Goal: Task Accomplishment & Management: Manage account settings

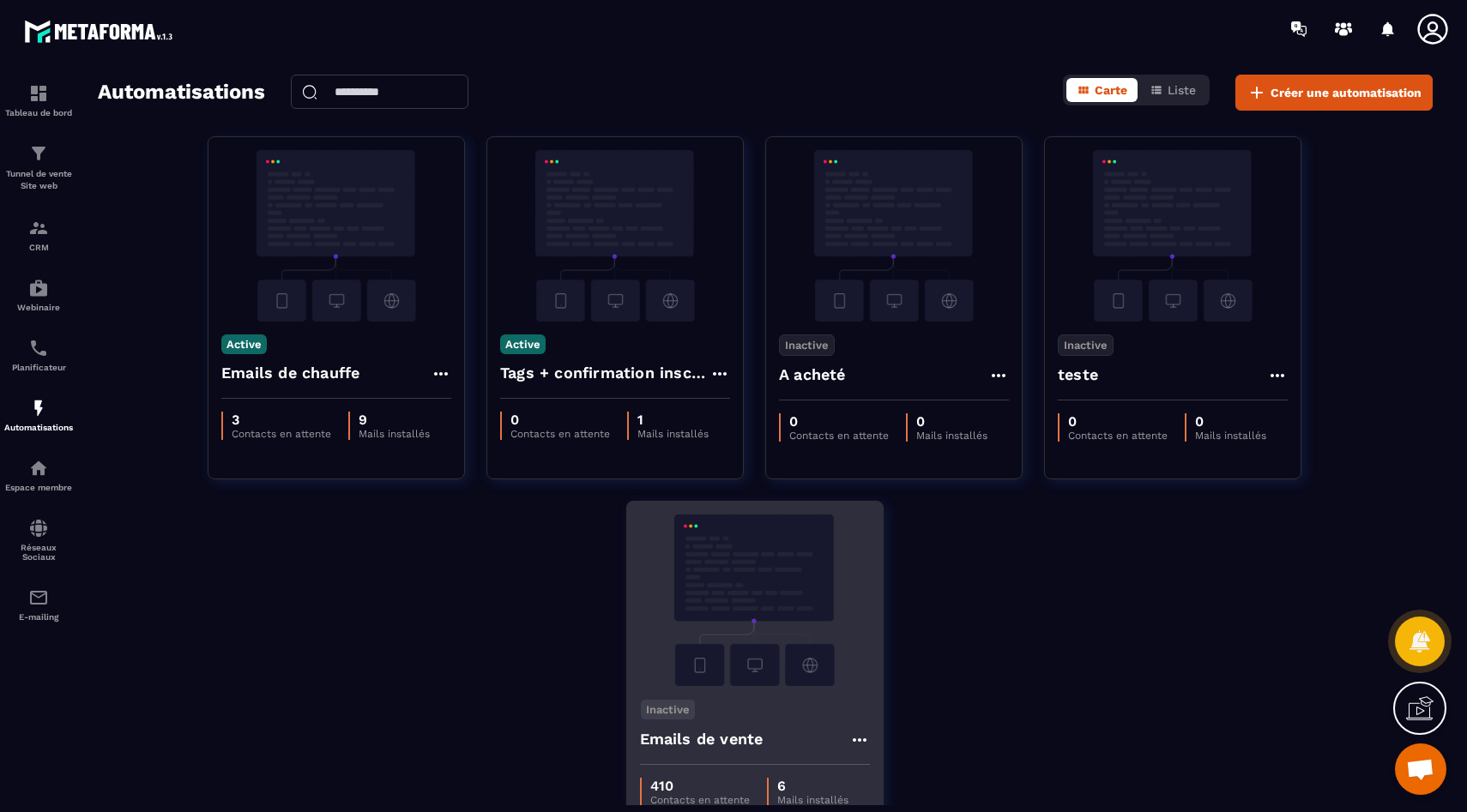
click at [715, 629] on img at bounding box center [754, 600] width 229 height 171
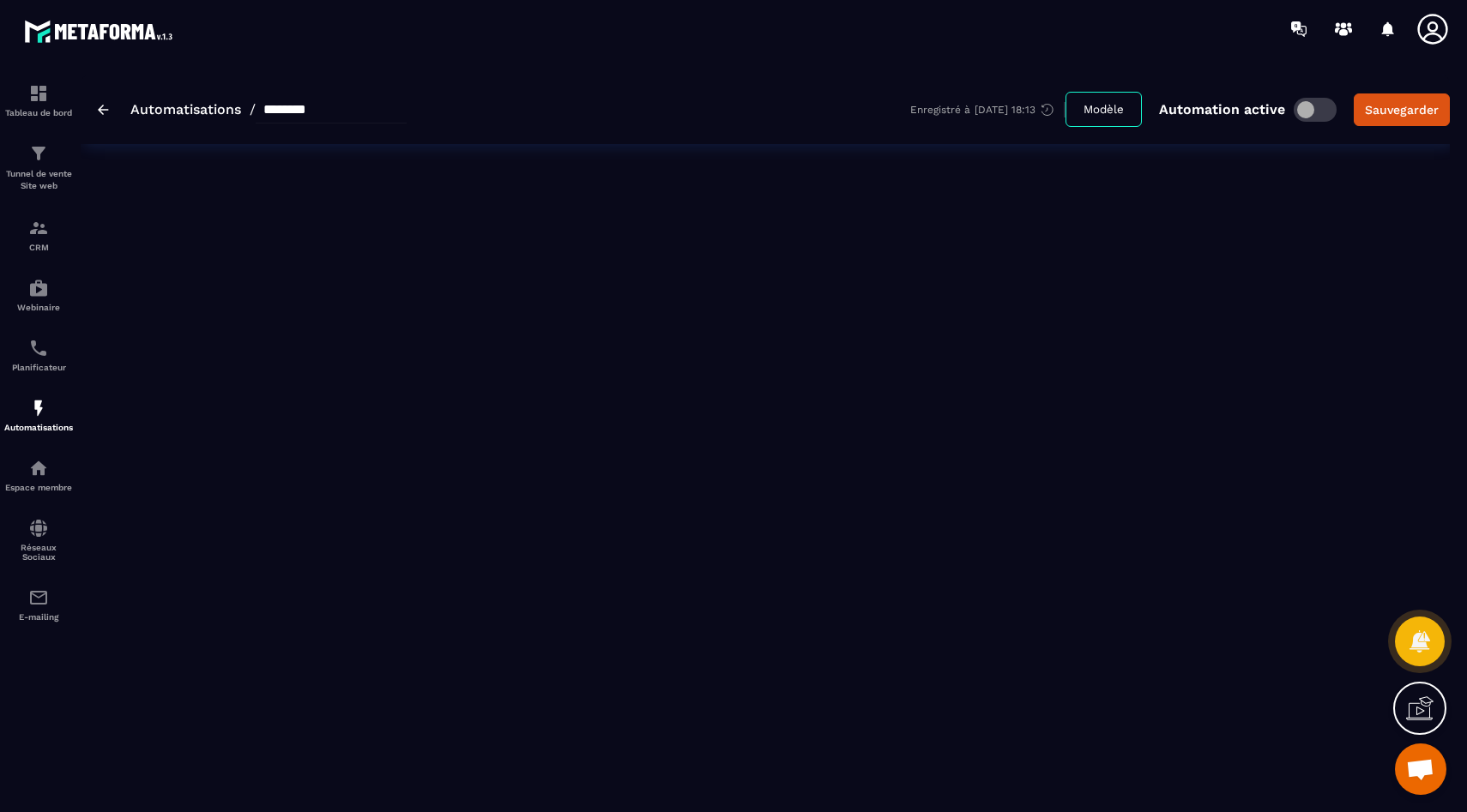
type input "**********"
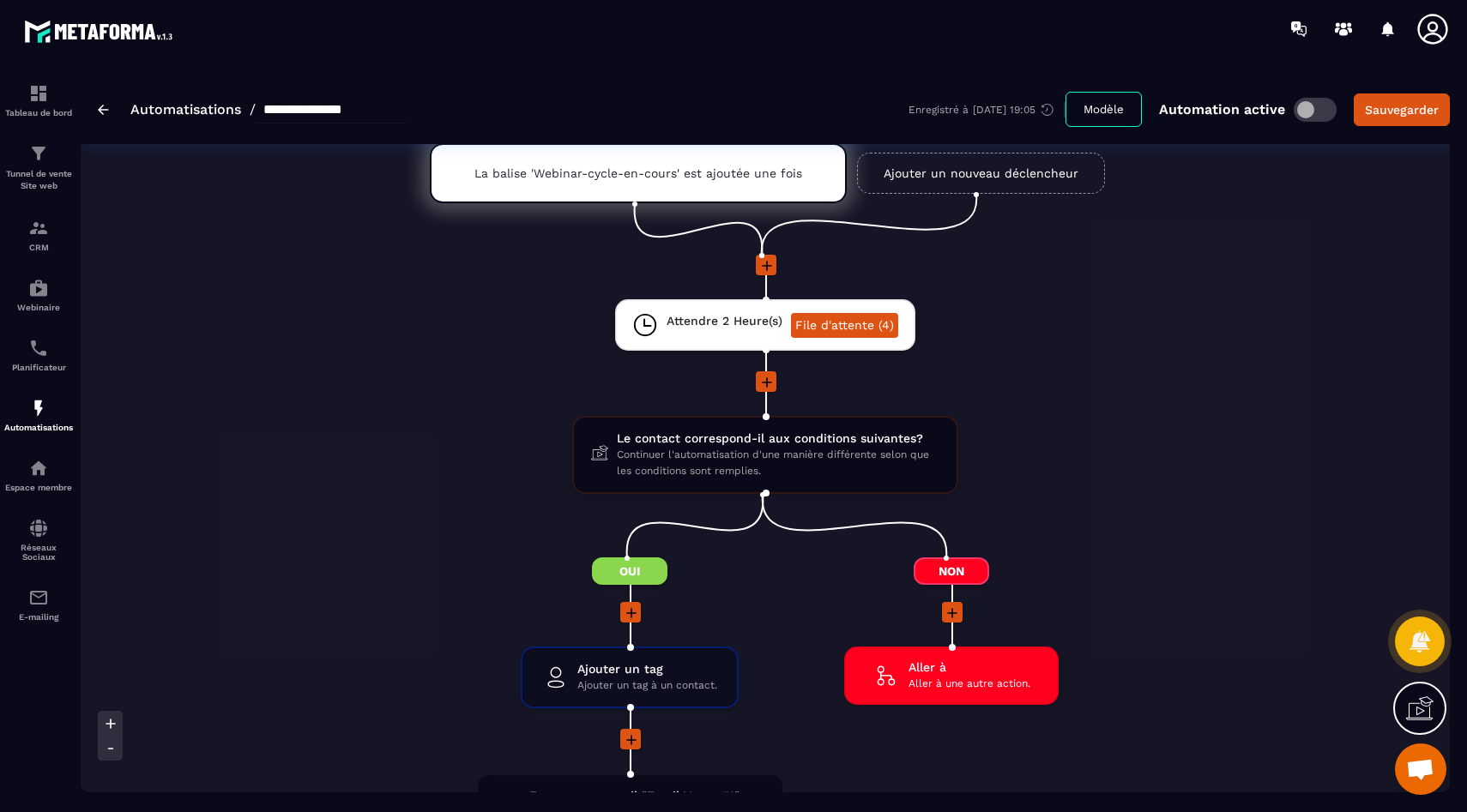
scroll to position [94, 0]
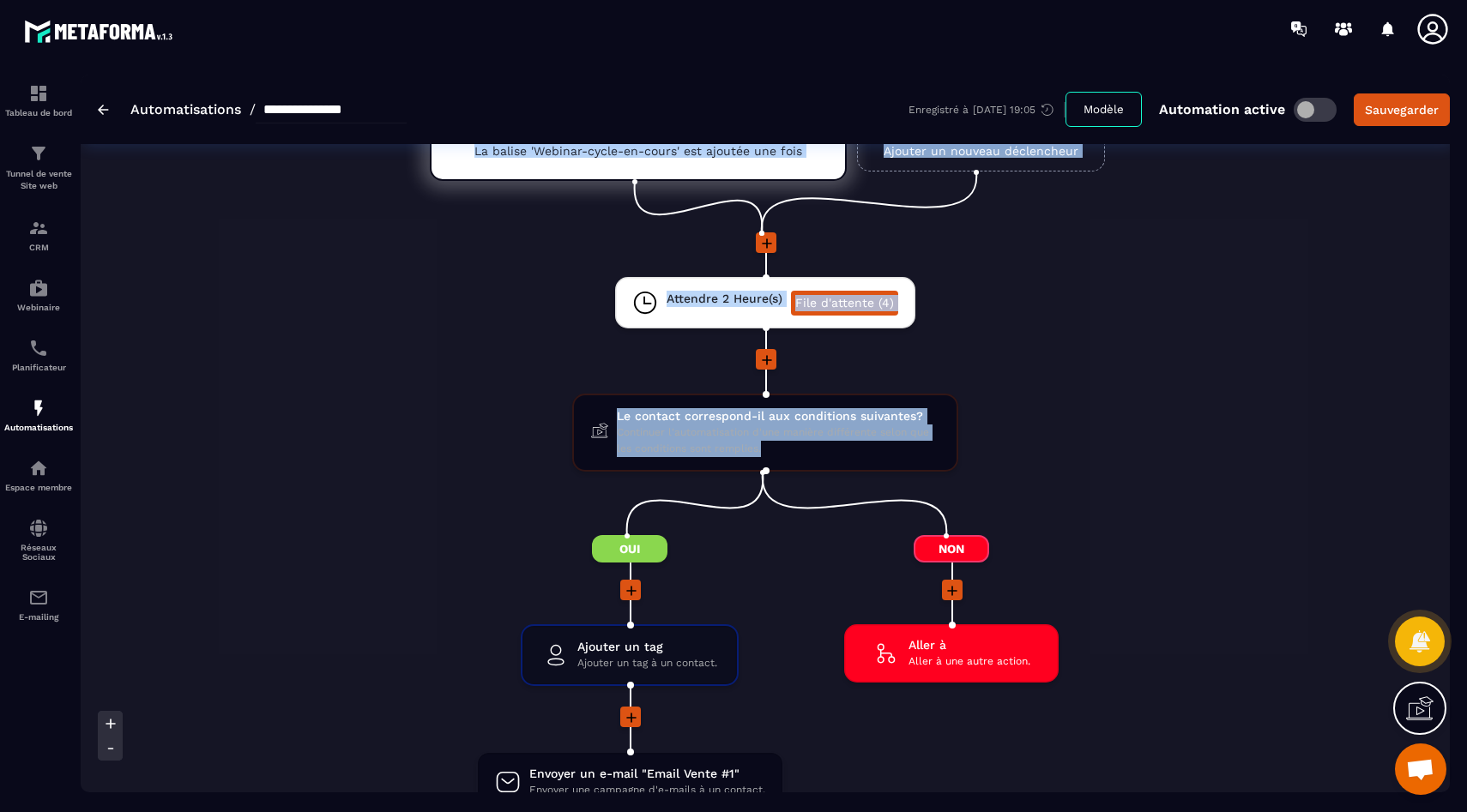
drag, startPoint x: 445, startPoint y: 477, endPoint x: 384, endPoint y: 380, distance: 114.6
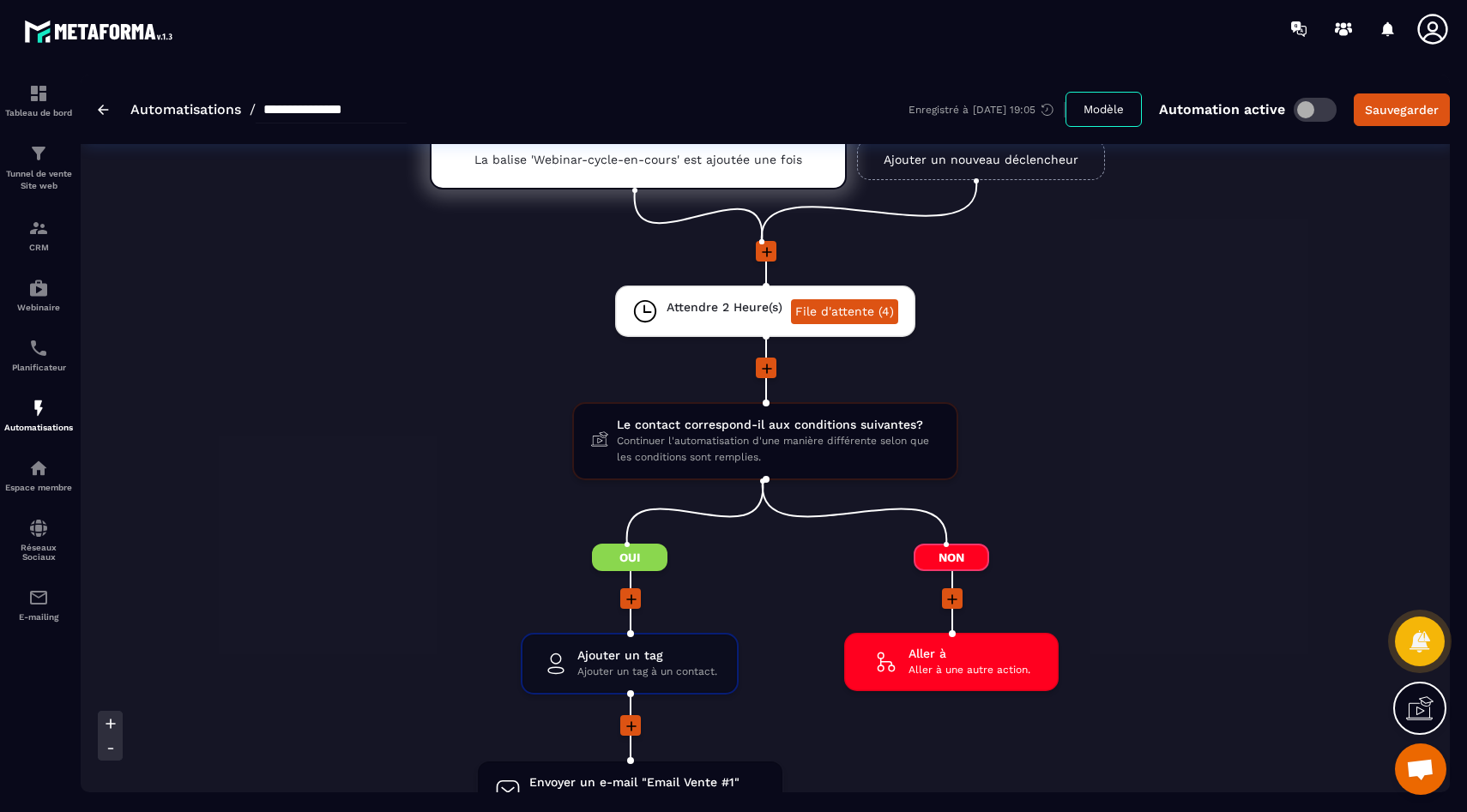
scroll to position [84, 0]
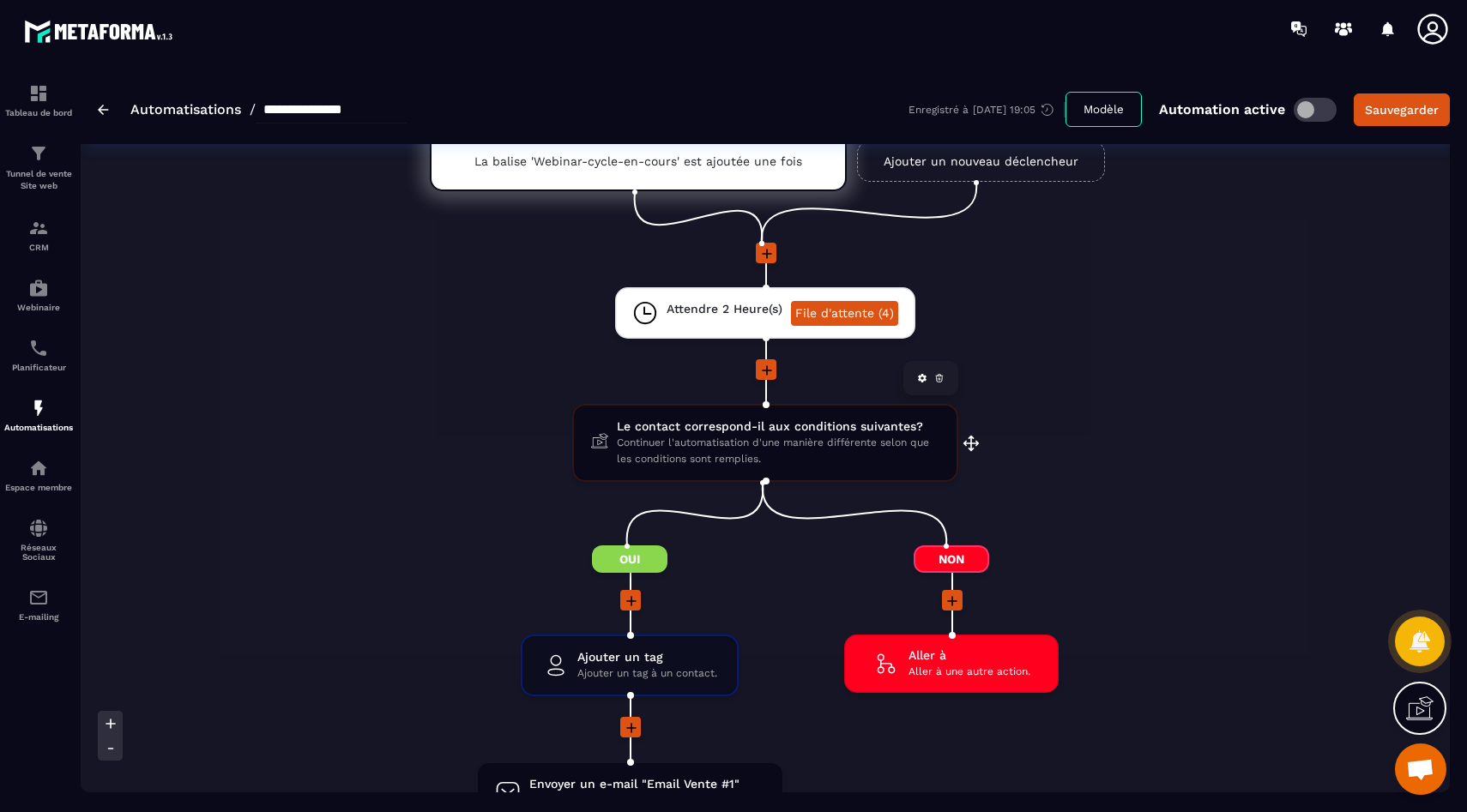
click at [655, 425] on span "Le contact correspond-il aux conditions suivantes?" at bounding box center [778, 426] width 322 height 16
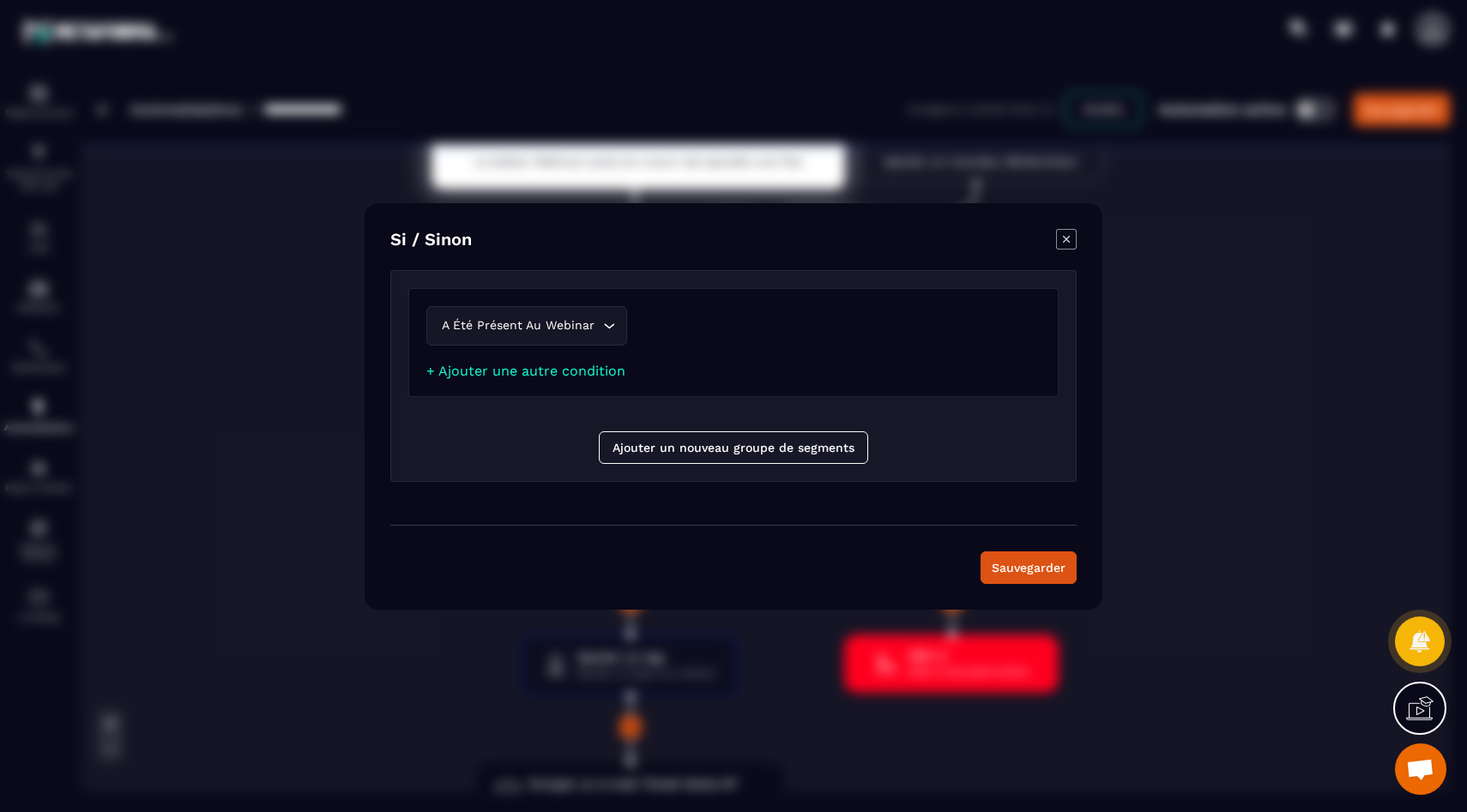
click at [1065, 245] on icon "Modal window" at bounding box center [1066, 239] width 20 height 20
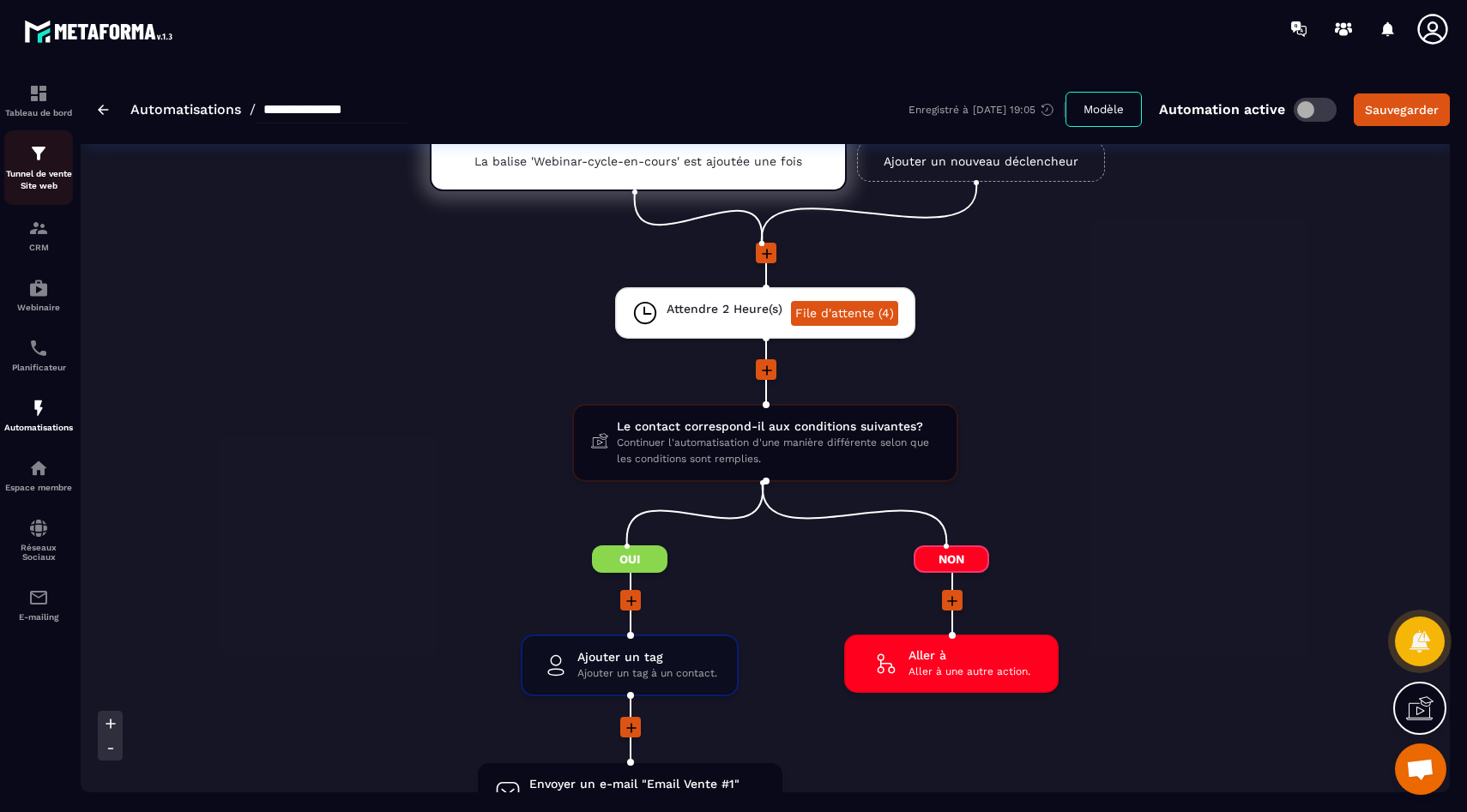
click at [47, 168] on div "Tunnel de vente Site web" at bounding box center [38, 167] width 69 height 49
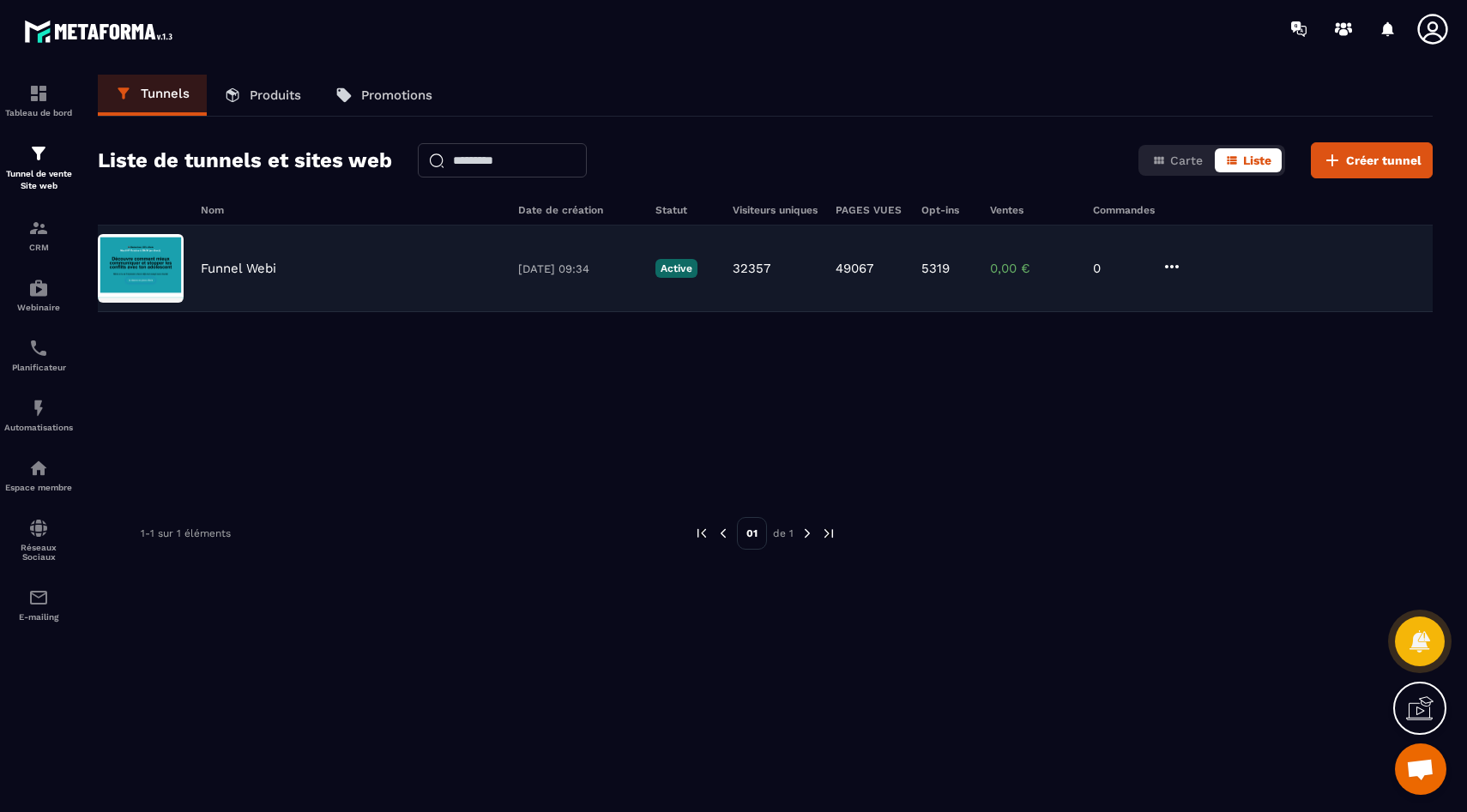
click at [233, 257] on div "Funnel Webi 28/03/2025 09:34 Active 32357 49067 5319 0,00 € 0" at bounding box center [765, 268] width 1335 height 86
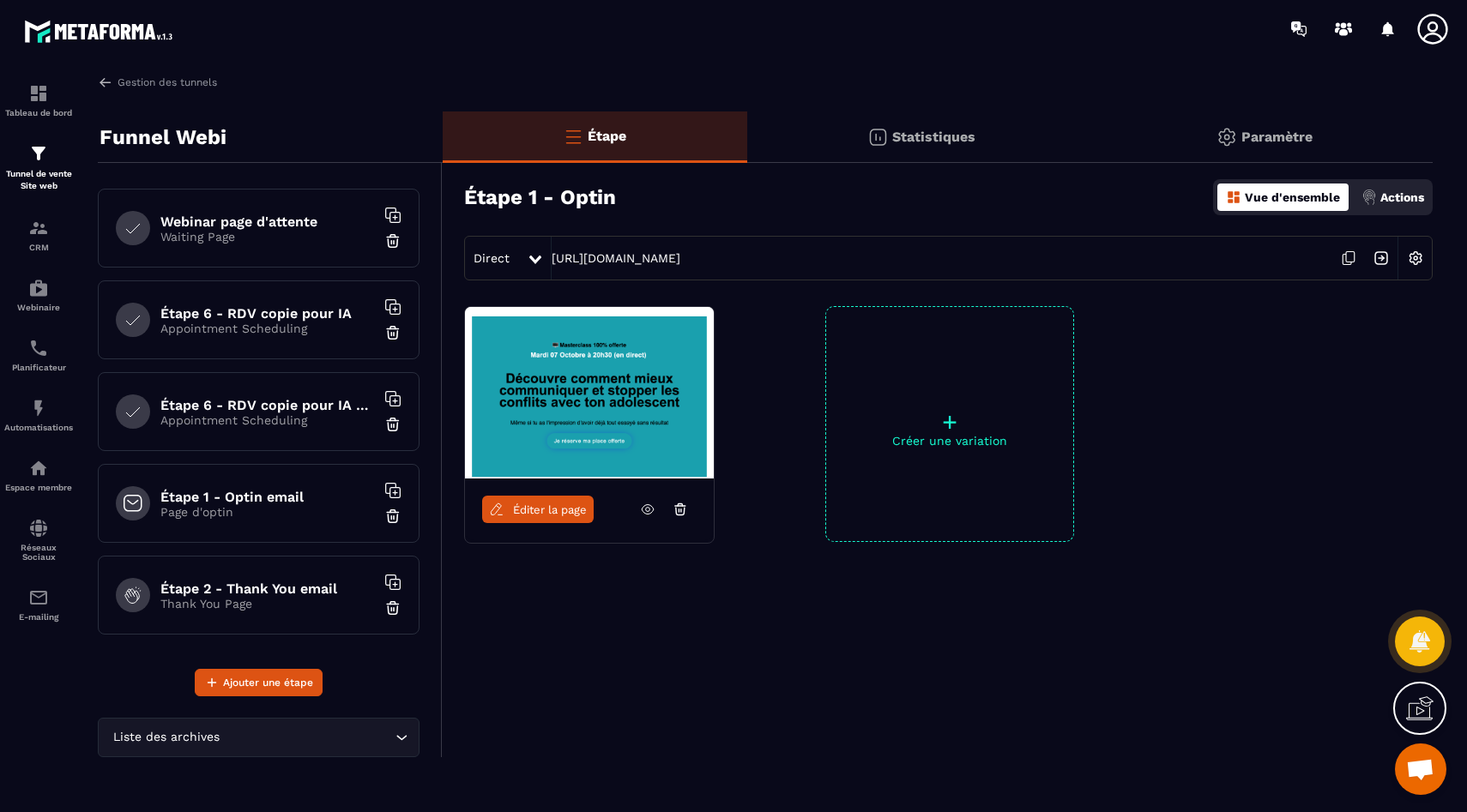
scroll to position [1064, 0]
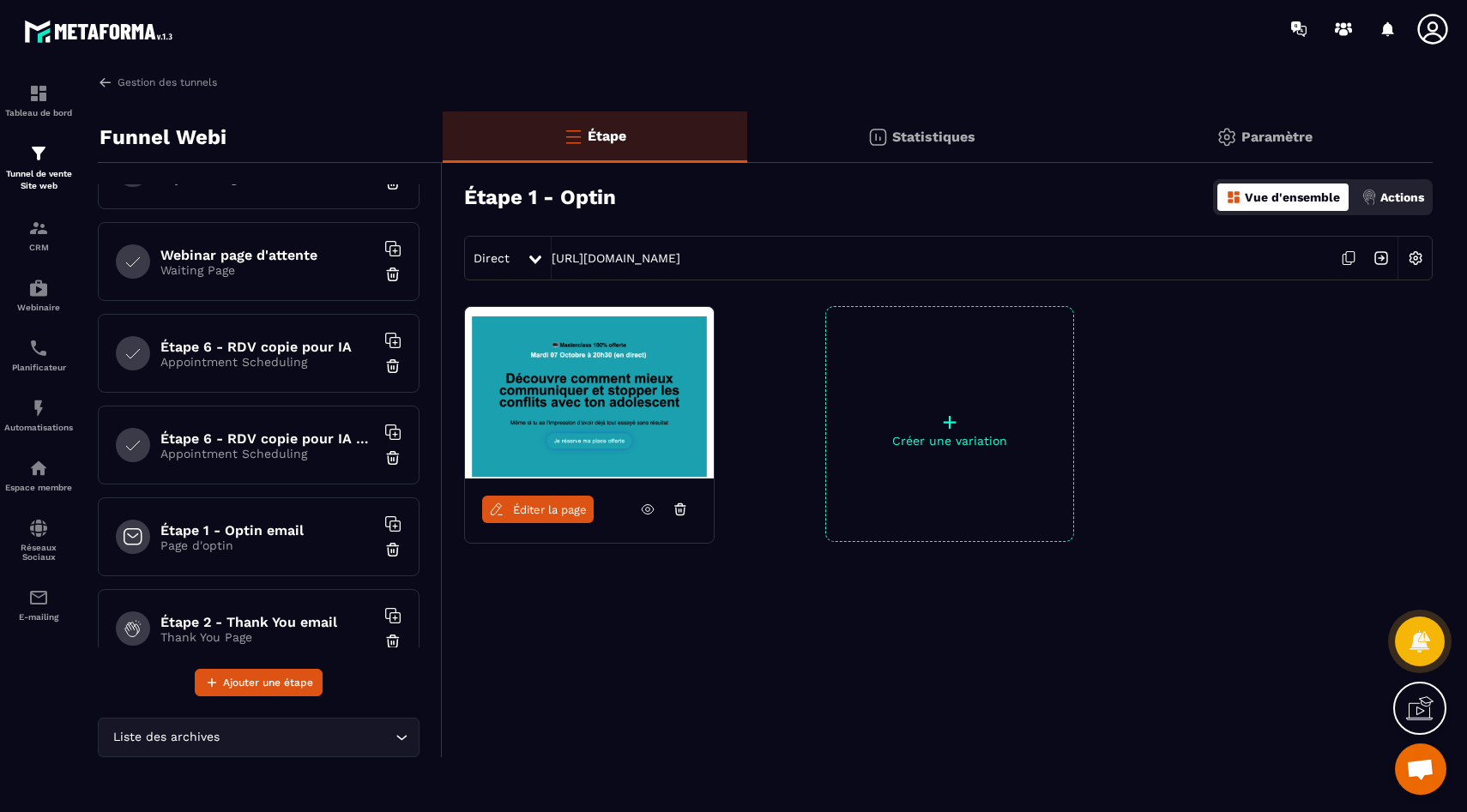
click at [235, 256] on h6 "Webinar page d'attente" at bounding box center [268, 255] width 215 height 16
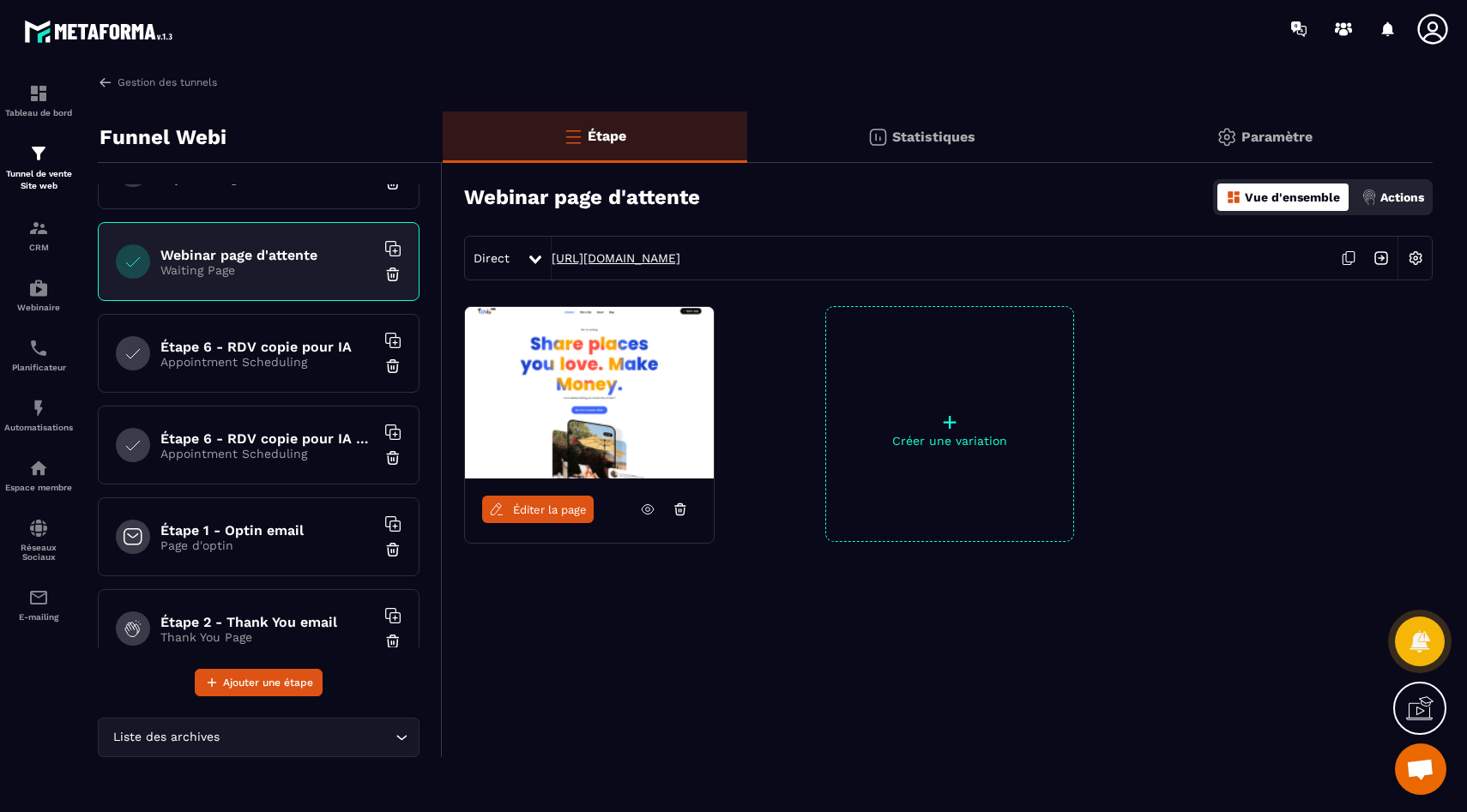
click at [674, 253] on link "https://go.etsionsposait.com/webinar-attente" at bounding box center [616, 258] width 129 height 14
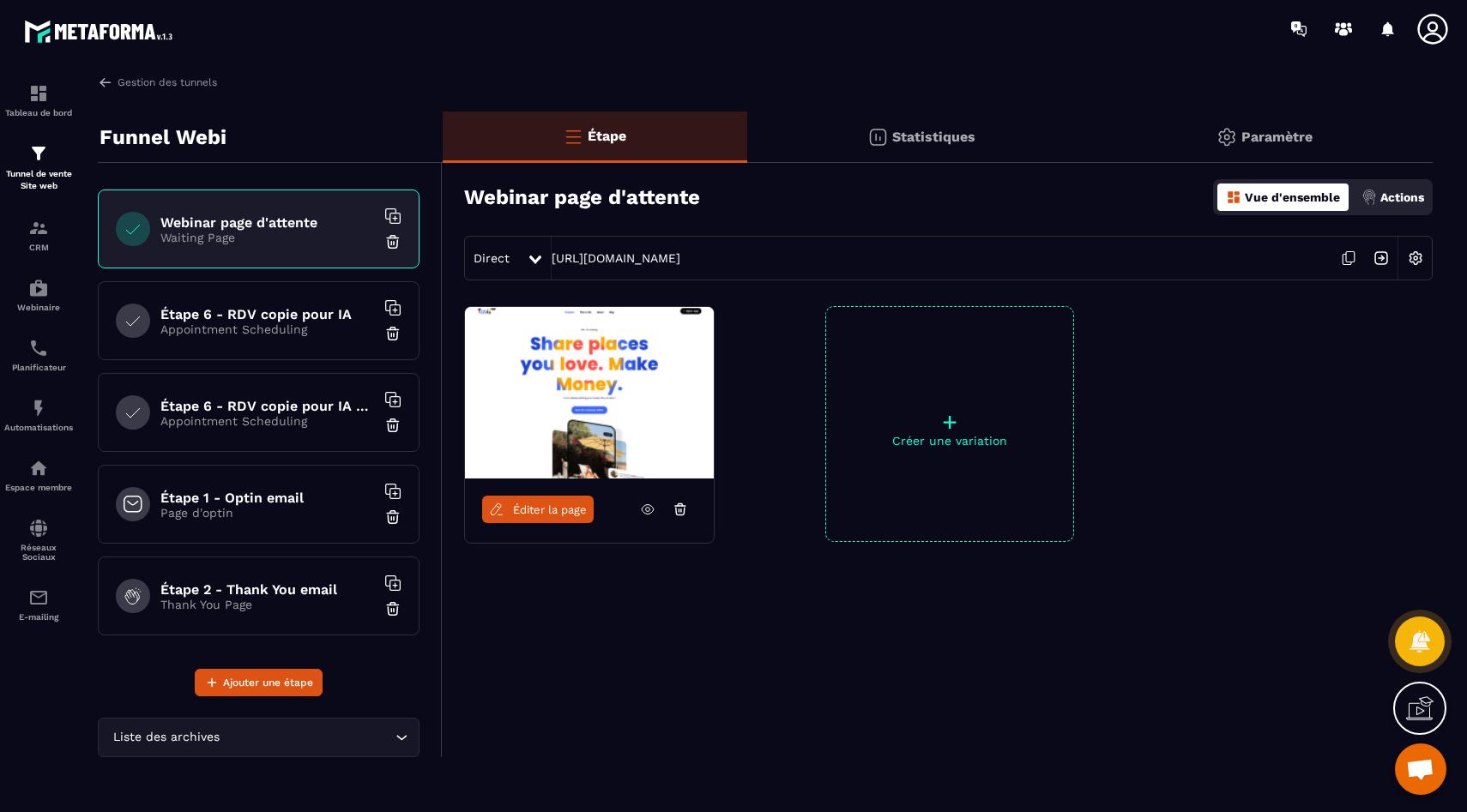
scroll to position [1097, 0]
click at [1226, 135] on img at bounding box center [1226, 136] width 20 height 20
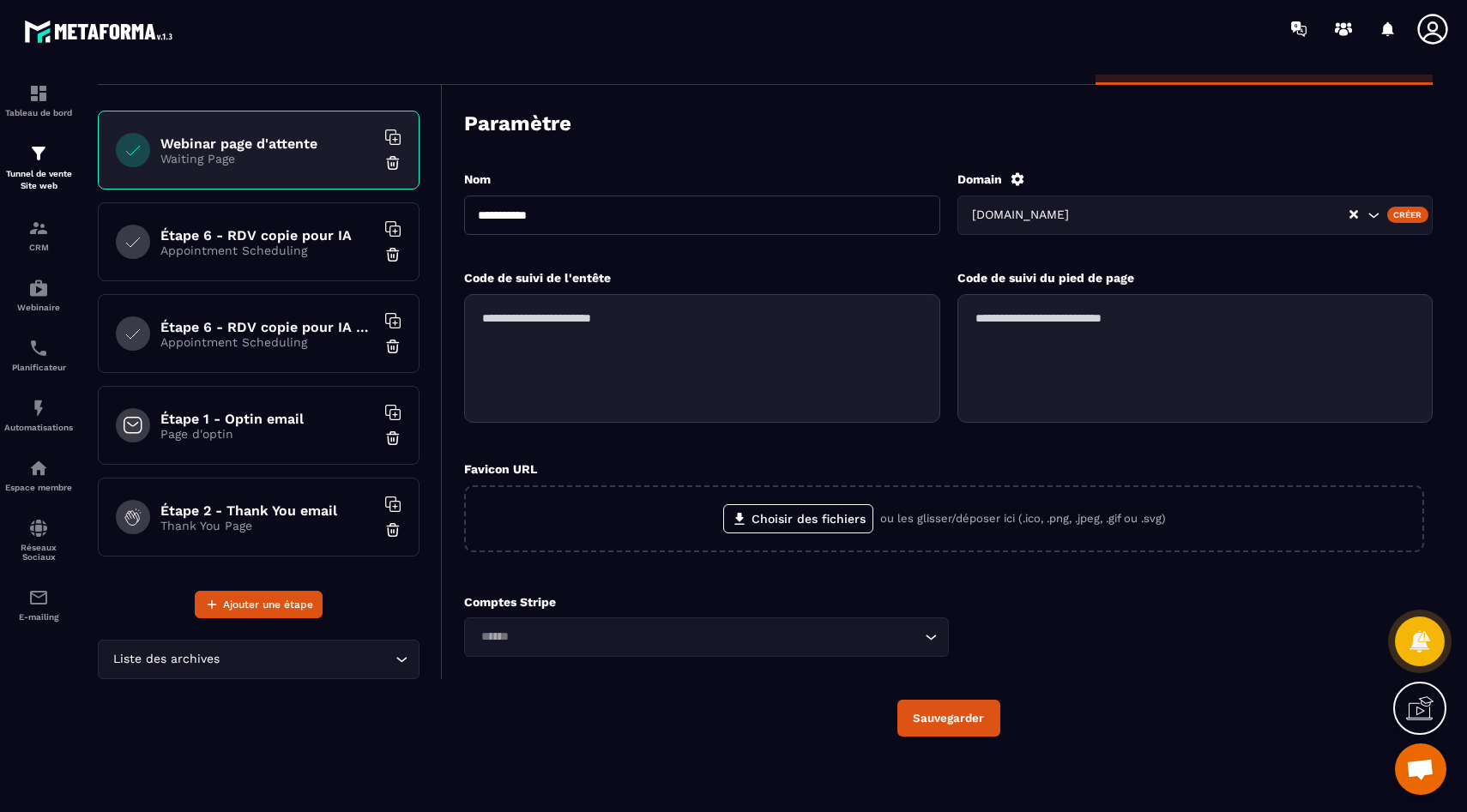
scroll to position [0, 0]
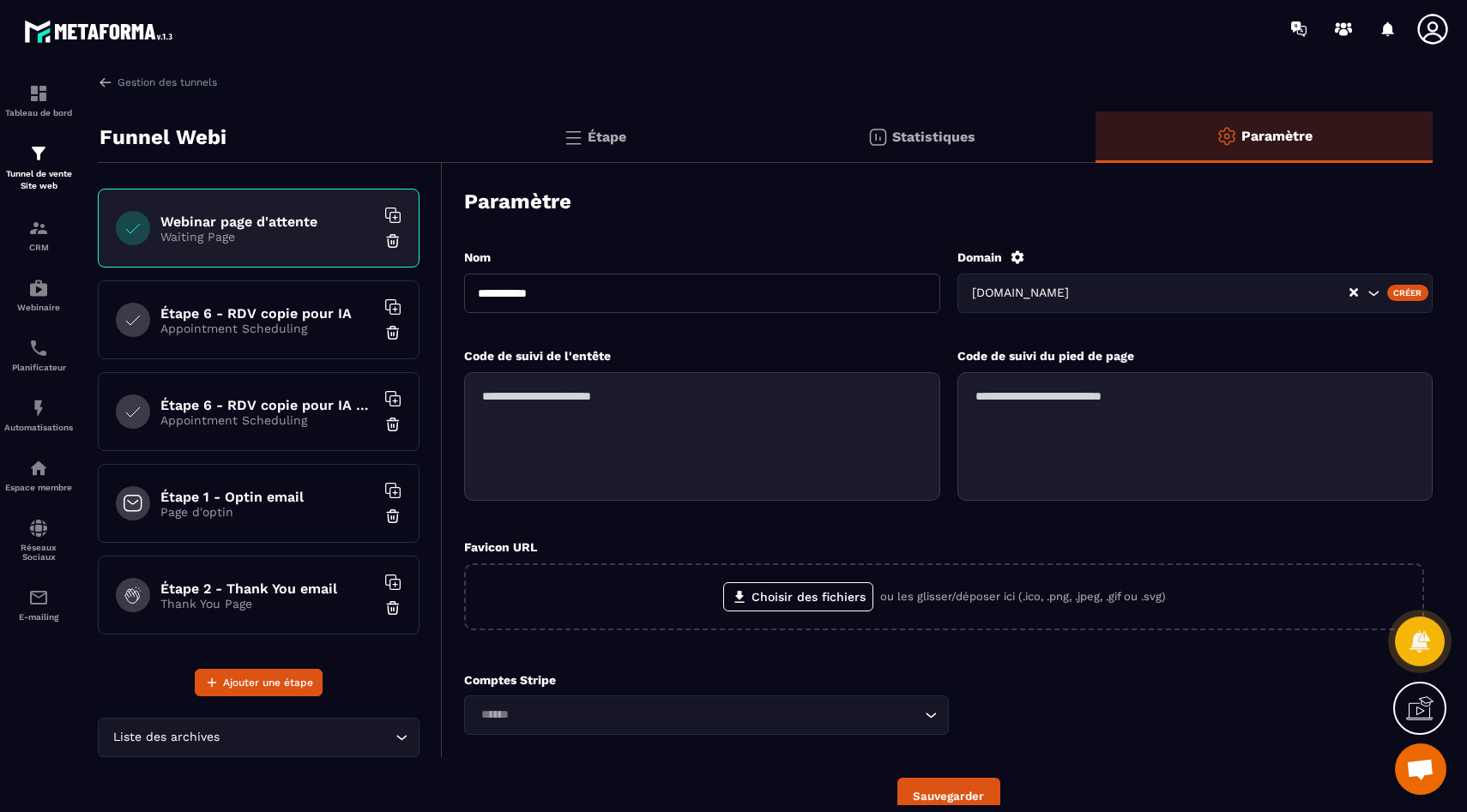
click at [930, 139] on p "Statistiques" at bounding box center [934, 136] width 83 height 16
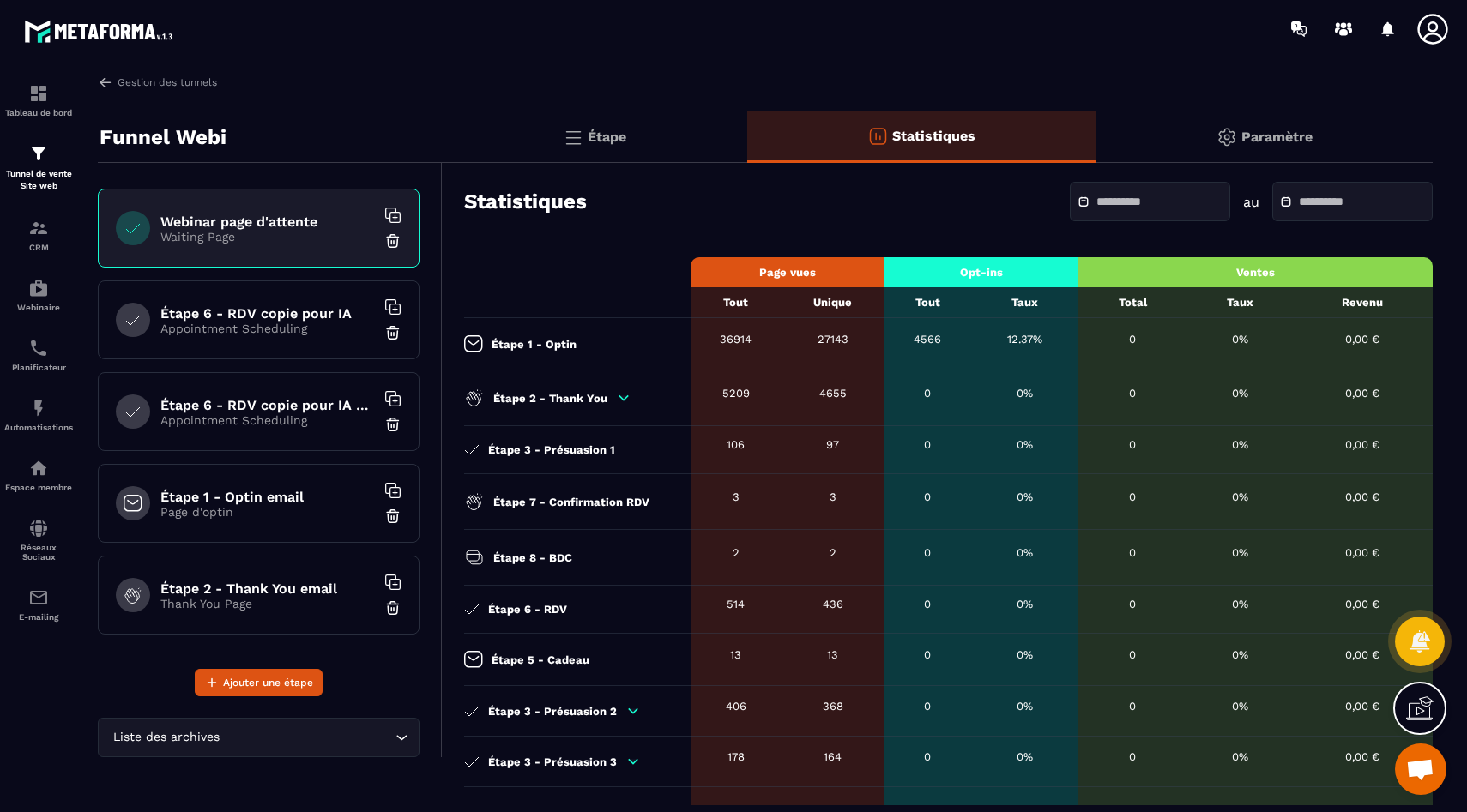
click at [655, 134] on div "Étape" at bounding box center [595, 136] width 305 height 51
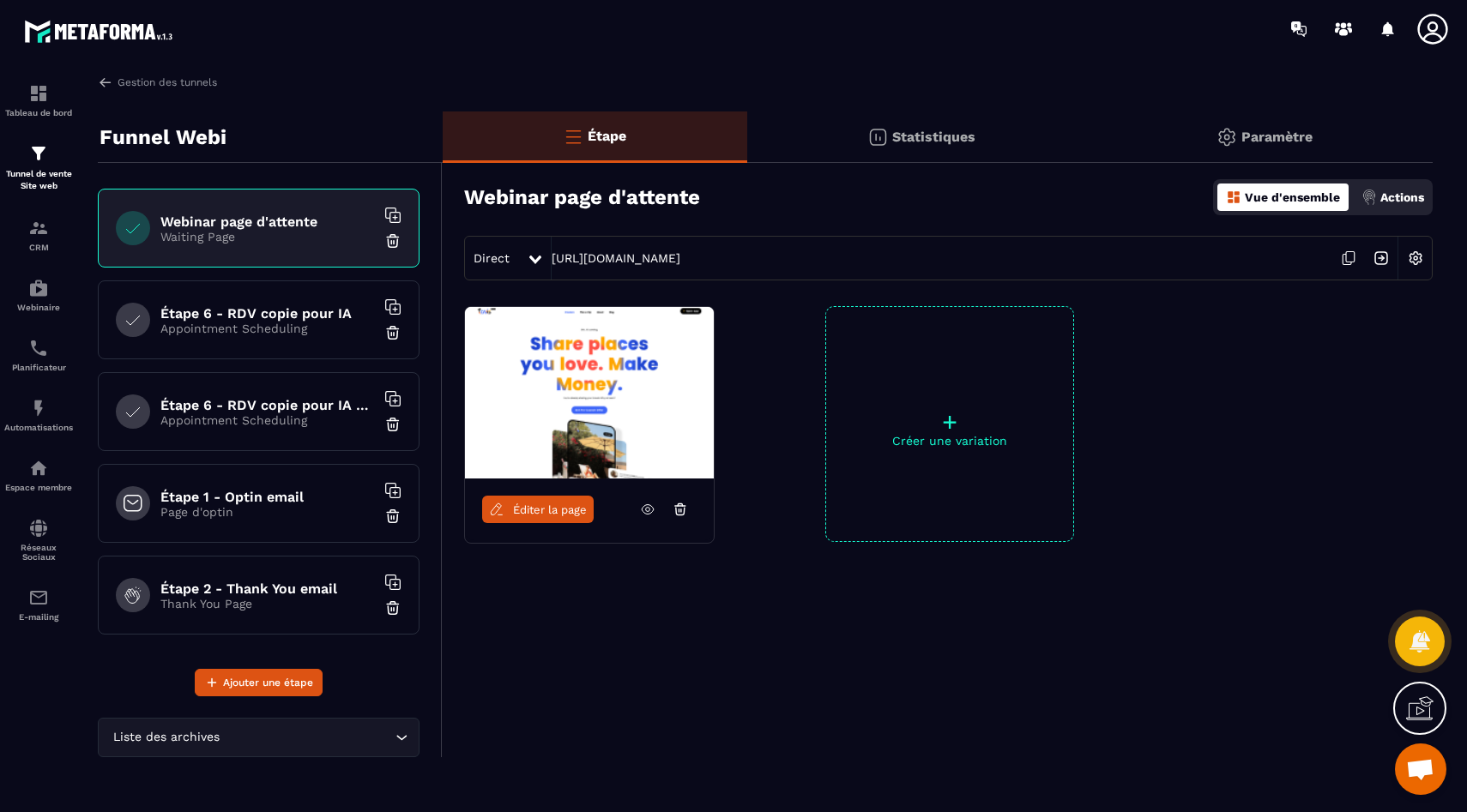
click at [508, 258] on div "Direct" at bounding box center [496, 258] width 62 height 31
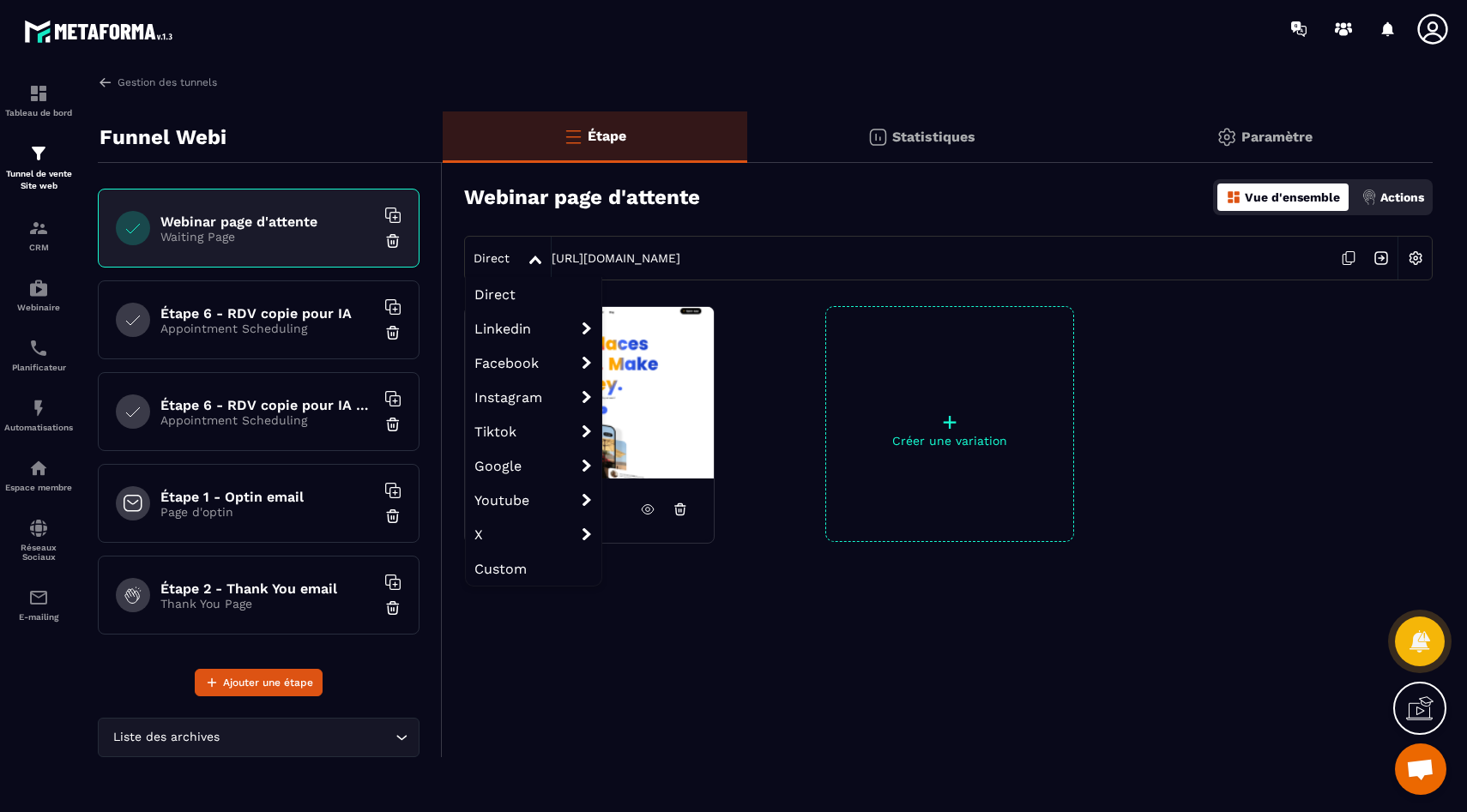
click at [504, 209] on div "Webinar page d'attente Vue d'ensemble Actions" at bounding box center [948, 197] width 968 height 60
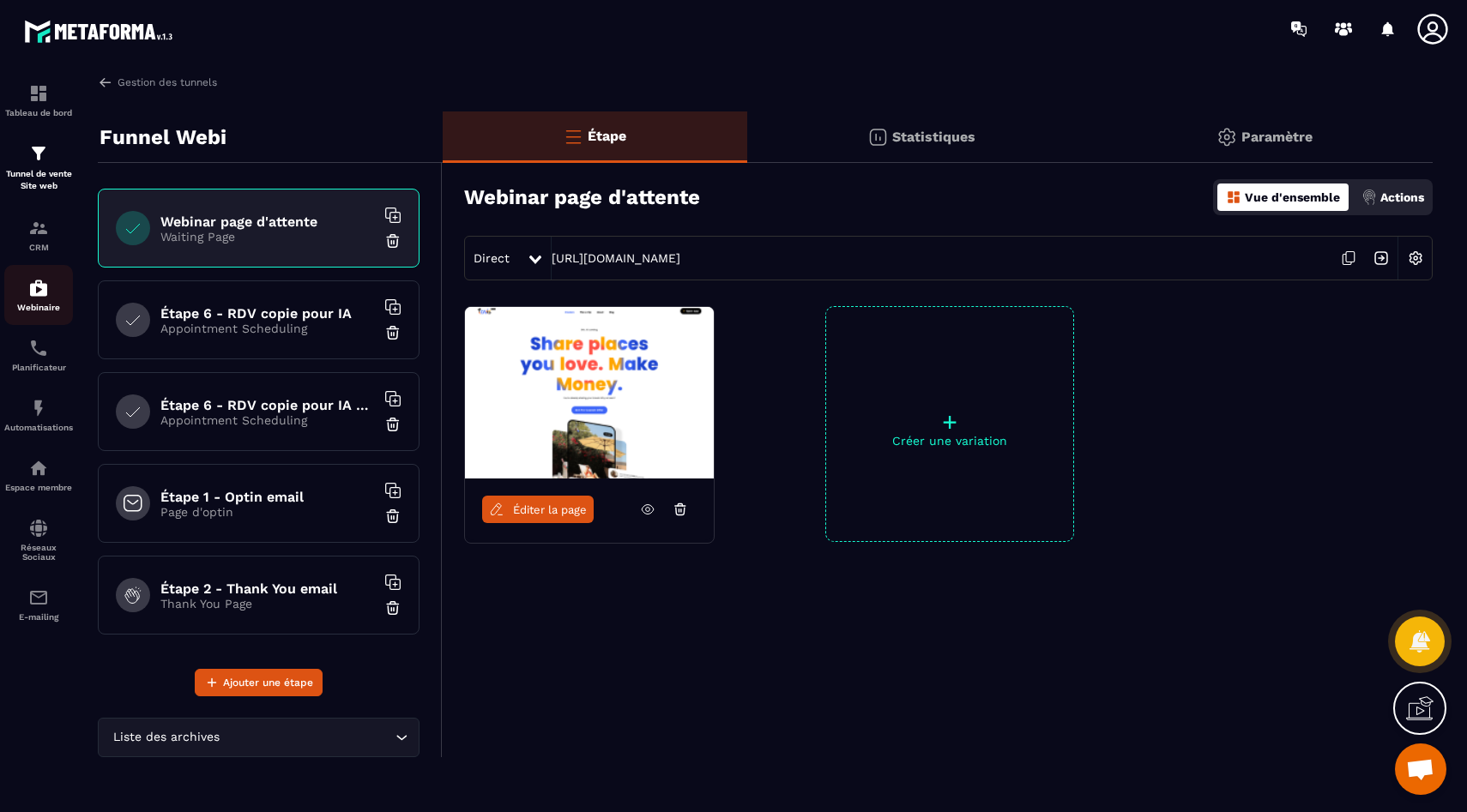
click at [35, 279] on link "Webinaire" at bounding box center [38, 295] width 69 height 60
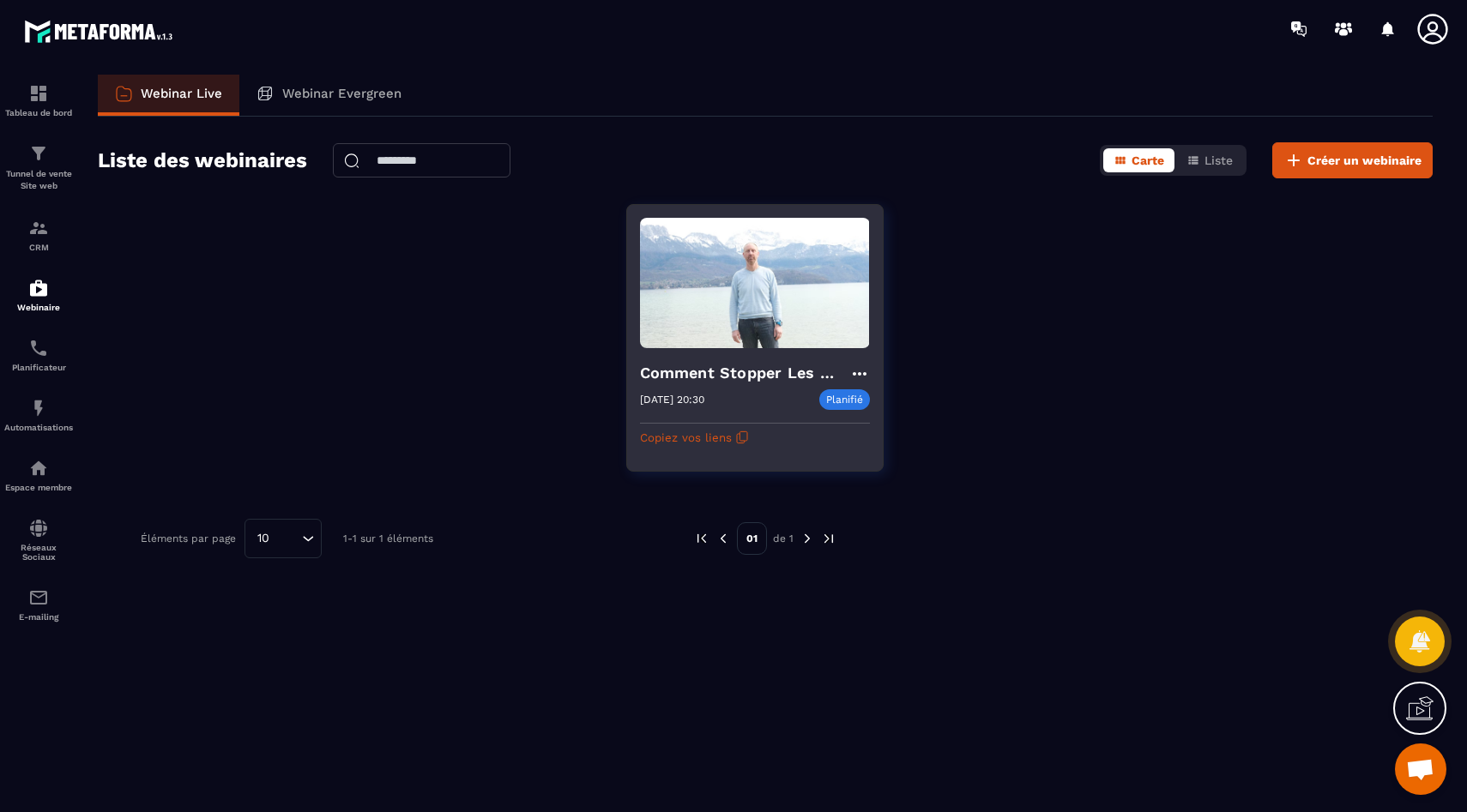
click at [719, 372] on h4 "Comment Stopper Les Conflits Et Mieux Communiquer avec ton ado ?" at bounding box center [745, 373] width 209 height 24
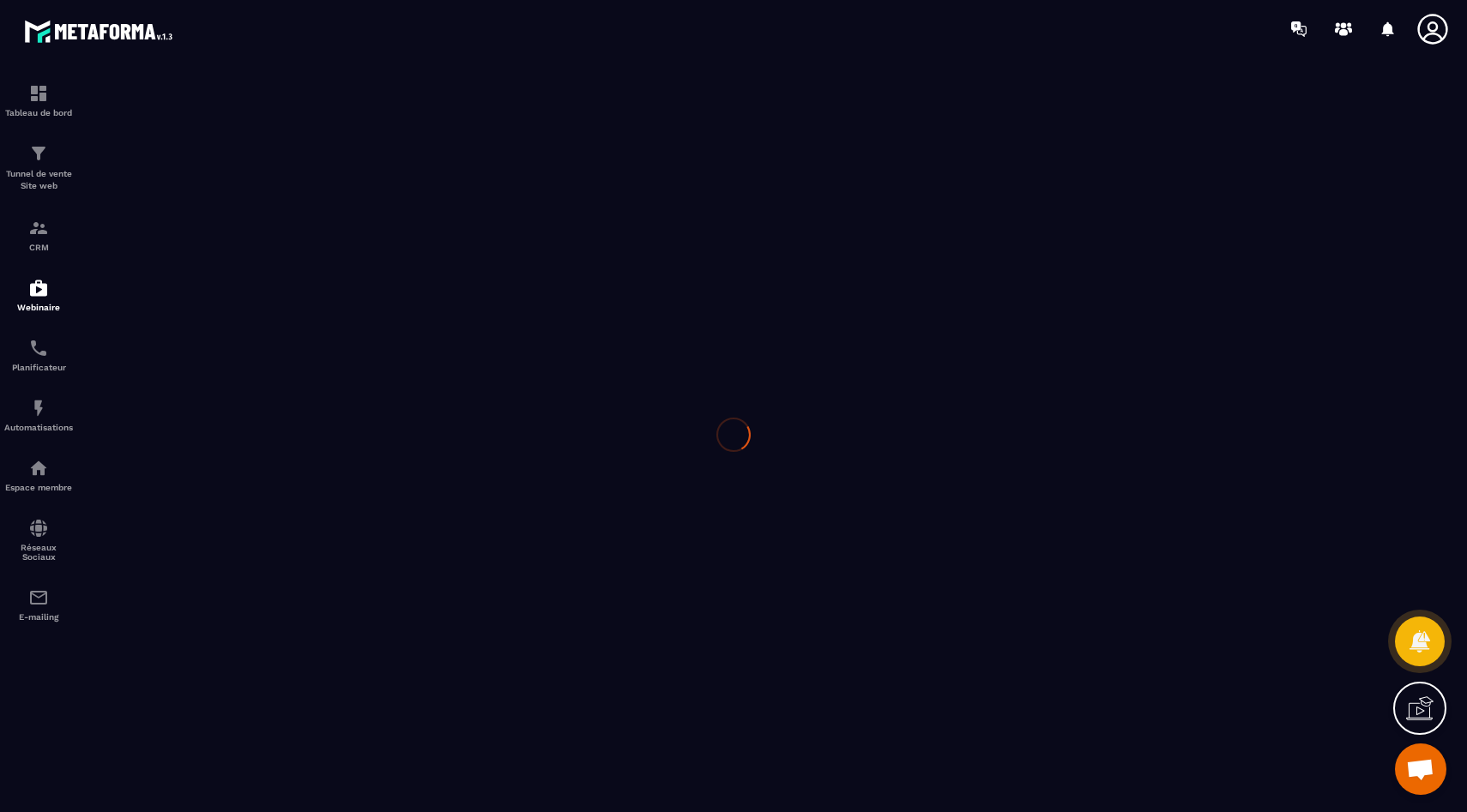
type input "**********"
type textarea "**********"
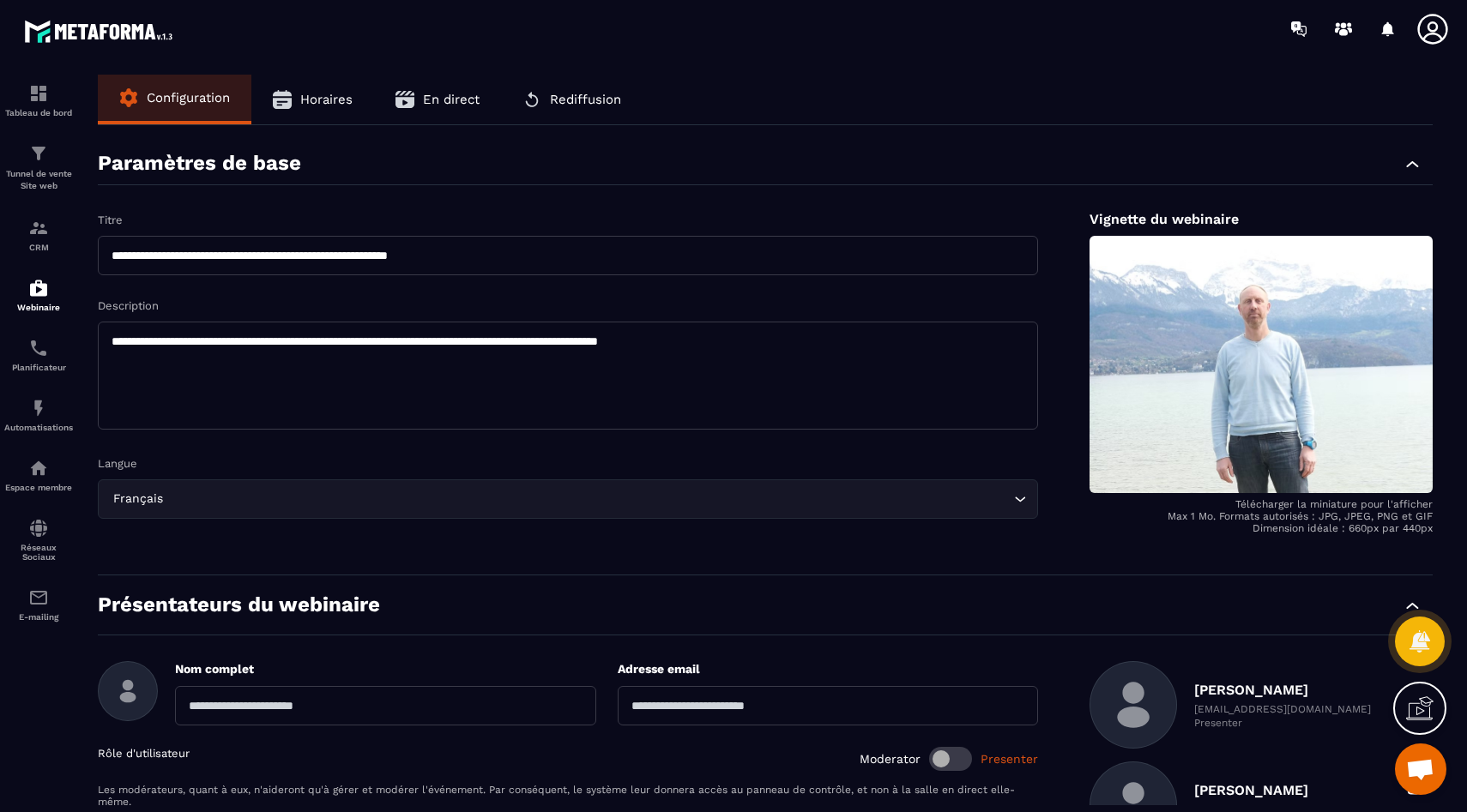
click at [443, 99] on span "En direct" at bounding box center [451, 100] width 56 height 15
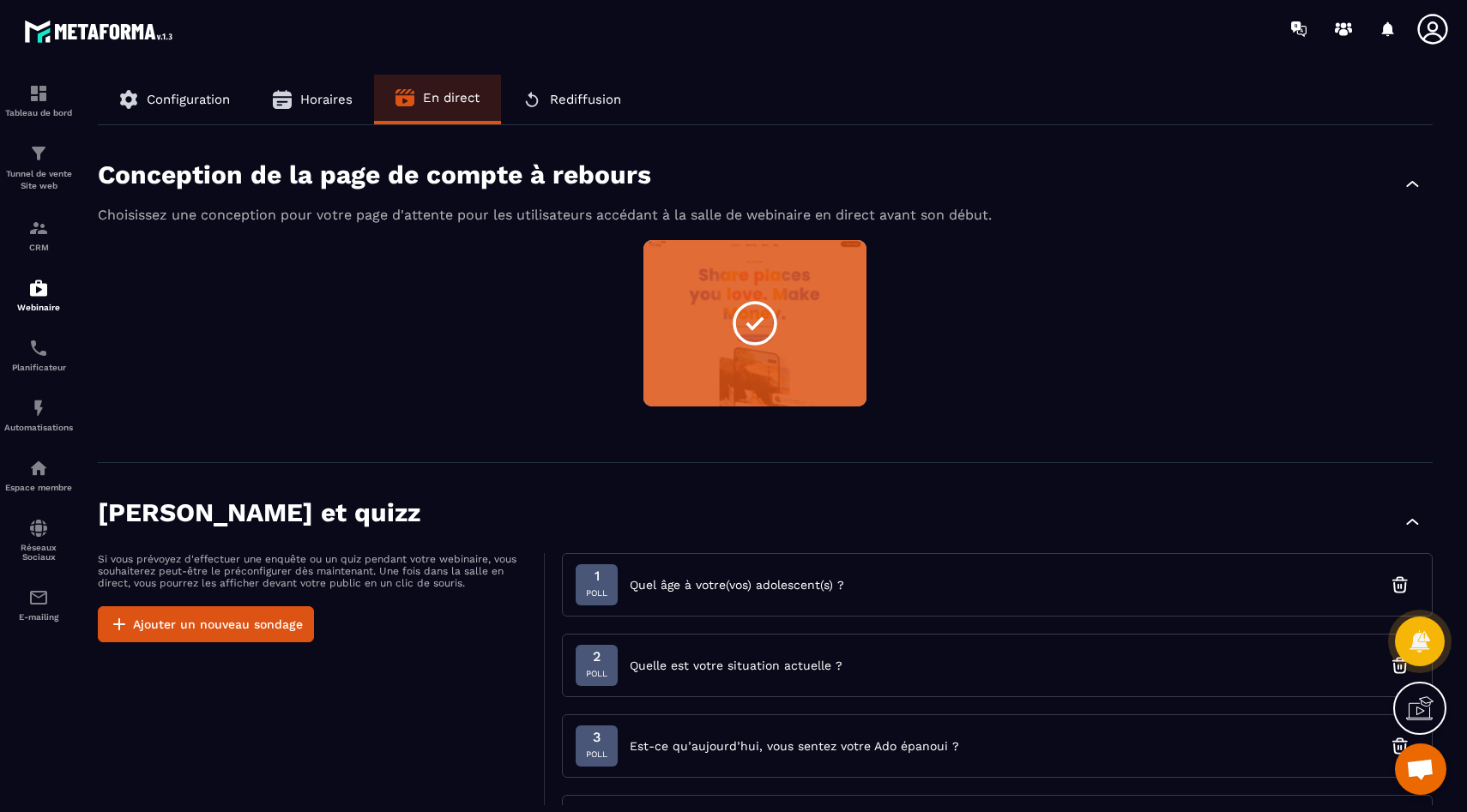
click at [342, 95] on span "Horaires" at bounding box center [326, 100] width 52 height 15
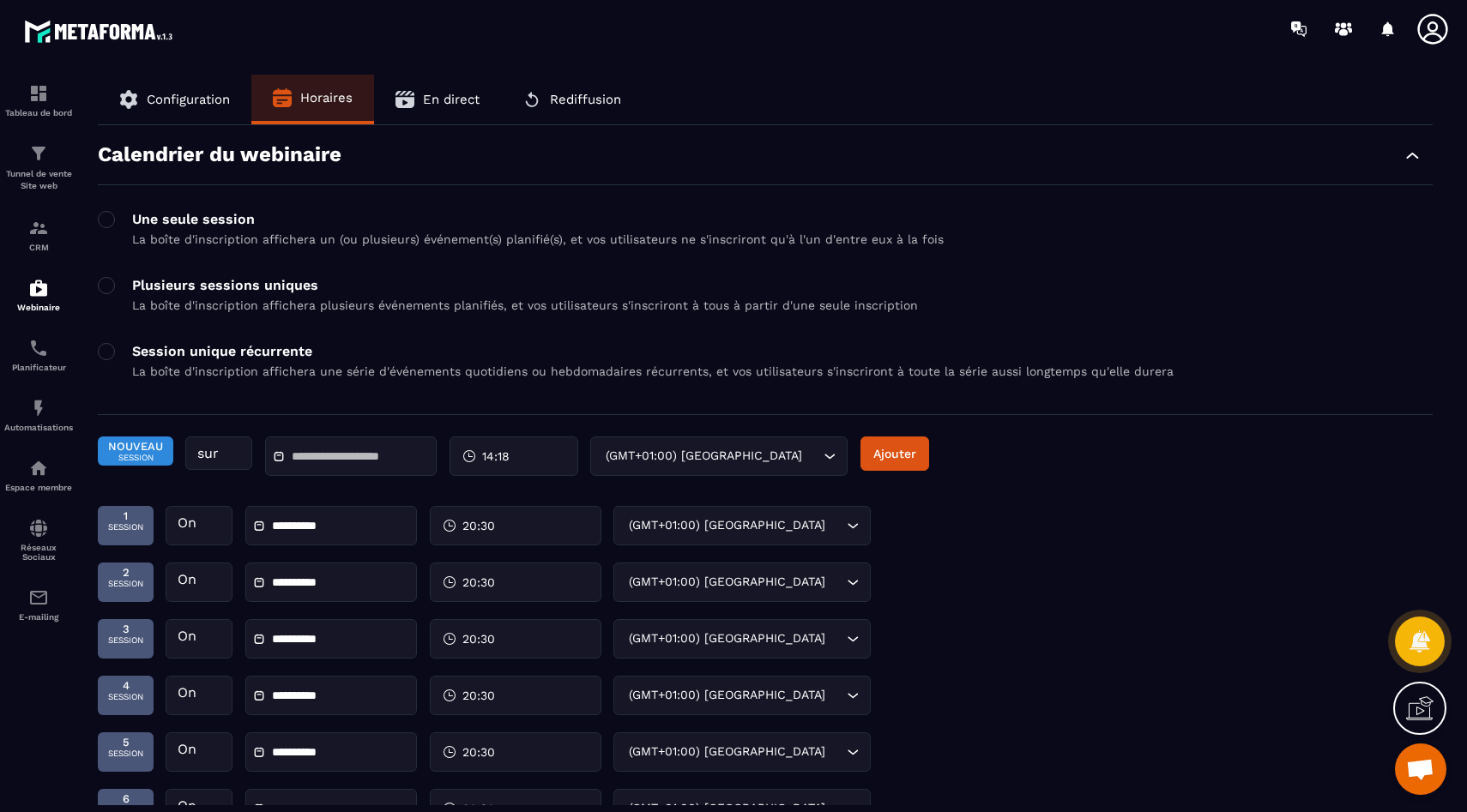
click at [418, 96] on button "En direct" at bounding box center [437, 99] width 127 height 49
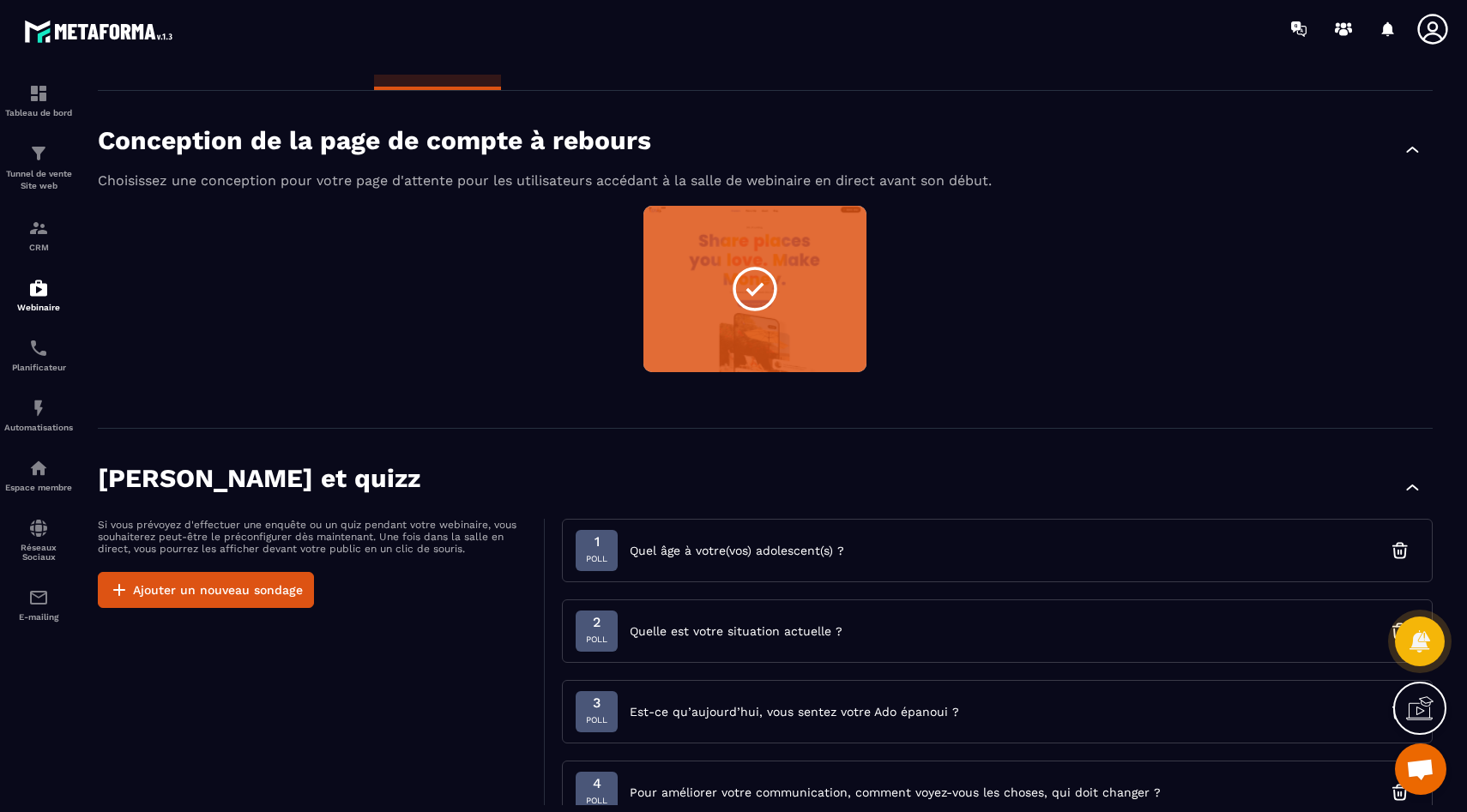
scroll to position [235, 0]
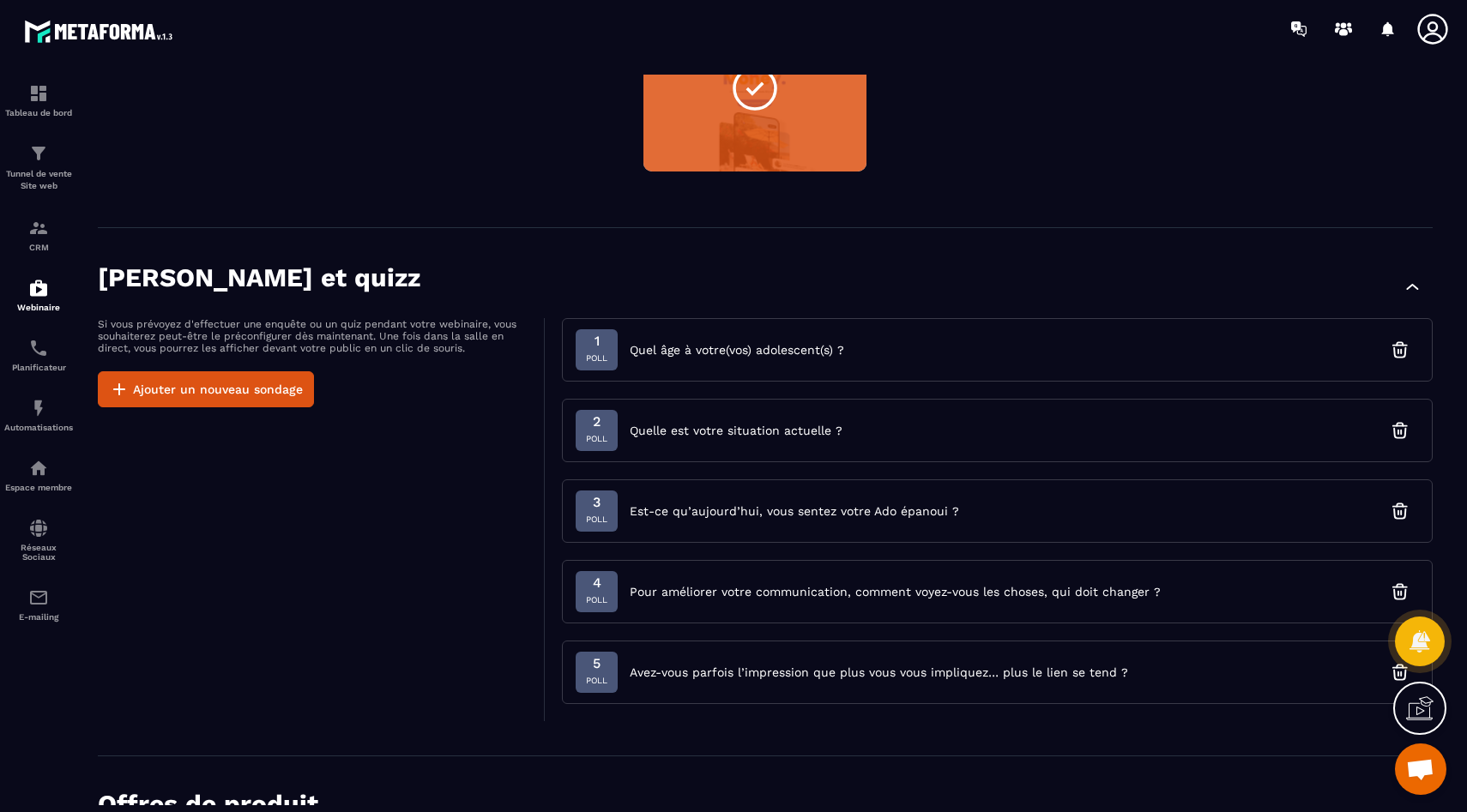
click at [380, 335] on p "Si vous prévoyez d'effectuer une enquête ou un quiz pendant votre webinaire, vo…" at bounding box center [312, 336] width 429 height 36
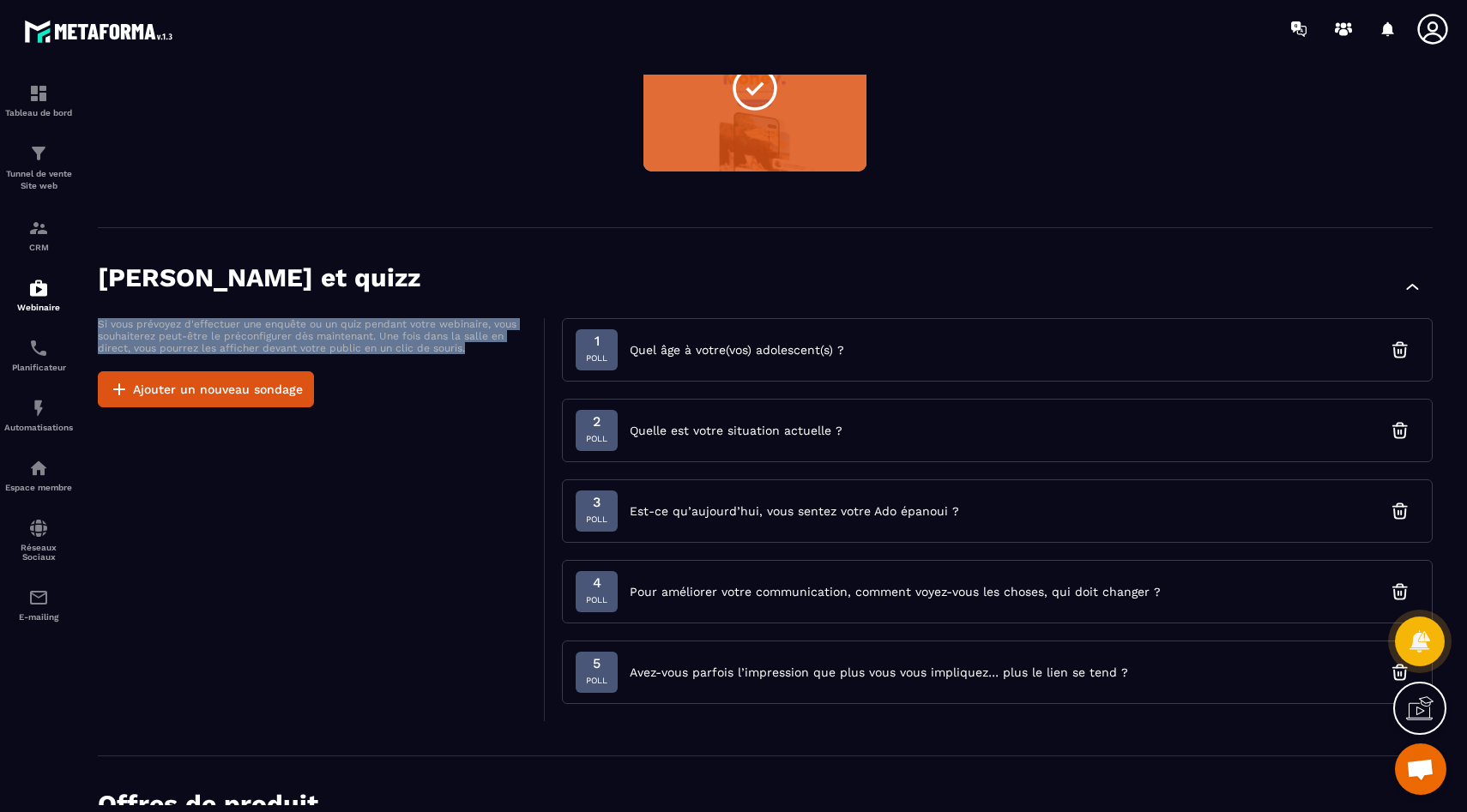
click at [380, 335] on p "Si vous prévoyez d'effectuer une enquête ou un quiz pendant votre webinaire, vo…" at bounding box center [312, 336] width 429 height 36
click at [418, 352] on p "Si vous prévoyez d'effectuer une enquête ou un quiz pendant votre webinaire, vo…" at bounding box center [312, 336] width 429 height 36
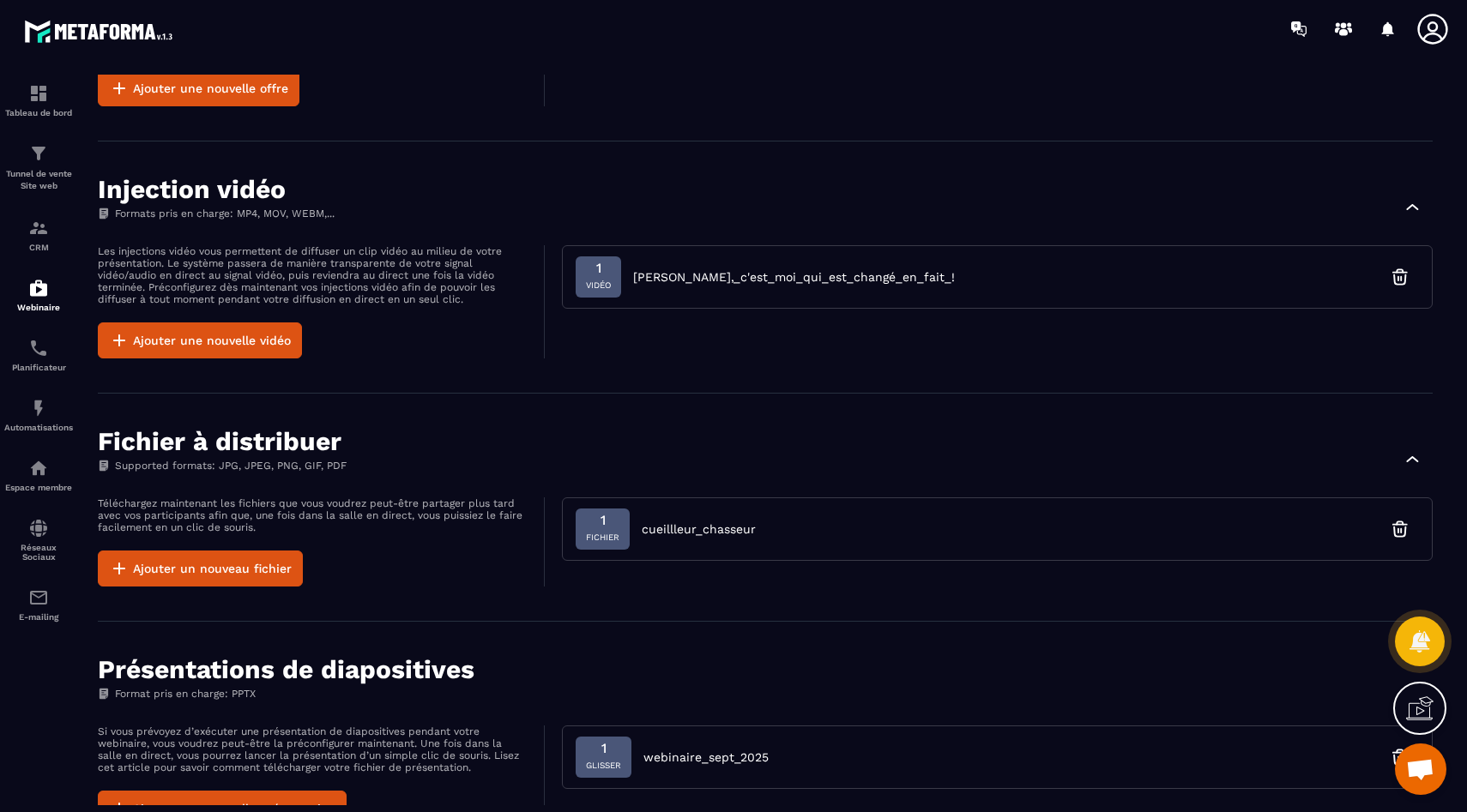
scroll to position [1223, 0]
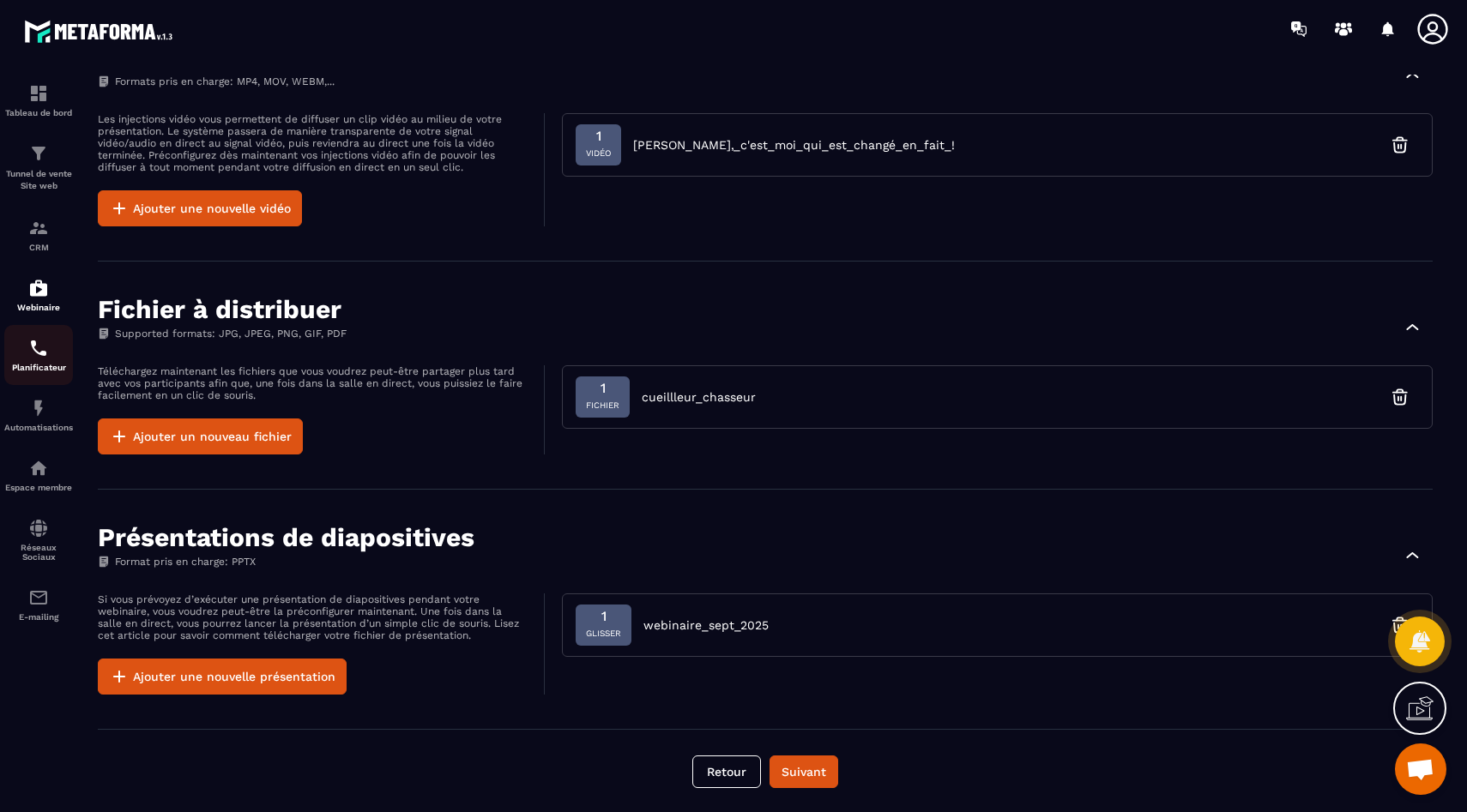
click at [38, 347] on img at bounding box center [38, 347] width 20 height 20
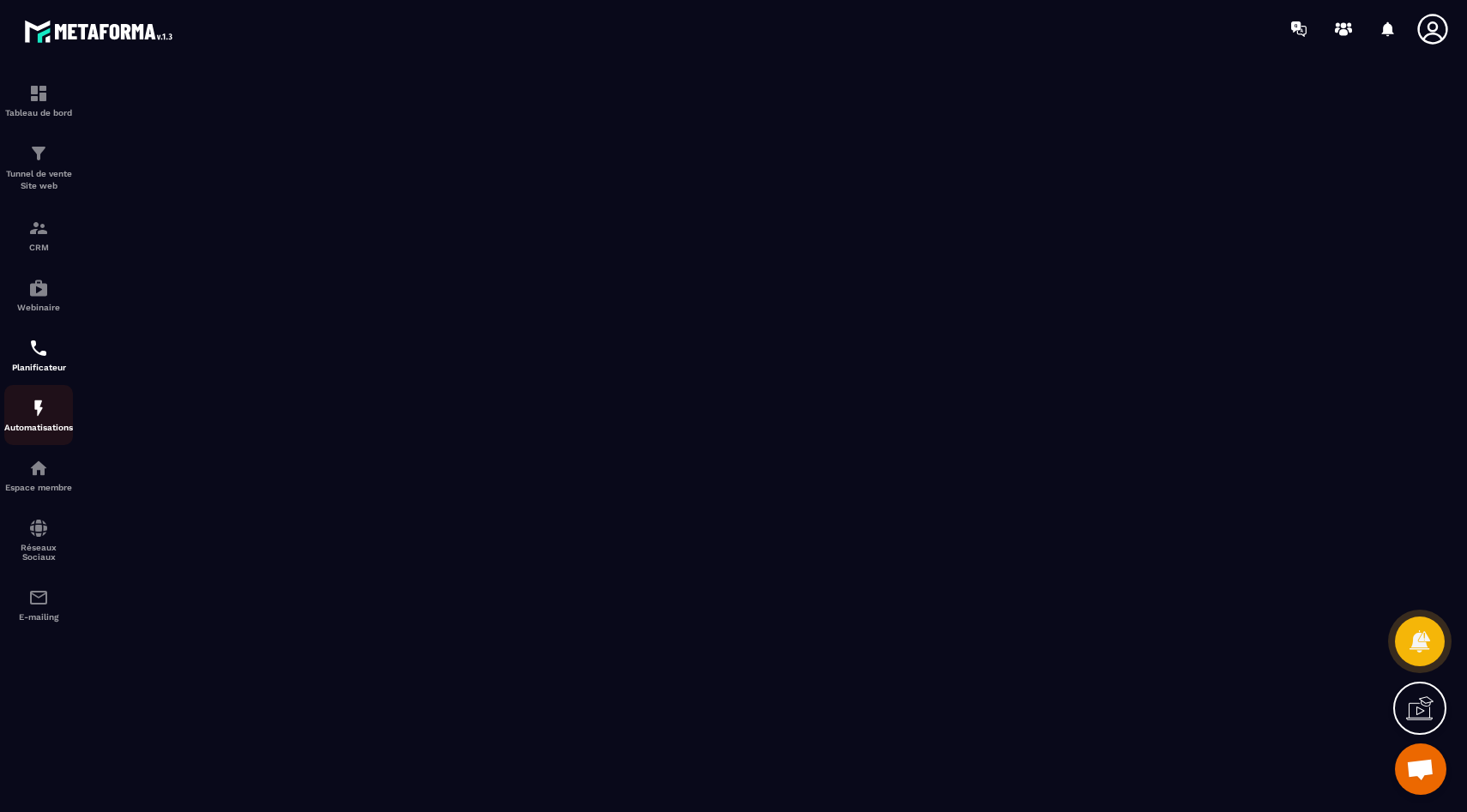
click at [39, 418] on img at bounding box center [38, 407] width 20 height 20
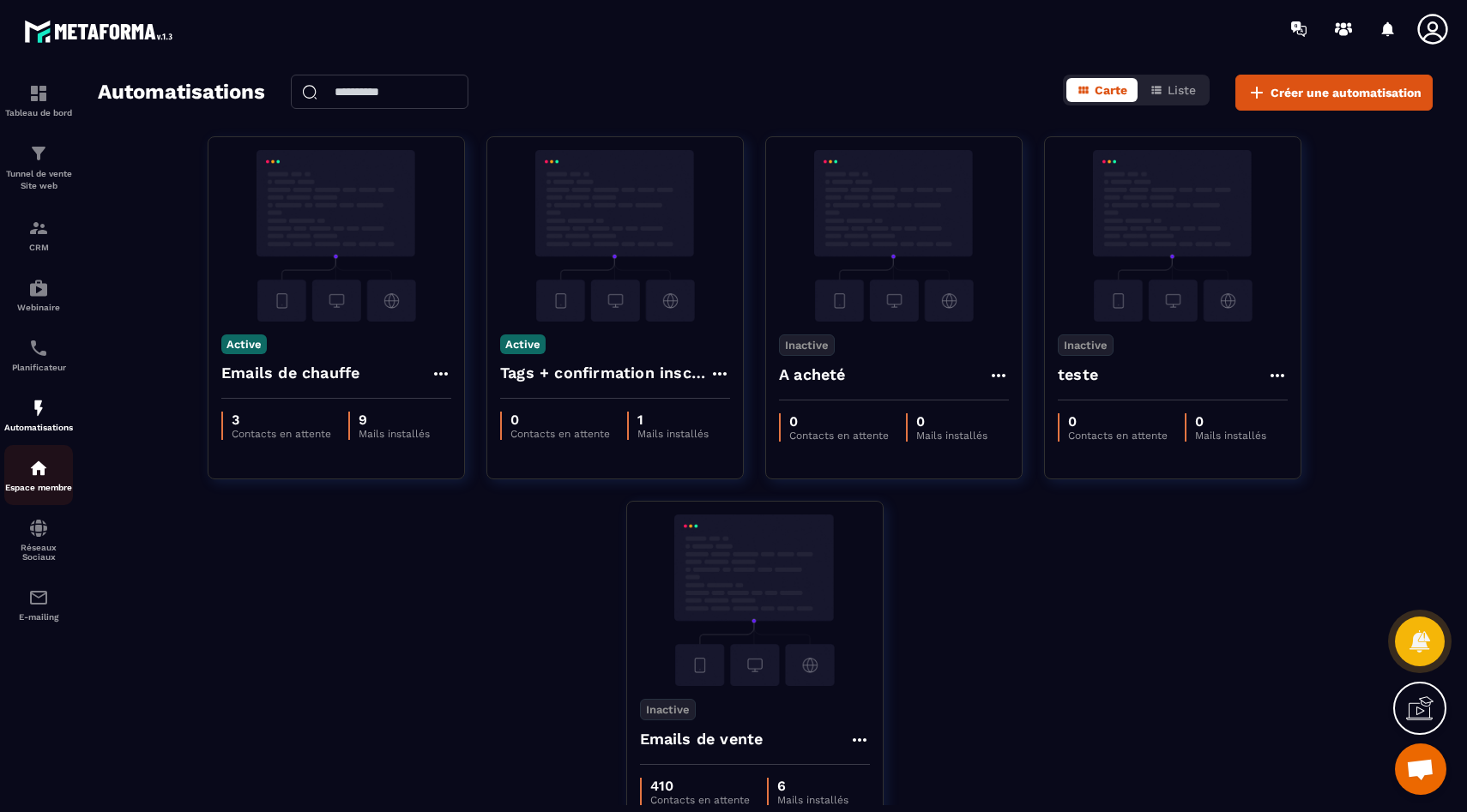
click at [29, 474] on img at bounding box center [38, 467] width 20 height 20
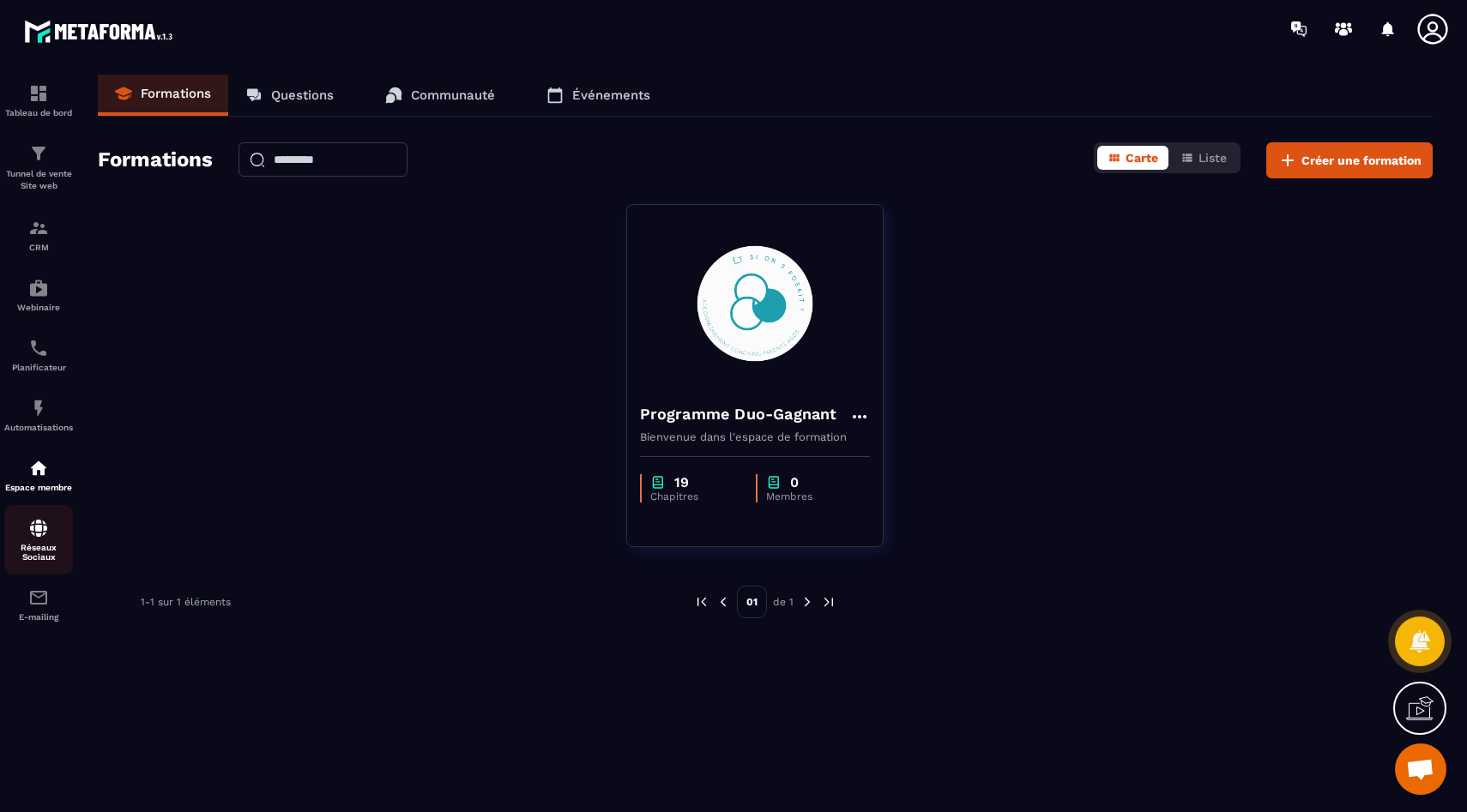
click at [46, 538] on img at bounding box center [38, 527] width 20 height 20
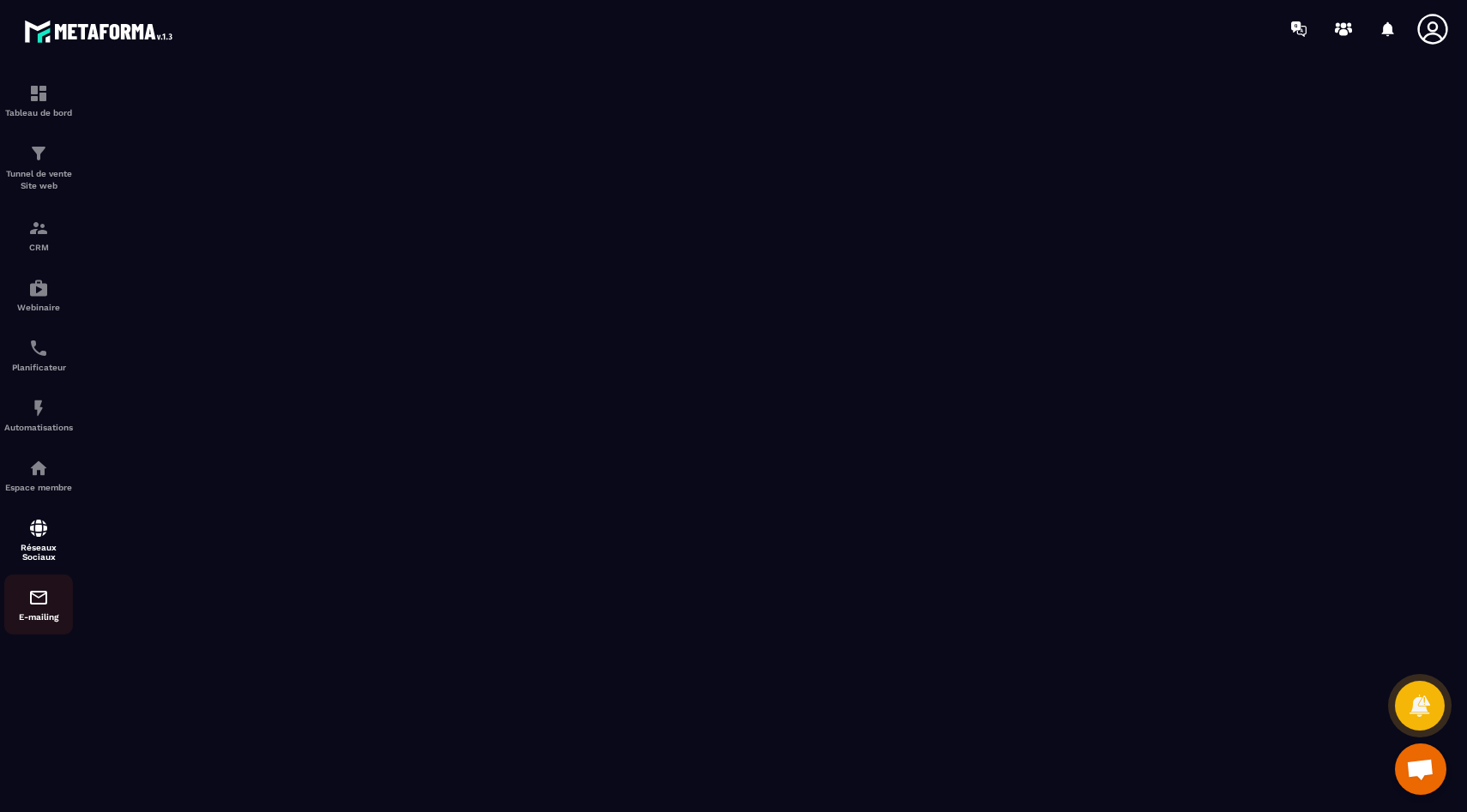
click at [49, 613] on div "E-mailing" at bounding box center [38, 604] width 69 height 34
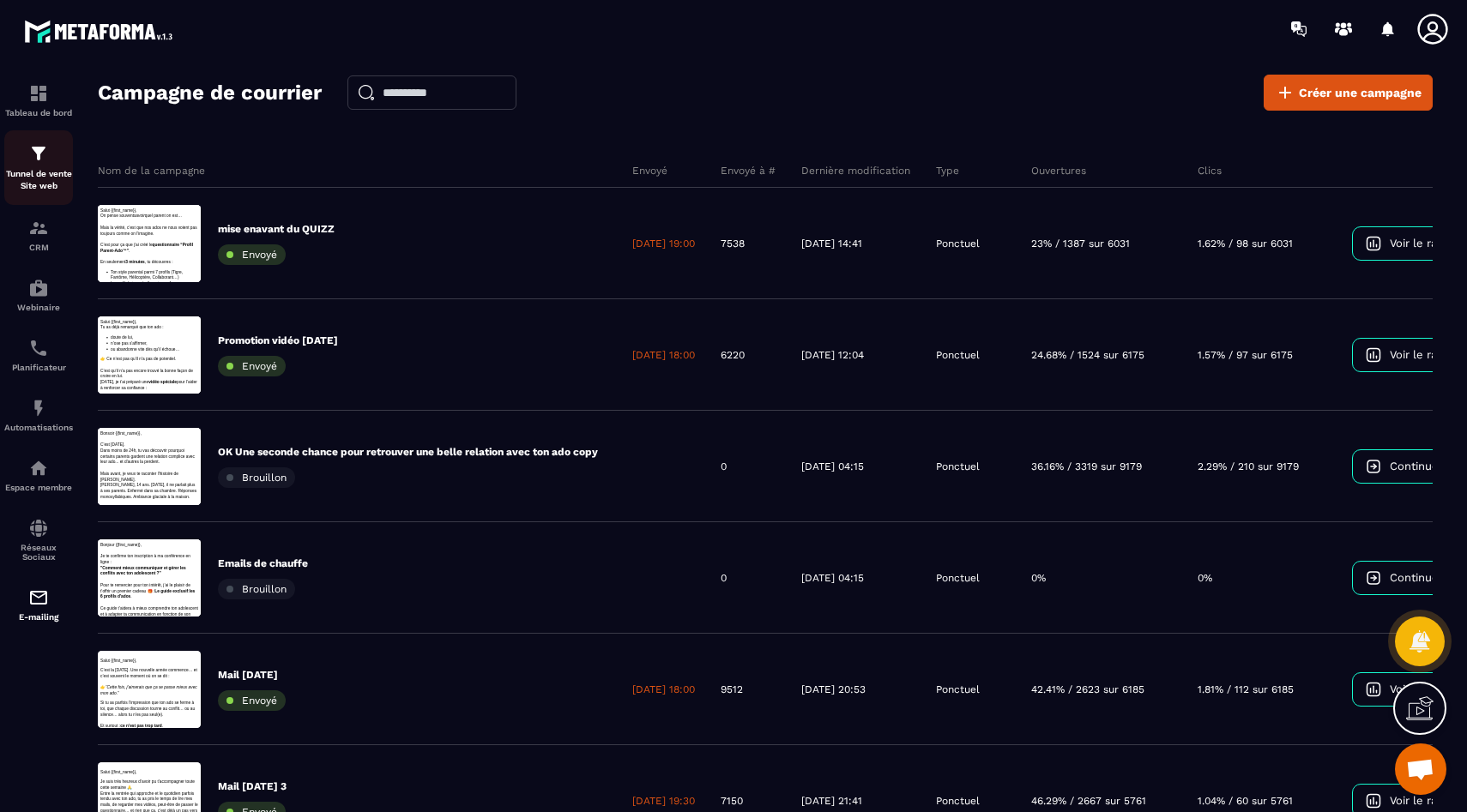
click at [35, 157] on img at bounding box center [38, 153] width 20 height 20
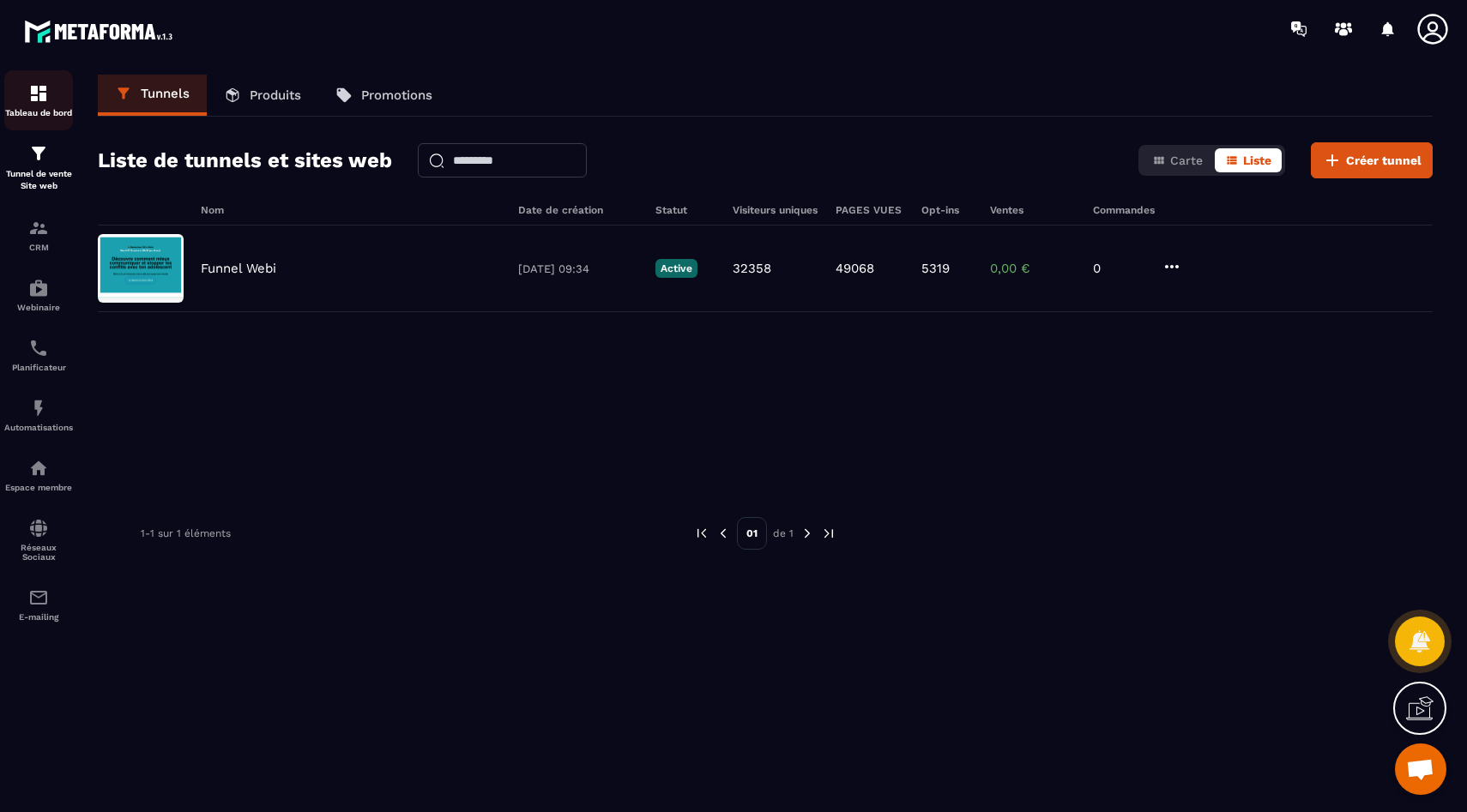
click at [64, 106] on div "Tableau de bord" at bounding box center [38, 100] width 69 height 34
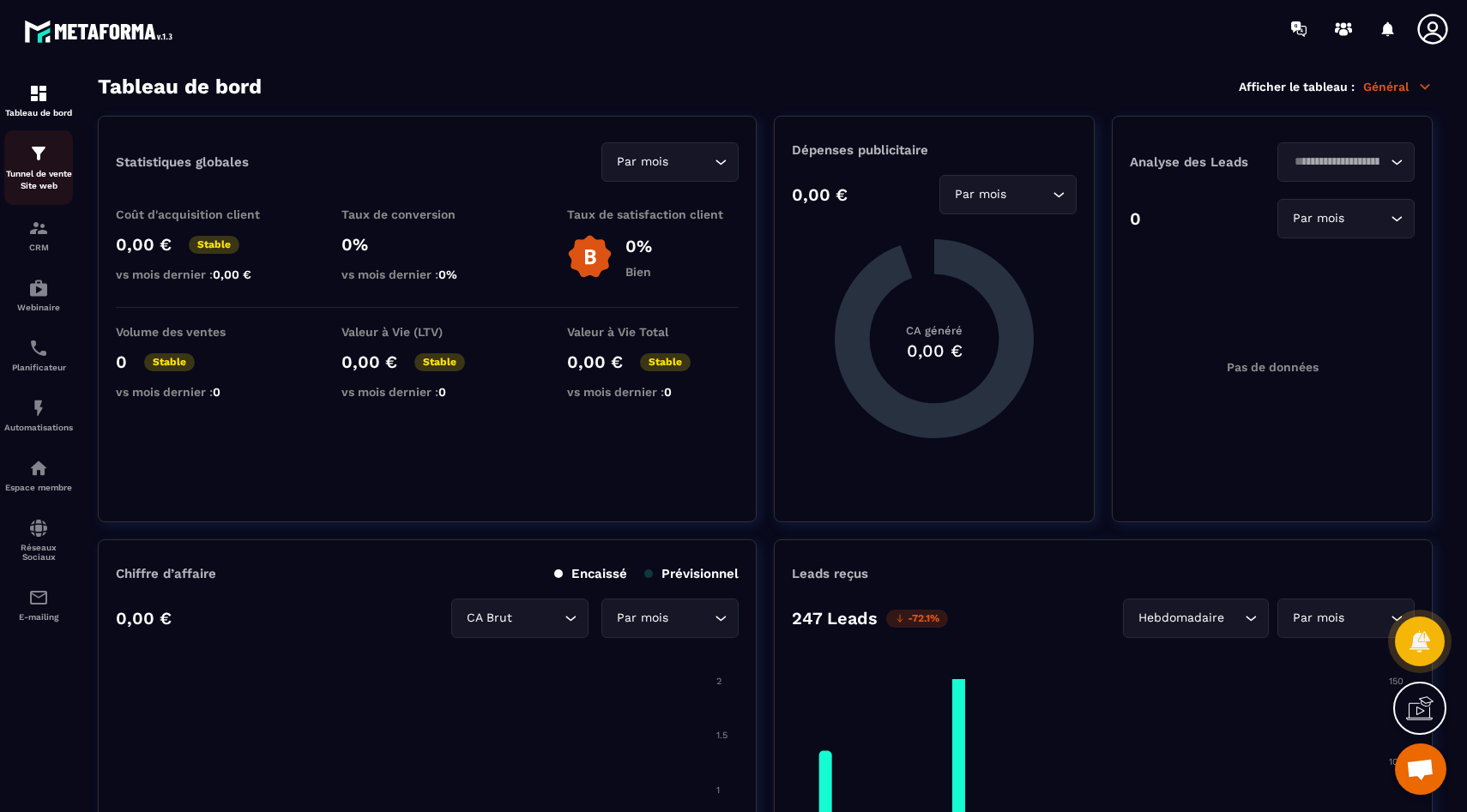
click at [40, 160] on img at bounding box center [38, 153] width 20 height 20
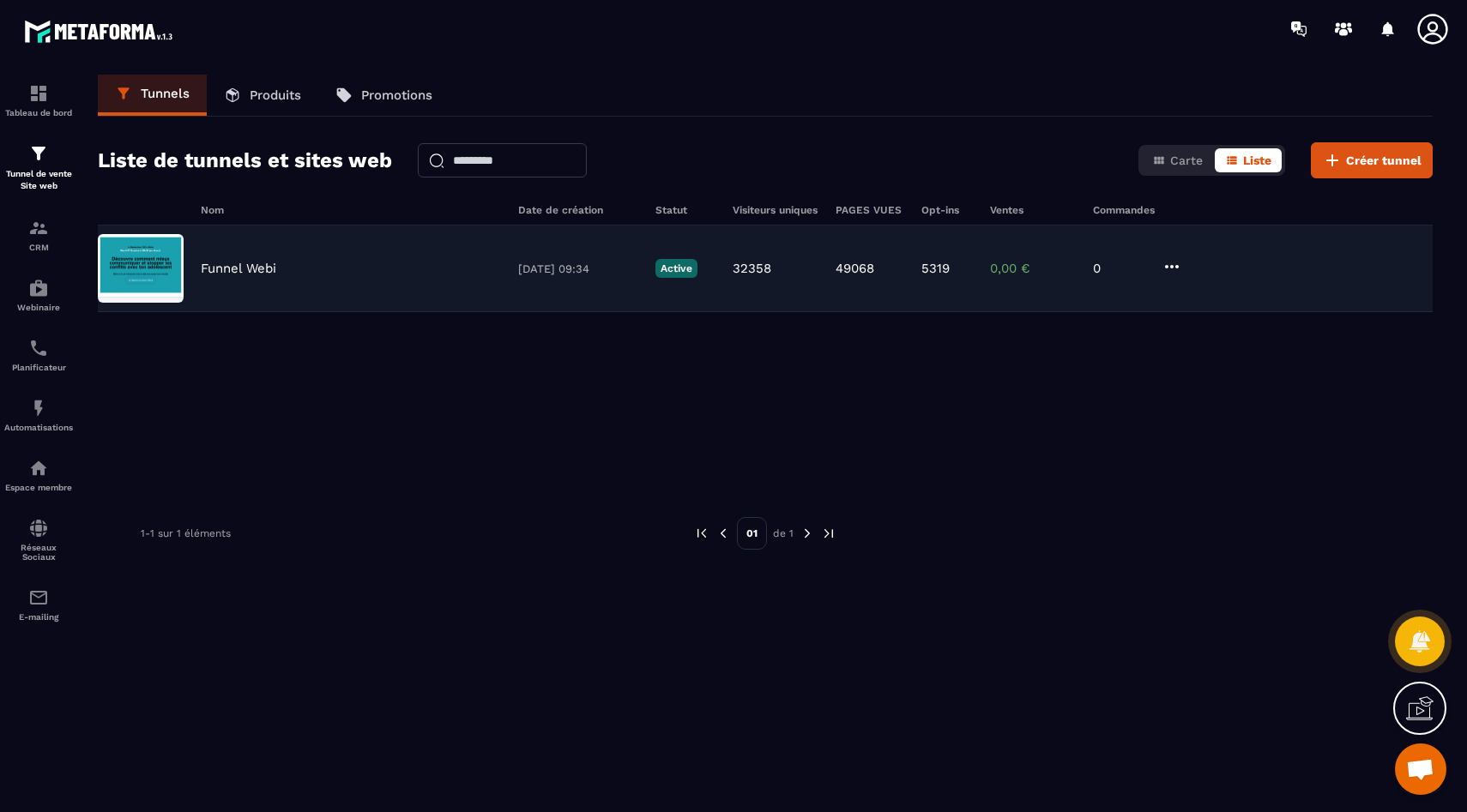
click at [1172, 266] on icon at bounding box center [1172, 267] width 14 height 4
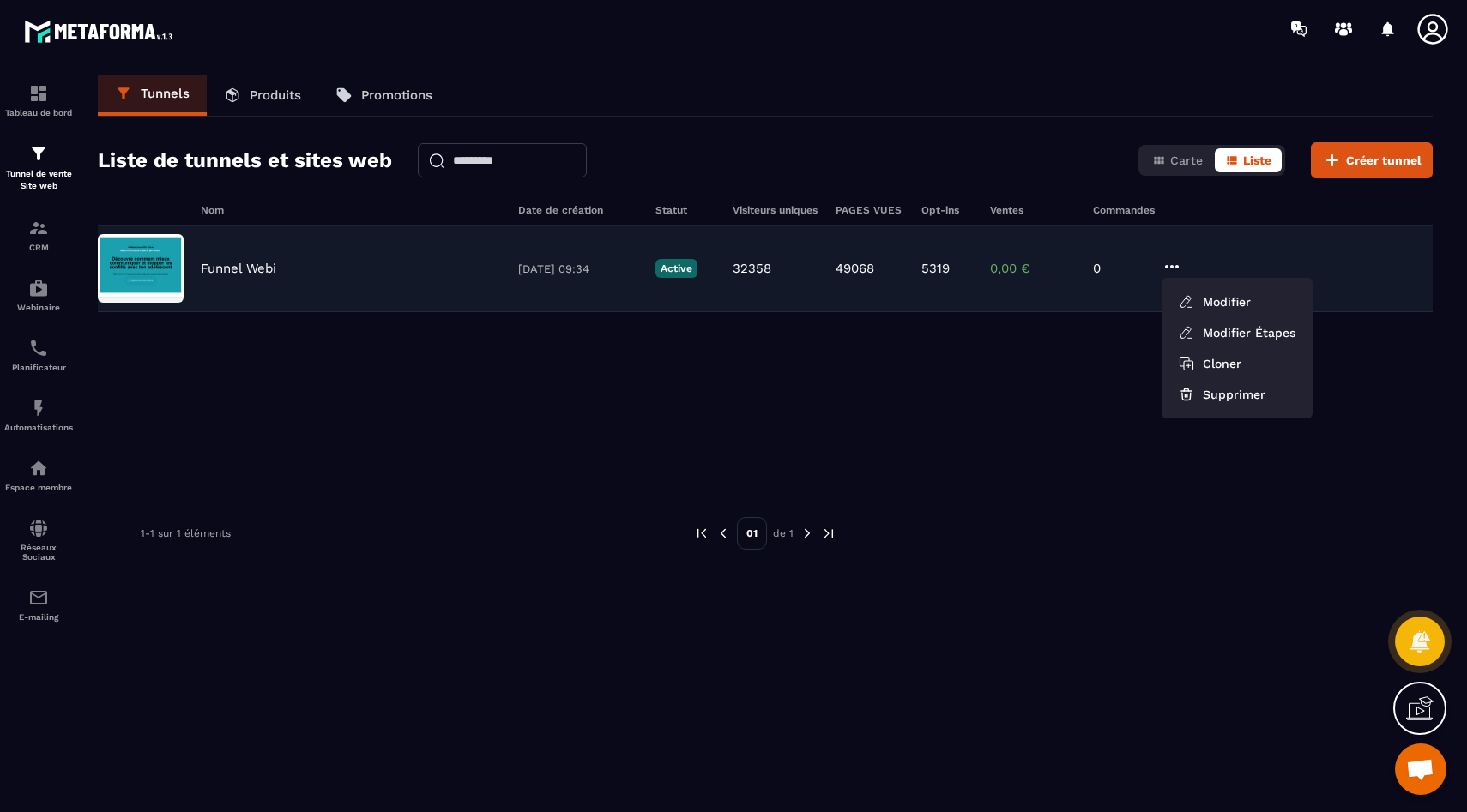
click at [369, 303] on div "Funnel Webi 28/03/2025 09:34 Active 32358 49068 5319 0,00 € 0 Modifier Modifier…" at bounding box center [765, 268] width 1335 height 86
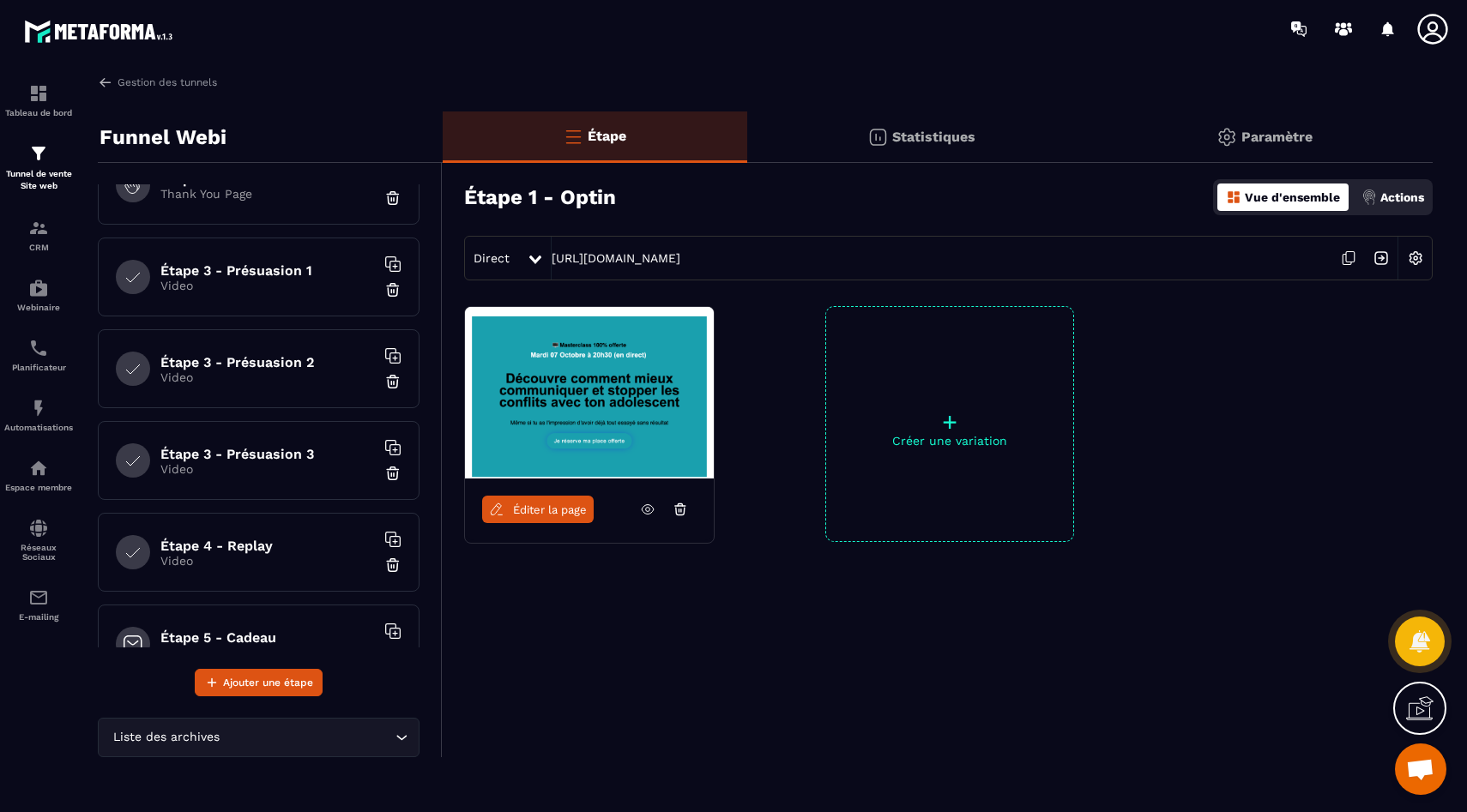
scroll to position [1, 0]
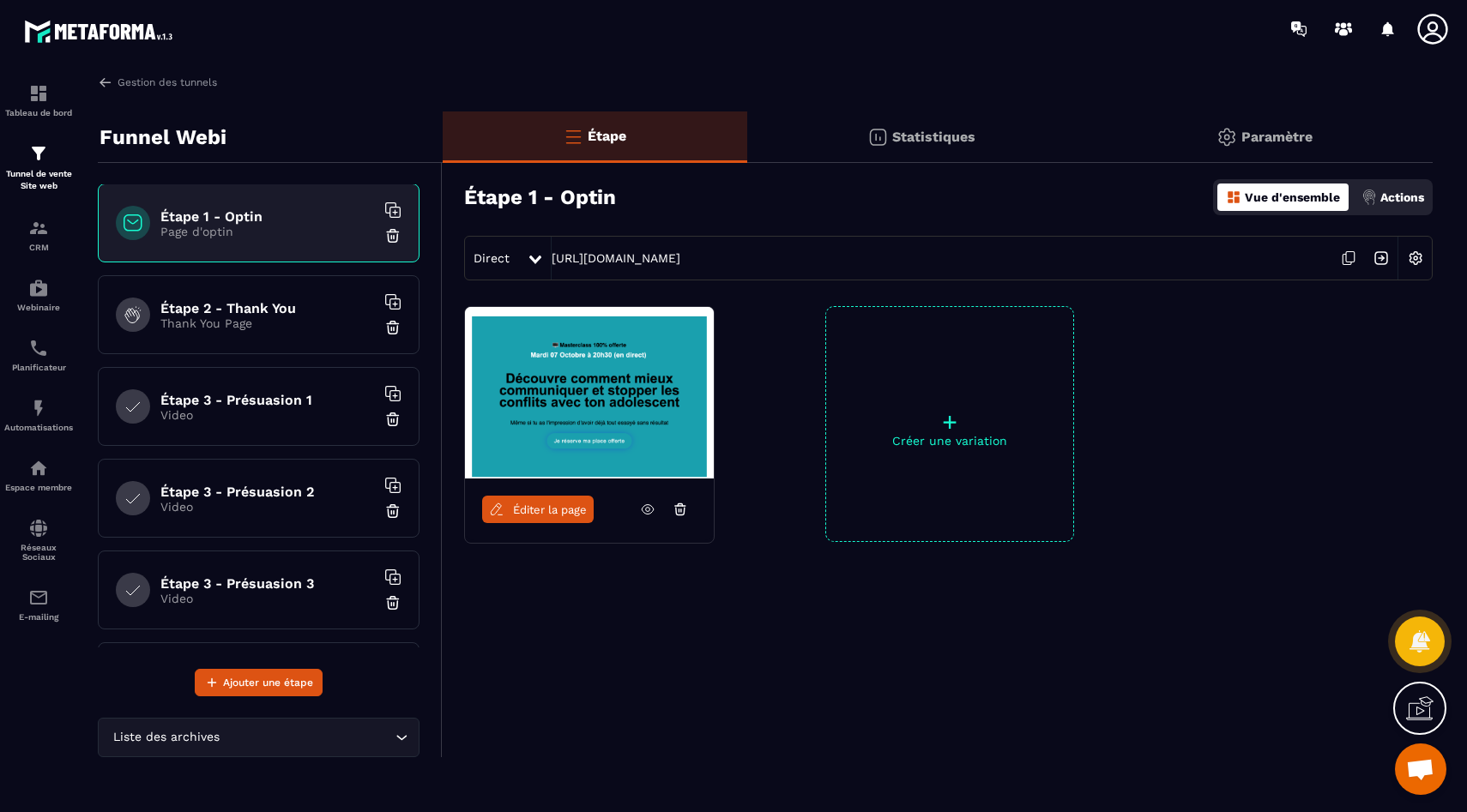
click at [287, 312] on h6 "Étape 2 - Thank You" at bounding box center [268, 308] width 215 height 16
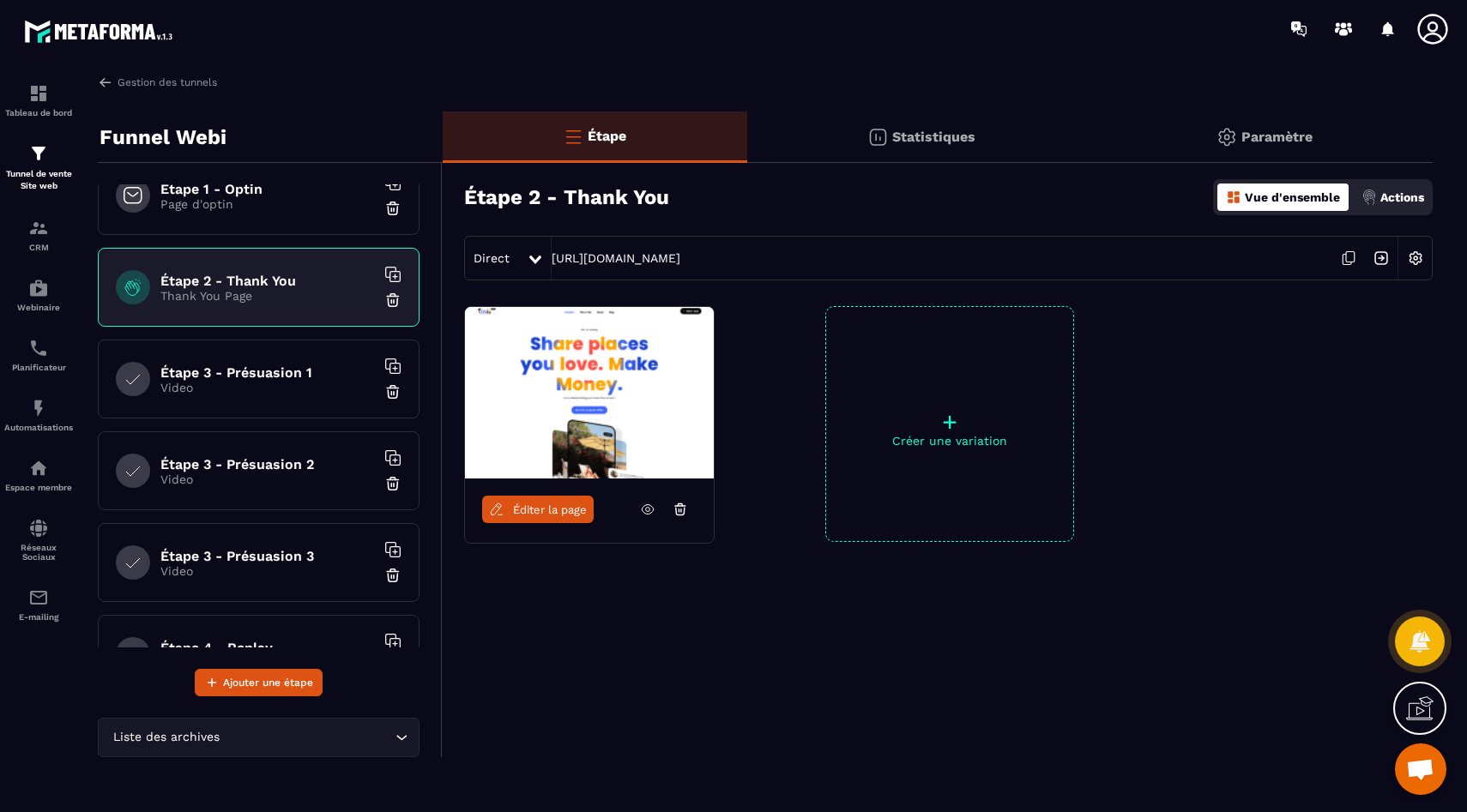
click at [253, 379] on h6 "Étape 3 - Présuasion 1" at bounding box center [268, 373] width 215 height 16
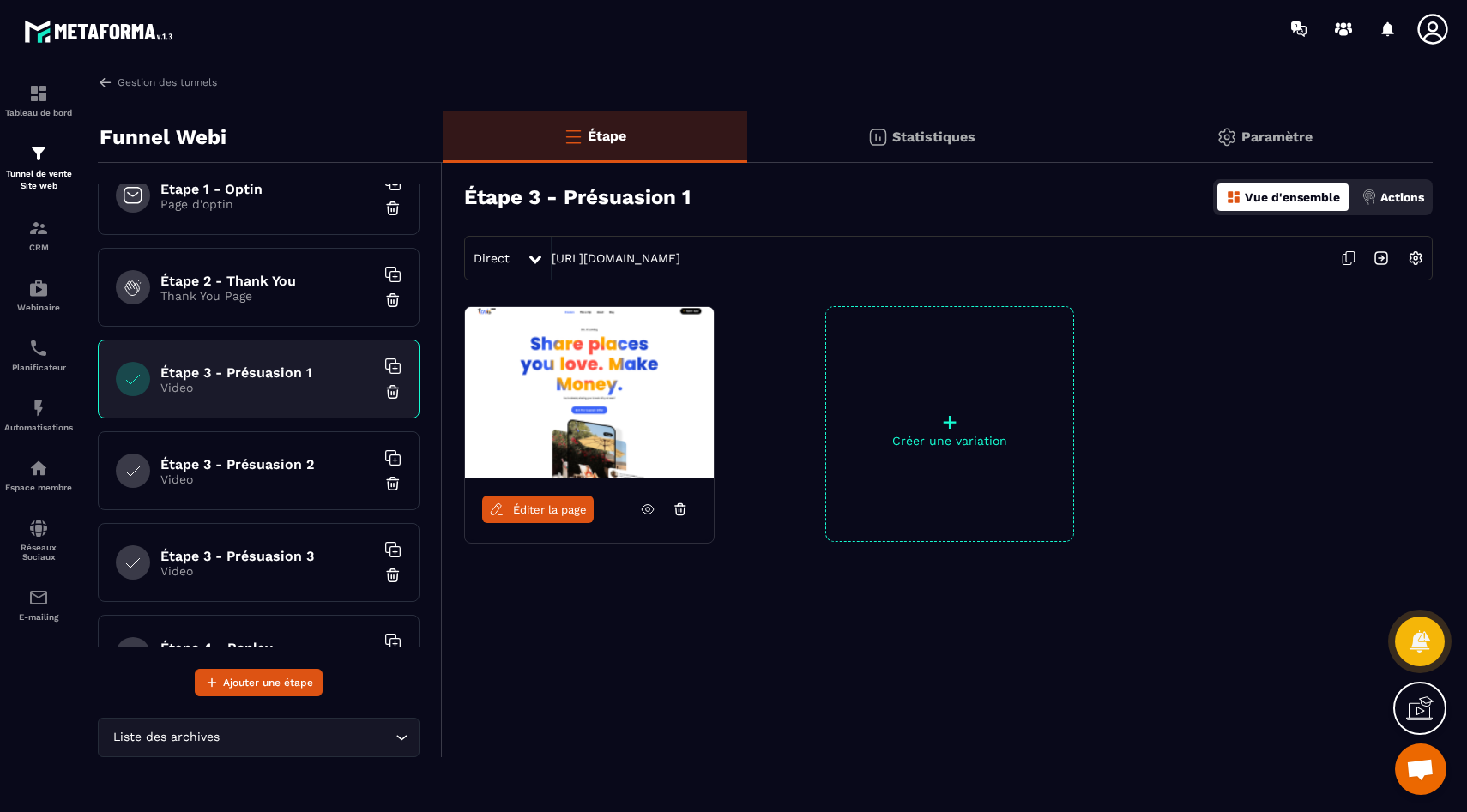
scroll to position [158, 0]
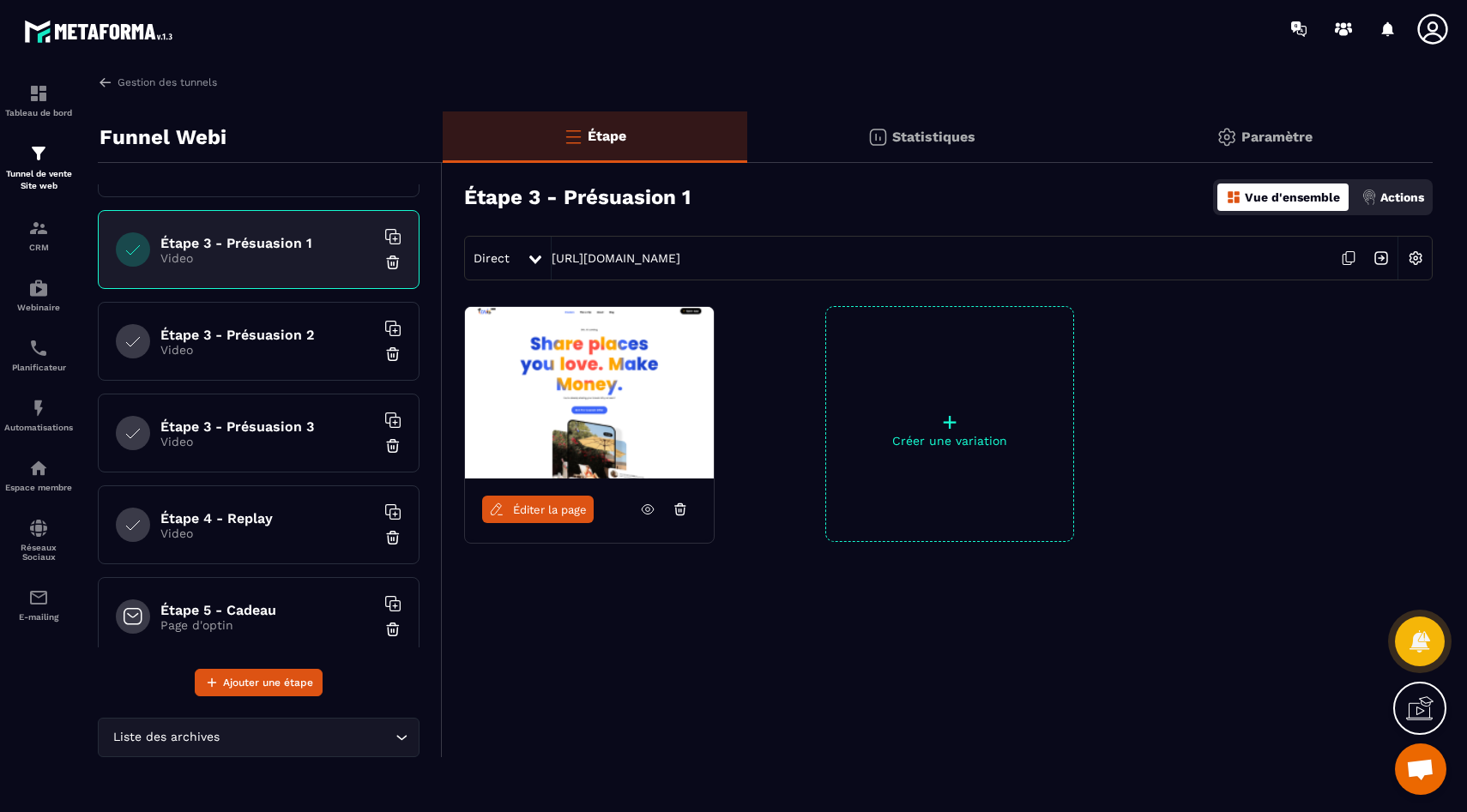
click at [262, 422] on h6 "Étape 3 - Présuasion 3" at bounding box center [268, 426] width 215 height 16
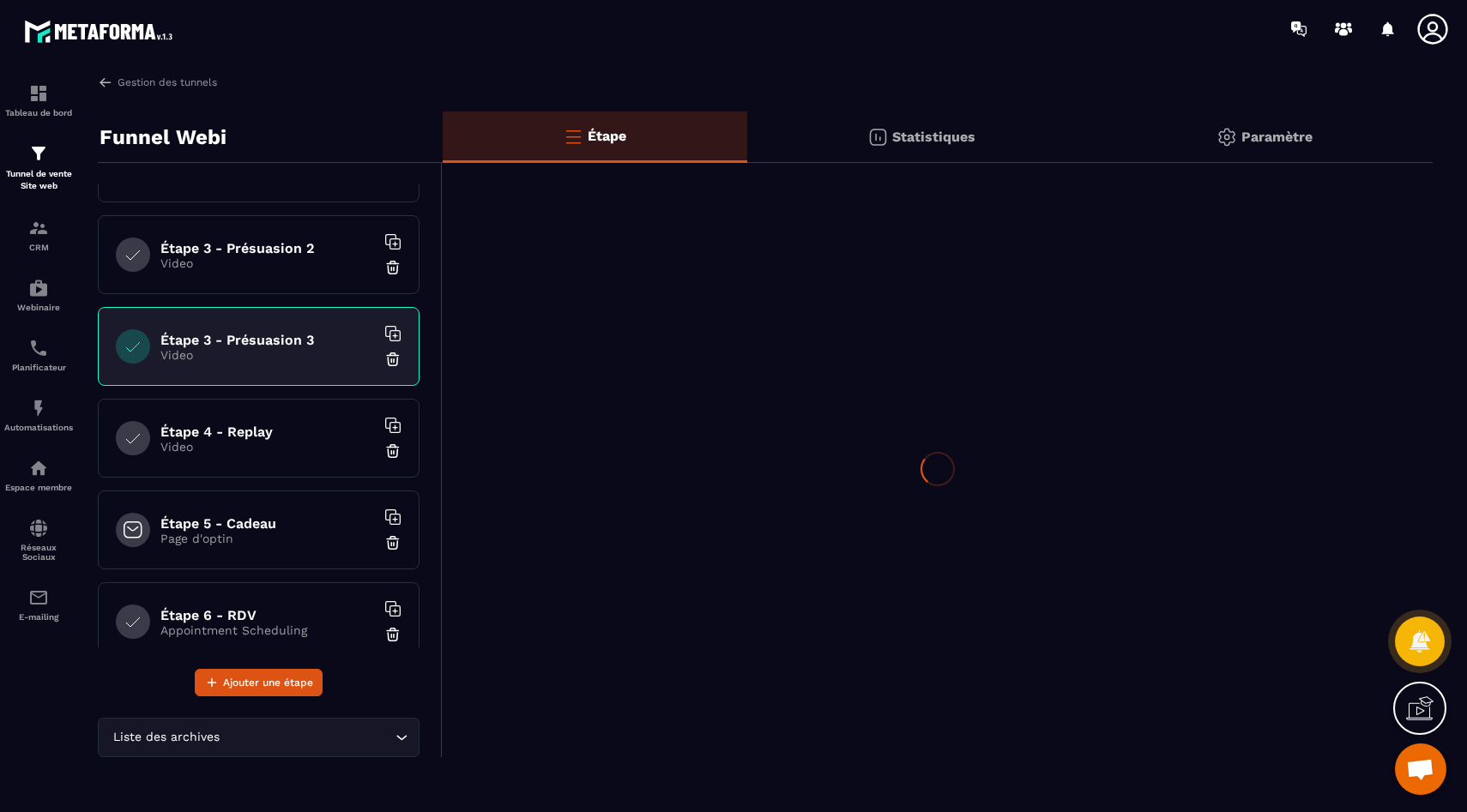
scroll to position [286, 0]
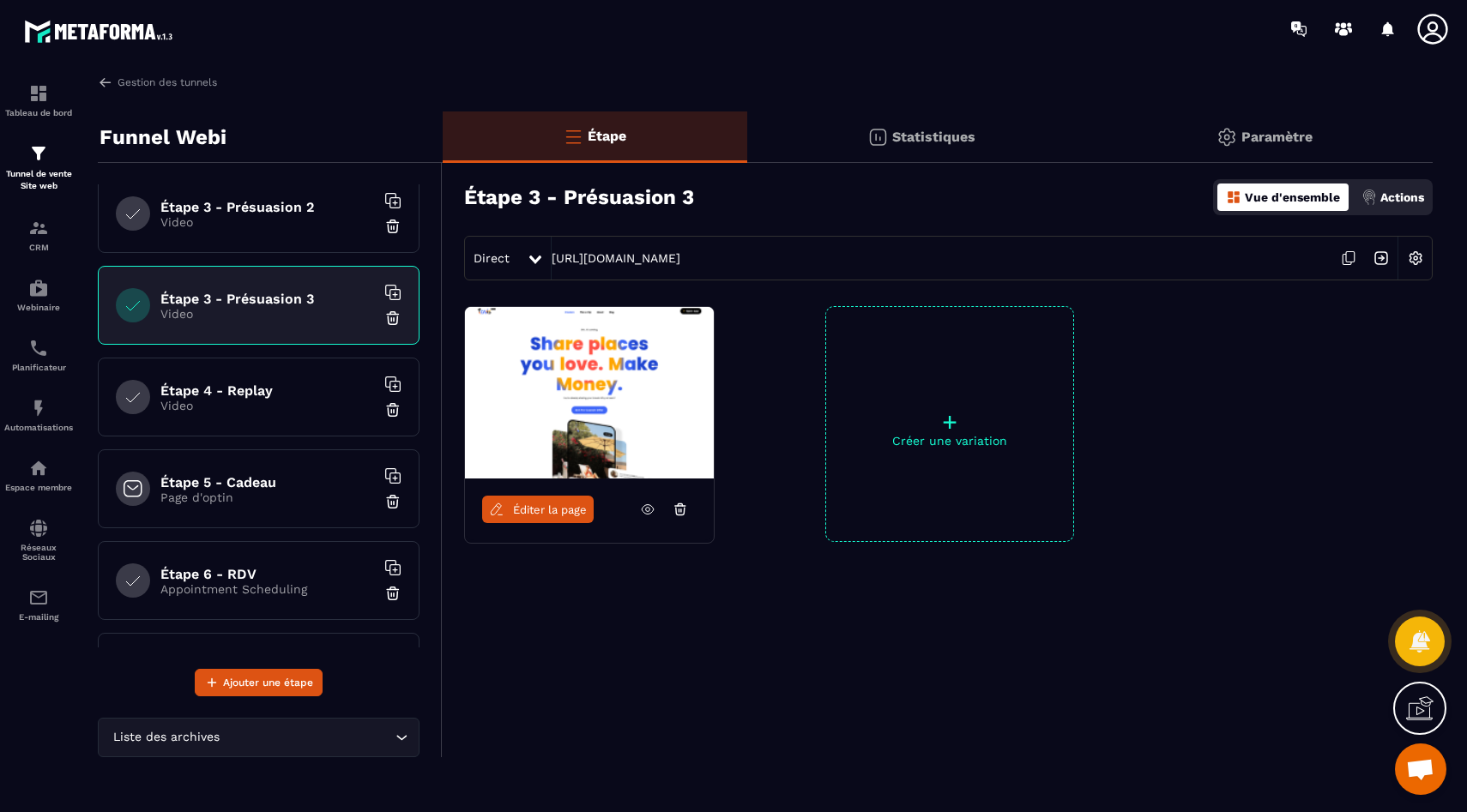
click at [265, 413] on div "Étape 4 - Replay Video" at bounding box center [259, 397] width 321 height 79
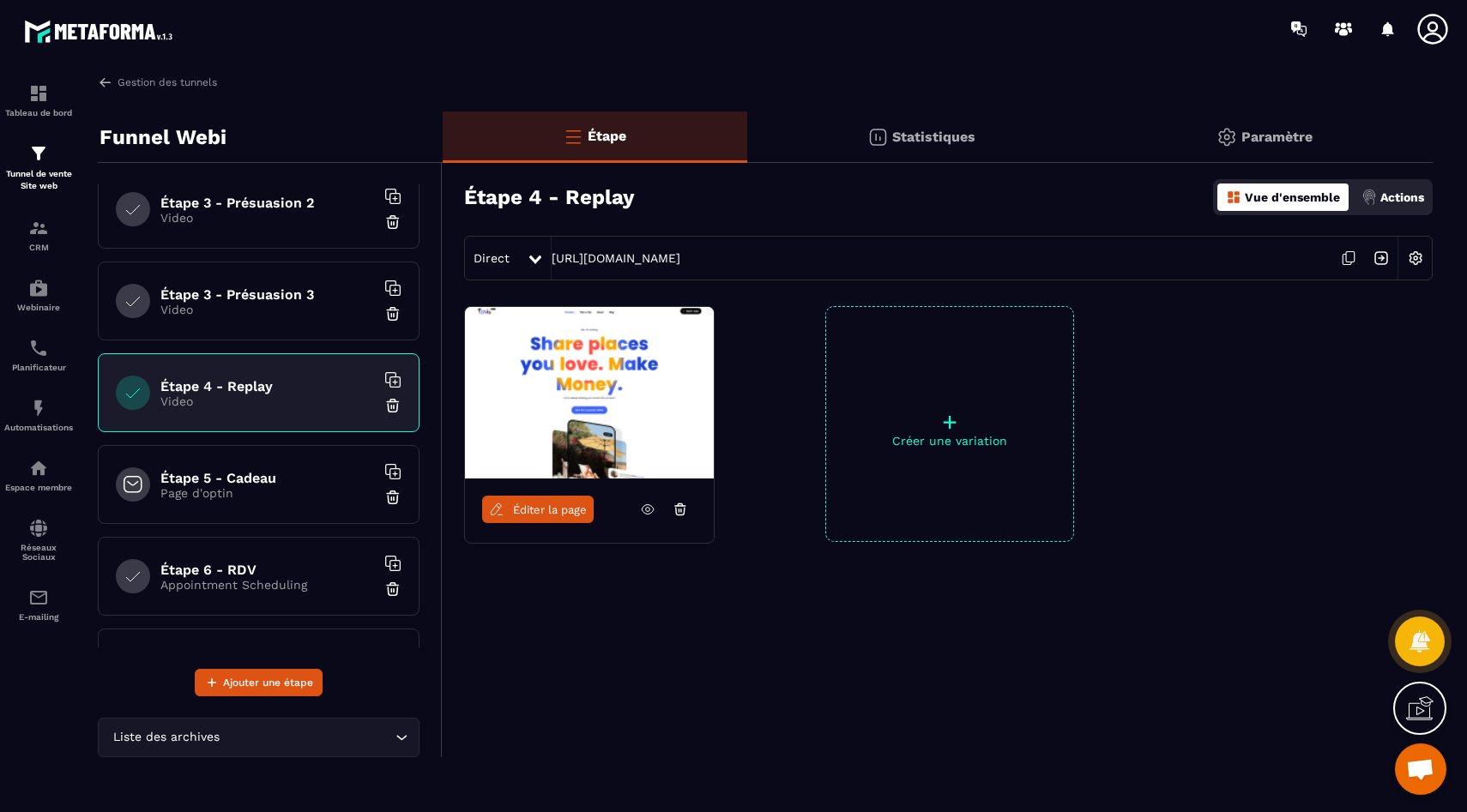
scroll to position [313, 0]
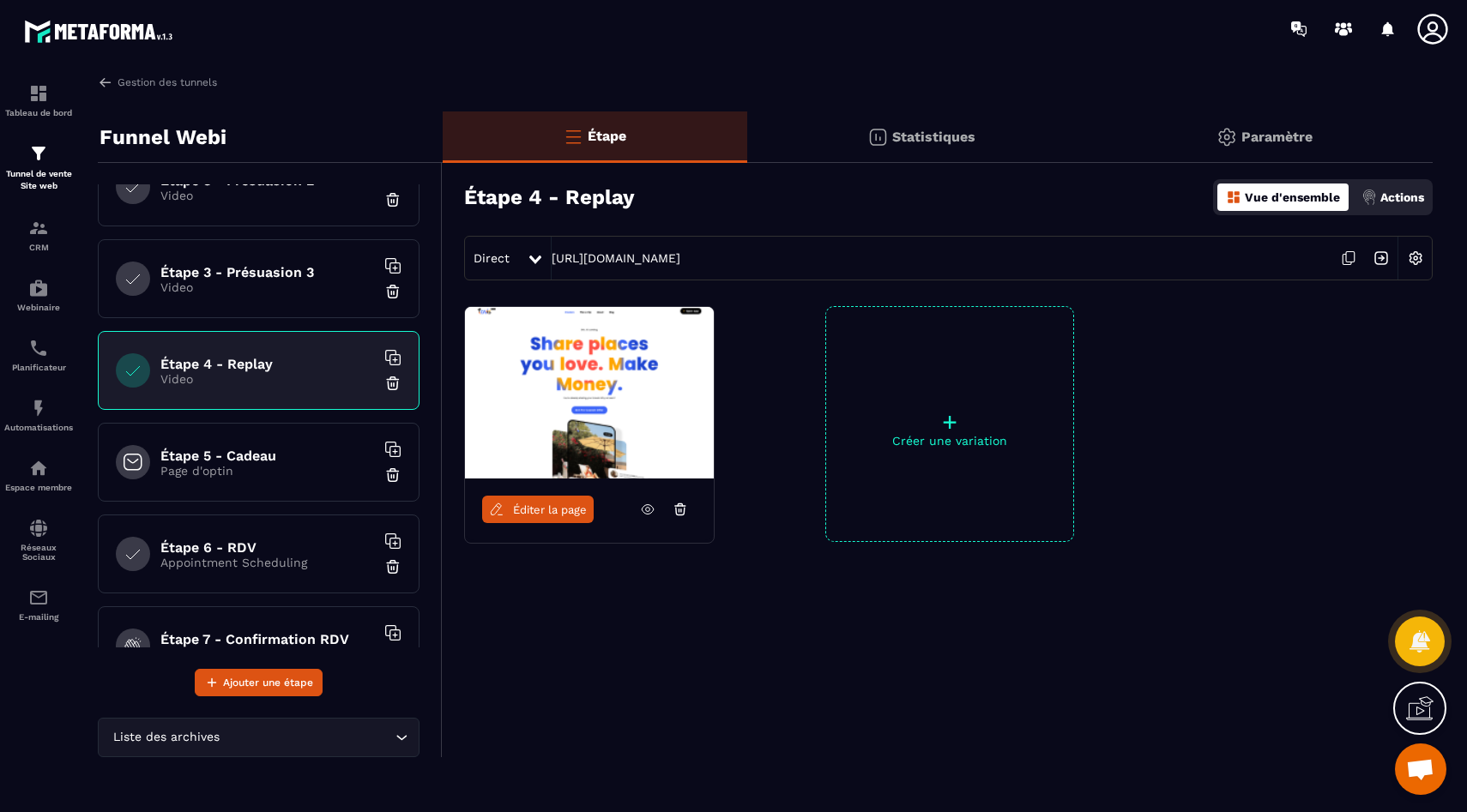
click at [249, 434] on div "Étape 5 - Cadeau Page d'optin" at bounding box center [259, 463] width 321 height 79
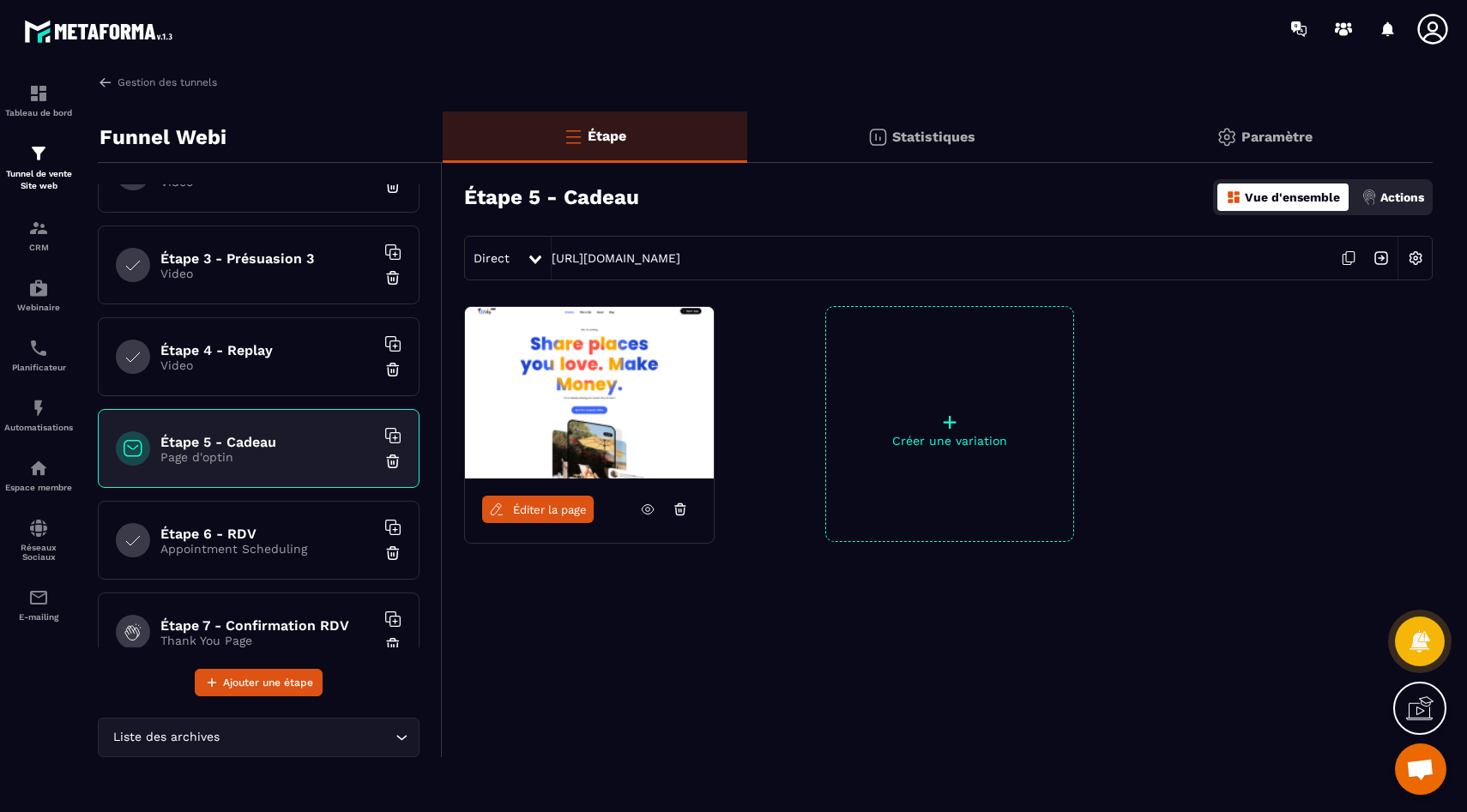
scroll to position [443, 0]
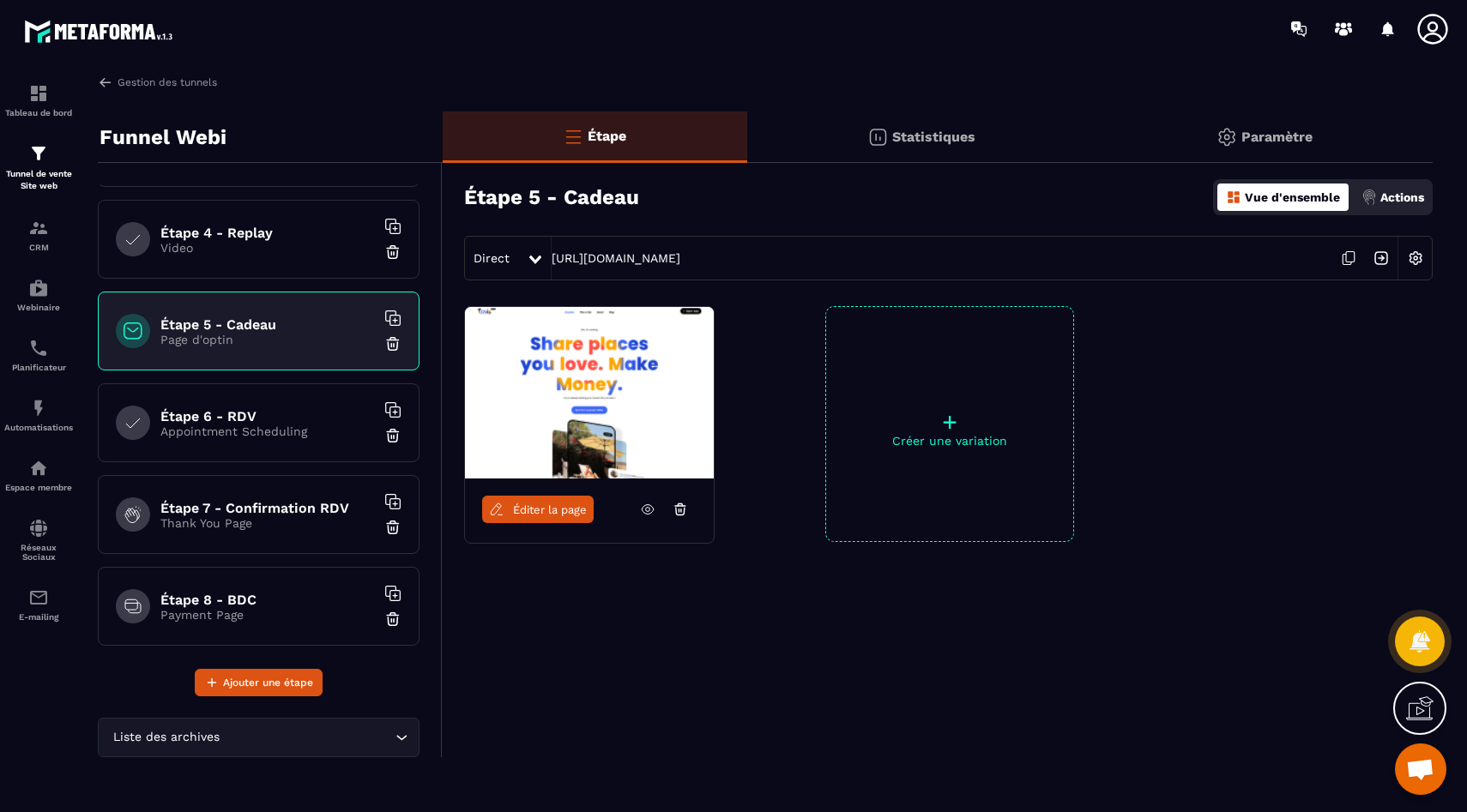
click at [261, 409] on h6 "Étape 6 - RDV" at bounding box center [268, 416] width 215 height 16
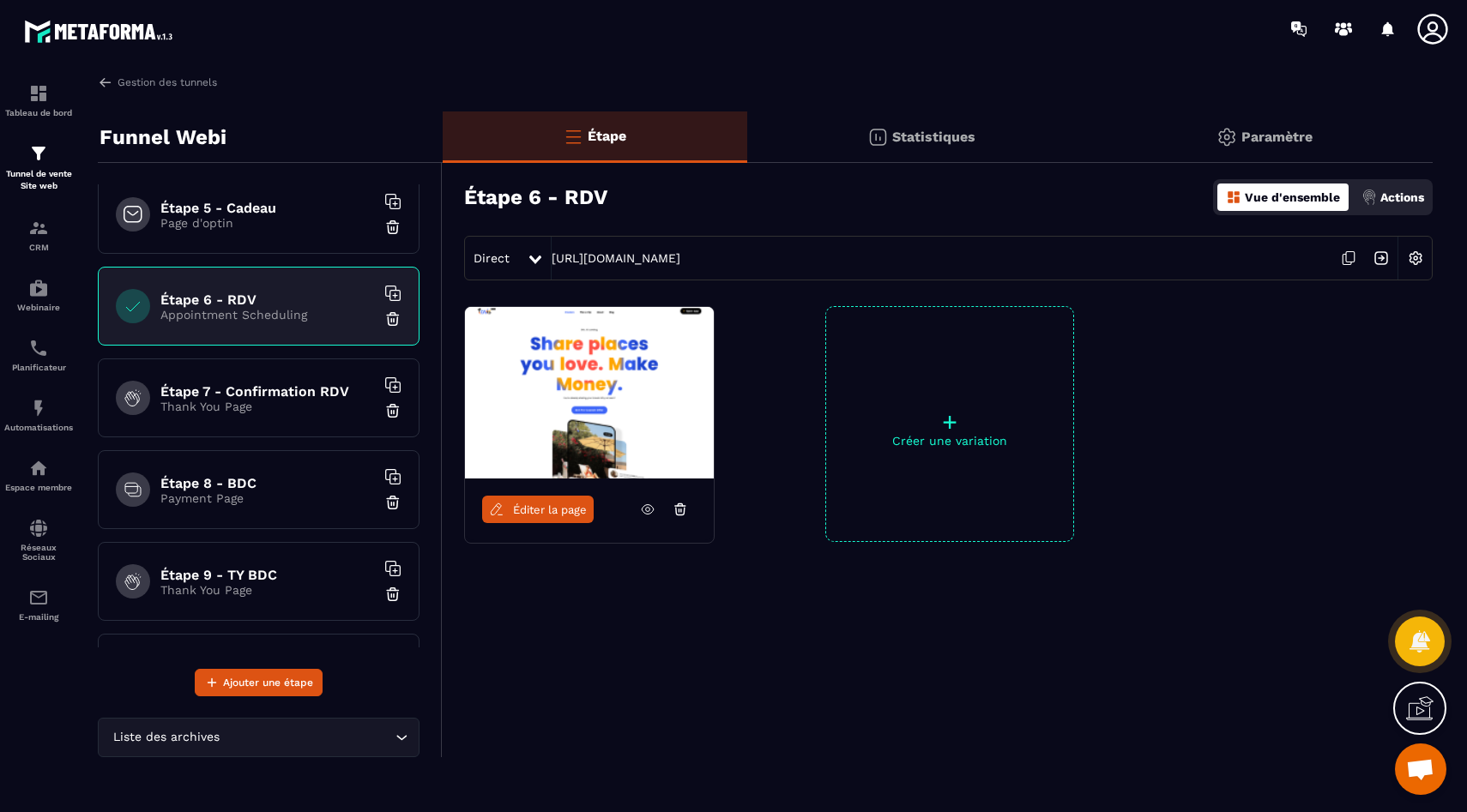
click at [266, 402] on p "Thank You Page" at bounding box center [268, 406] width 215 height 14
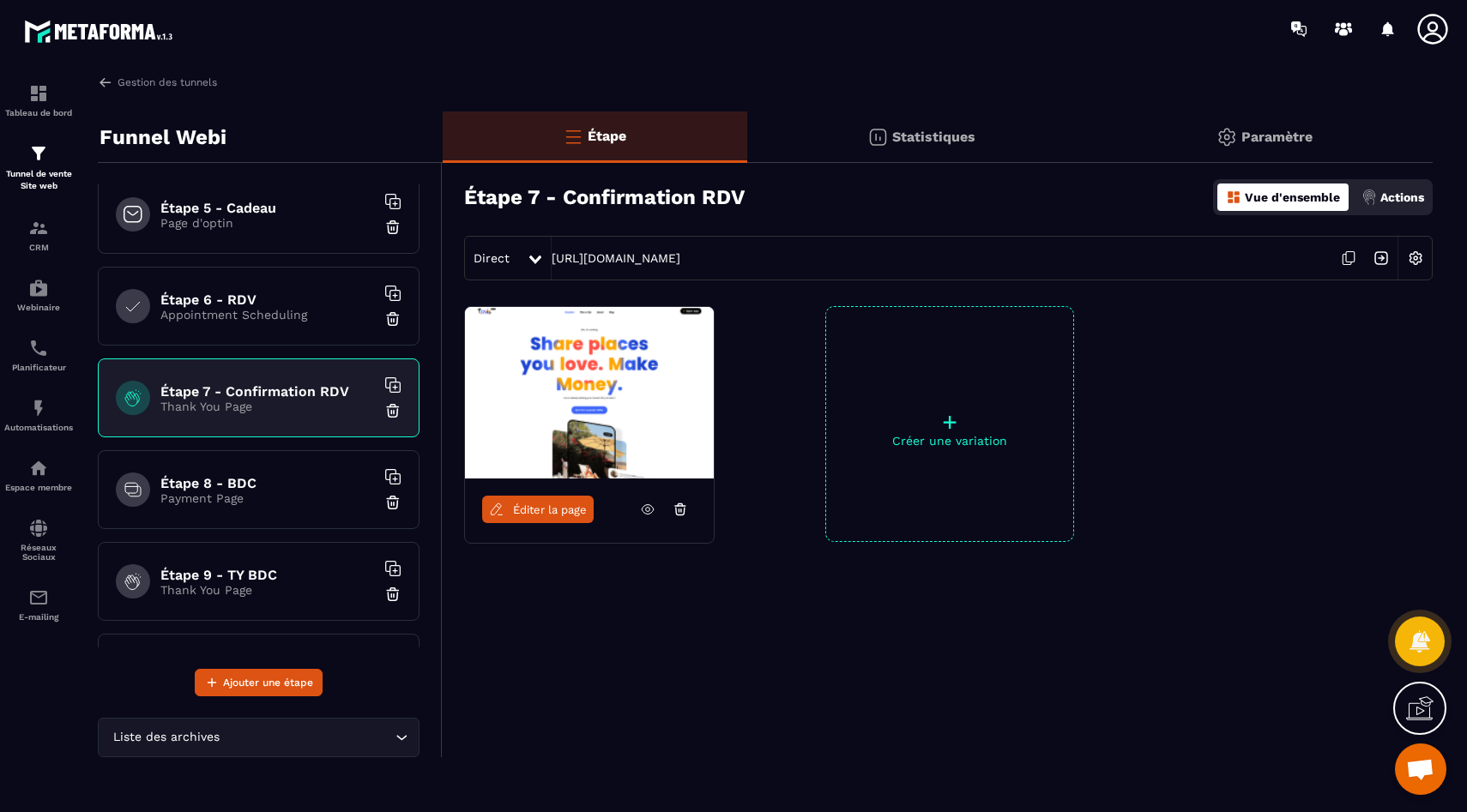
scroll to position [603, 0]
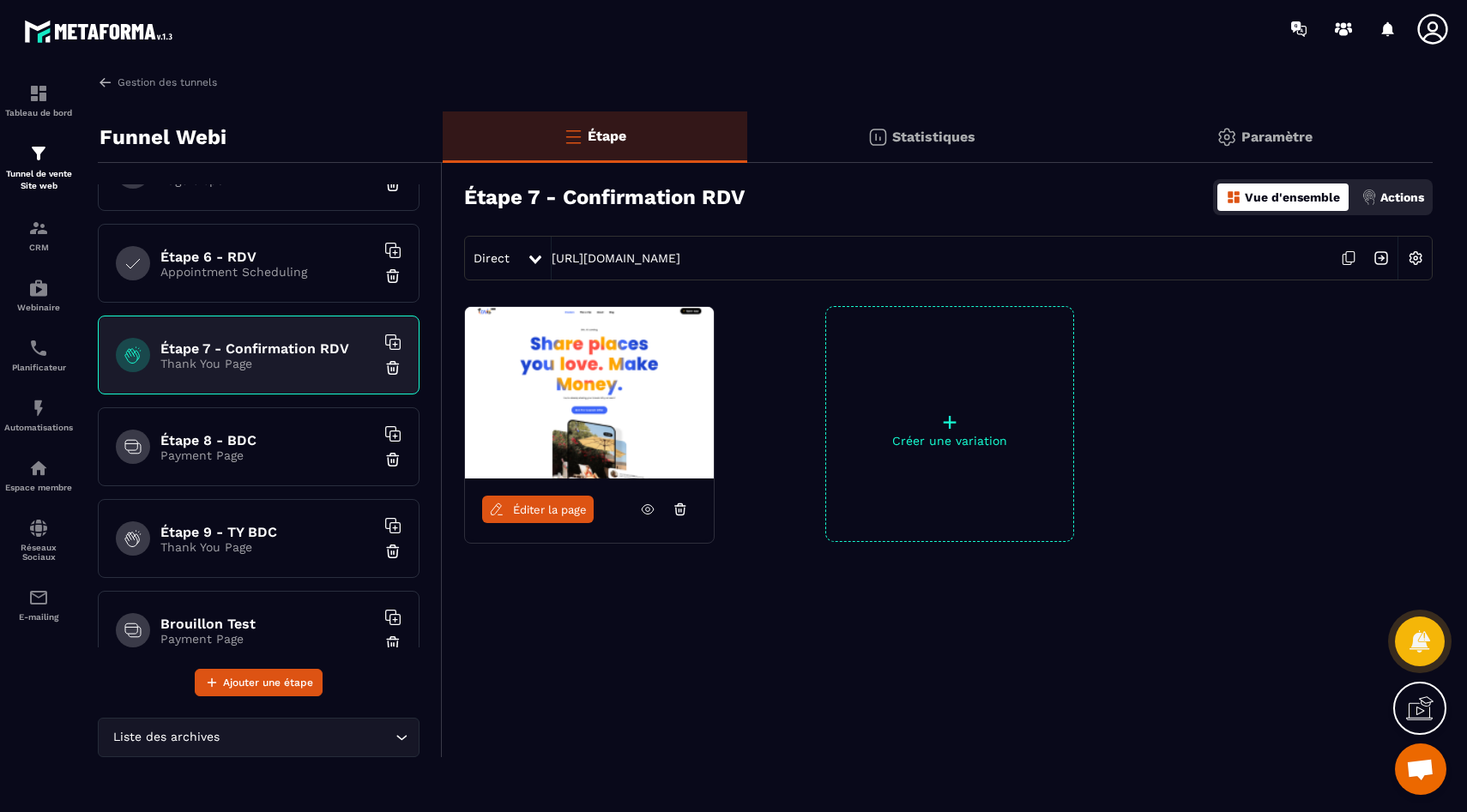
click at [873, 259] on div "Direct https://go.etsionsposait.com/confirmation-rendez-vous" at bounding box center [948, 258] width 968 height 45
click at [681, 259] on link "https://go.etsionsposait.com/confirmation-rendez-vous" at bounding box center [616, 258] width 129 height 14
click at [192, 276] on p "Appointment Scheduling" at bounding box center [268, 272] width 215 height 14
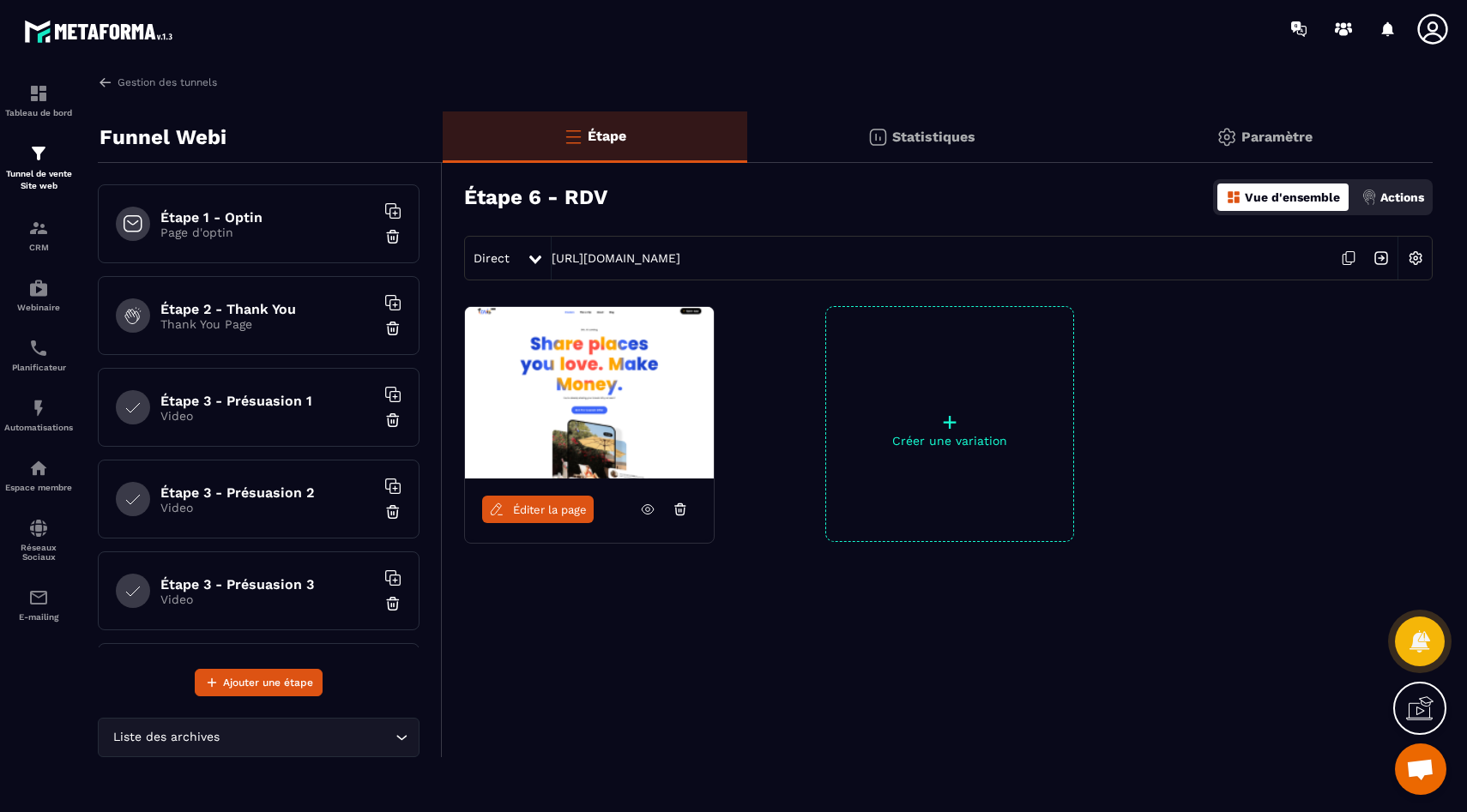
scroll to position [1, 0]
click at [290, 335] on div "Étape 2 - Thank You Thank You Page" at bounding box center [259, 315] width 321 height 79
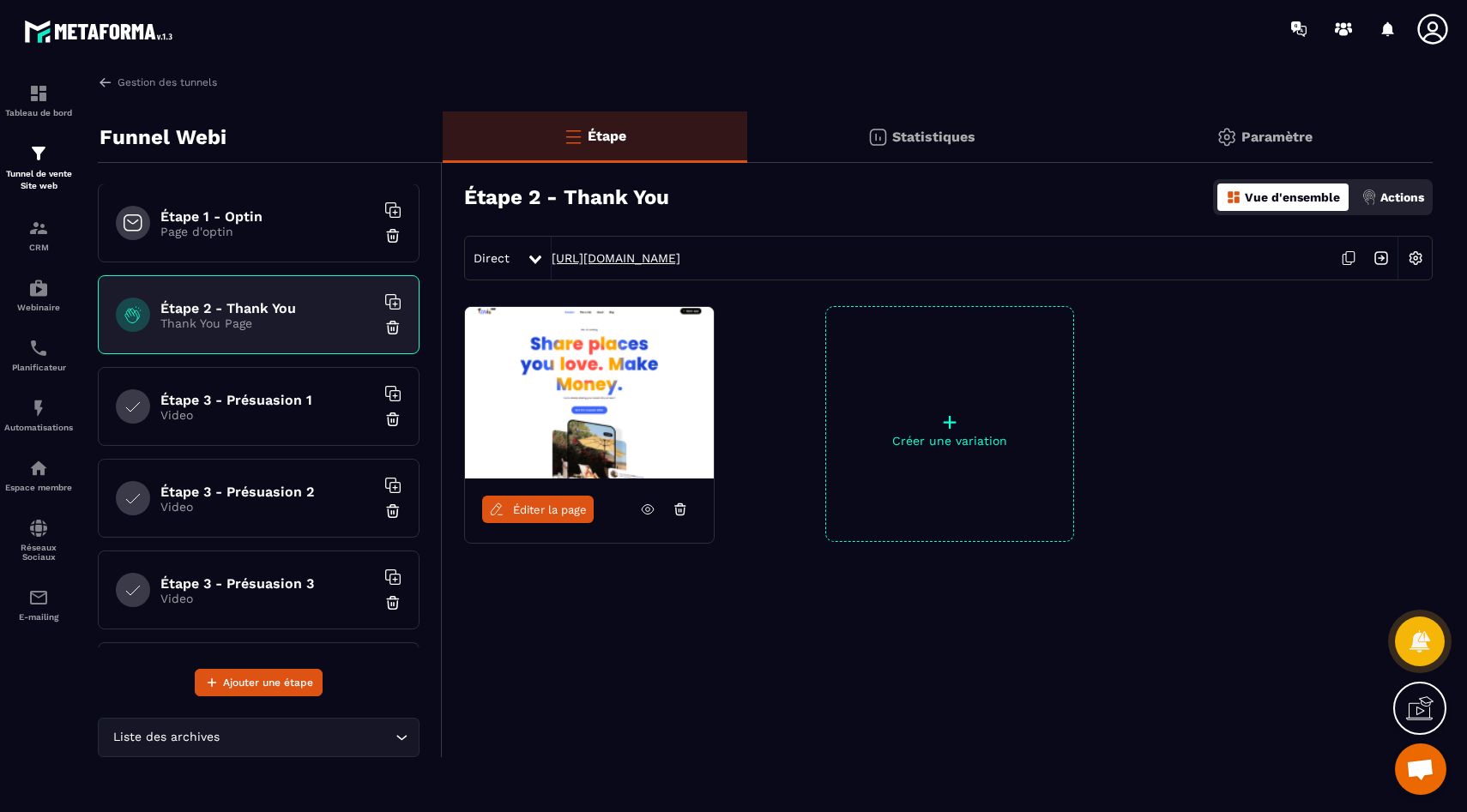
click at [584, 253] on link "https://go.etsionsposait.com/confirmation-inscription-masterclass" at bounding box center [616, 258] width 129 height 14
click at [236, 397] on h6 "Étape 3 - Présuasion 1" at bounding box center [268, 400] width 215 height 16
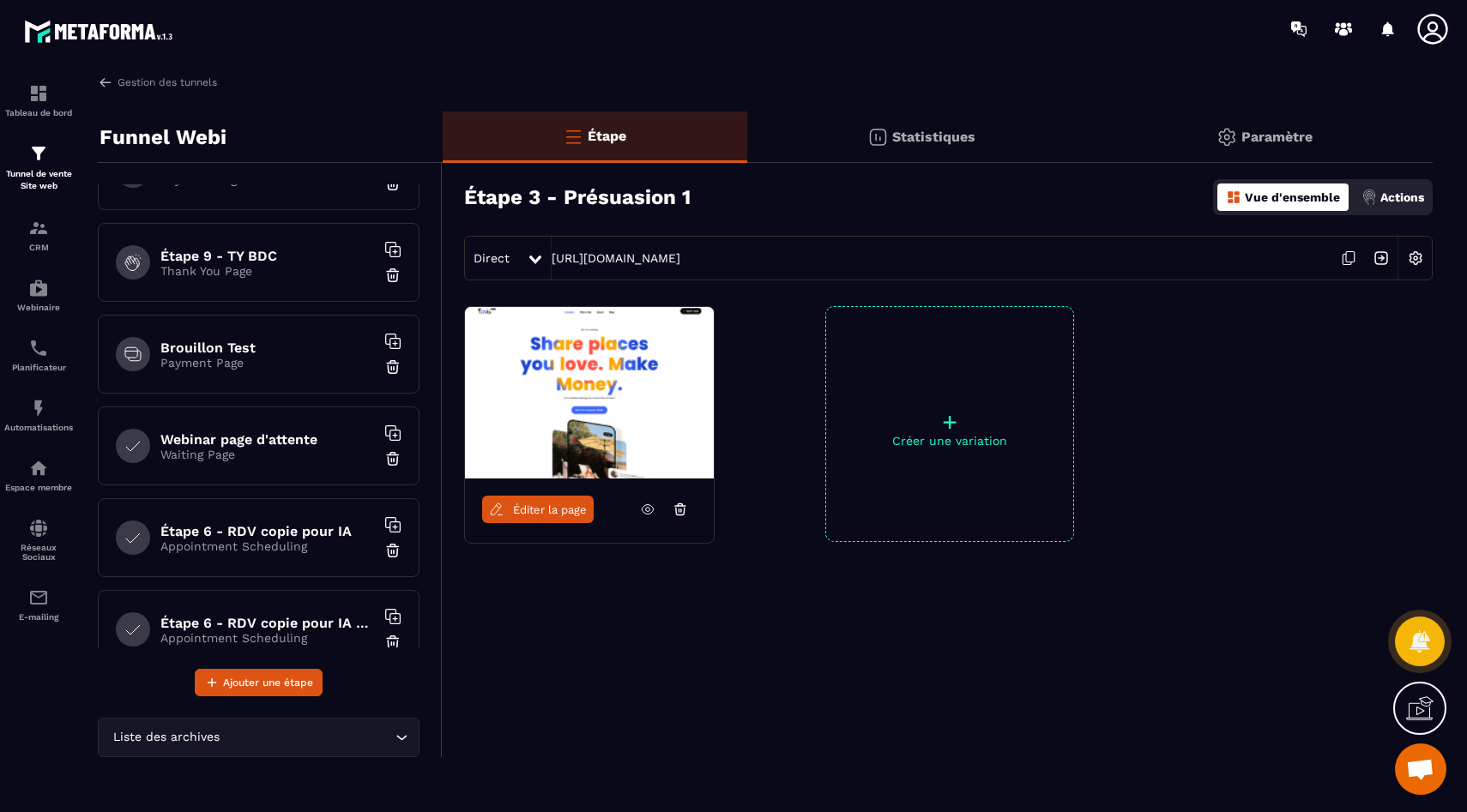
scroll to position [922, 0]
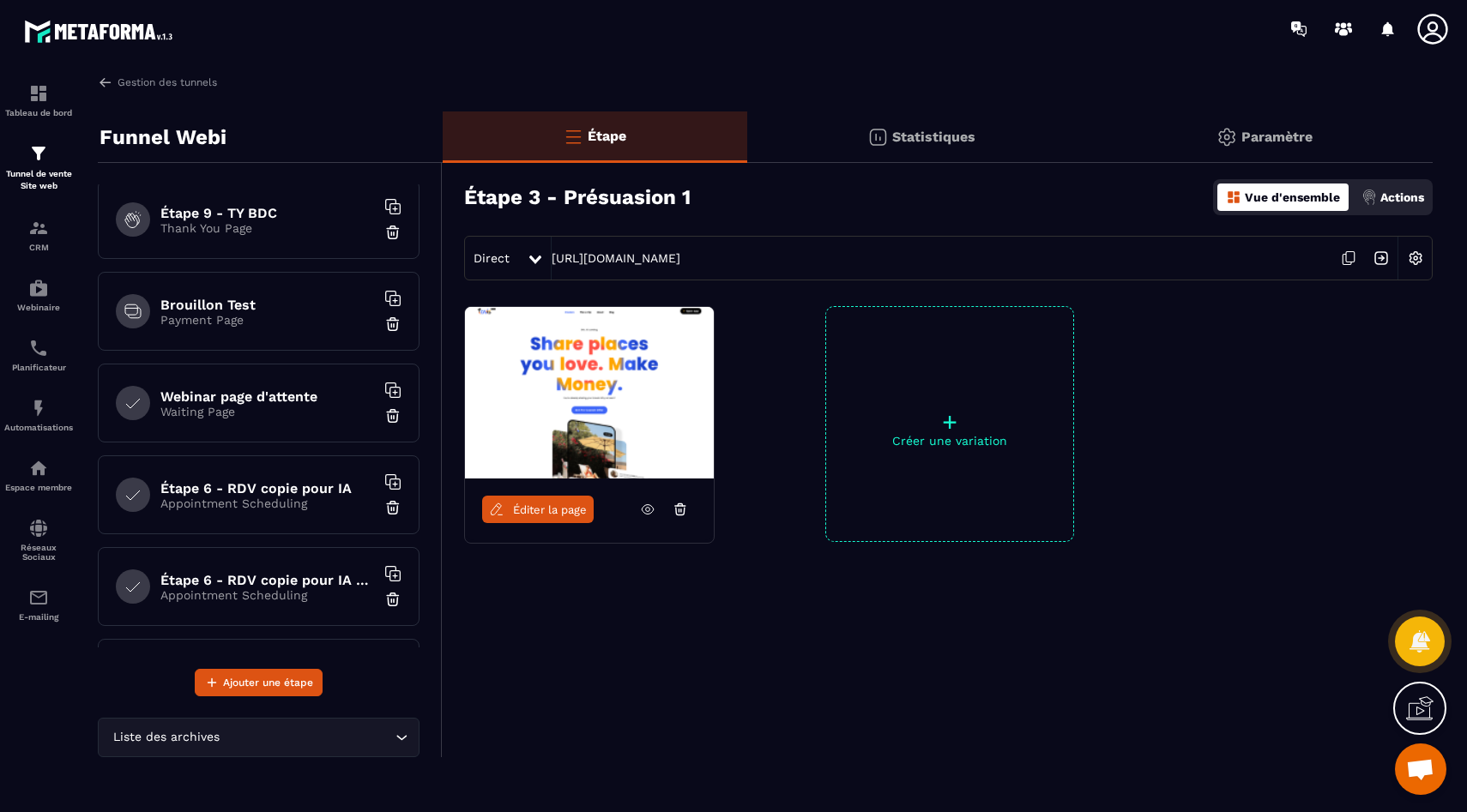
click at [285, 395] on h6 "Webinar page d'attente" at bounding box center [268, 396] width 215 height 16
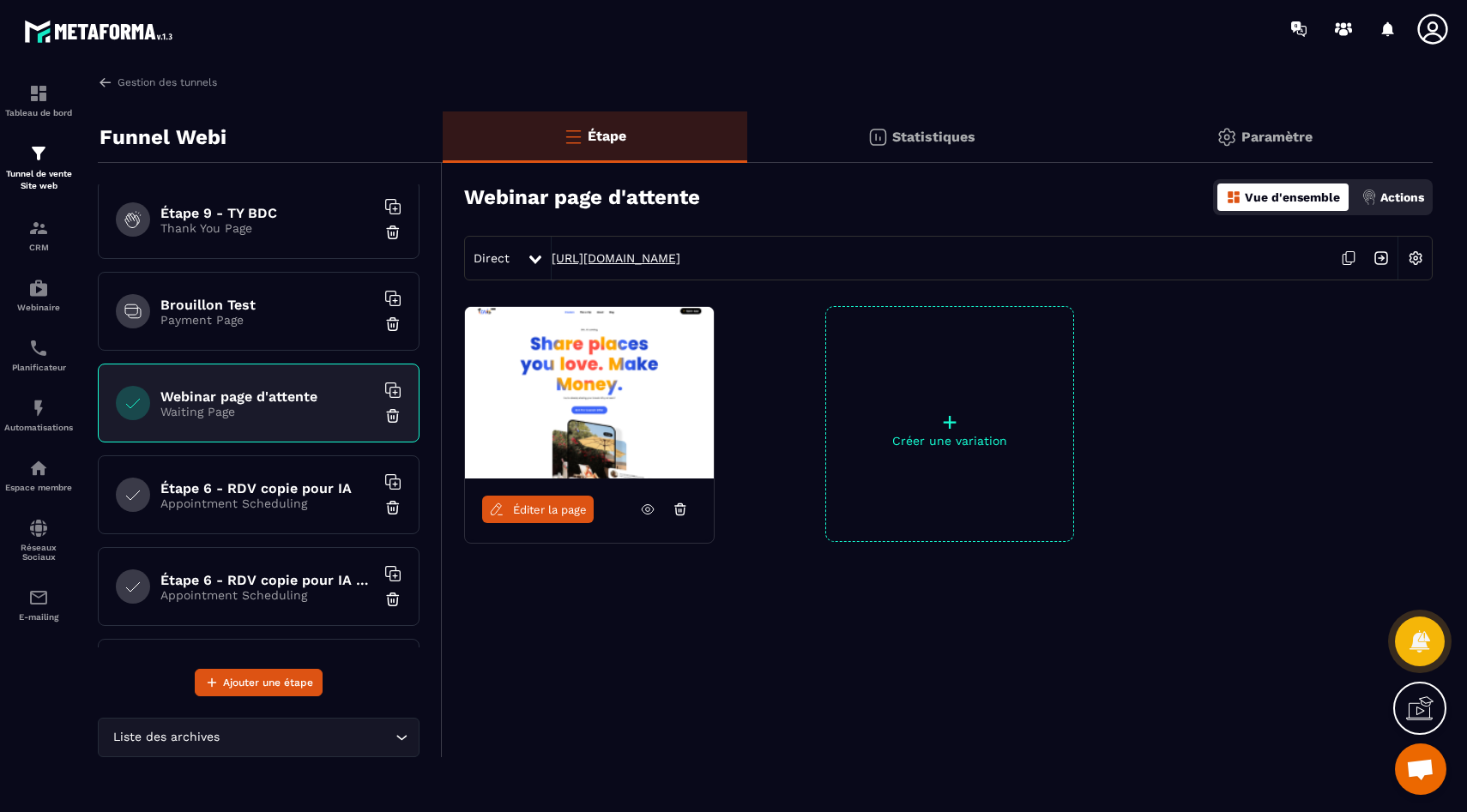
click at [628, 258] on link "https://go.etsionsposait.com/webinar-attente" at bounding box center [616, 258] width 129 height 14
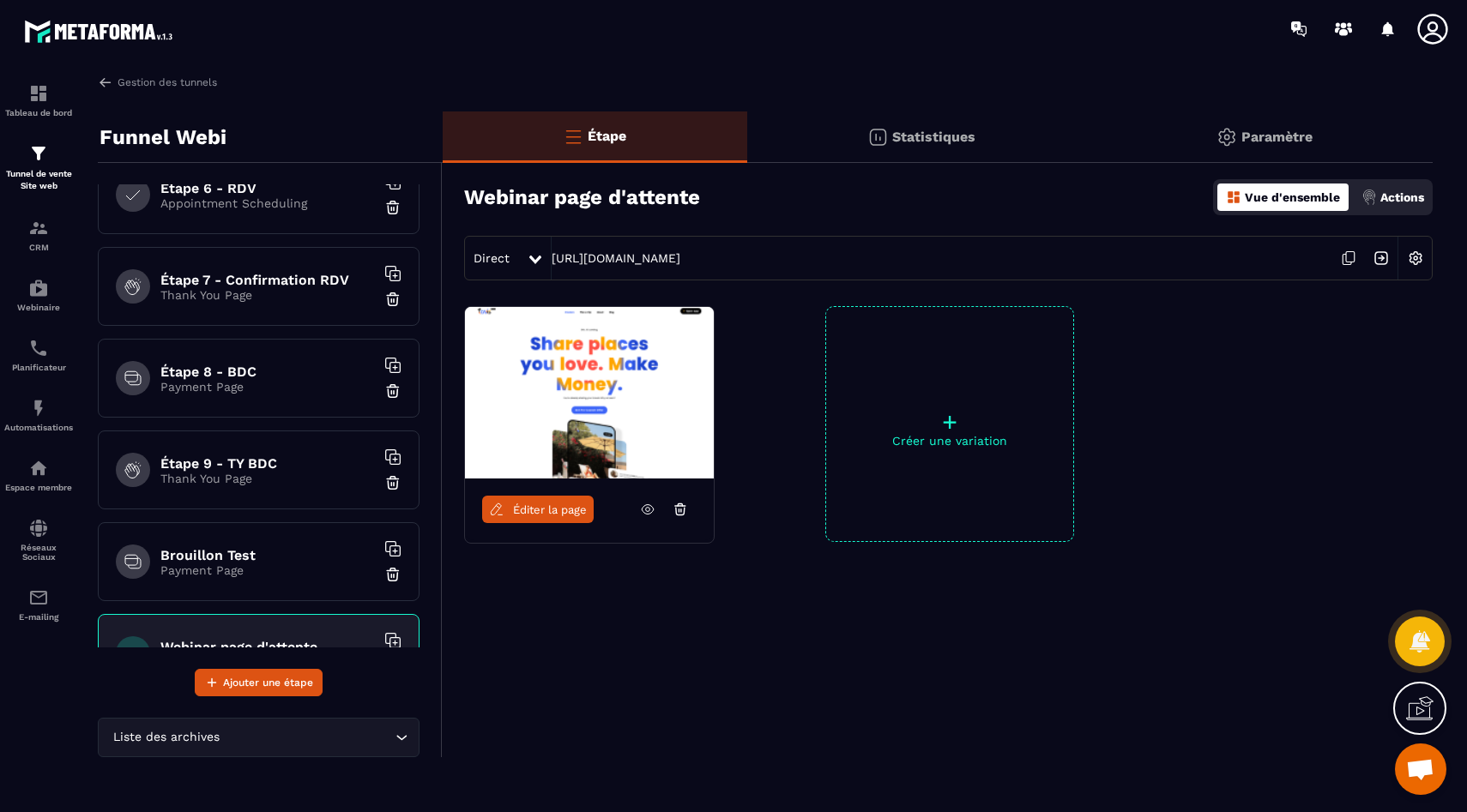
scroll to position [1097, 0]
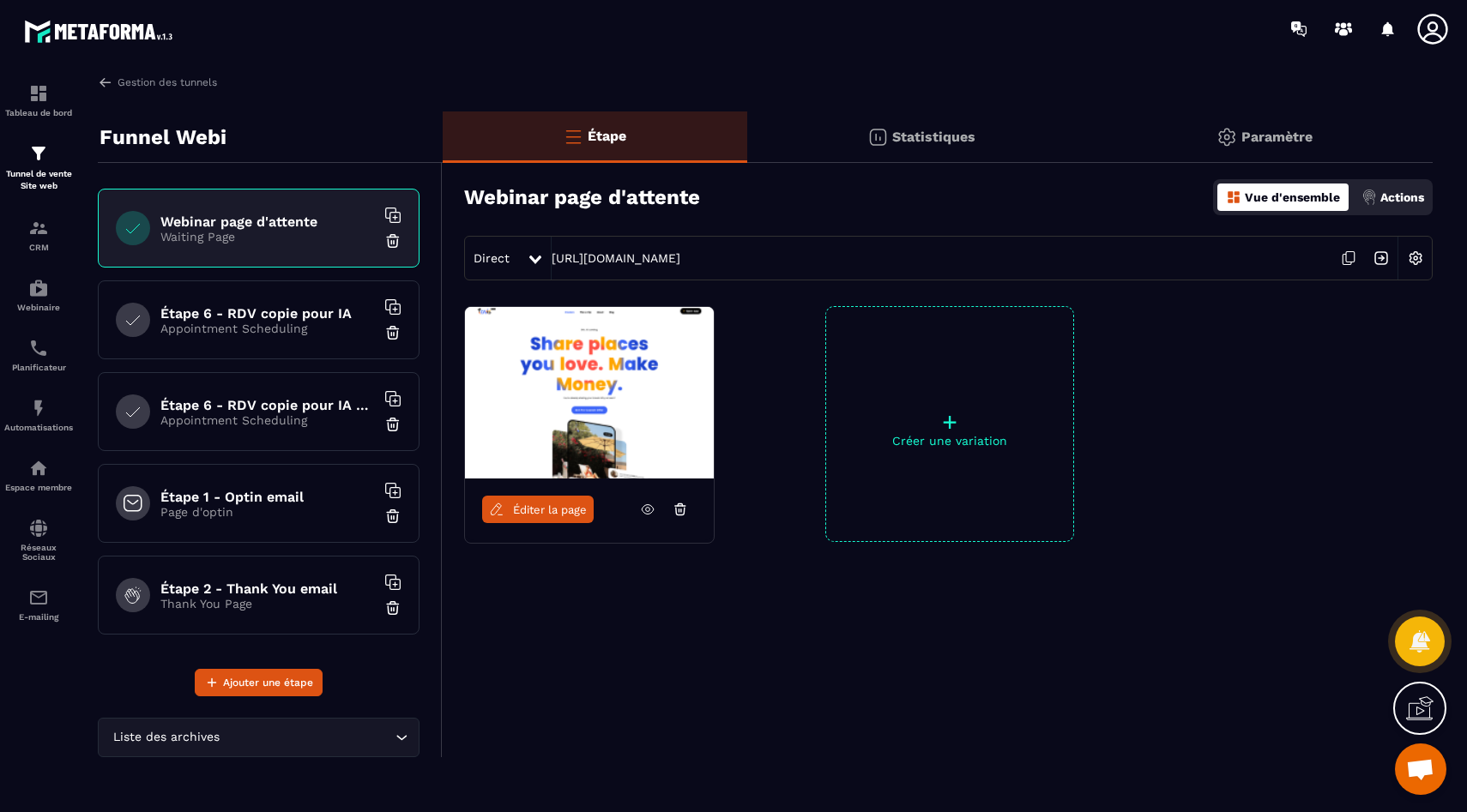
click at [283, 600] on p "Thank You Page" at bounding box center [268, 604] width 215 height 14
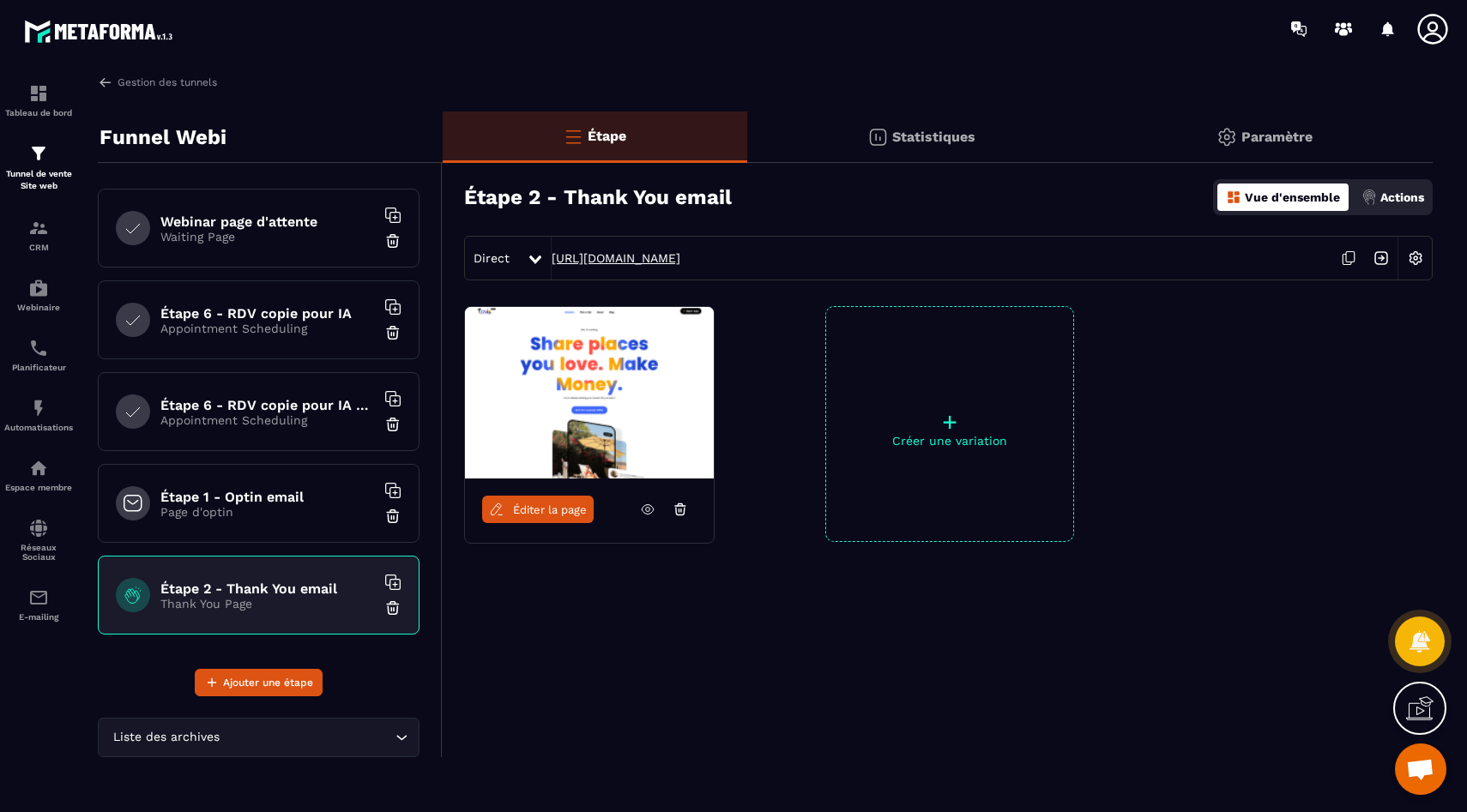
click at [628, 260] on link "https://go.etsionsposait.com/confirmation-inscription-masterclass-email" at bounding box center [616, 258] width 129 height 14
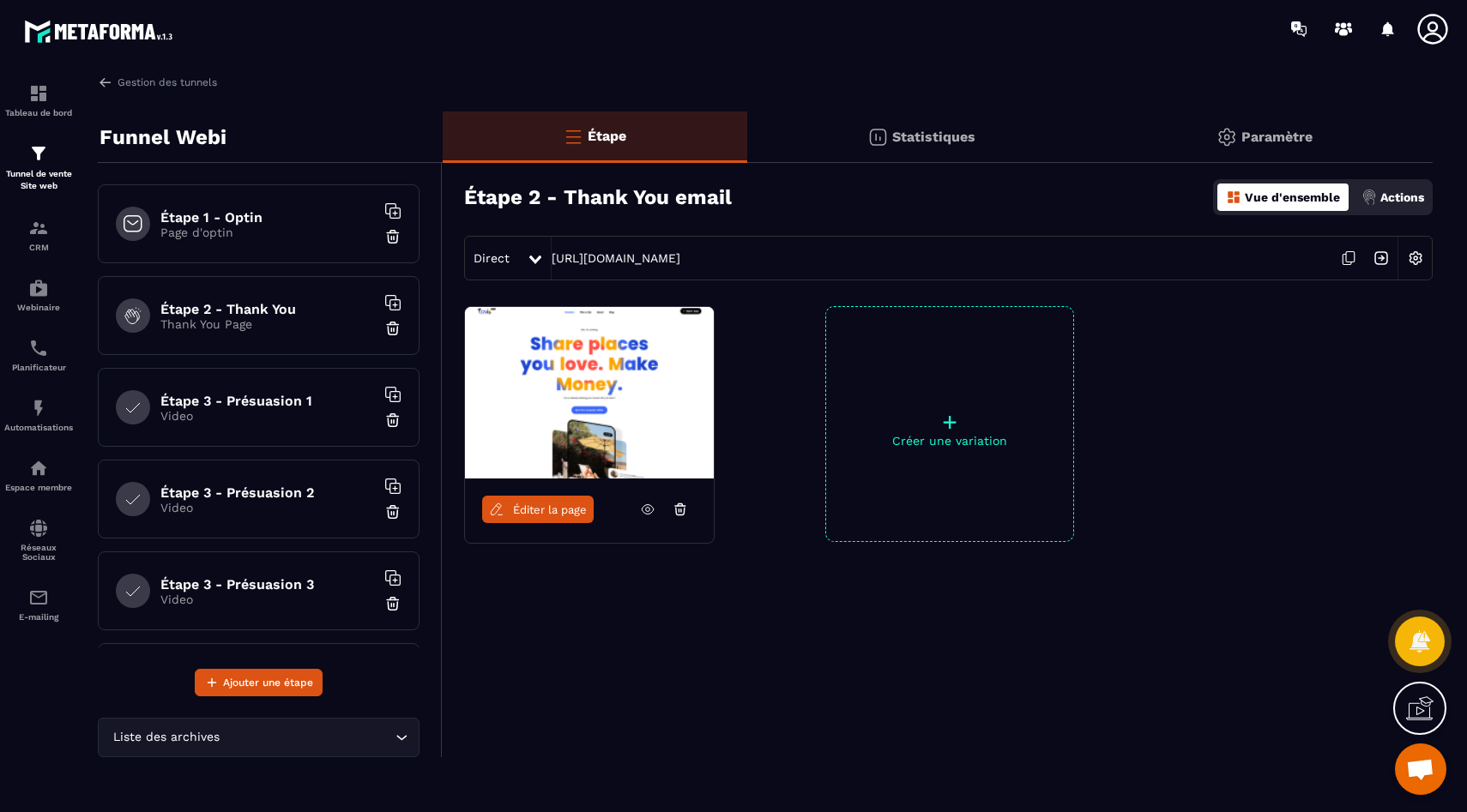
click at [234, 319] on p "Thank You Page" at bounding box center [268, 324] width 215 height 14
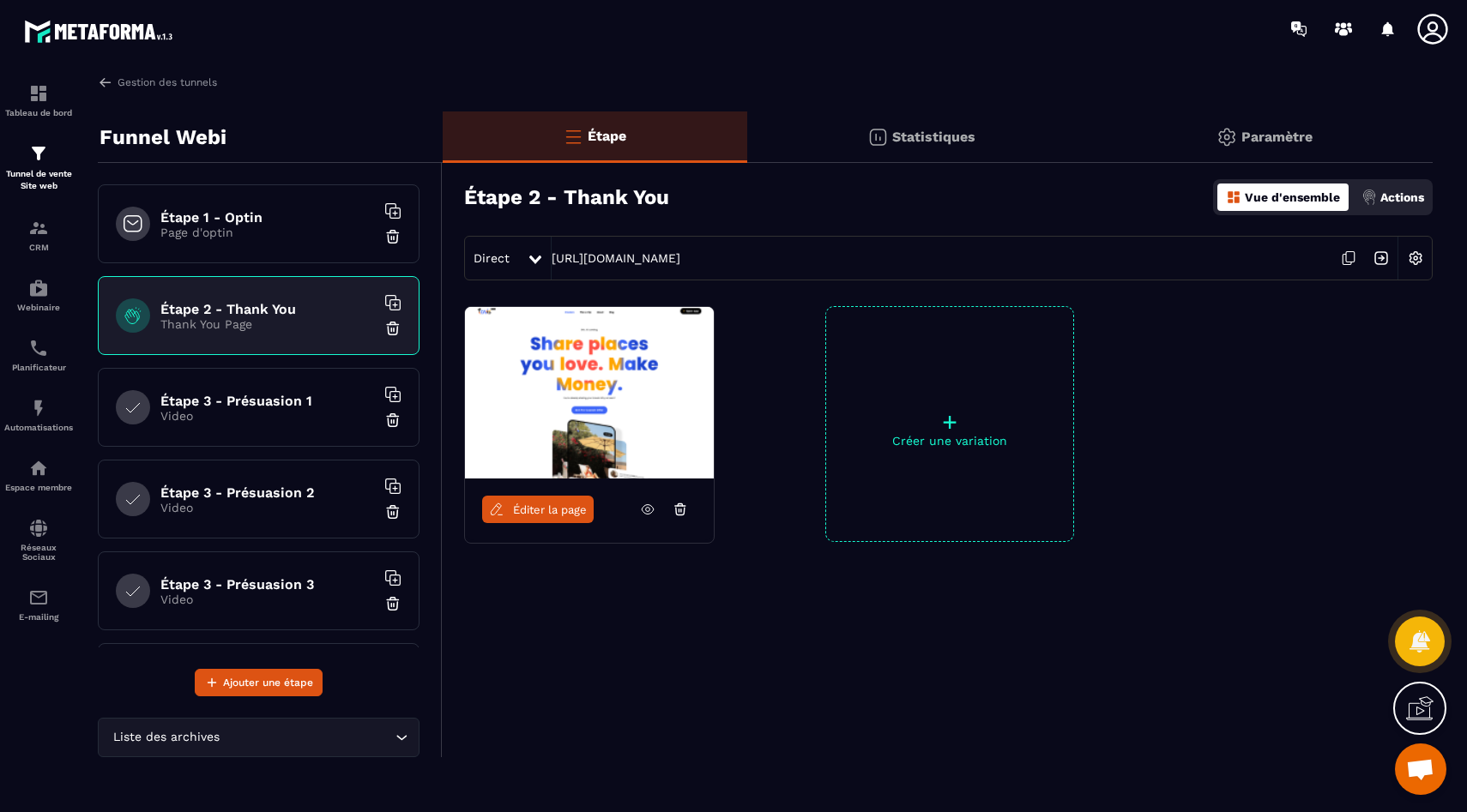
click at [237, 383] on div "Étape 3 - Présuasion 1 Video" at bounding box center [259, 407] width 321 height 79
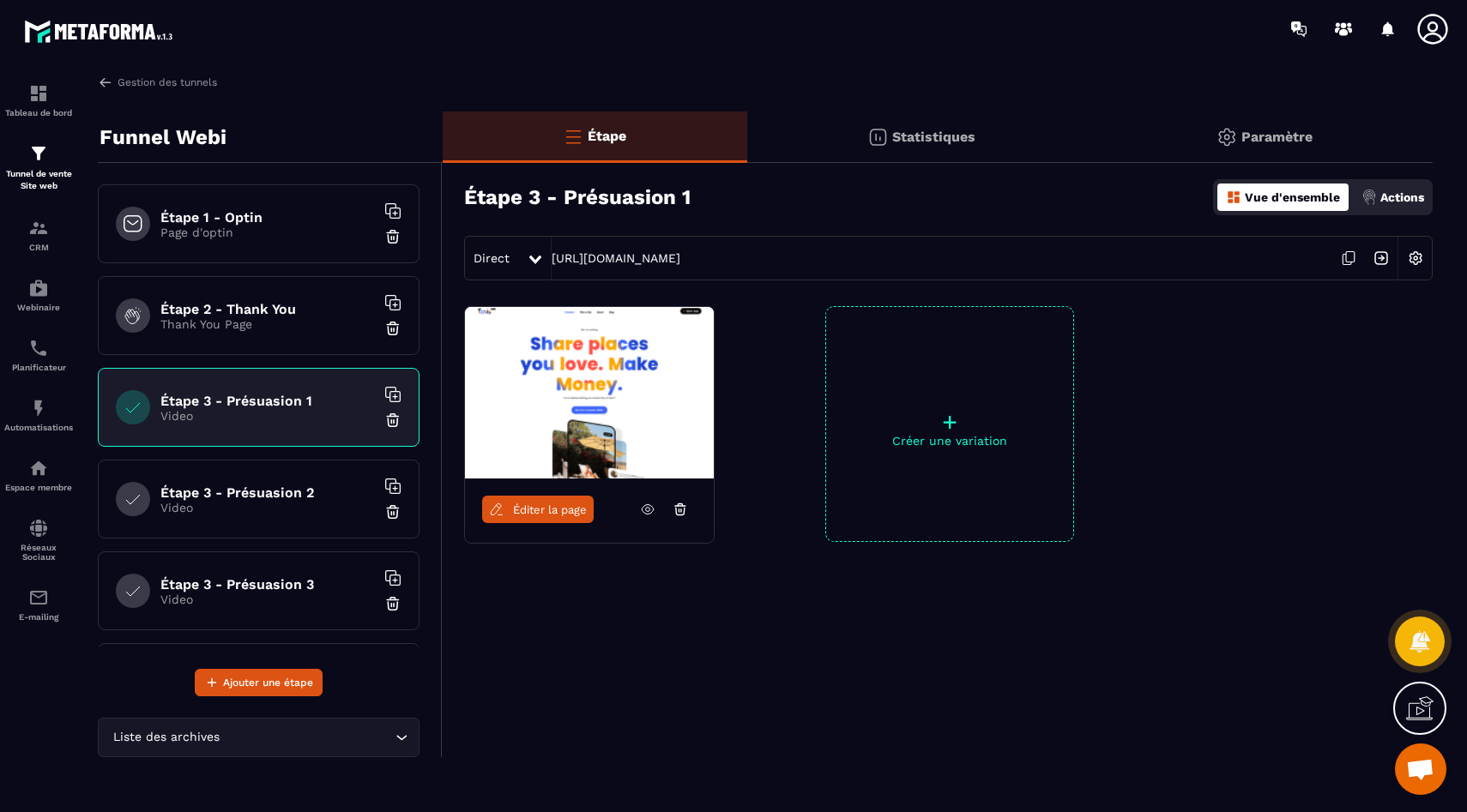
click at [215, 305] on h6 "Étape 2 - Thank You" at bounding box center [268, 309] width 215 height 16
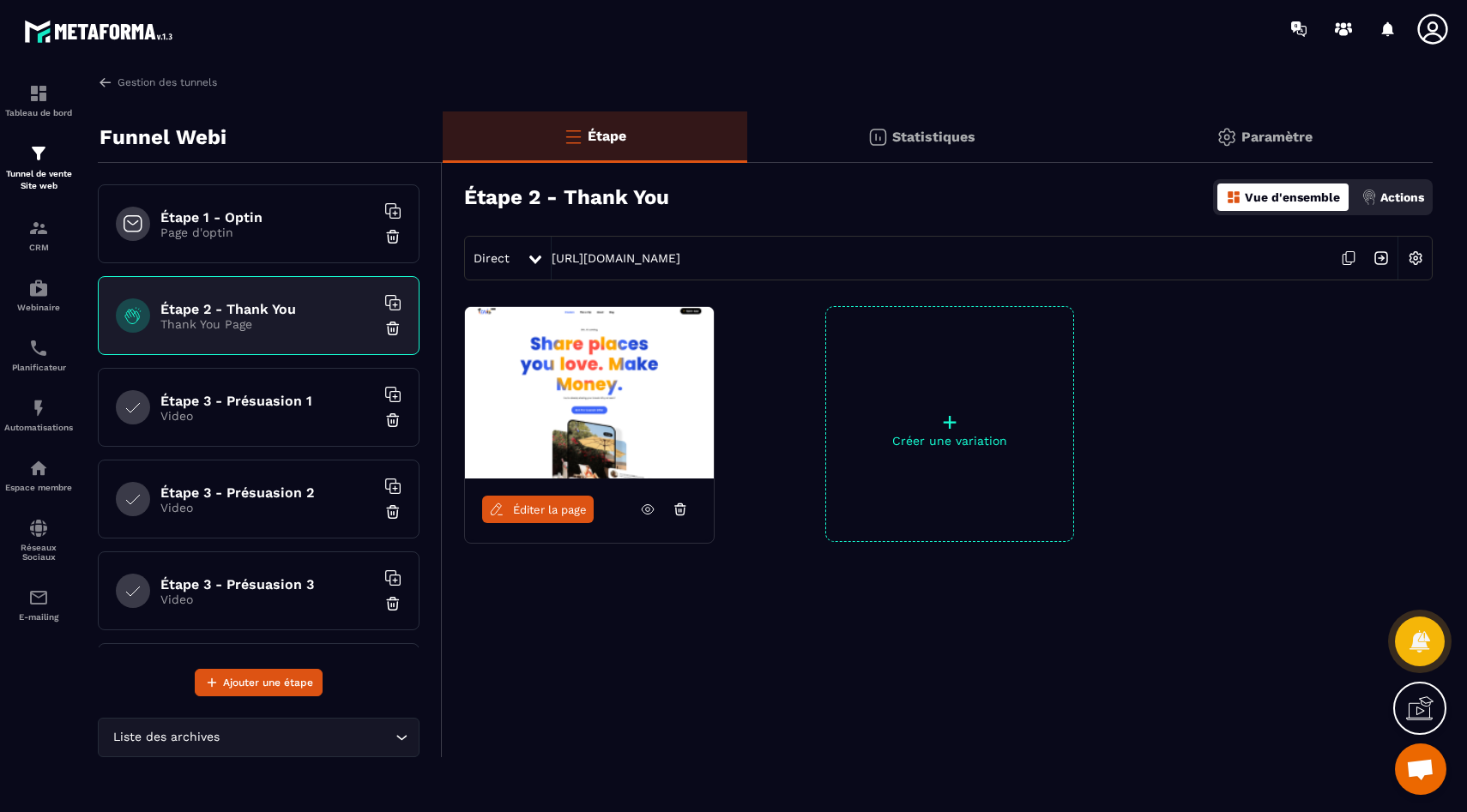
click at [674, 266] on div "Direct https://go.etsionsposait.com/confirmation-inscription-masterclass" at bounding box center [948, 258] width 968 height 45
click at [673, 256] on link "https://go.etsionsposait.com/confirmation-inscription-masterclass" at bounding box center [616, 258] width 129 height 14
click at [34, 411] on img at bounding box center [38, 407] width 20 height 20
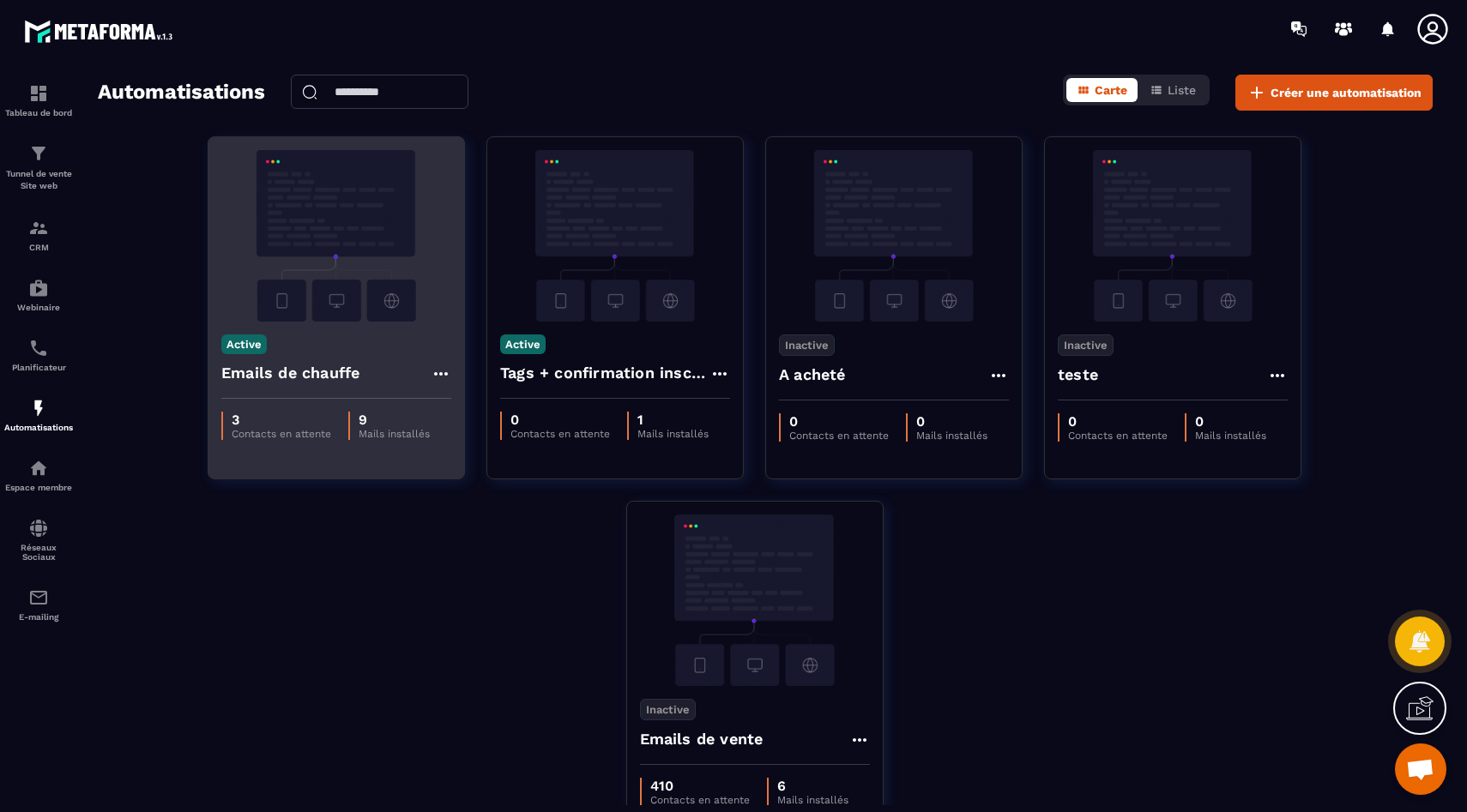
click at [361, 240] on img at bounding box center [336, 235] width 229 height 171
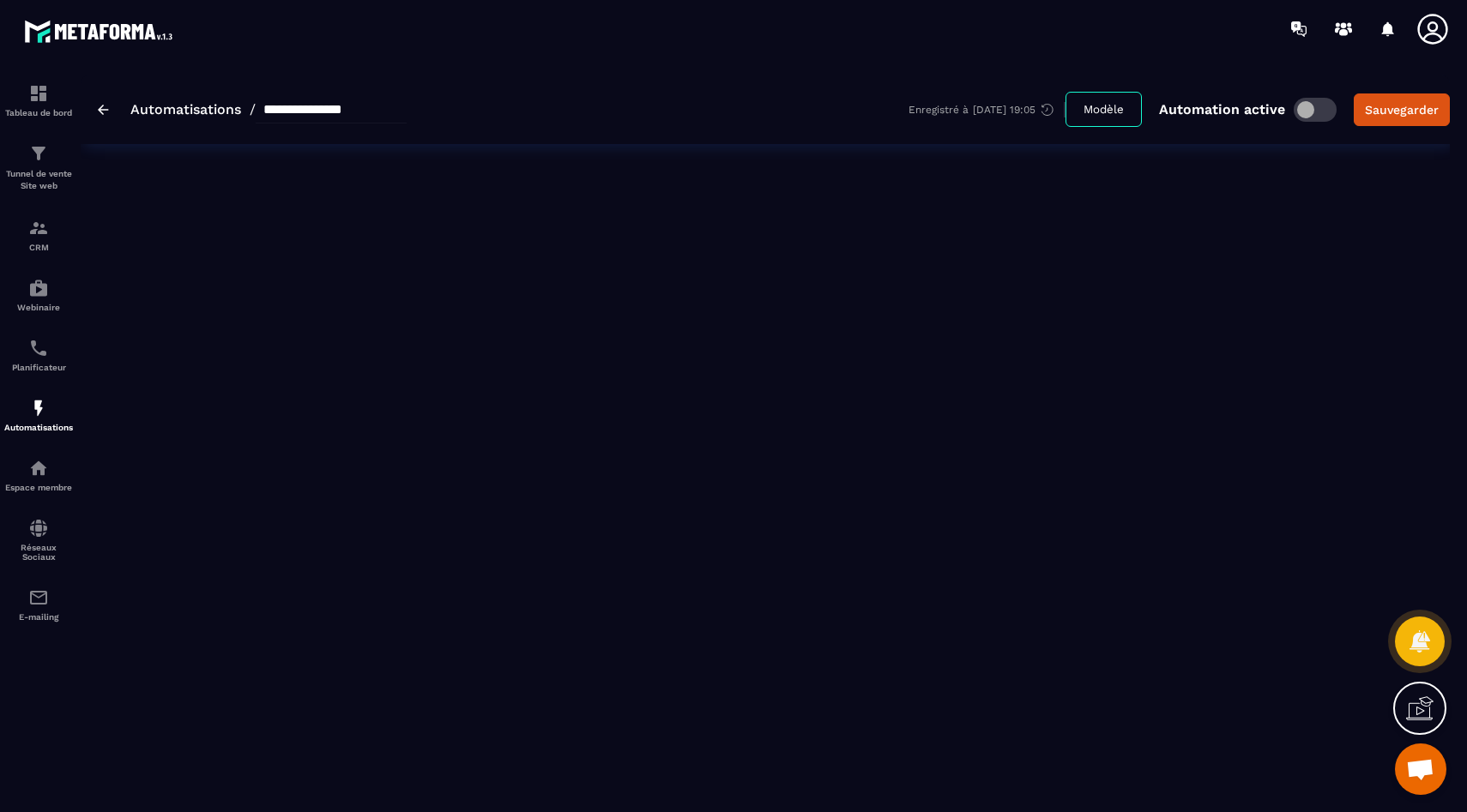
type input "**********"
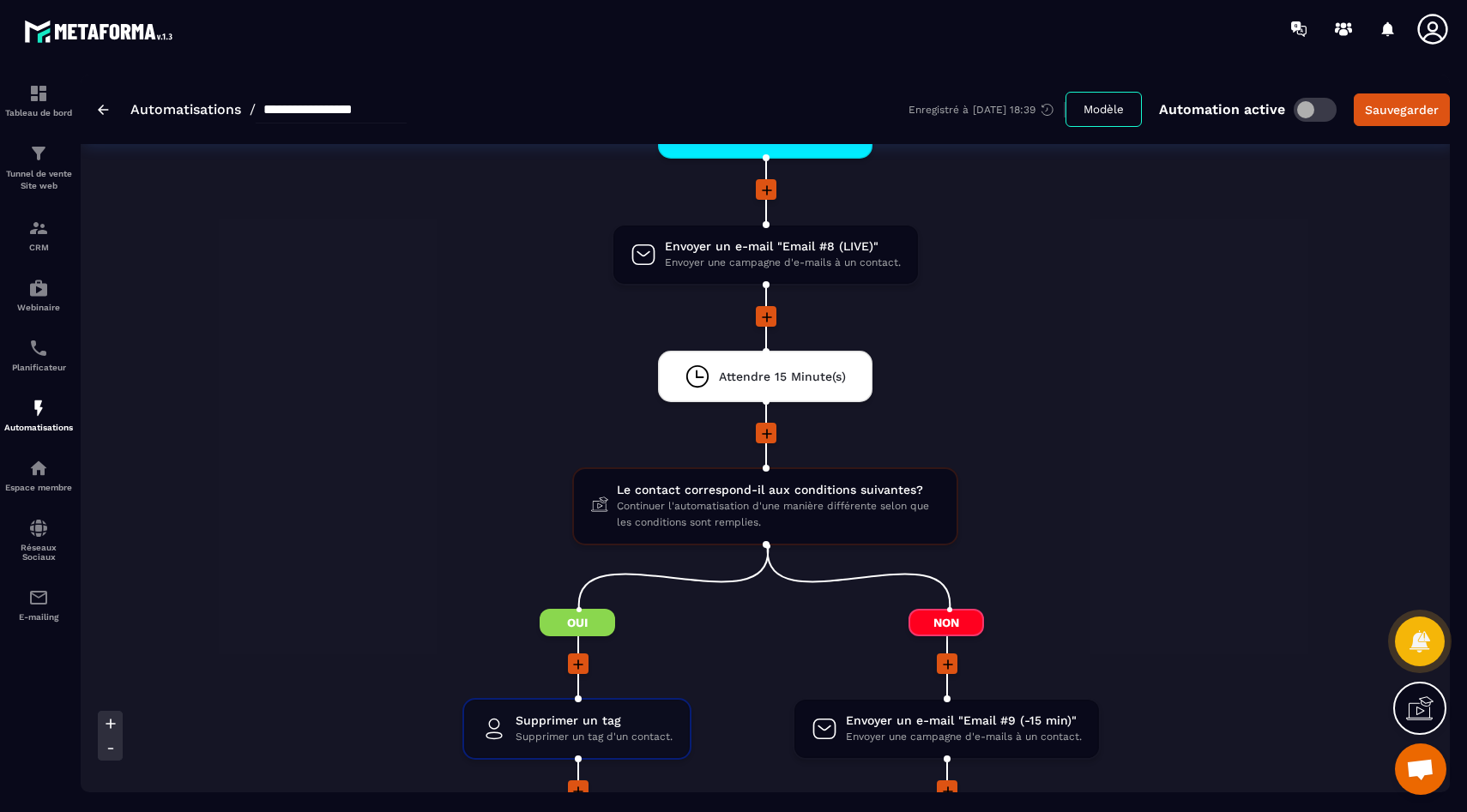
scroll to position [2081, 0]
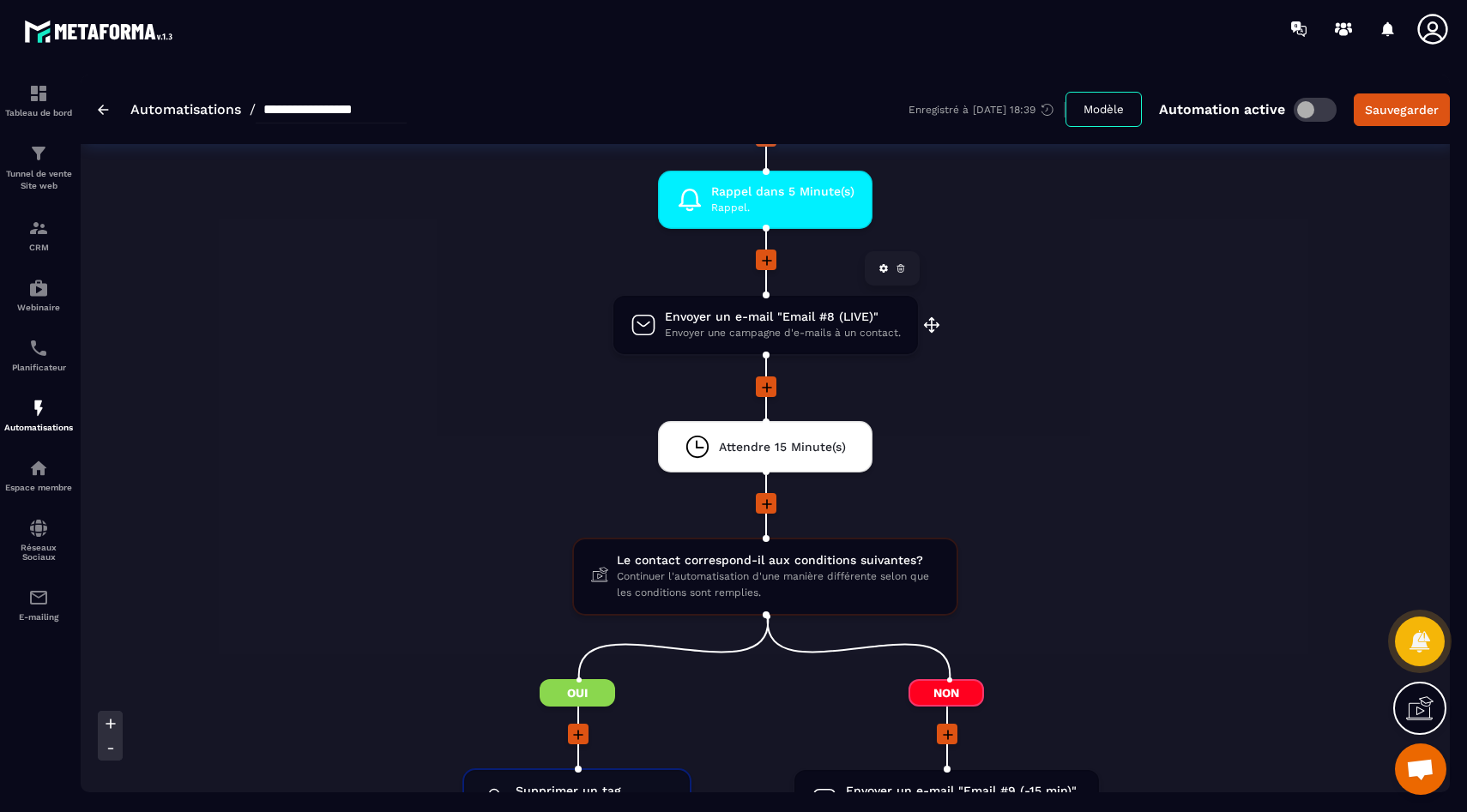
click at [731, 331] on span "Envoyer une campagne d'e-mails à un contact." at bounding box center [783, 333] width 236 height 16
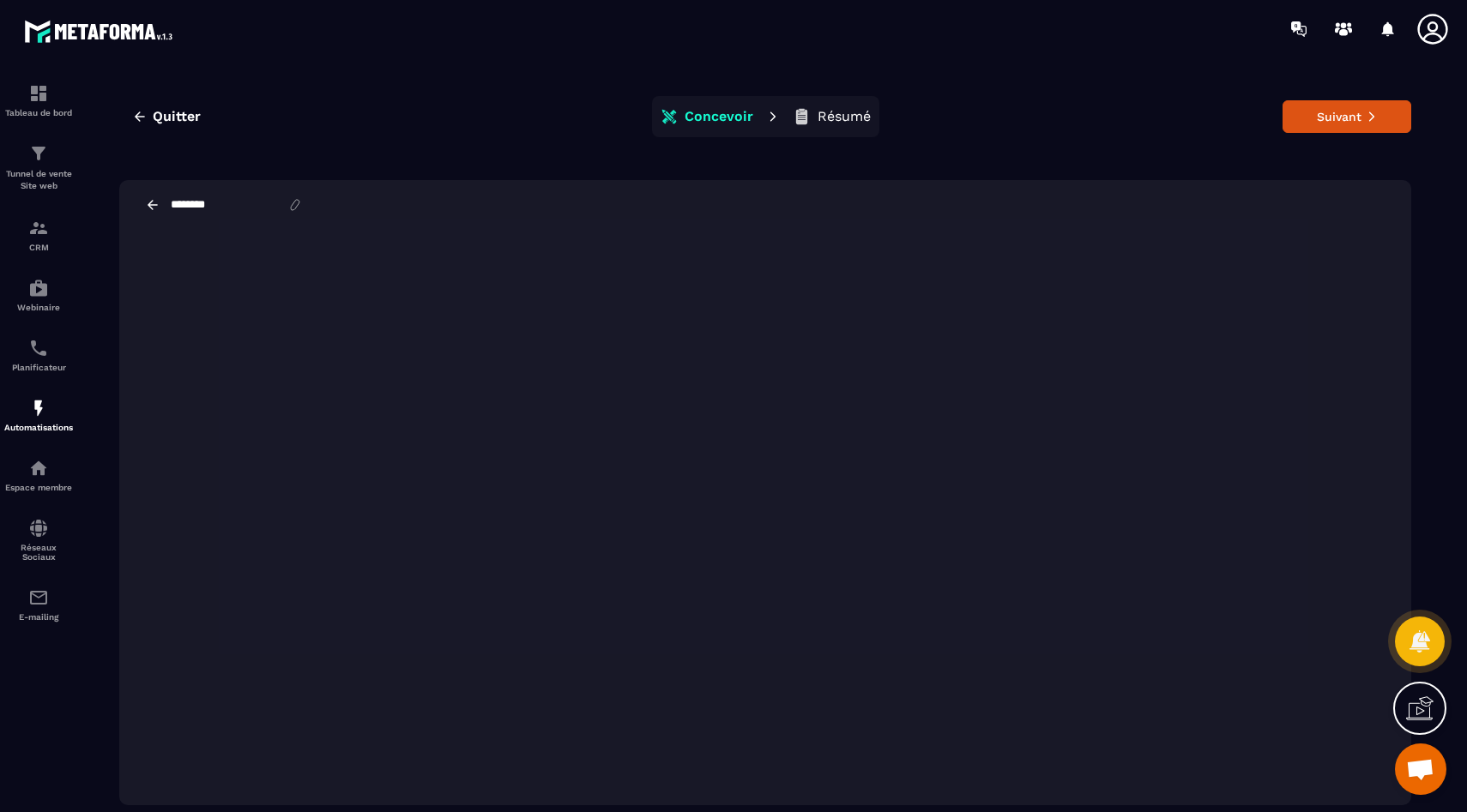
click at [147, 201] on icon at bounding box center [153, 205] width 15 height 15
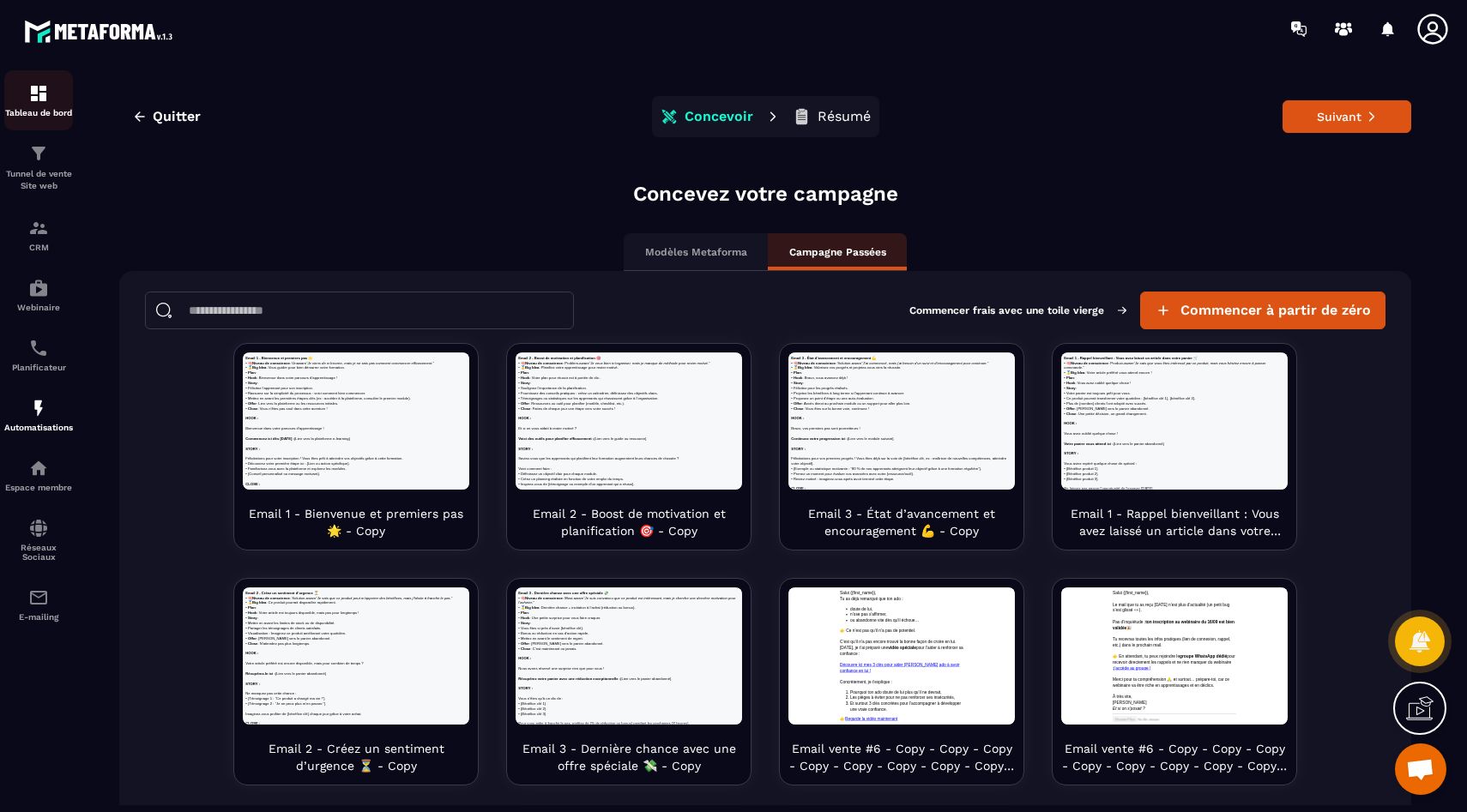
click at [55, 117] on p "Tableau de bord" at bounding box center [38, 113] width 69 height 10
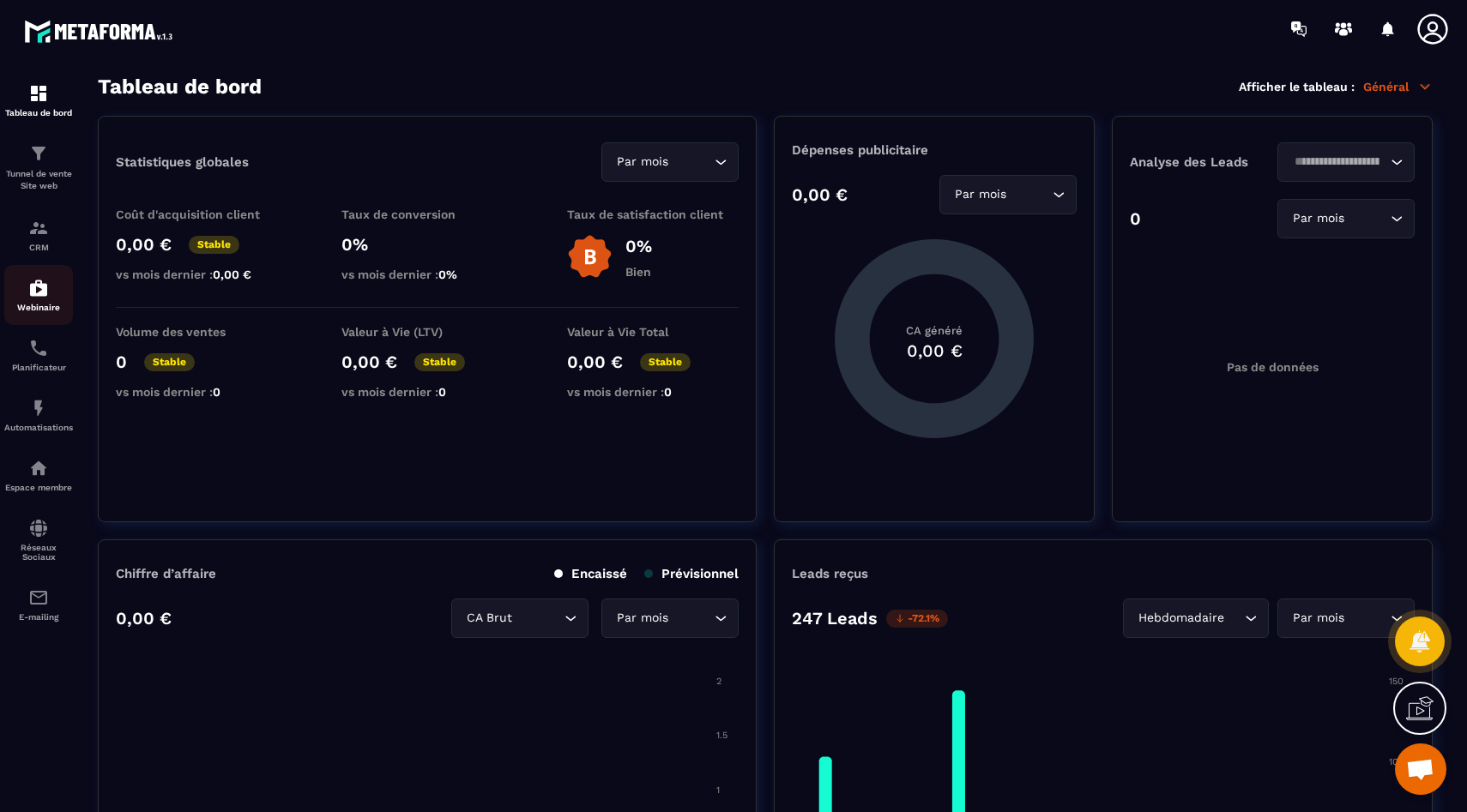
click at [35, 285] on img at bounding box center [38, 287] width 20 height 20
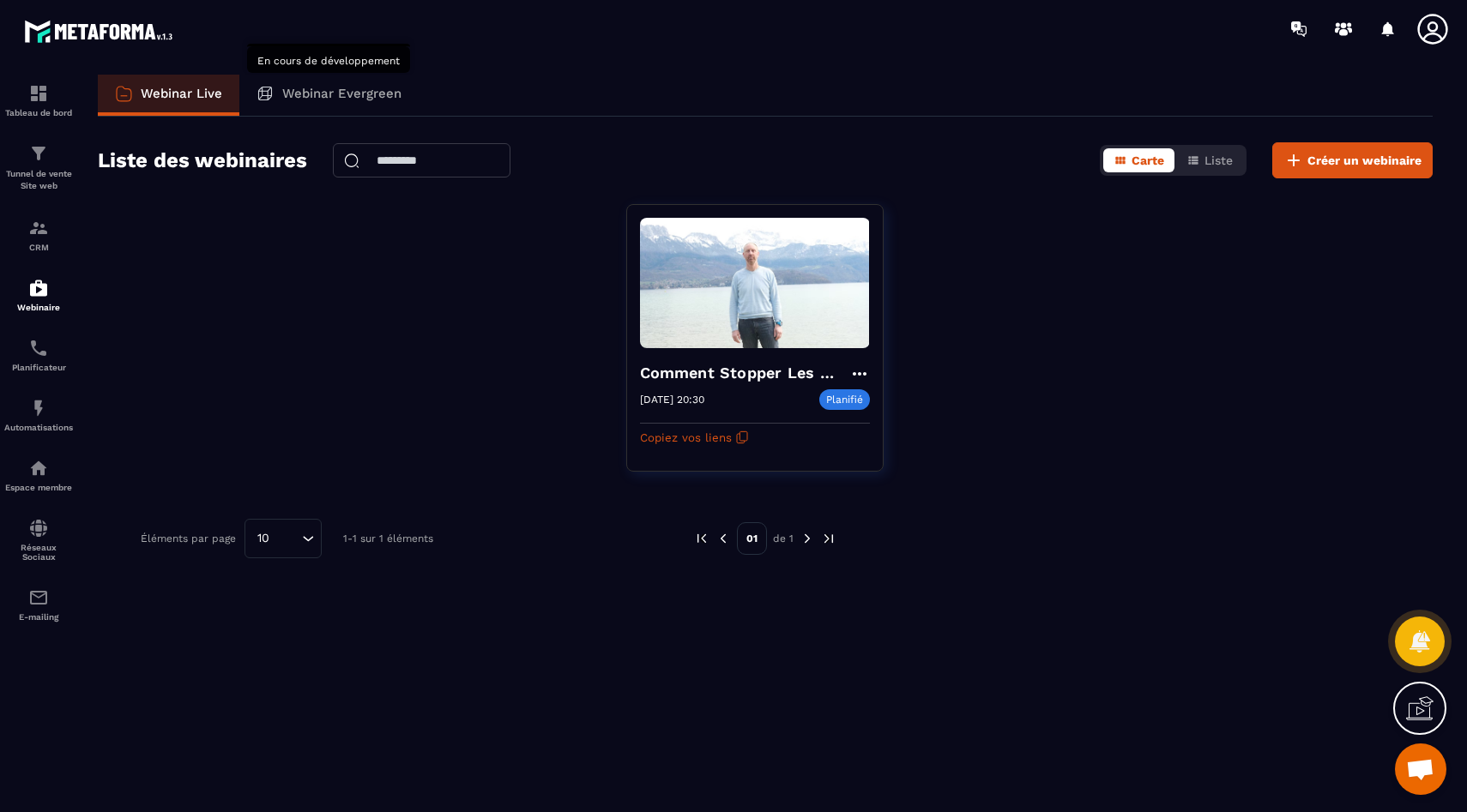
click at [303, 90] on p "Webinar Evergreen" at bounding box center [342, 94] width 119 height 15
click at [325, 94] on p "Webinar Evergreen" at bounding box center [342, 94] width 119 height 15
click at [195, 94] on p "Webinar Live" at bounding box center [181, 94] width 81 height 15
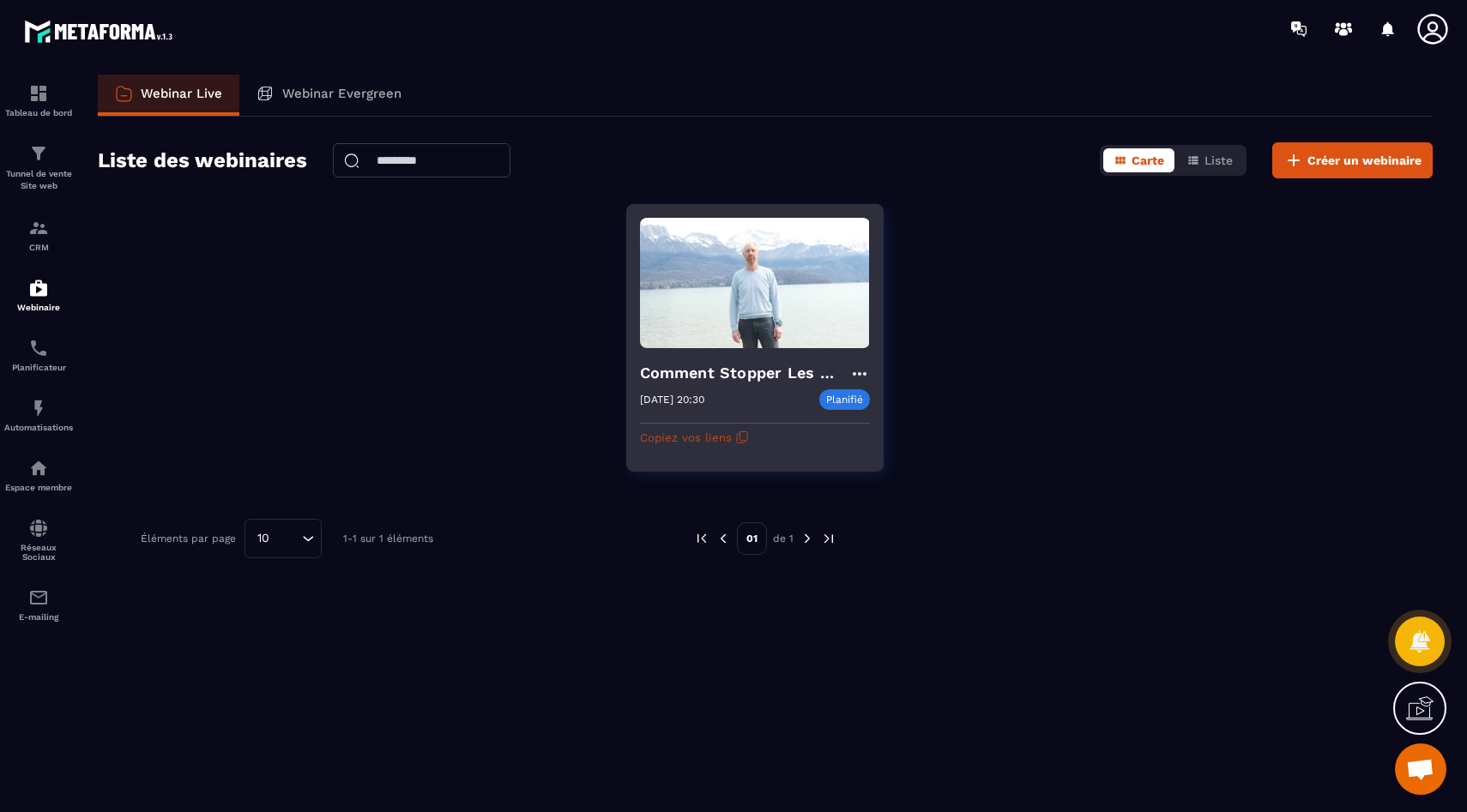
click at [728, 437] on button "Copiez vos liens" at bounding box center [694, 437] width 109 height 27
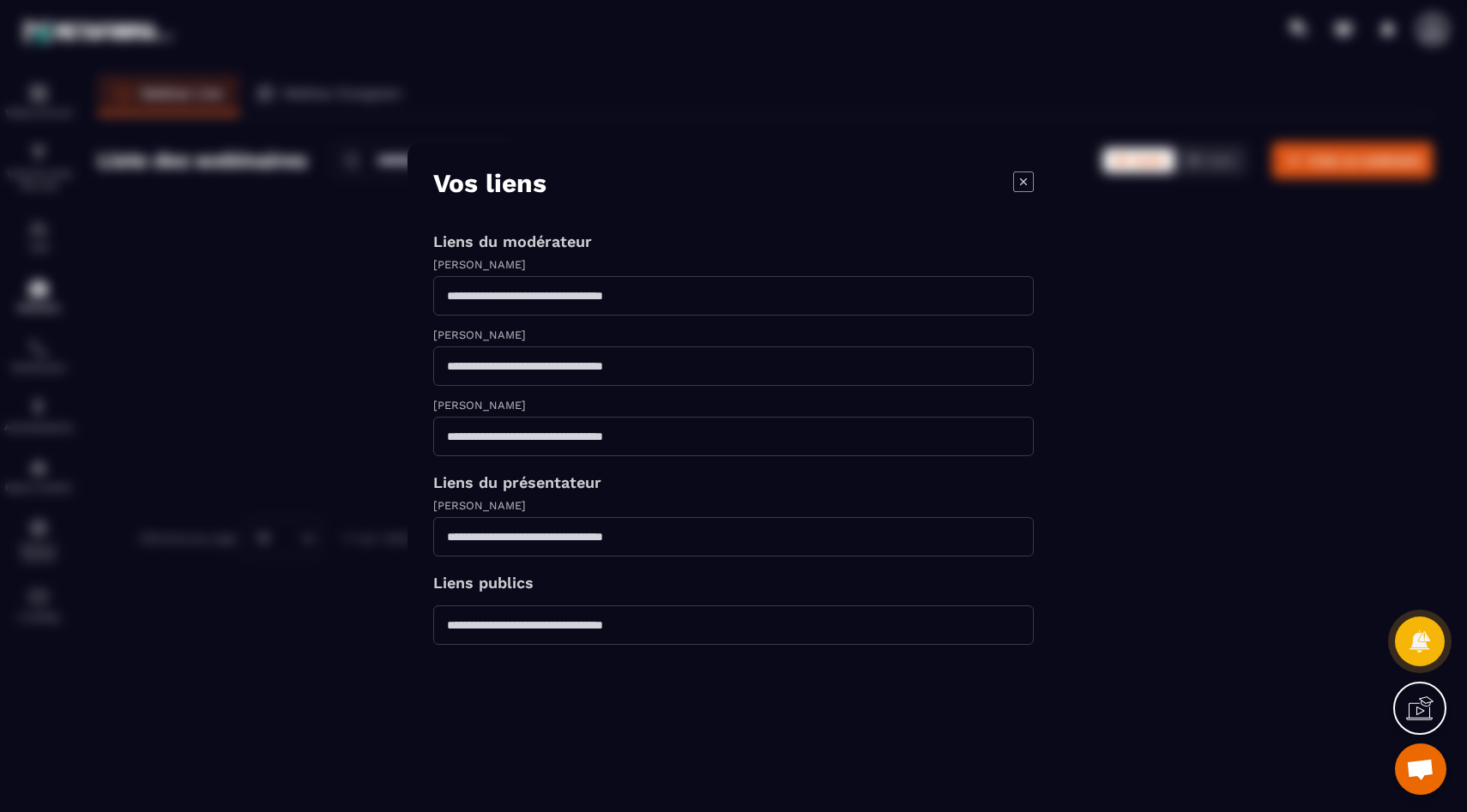
click at [1139, 272] on div "Modal window" at bounding box center [733, 406] width 1467 height 812
click at [1014, 188] on icon "Modal window" at bounding box center [1023, 180] width 20 height 20
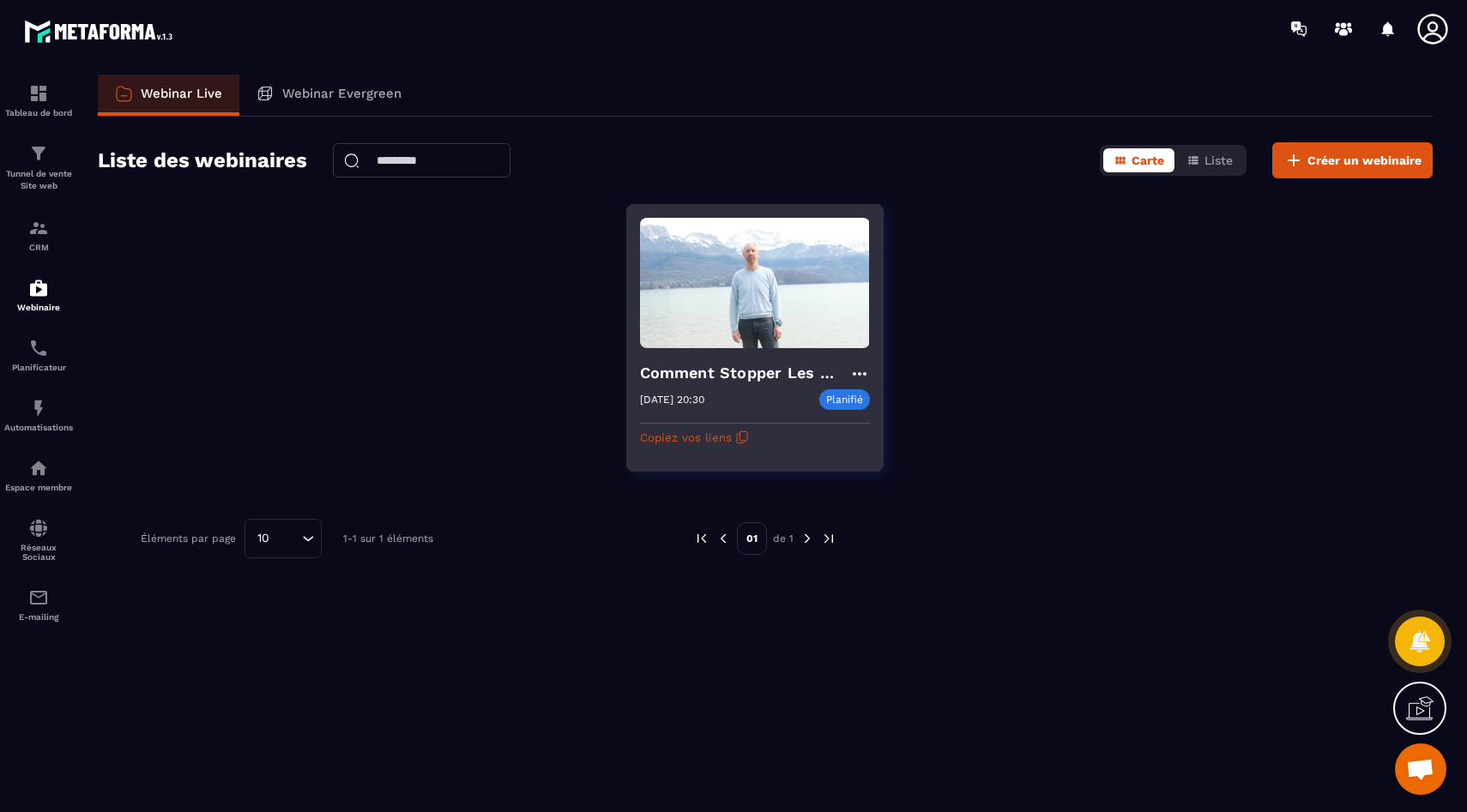
click at [843, 376] on h4 "Comment Stopper Les Conflits Et Mieux Communiquer avec ton ado ?" at bounding box center [745, 373] width 209 height 24
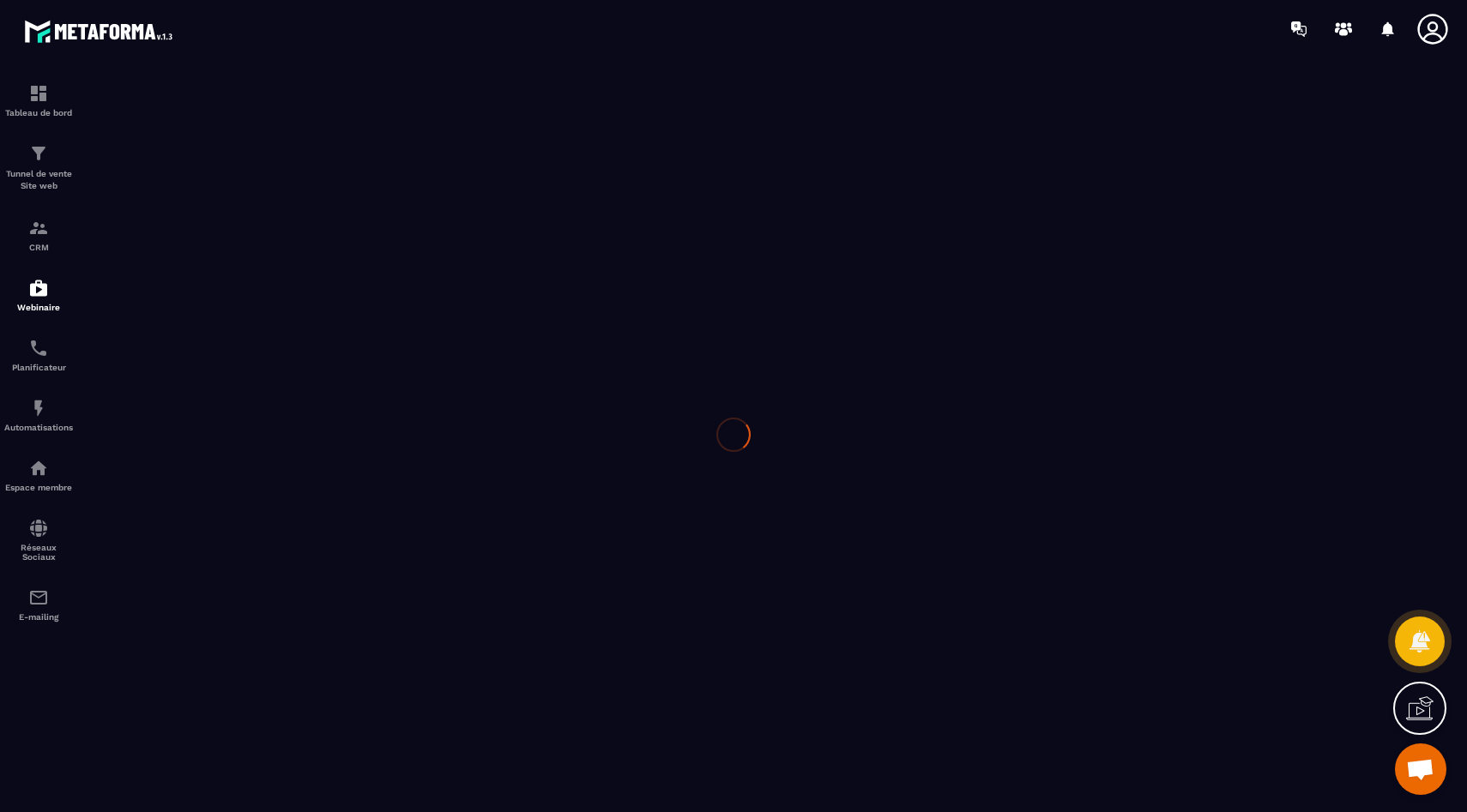
type input "**********"
type textarea "**********"
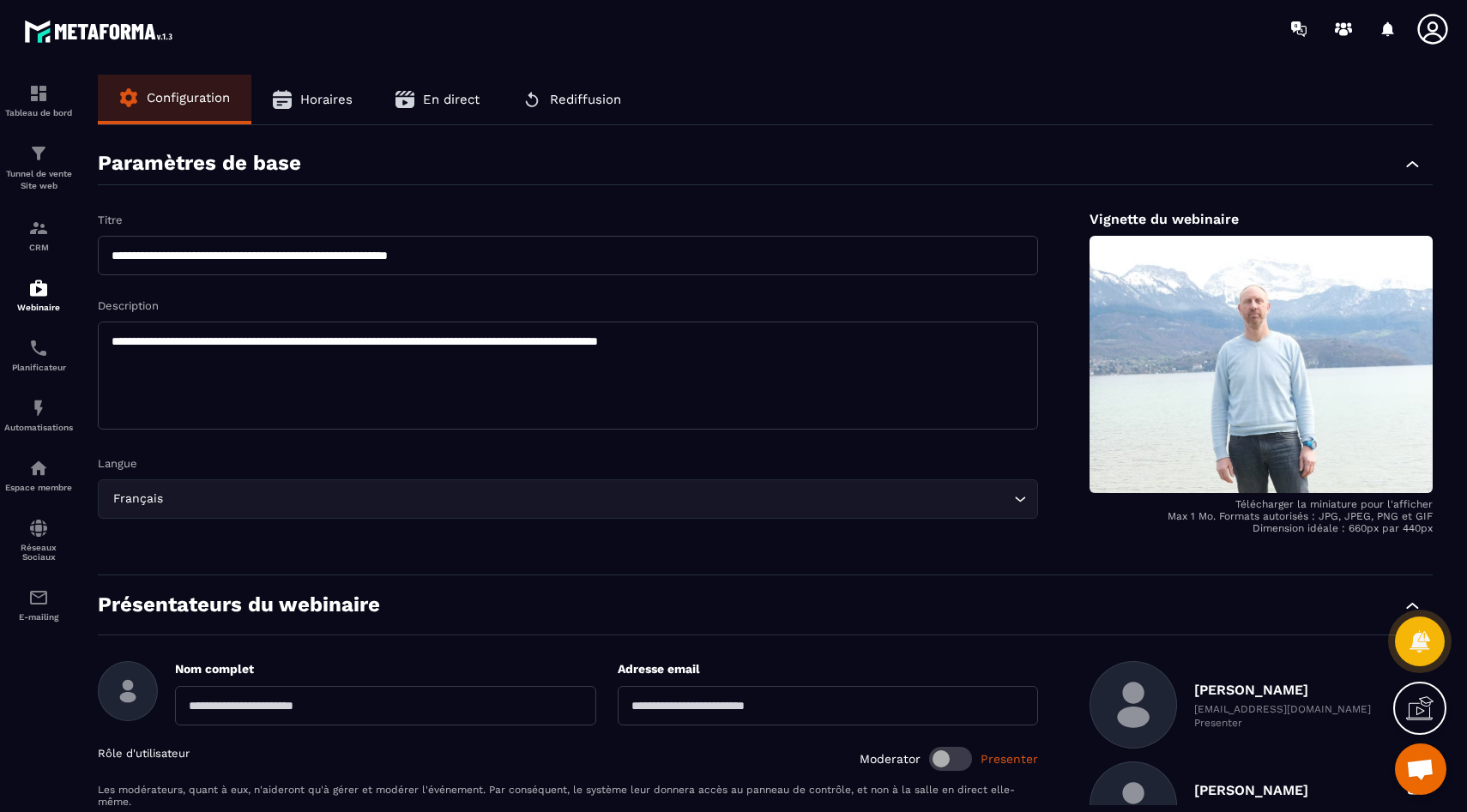
click at [321, 116] on button "Horaires" at bounding box center [313, 99] width 123 height 49
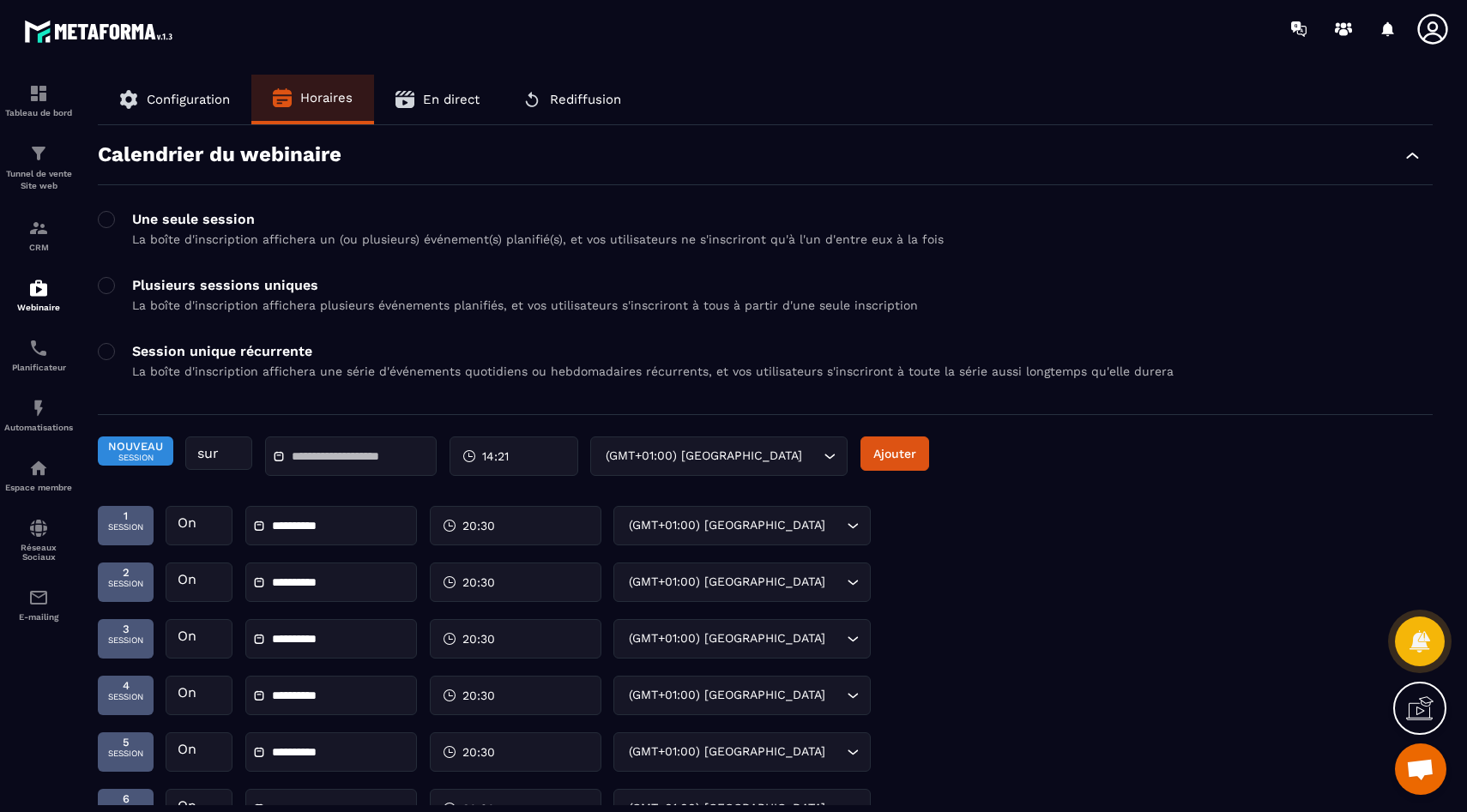
click at [448, 107] on button "En direct" at bounding box center [437, 99] width 127 height 49
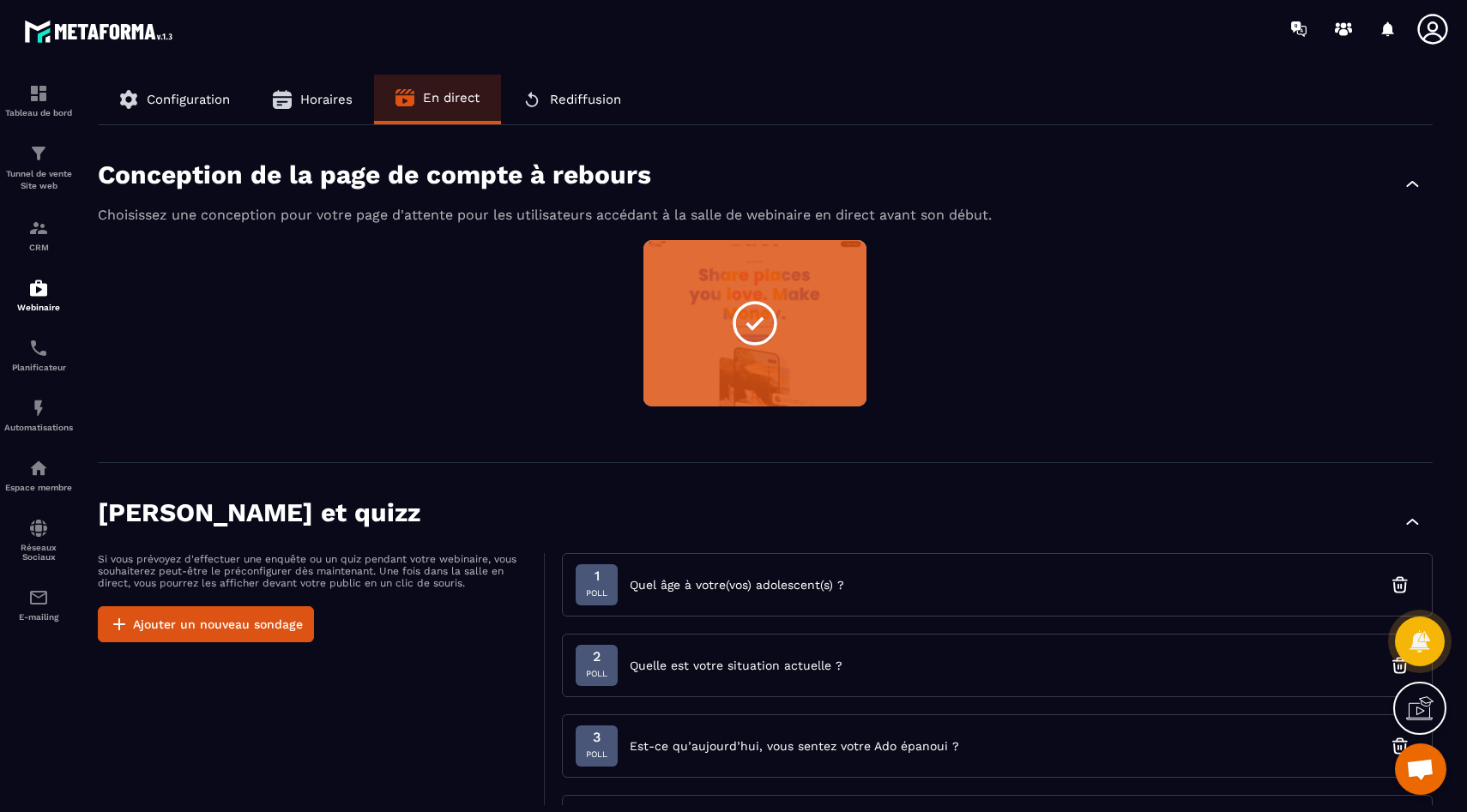
scroll to position [1223, 0]
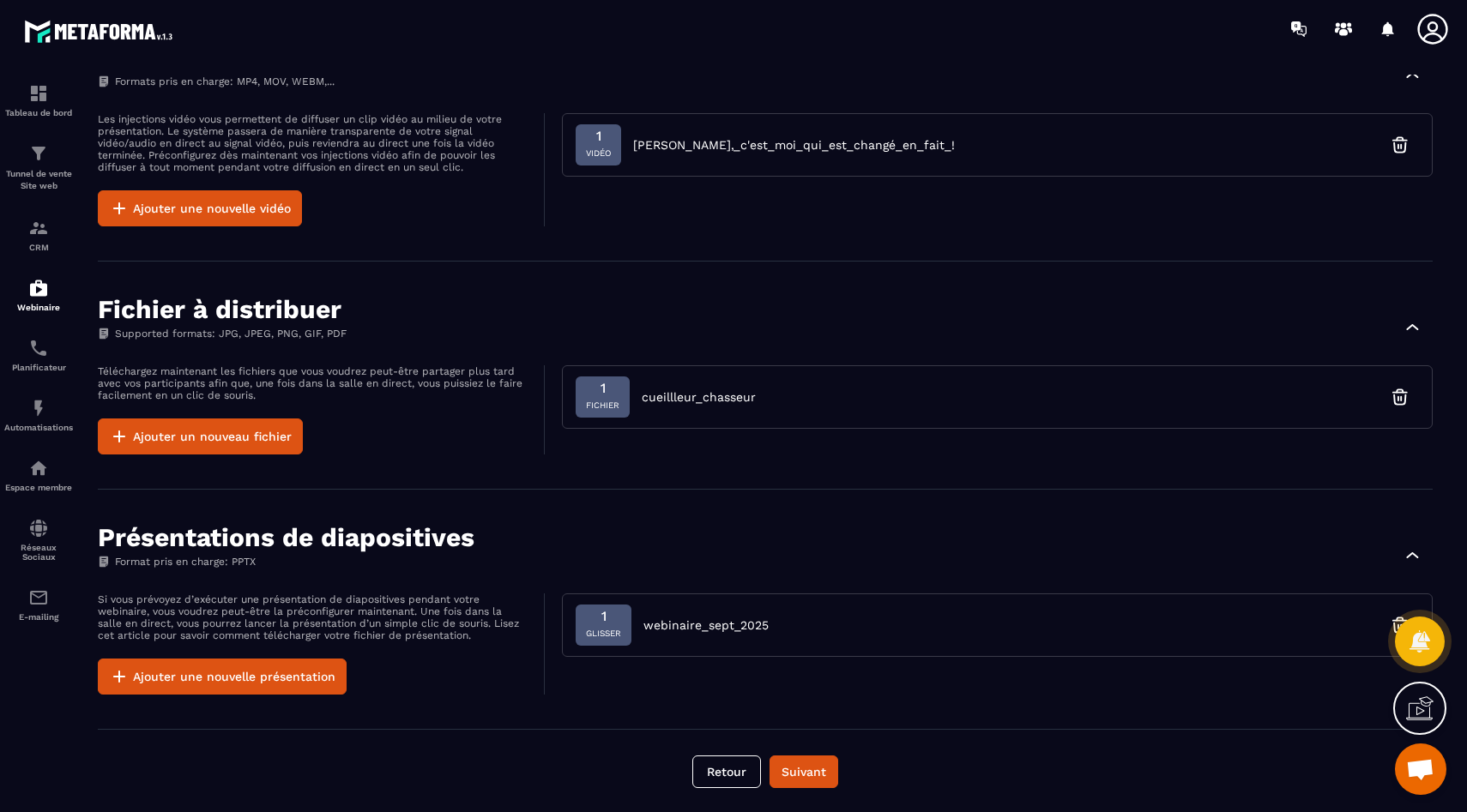
click at [810, 773] on button "Suivant" at bounding box center [804, 772] width 69 height 33
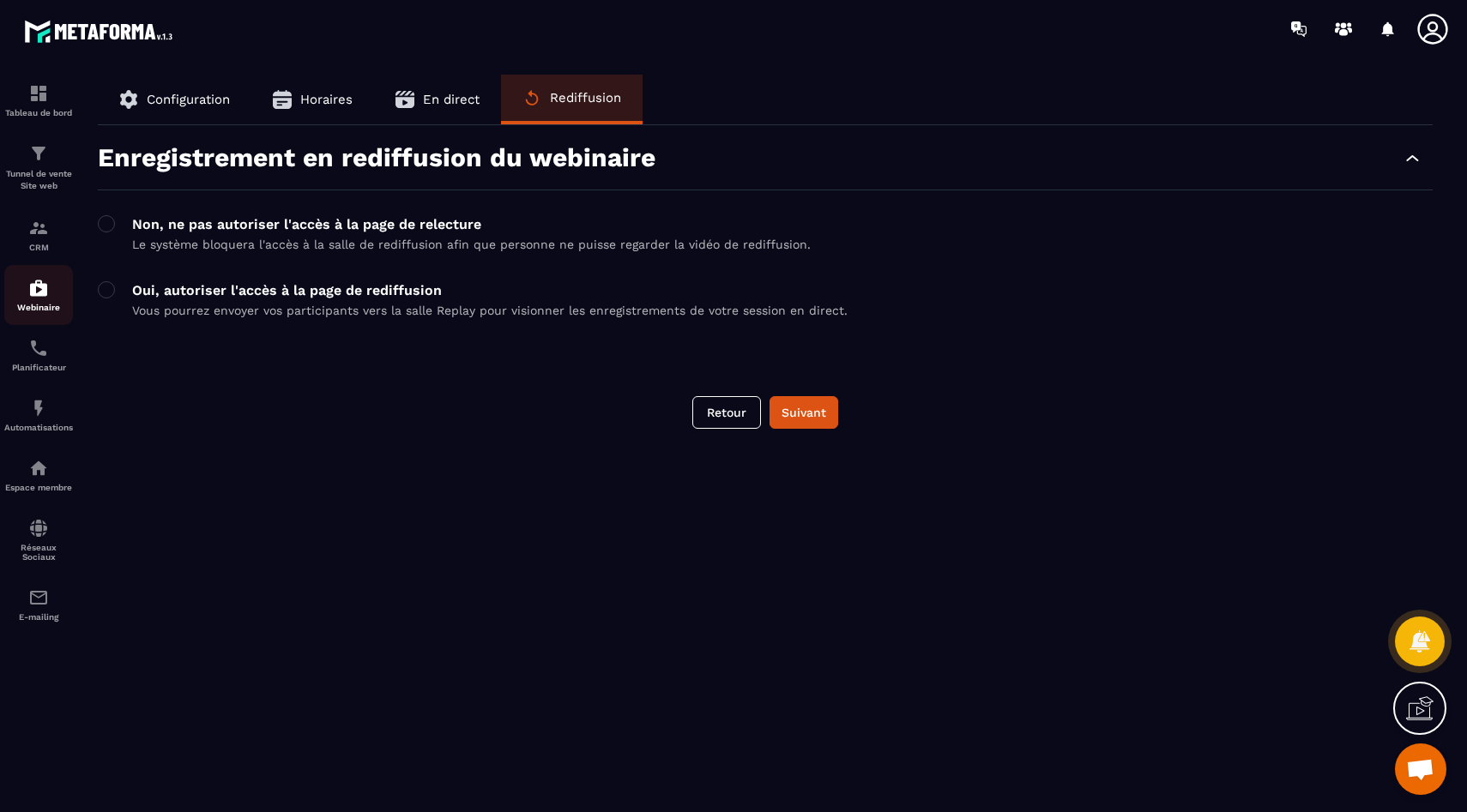
click at [28, 298] on img at bounding box center [38, 287] width 20 height 20
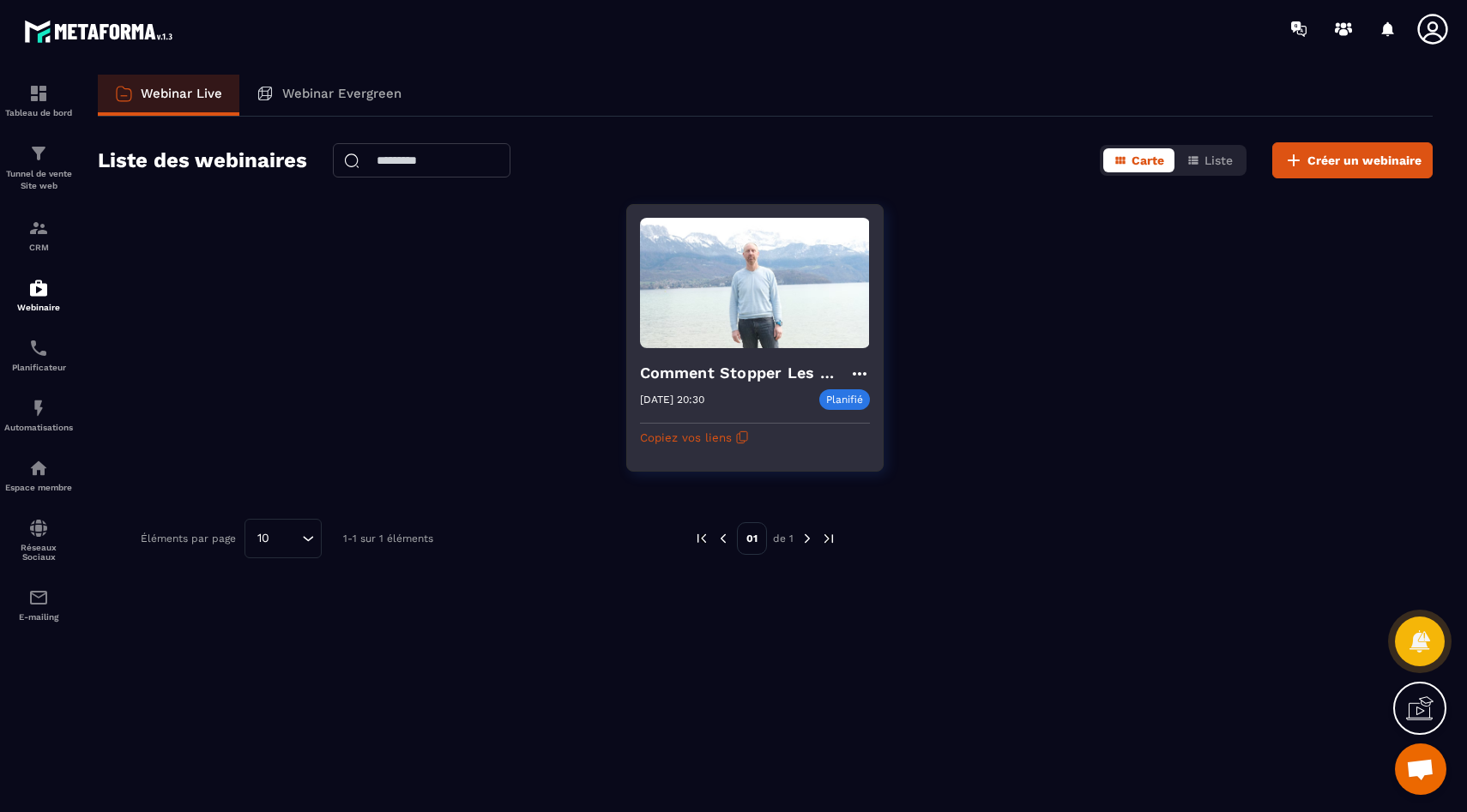
click at [859, 377] on icon at bounding box center [859, 374] width 20 height 20
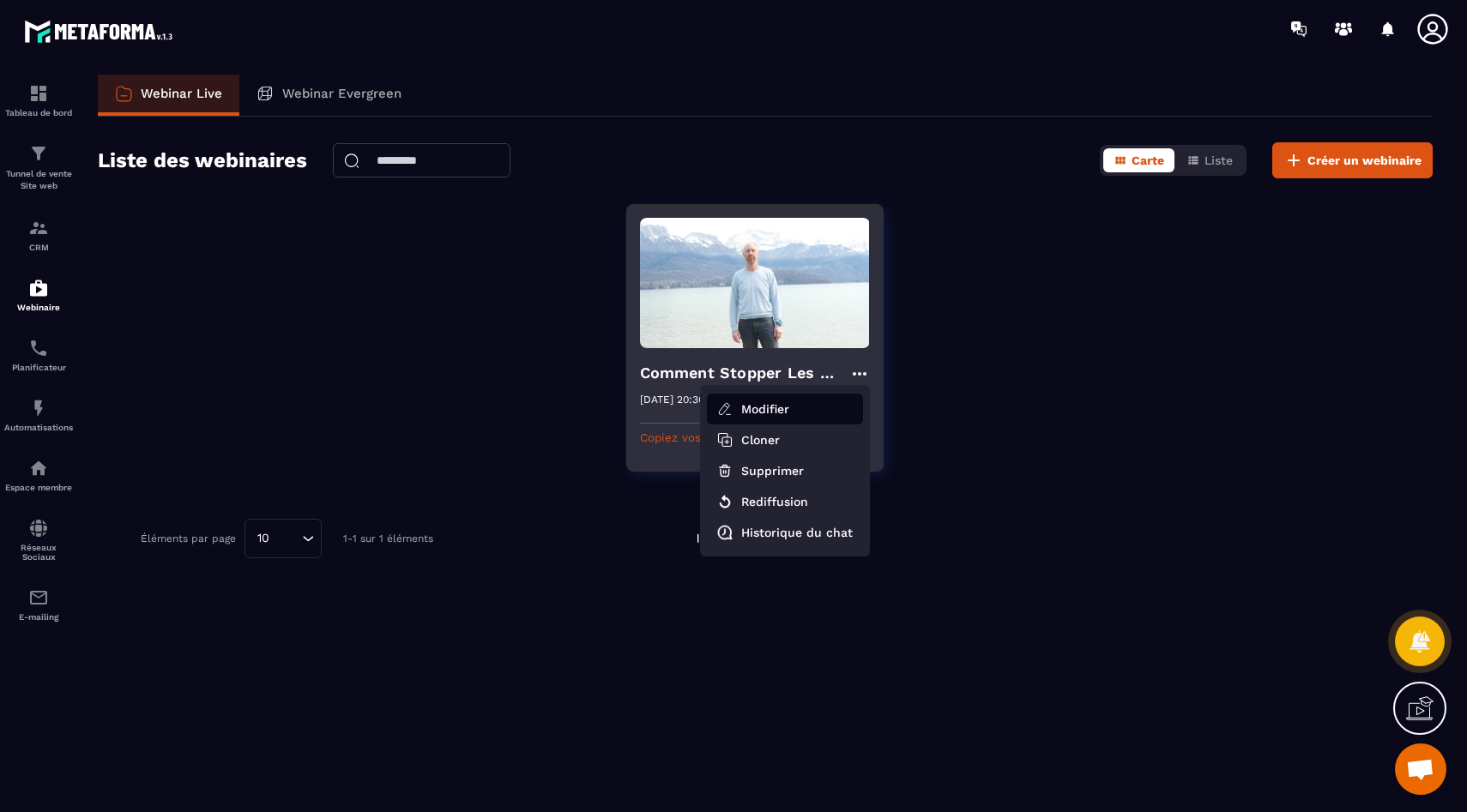
click at [788, 406] on button "Modifier" at bounding box center [784, 409] width 156 height 31
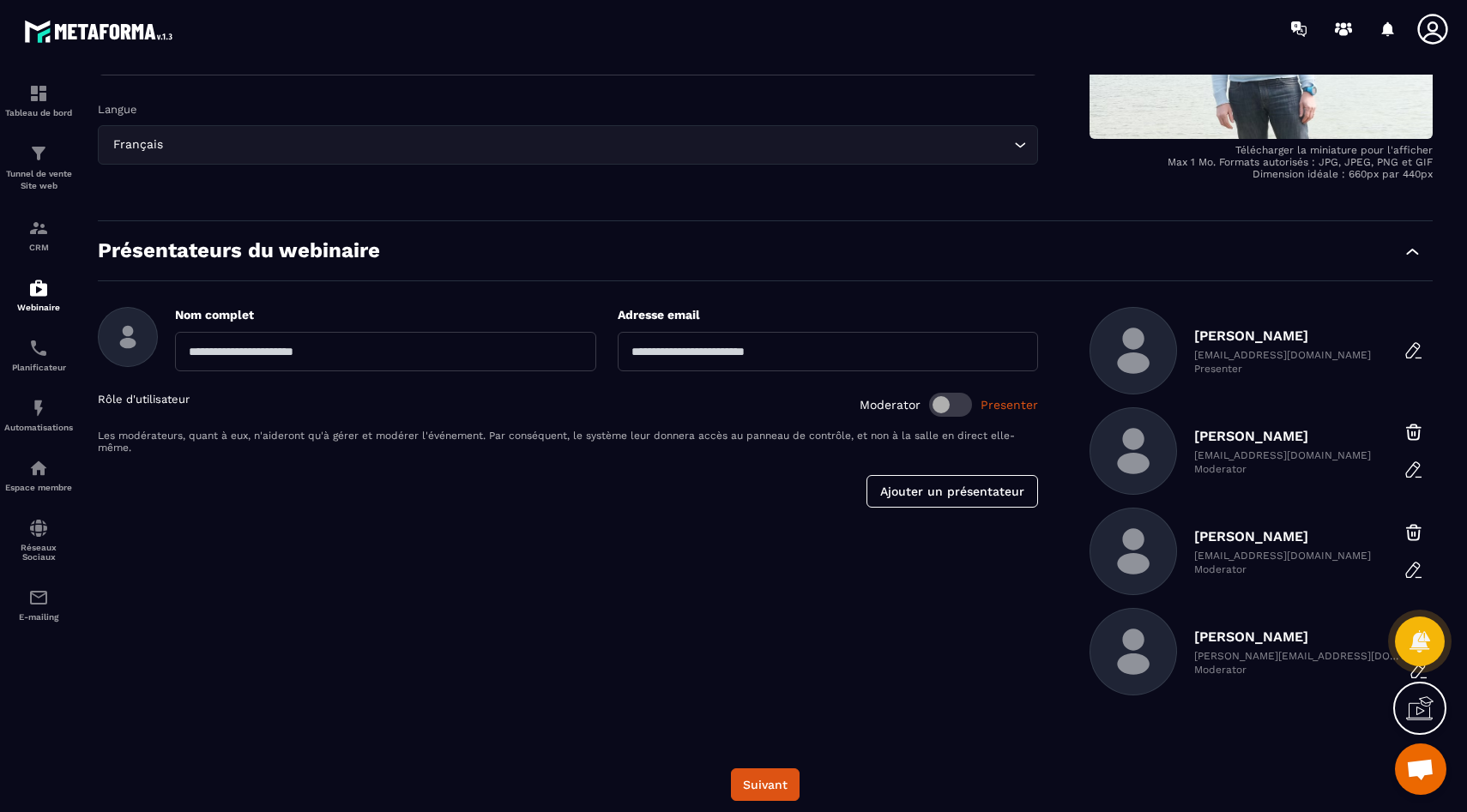
scroll to position [367, 0]
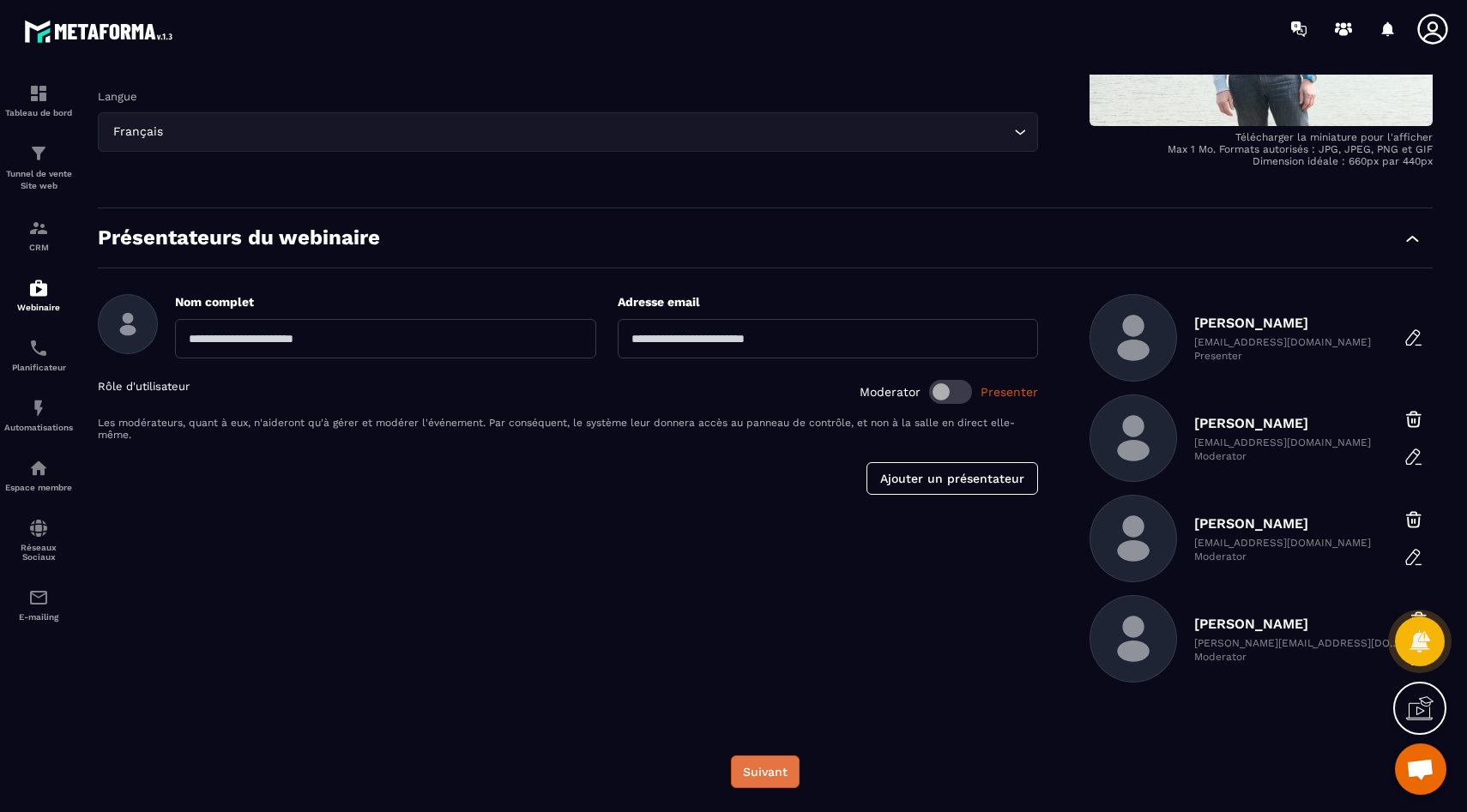
click at [752, 765] on button "Suivant" at bounding box center [765, 772] width 69 height 33
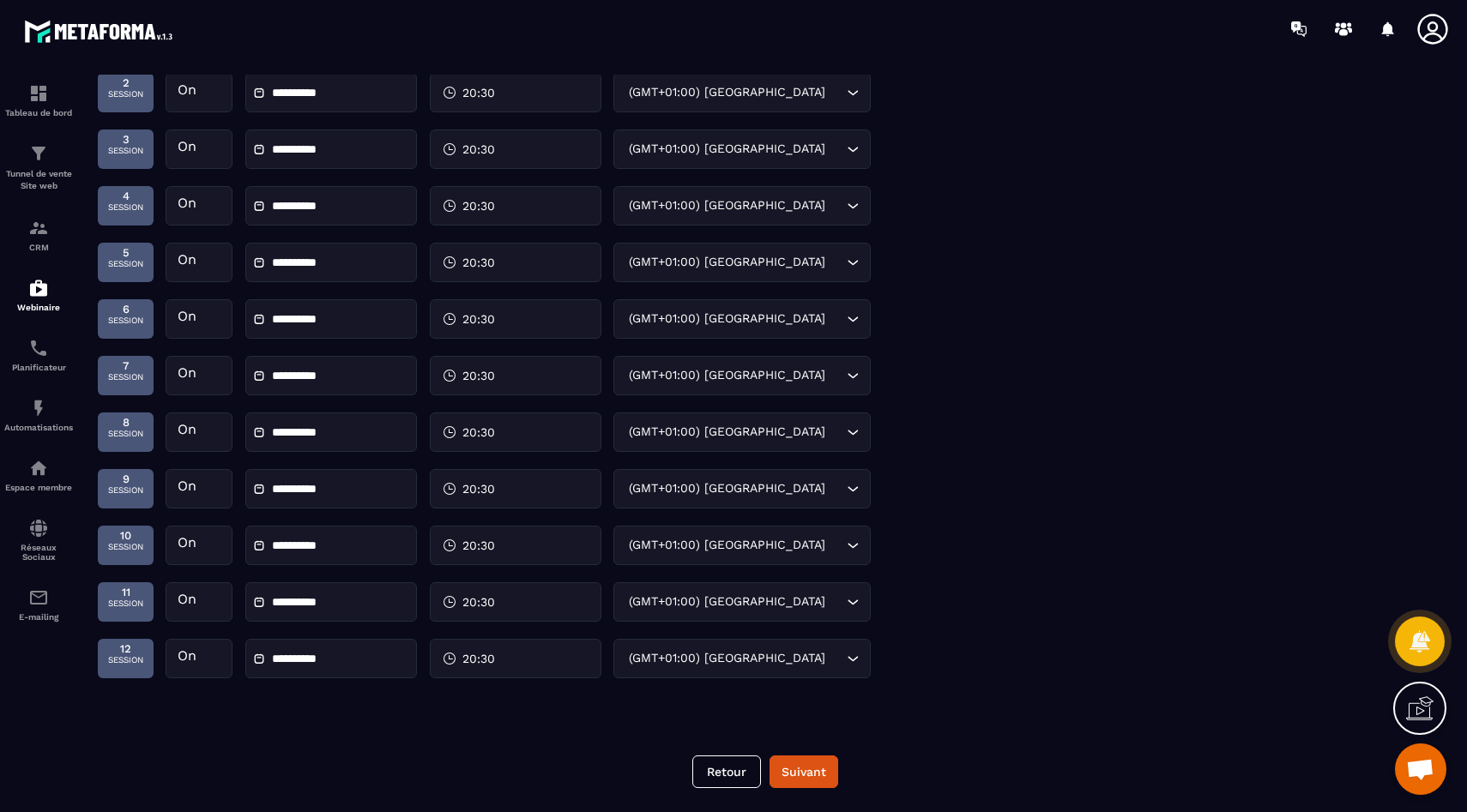
scroll to position [0, 0]
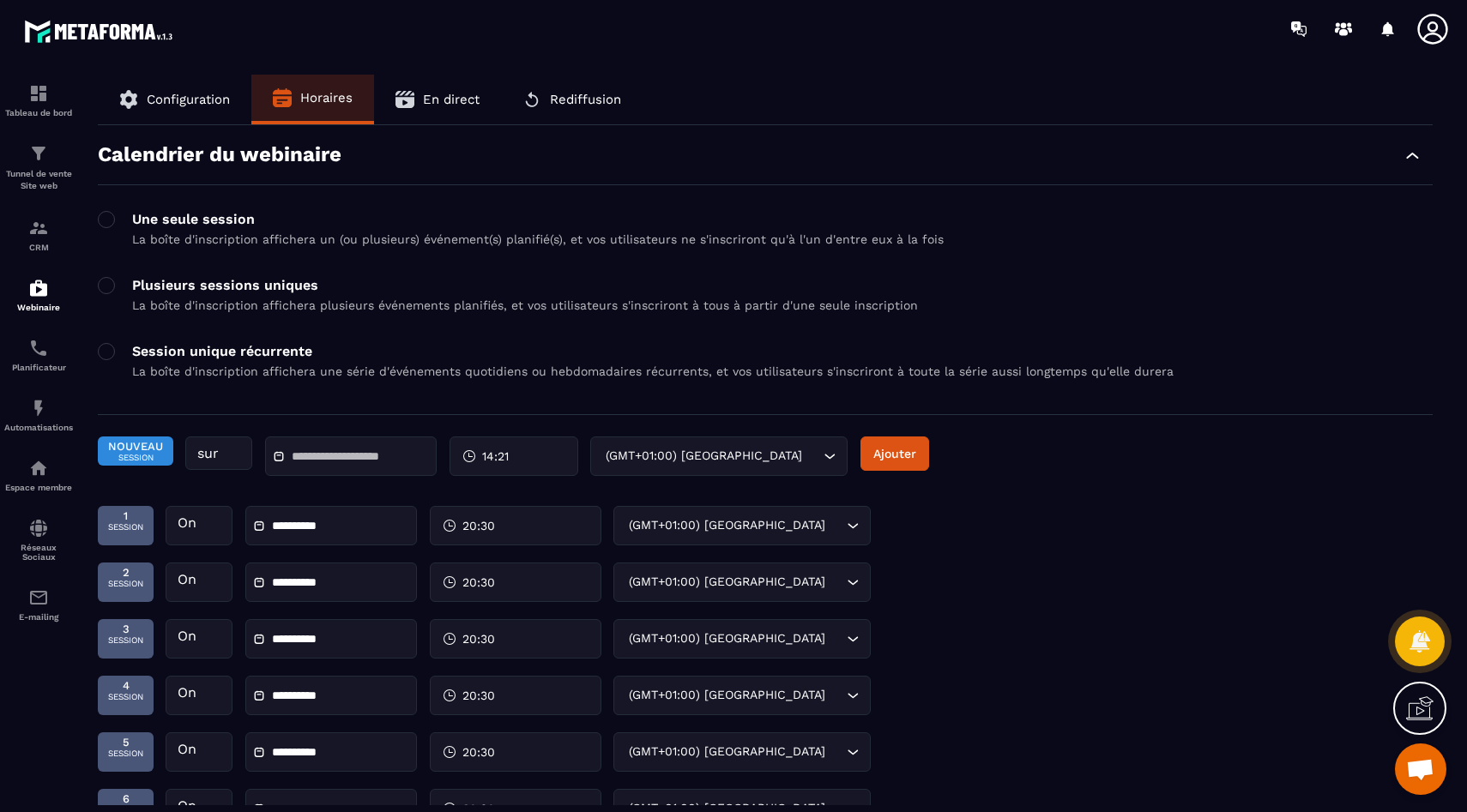
click at [431, 114] on button "En direct" at bounding box center [437, 99] width 127 height 49
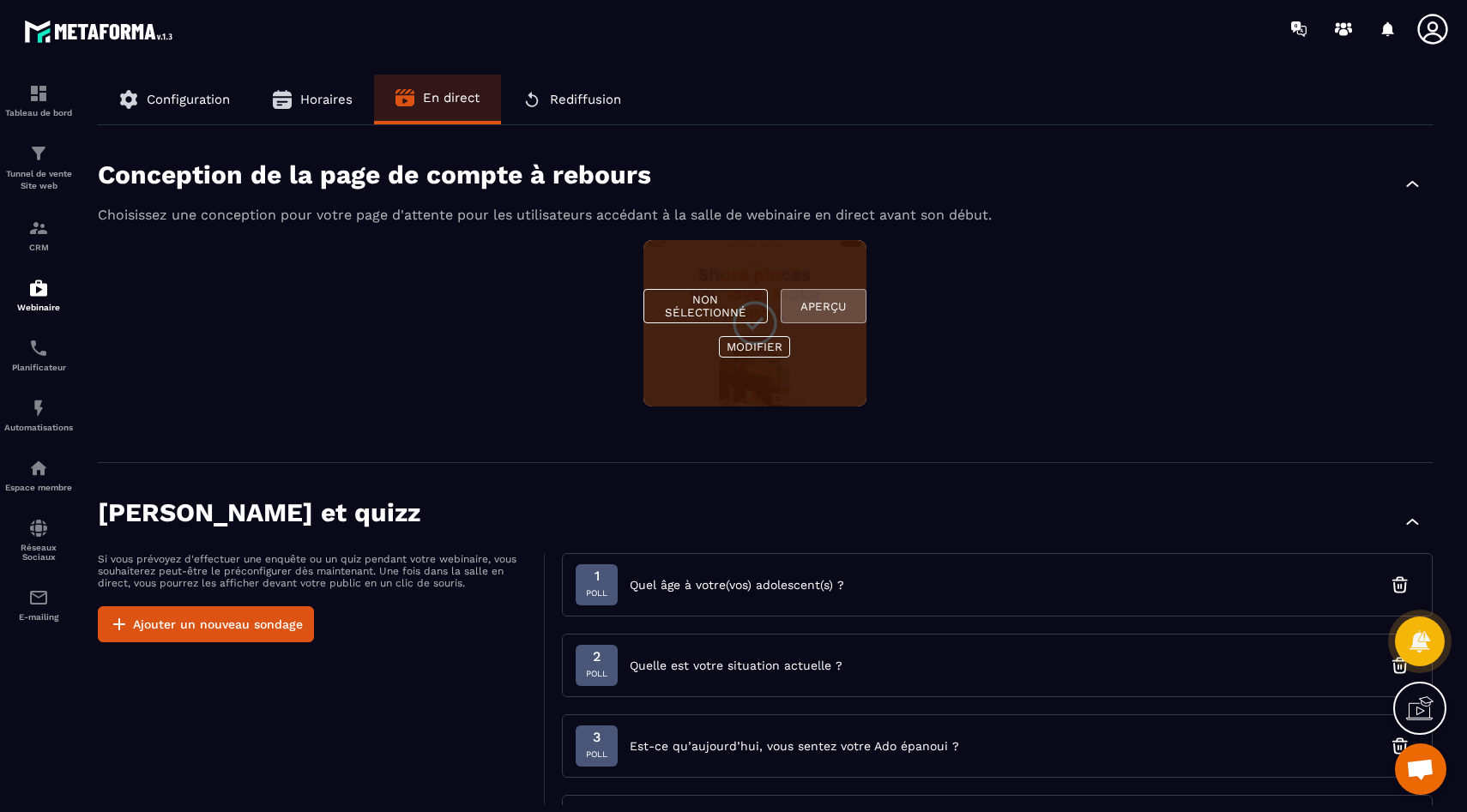
click at [802, 305] on button "Aperçu" at bounding box center [823, 306] width 86 height 34
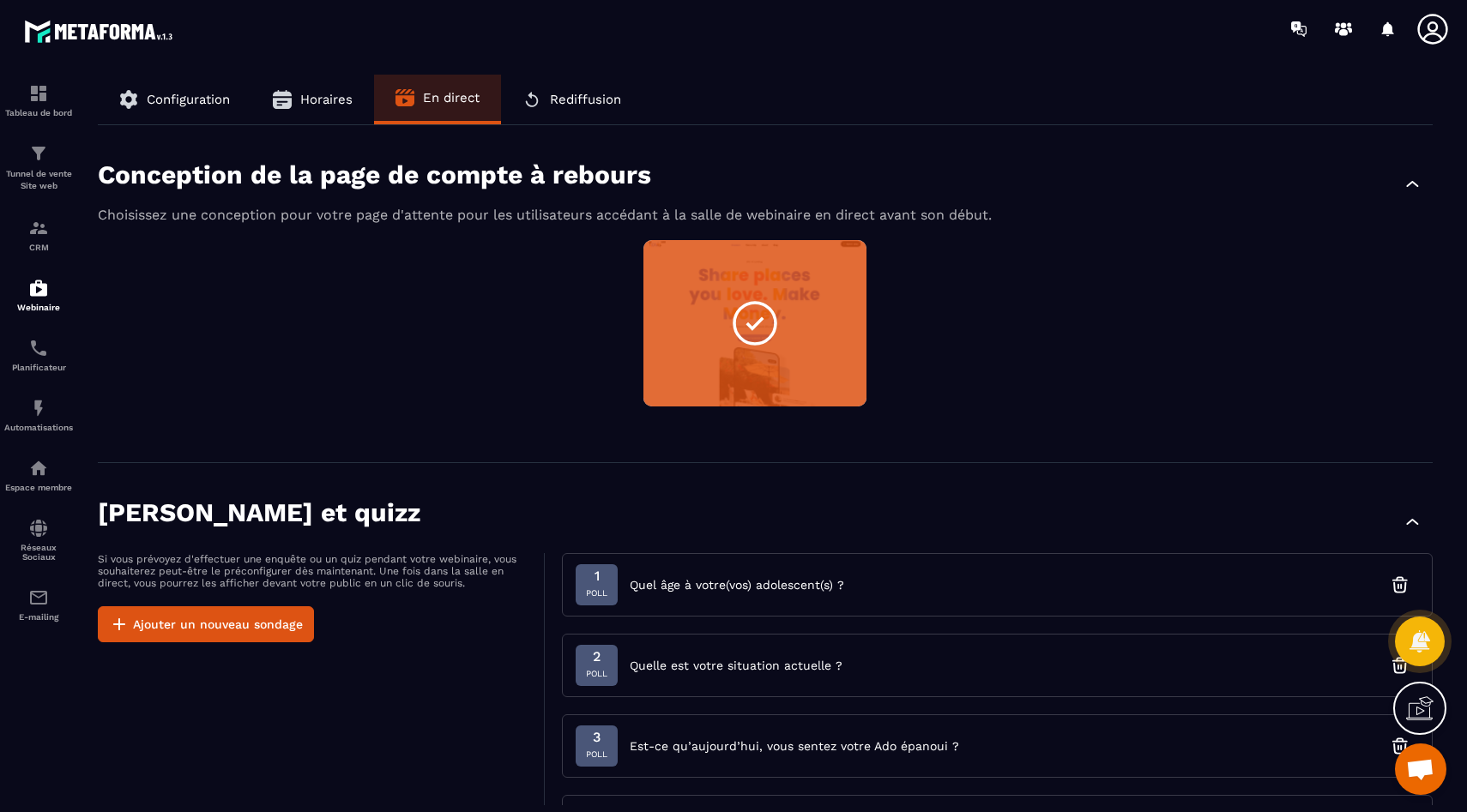
click at [158, 83] on button "Configuration" at bounding box center [174, 99] width 154 height 49
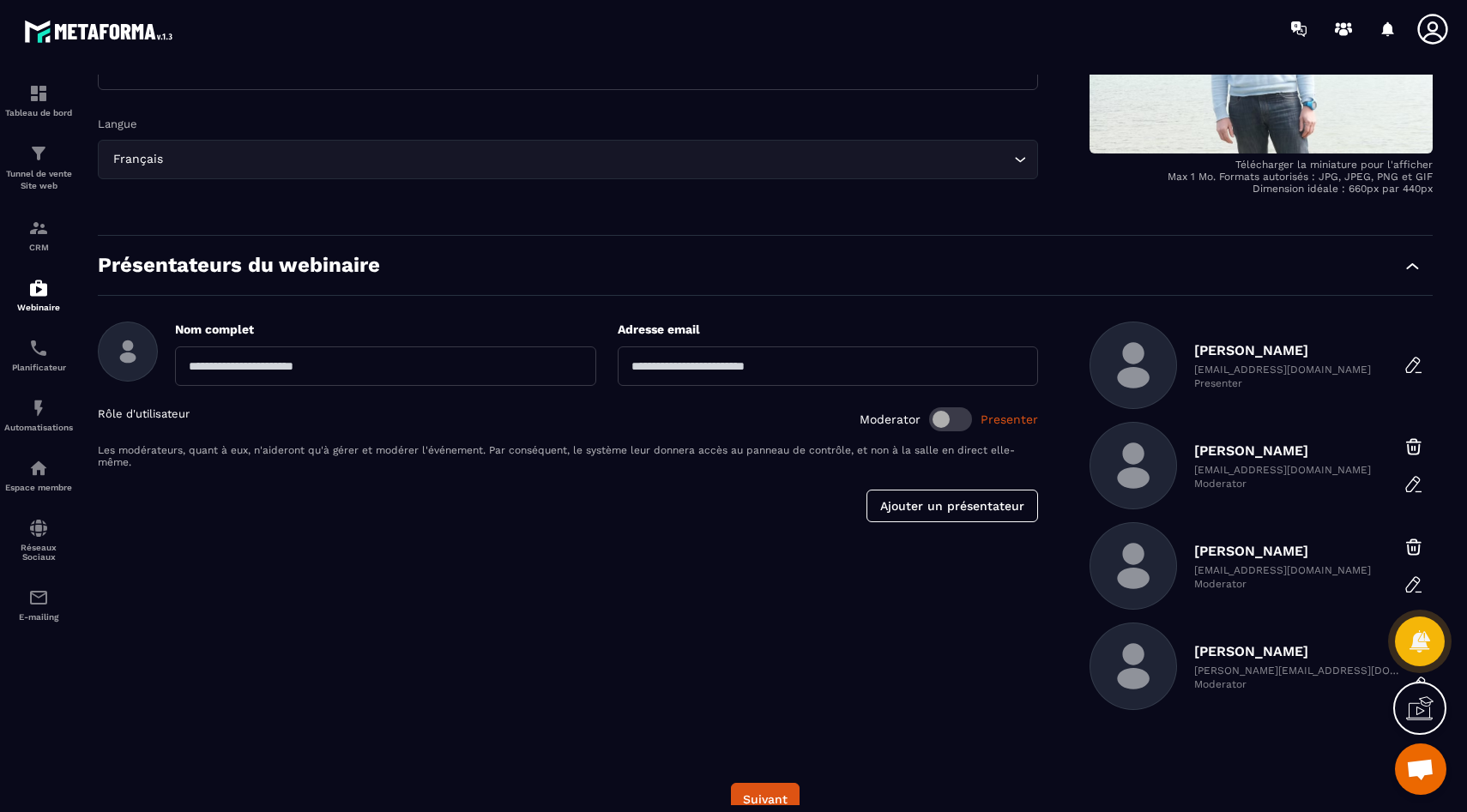
scroll to position [78, 0]
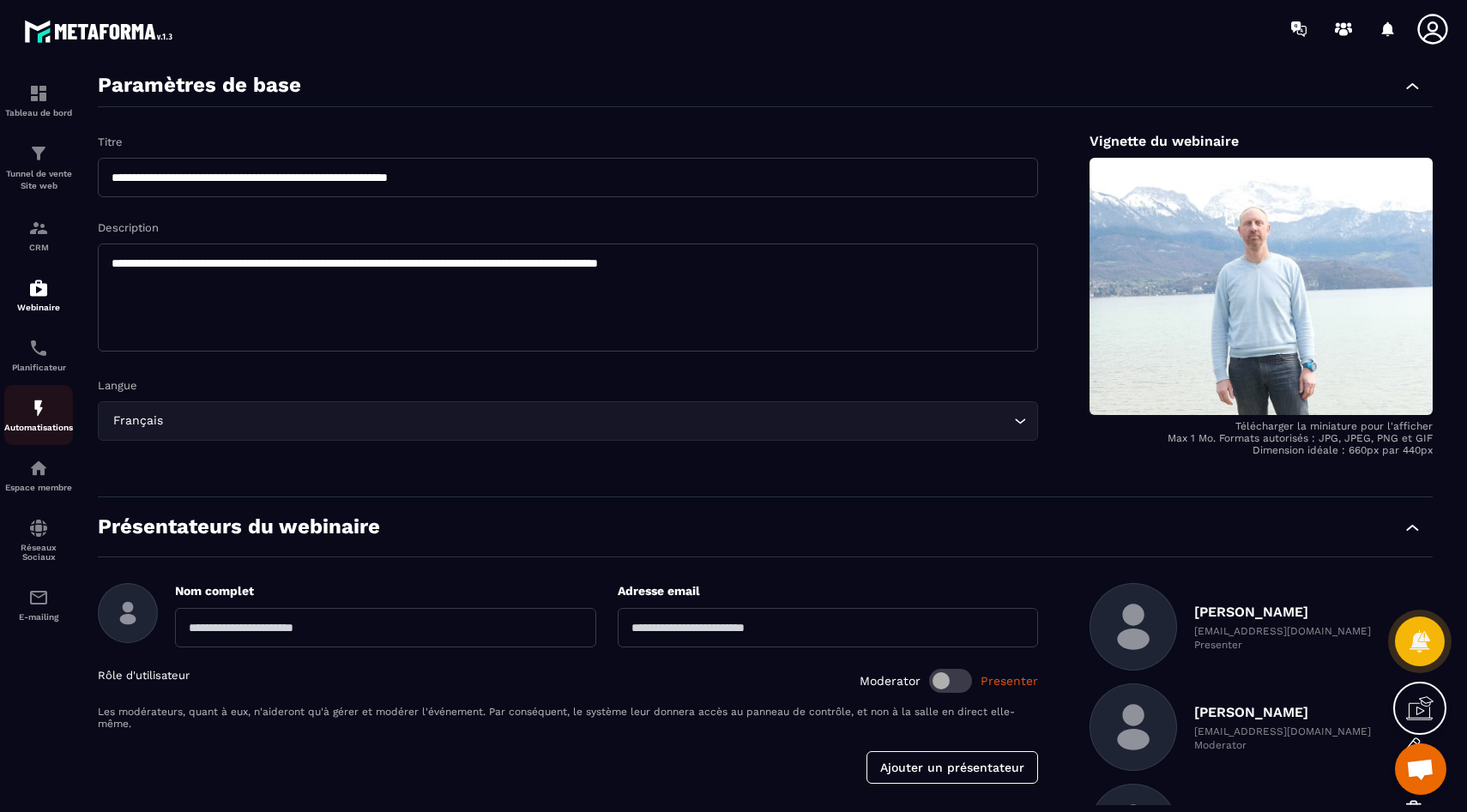
click at [15, 406] on div "Automatisations" at bounding box center [38, 414] width 69 height 34
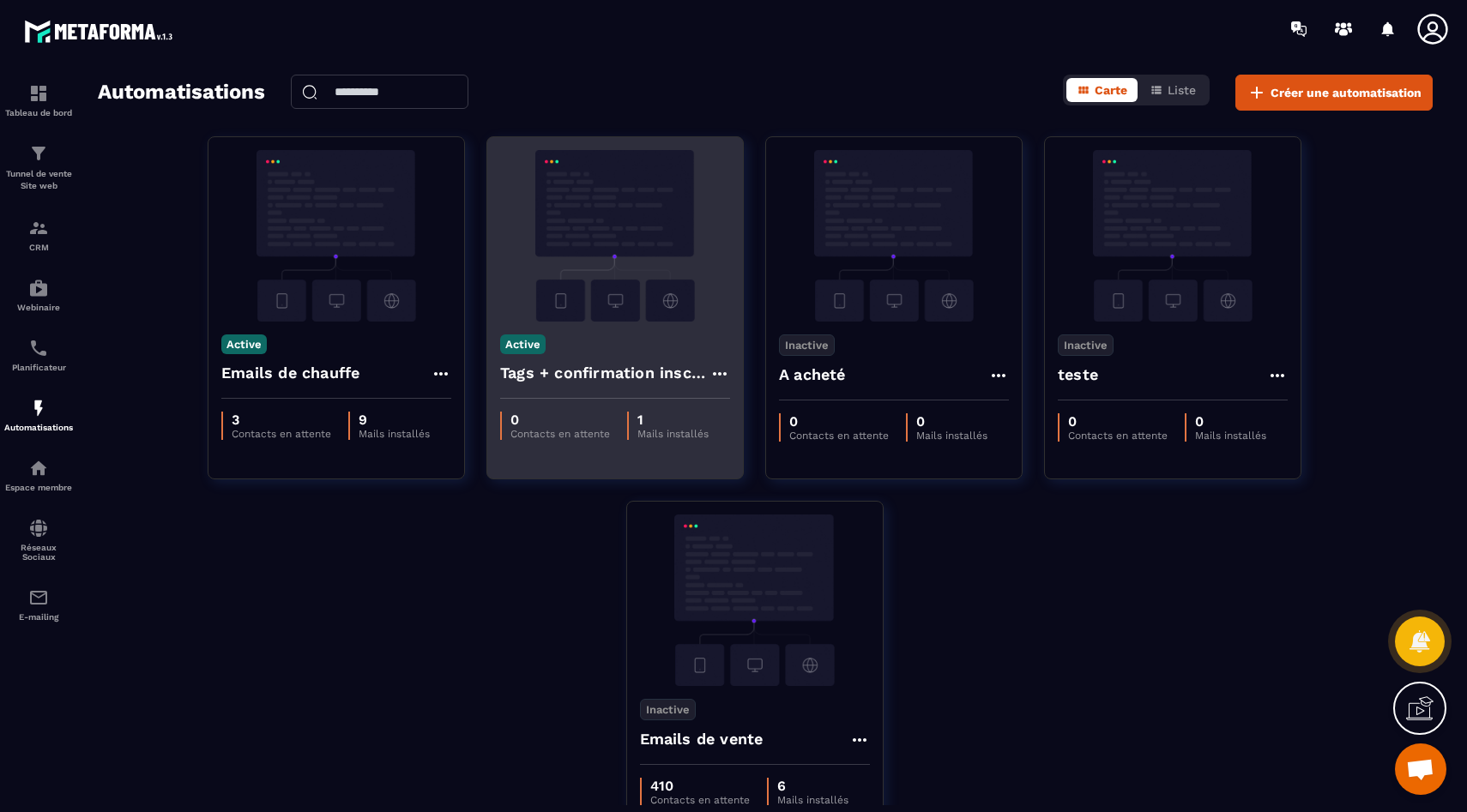
click at [644, 286] on img at bounding box center [615, 235] width 229 height 171
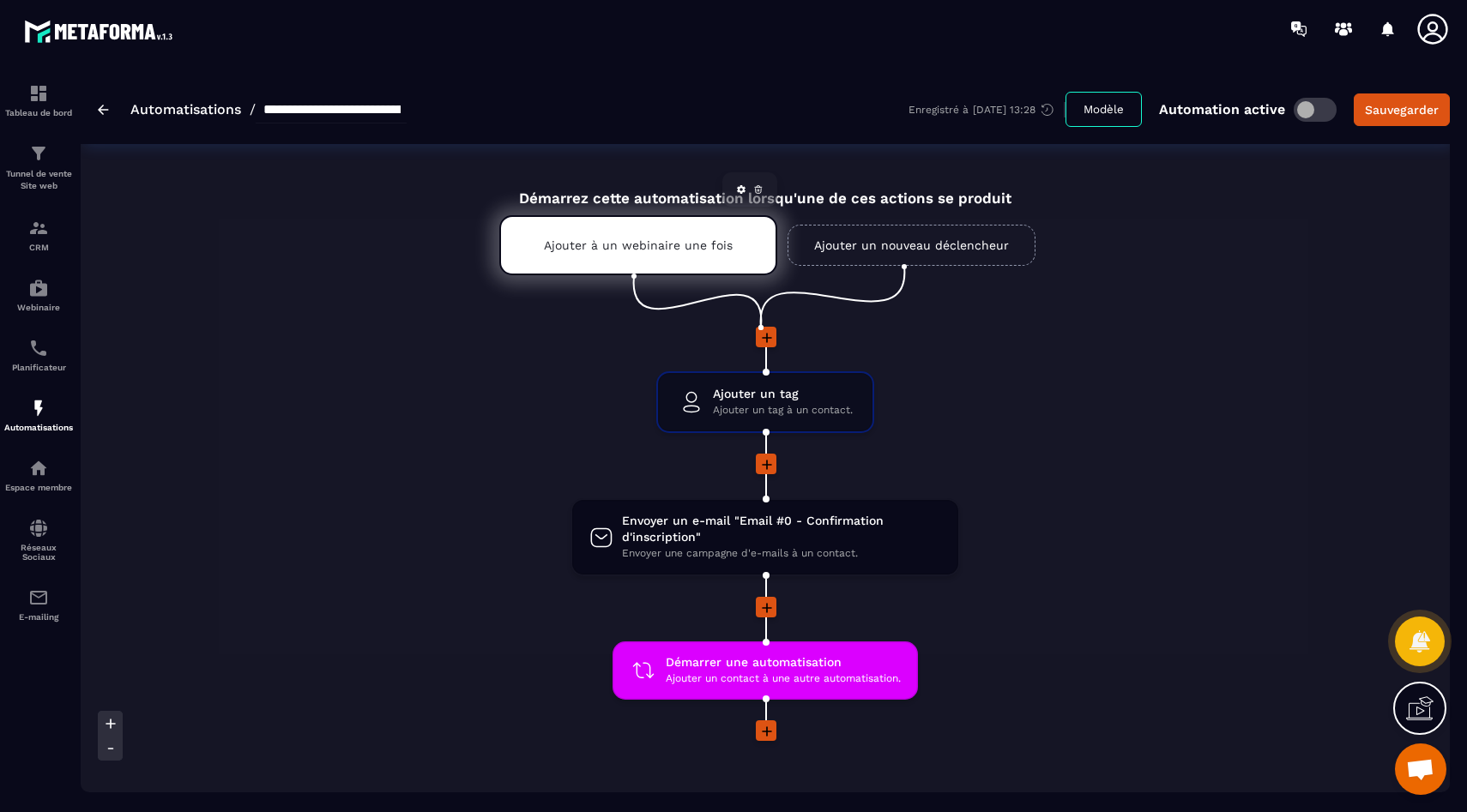
click at [656, 243] on p "Ajouter à un webinaire une fois" at bounding box center [638, 245] width 189 height 14
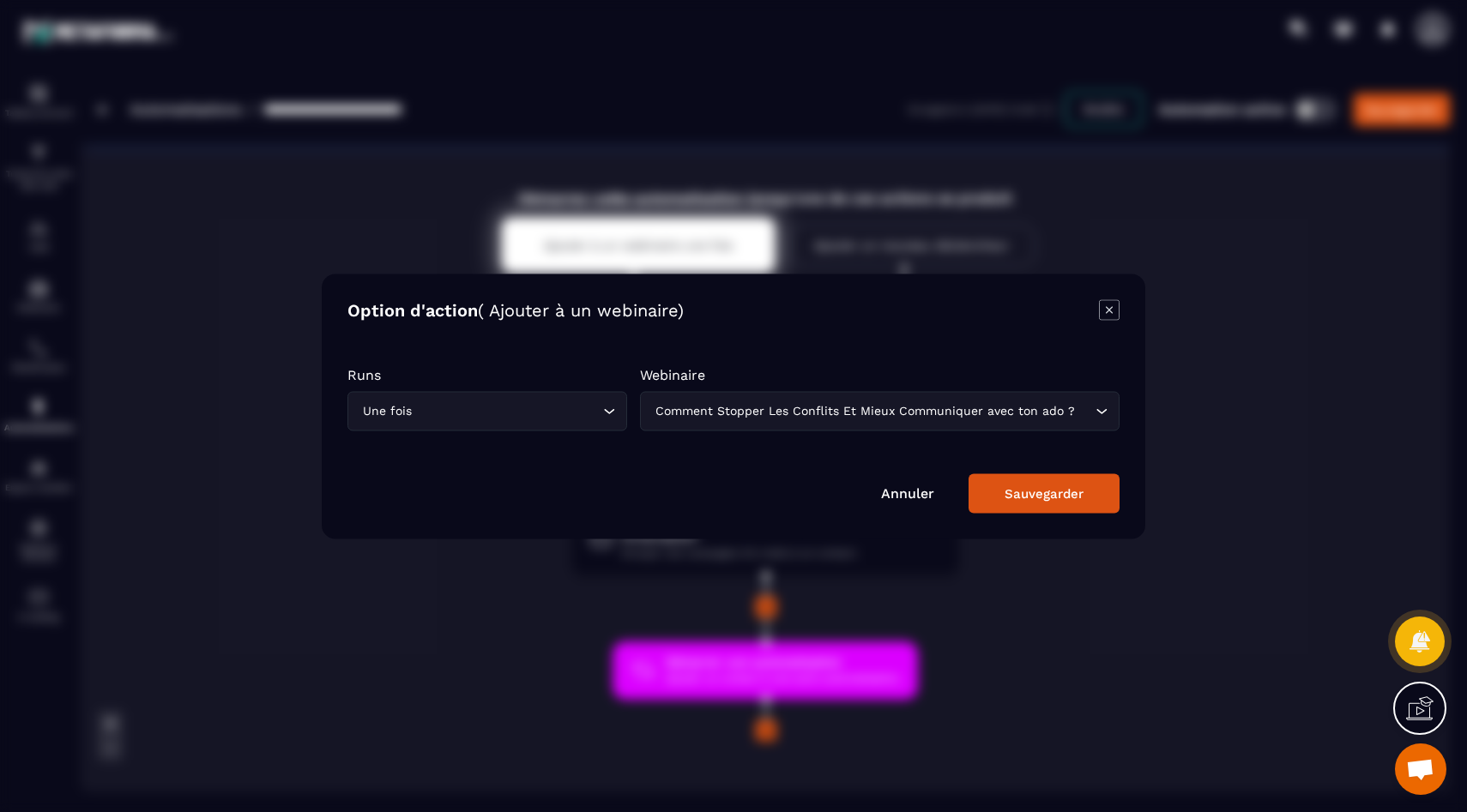
click at [477, 184] on div "Modal window" at bounding box center [733, 406] width 1467 height 812
click at [1115, 307] on icon "Modal window" at bounding box center [1109, 309] width 20 height 20
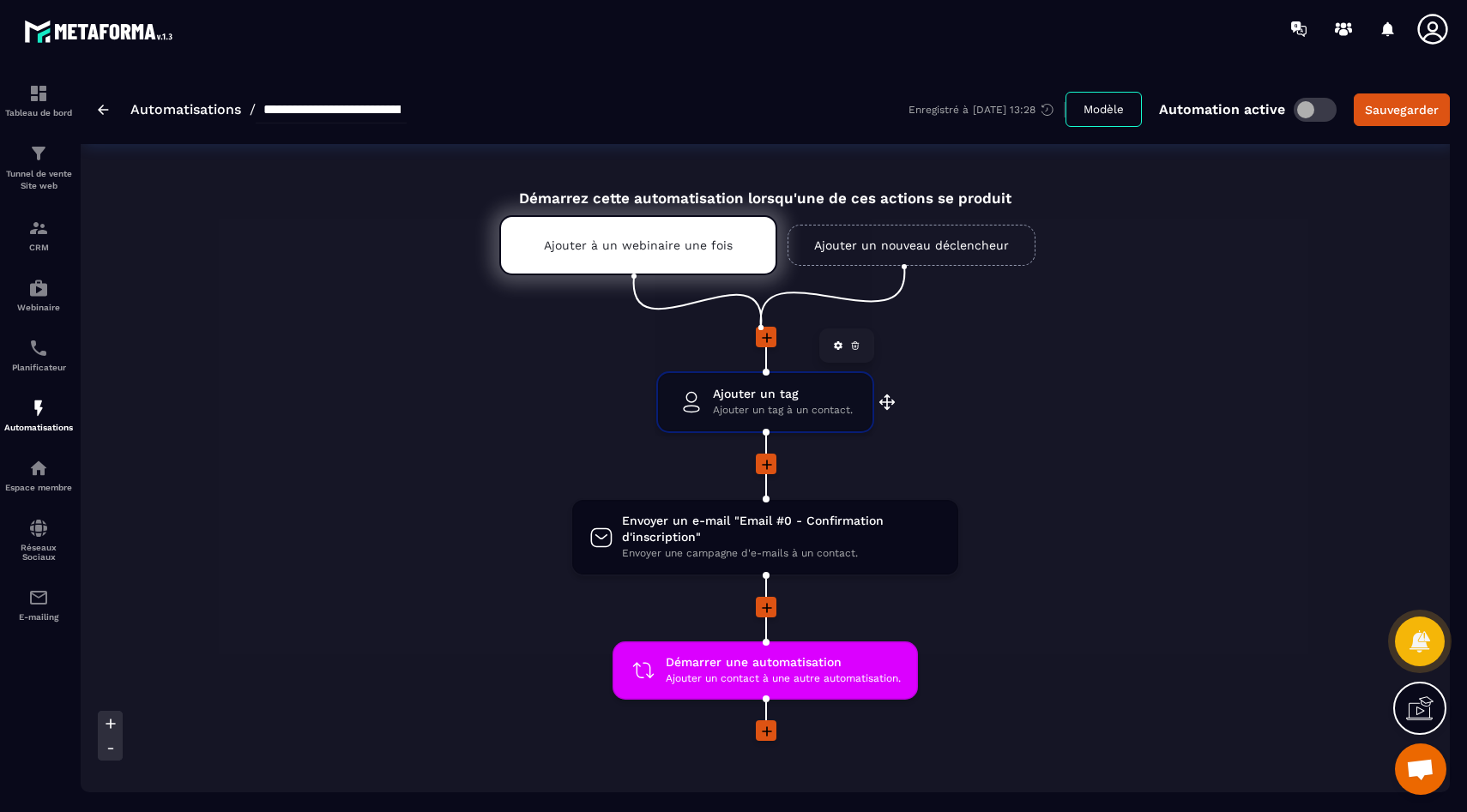
click at [736, 408] on span "Ajouter un tag à un contact." at bounding box center [782, 410] width 139 height 16
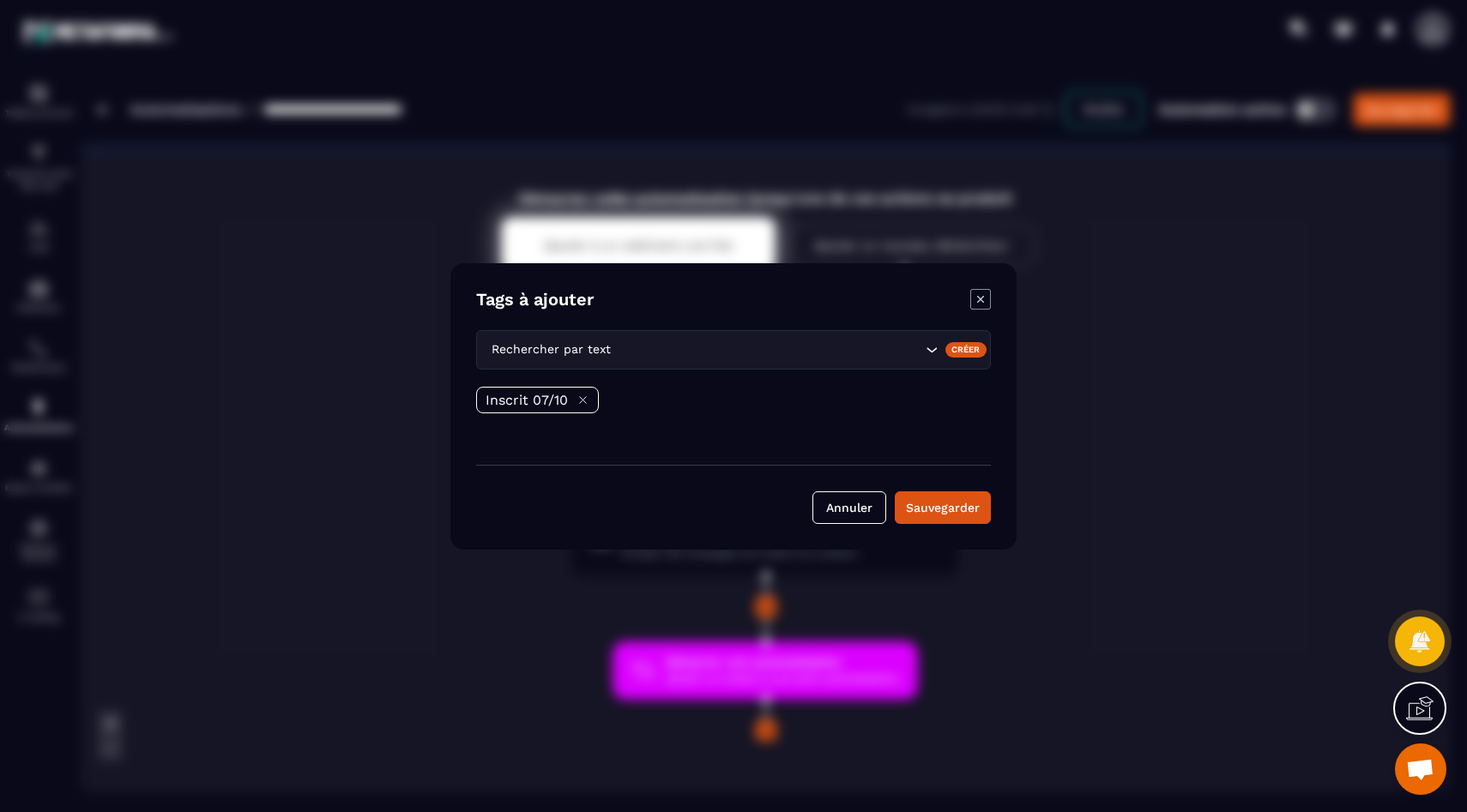
click at [979, 300] on icon "Modal window" at bounding box center [980, 298] width 7 height 7
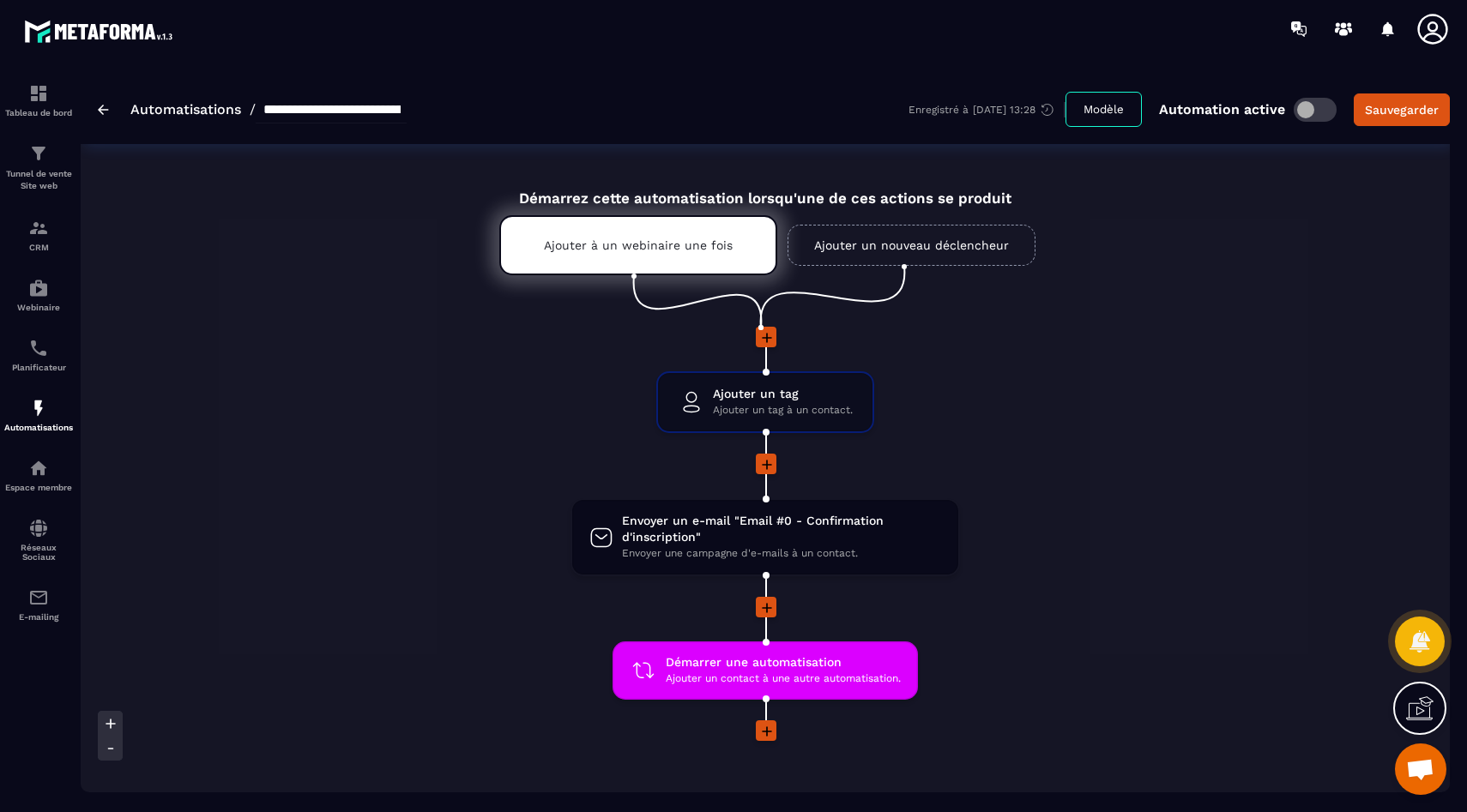
click at [104, 113] on img at bounding box center [104, 109] width 12 height 11
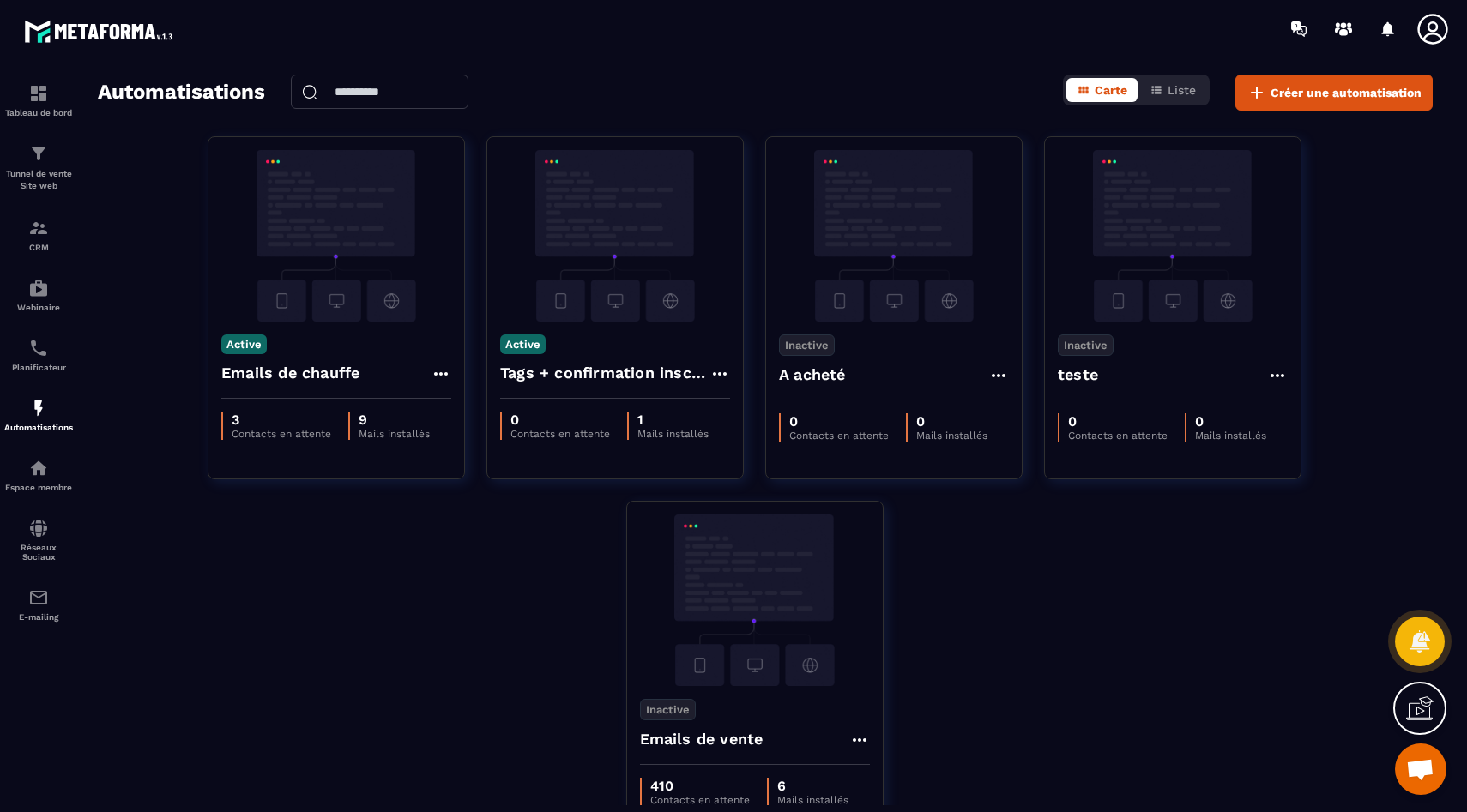
scroll to position [109, 0]
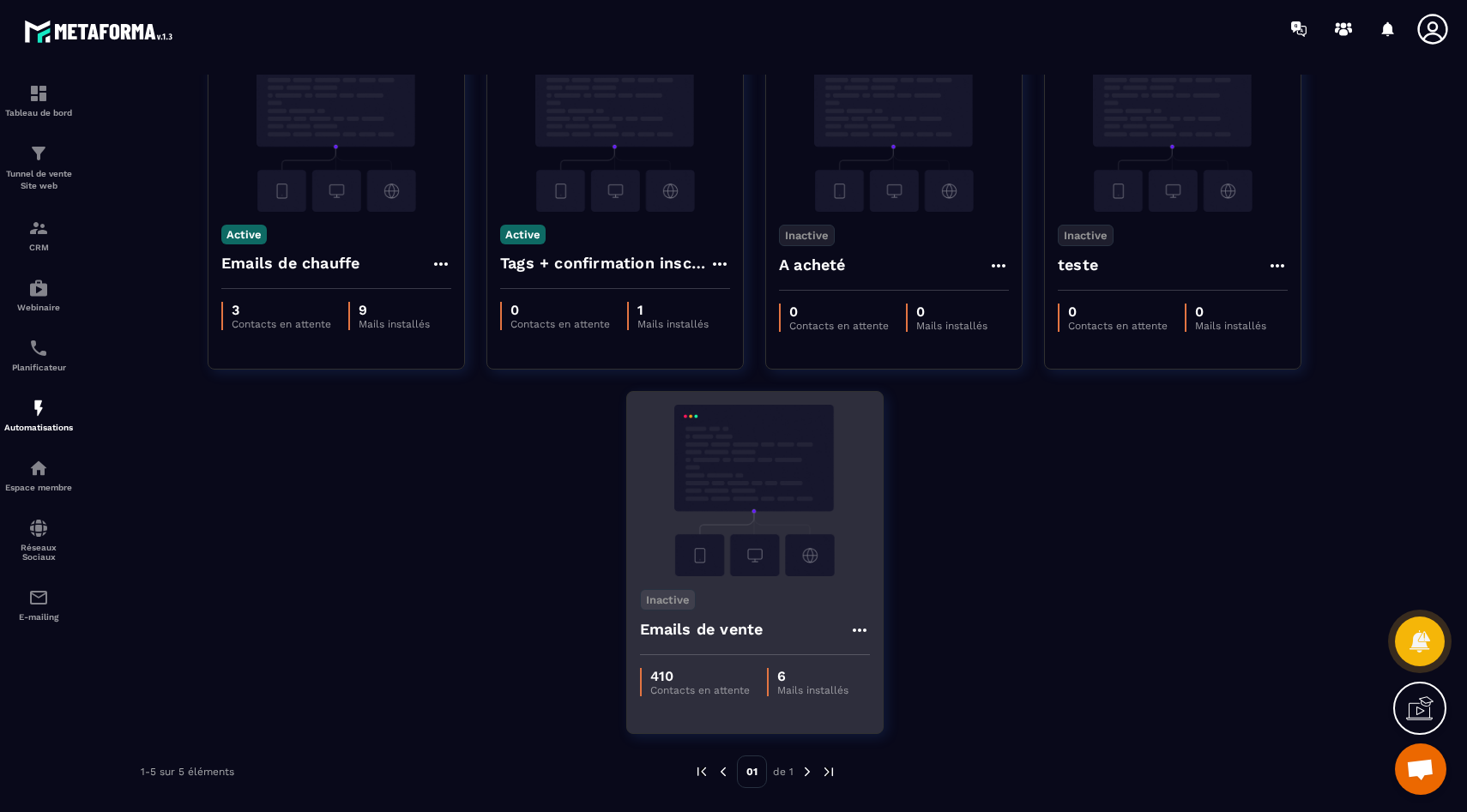
click at [797, 499] on img at bounding box center [754, 490] width 229 height 171
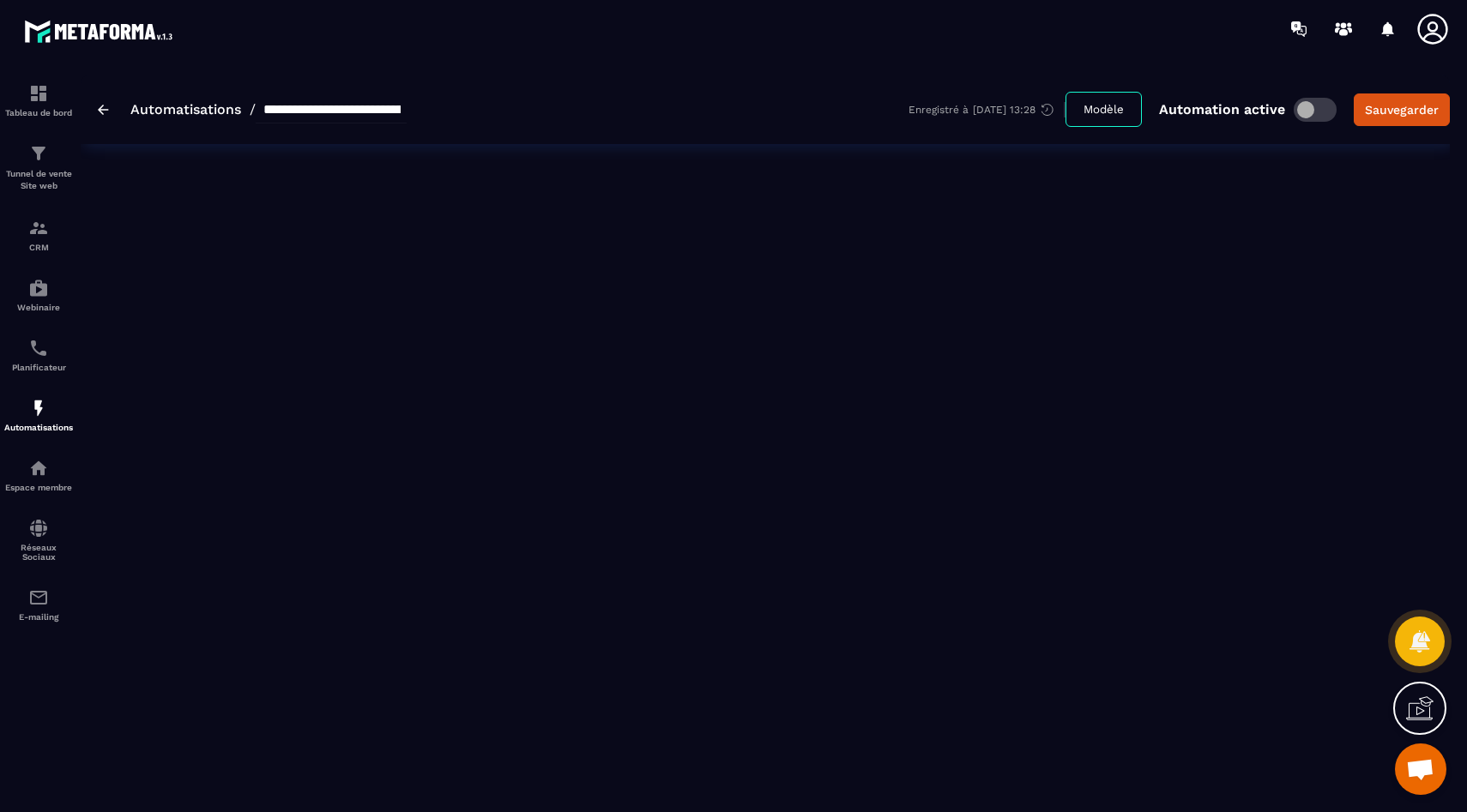
type input "**********"
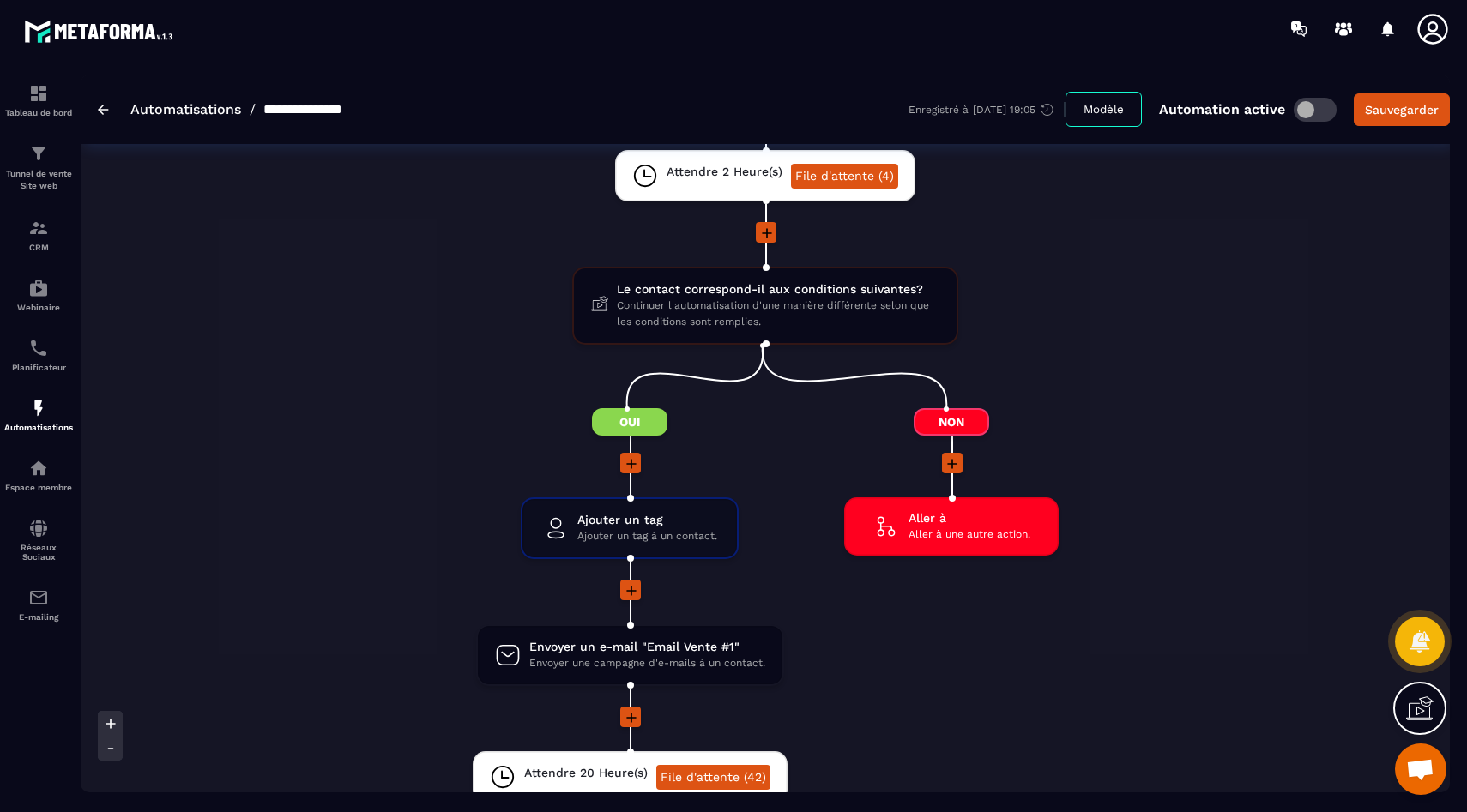
scroll to position [239, 0]
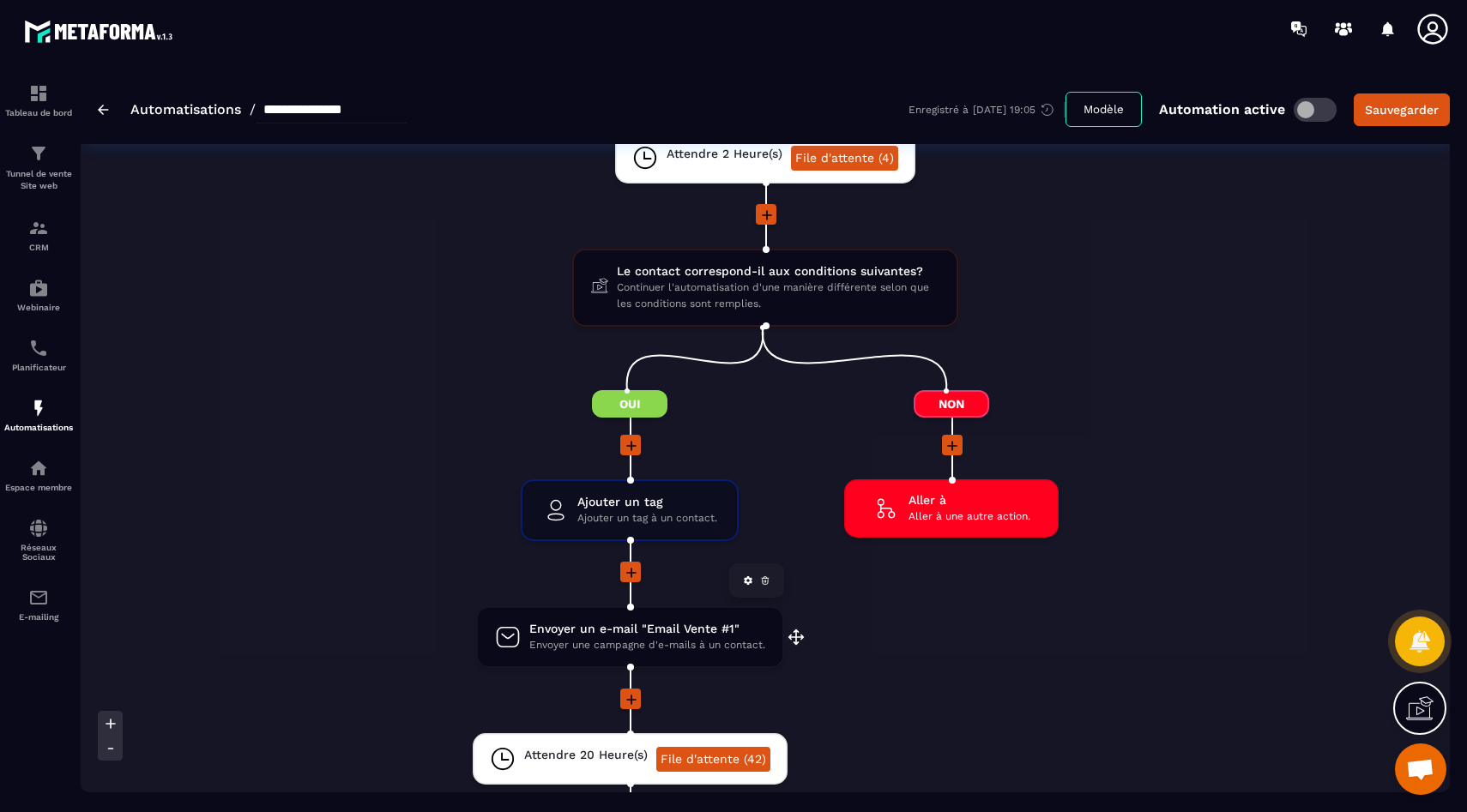
click at [600, 622] on span "Envoyer un e-mail "Email Vente #1"" at bounding box center [648, 629] width 236 height 16
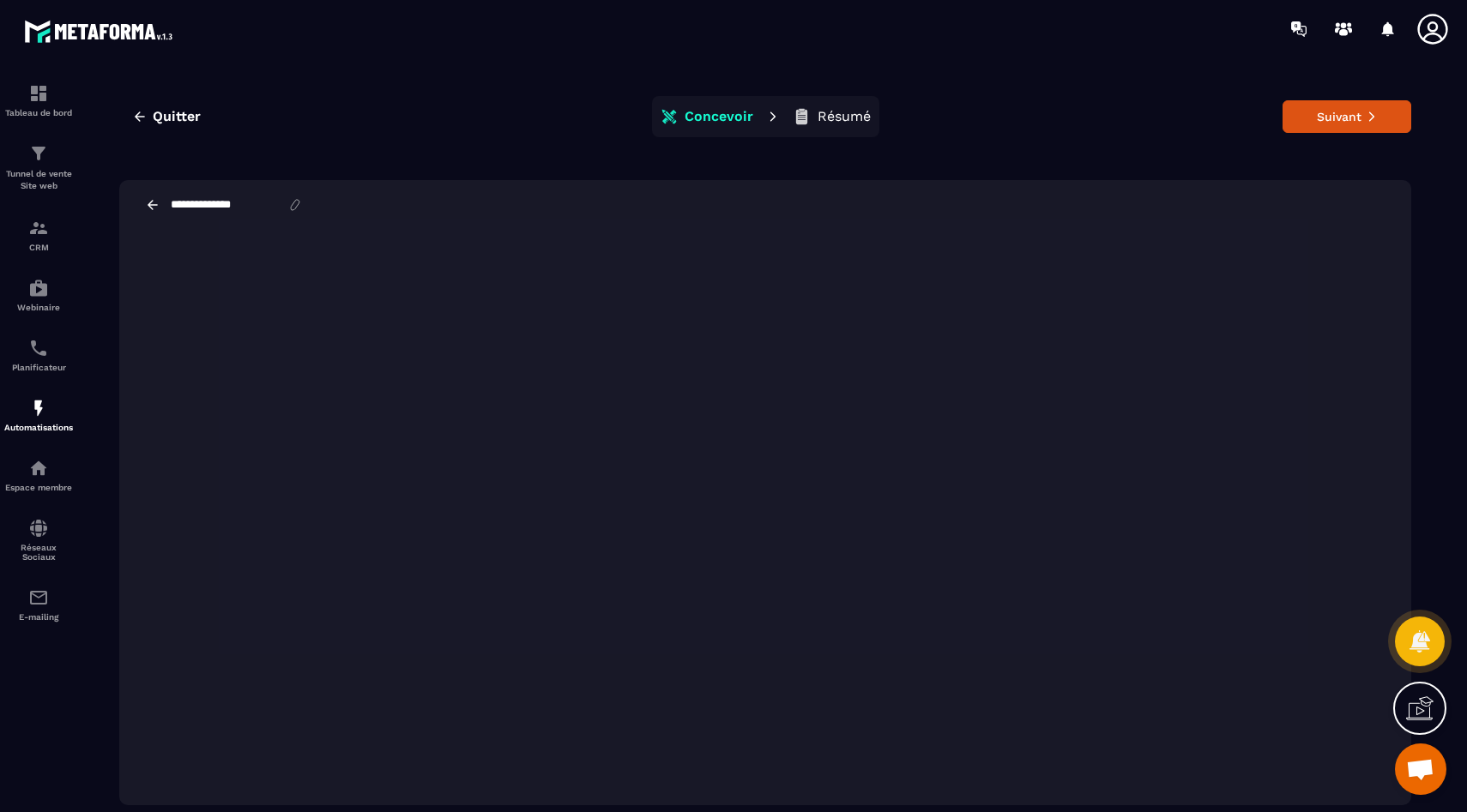
click at [151, 206] on icon at bounding box center [153, 205] width 15 height 15
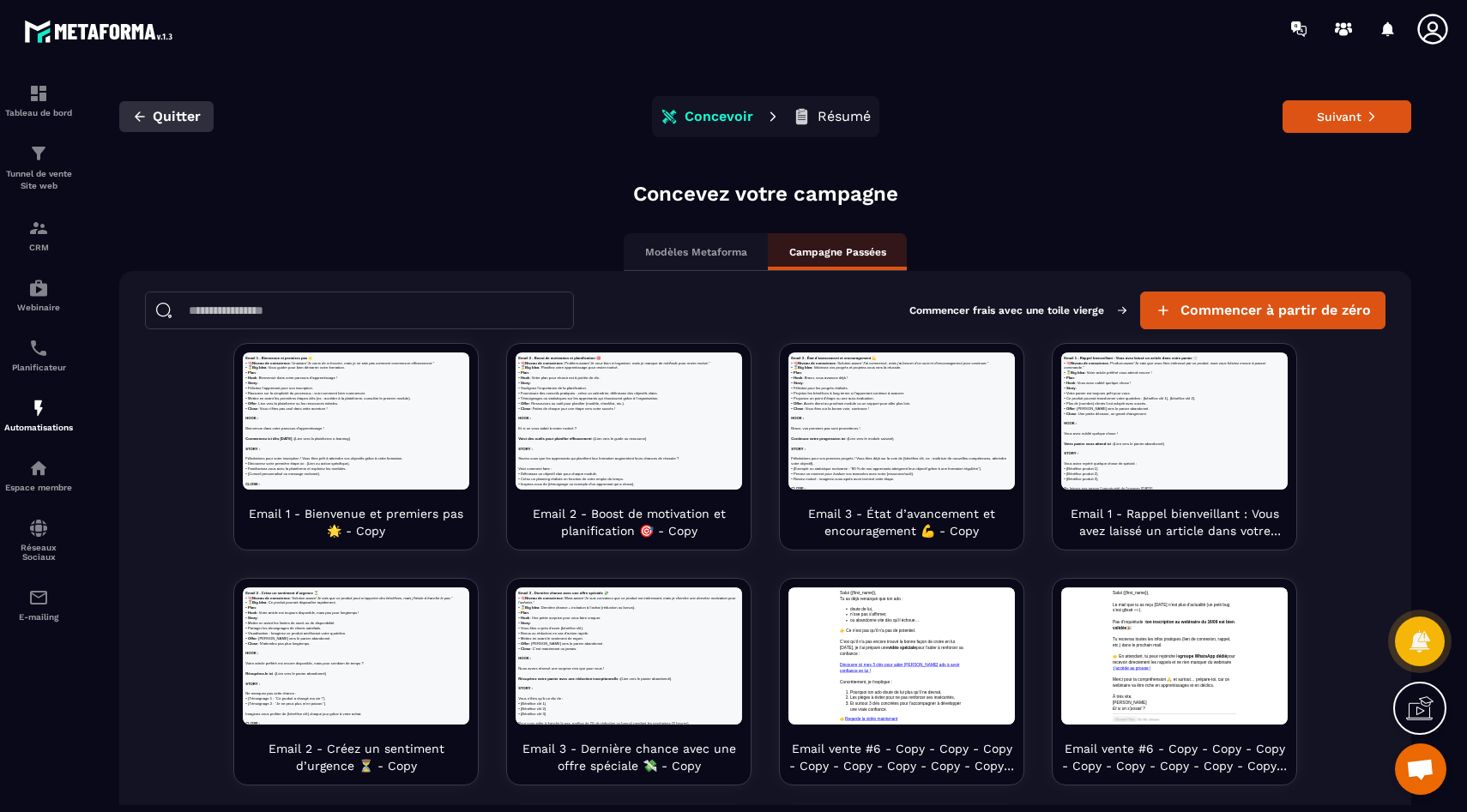
click at [159, 107] on button "Quitter" at bounding box center [166, 117] width 94 height 31
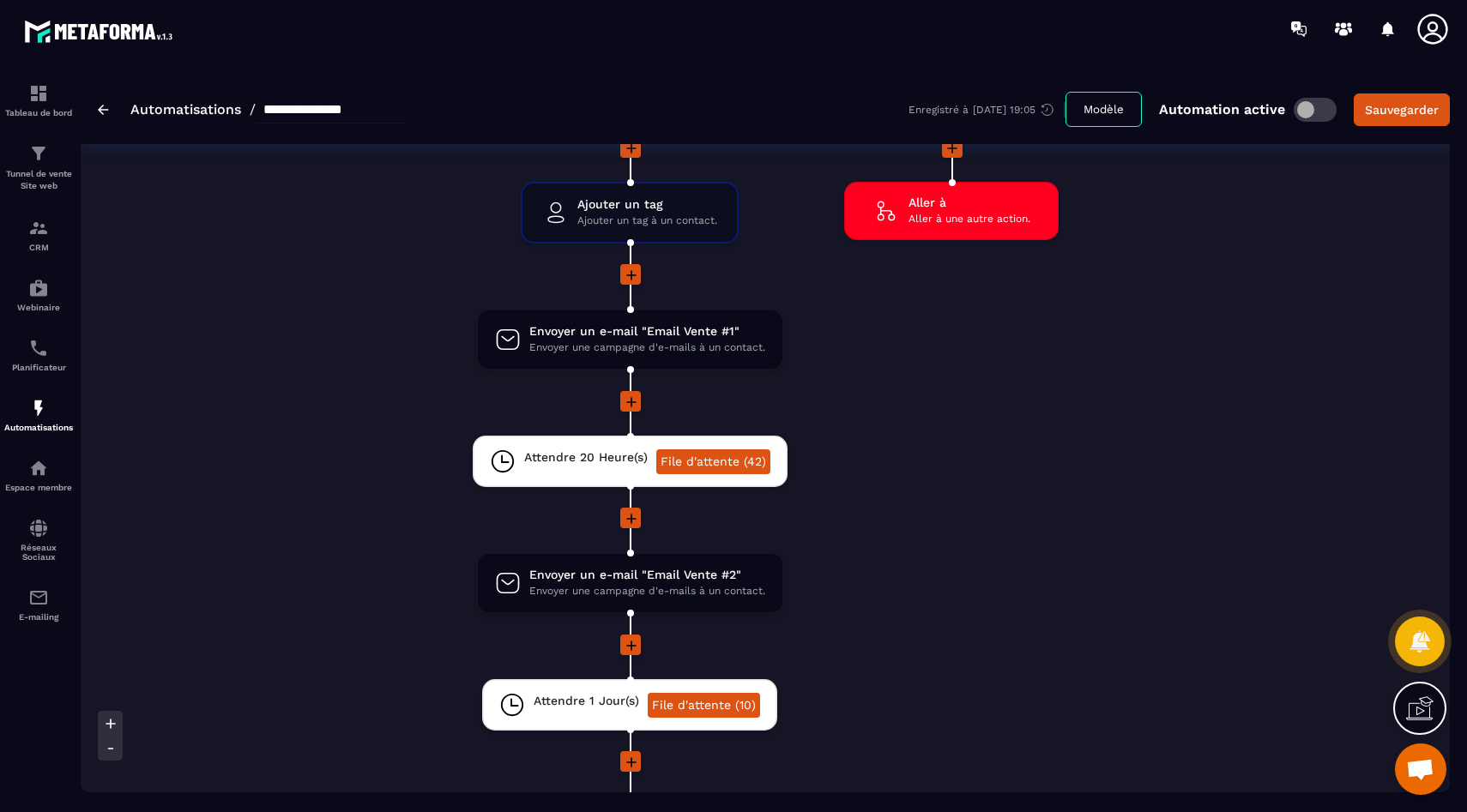
scroll to position [665, 0]
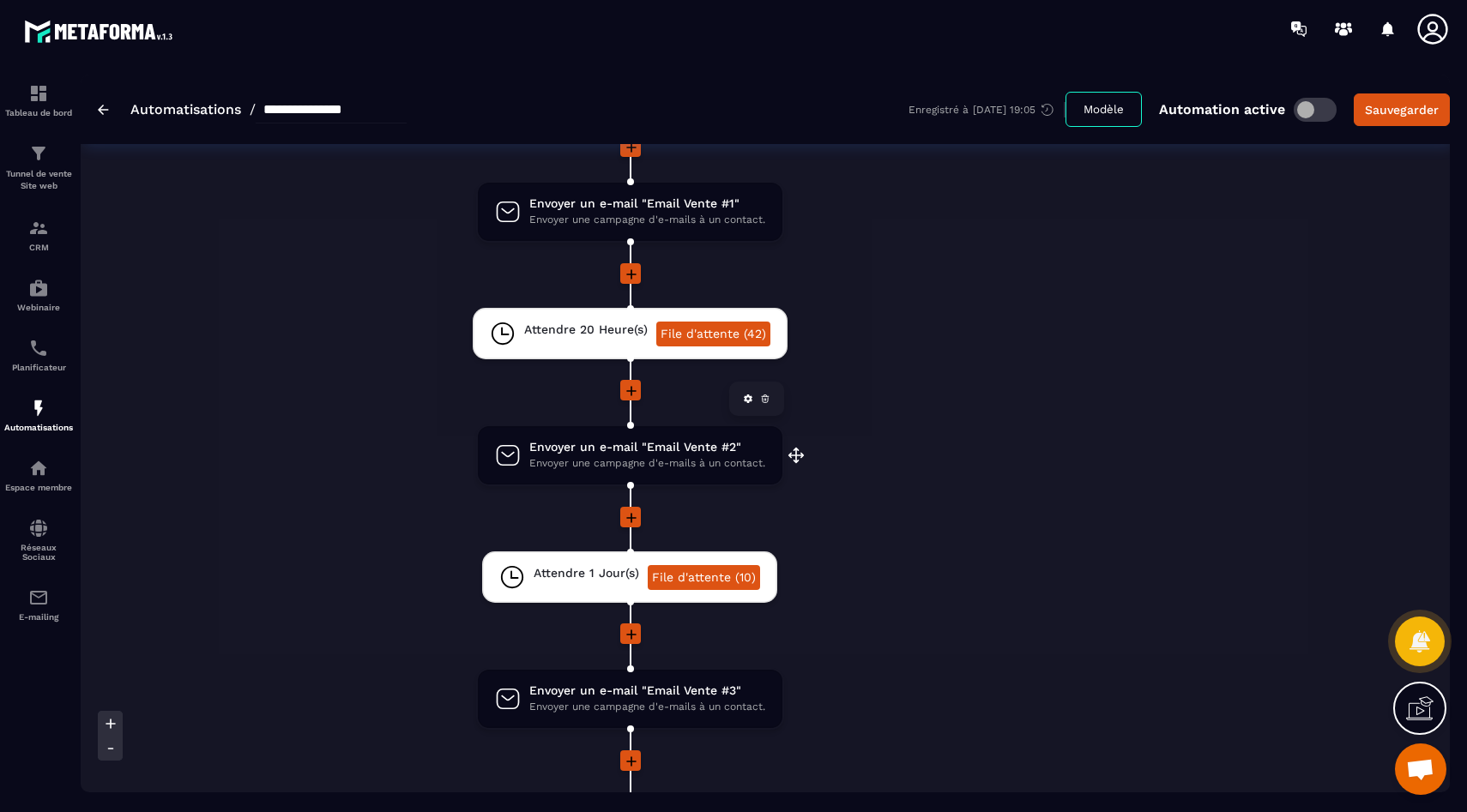
click at [590, 457] on span "Envoyer une campagne d'e-mails à un contact." at bounding box center [648, 463] width 236 height 16
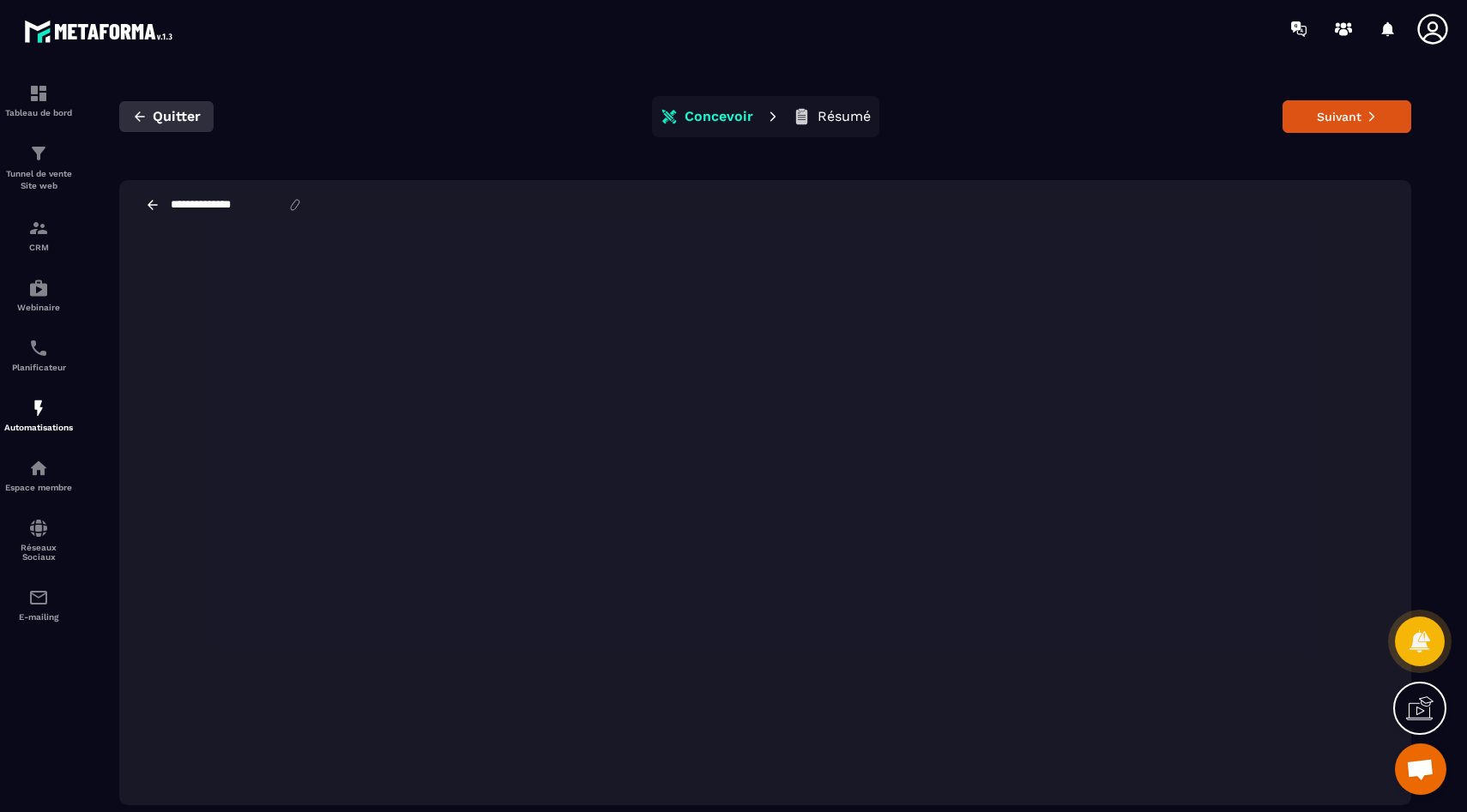
click at [135, 112] on icon "button" at bounding box center [139, 117] width 15 height 15
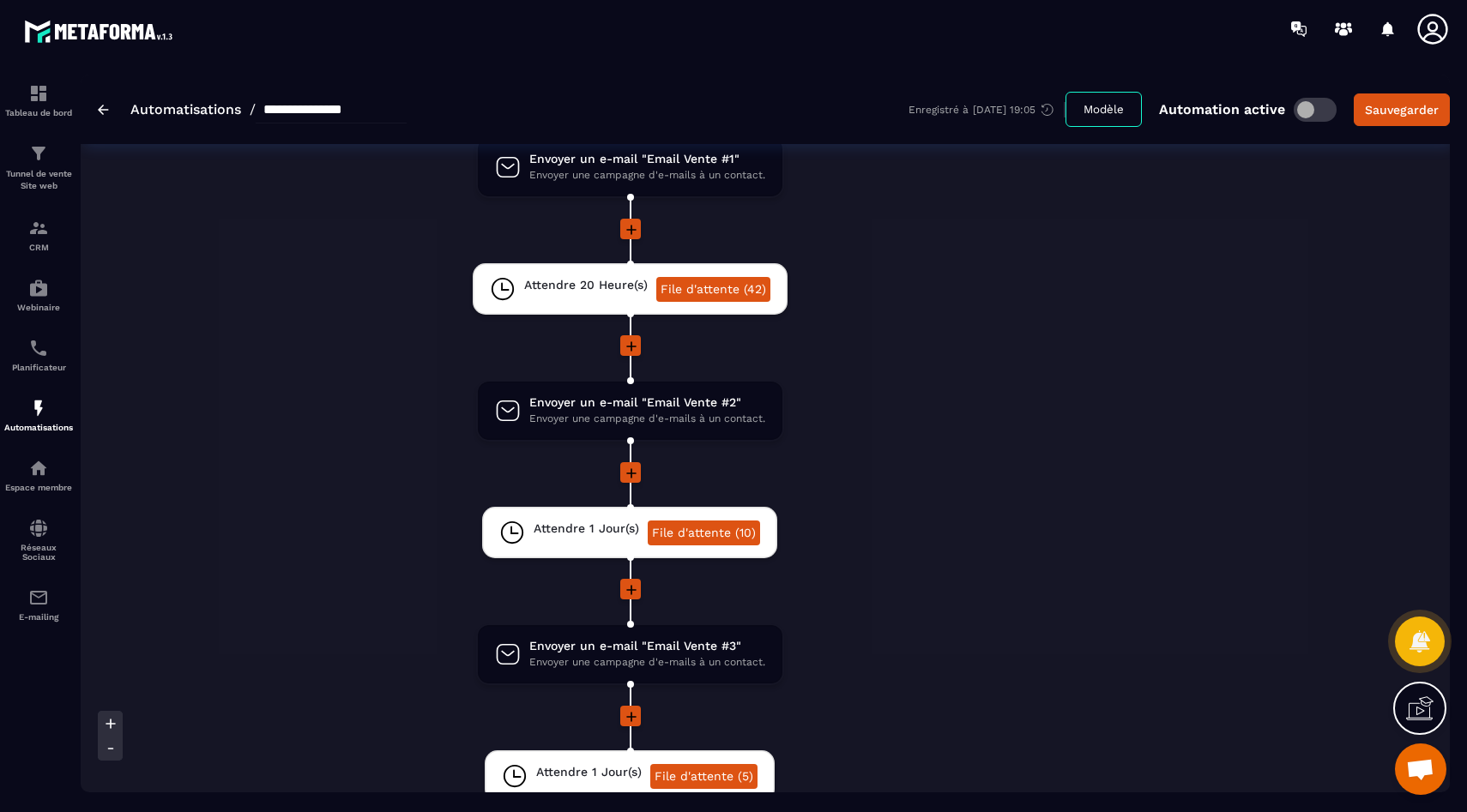
scroll to position [728, 0]
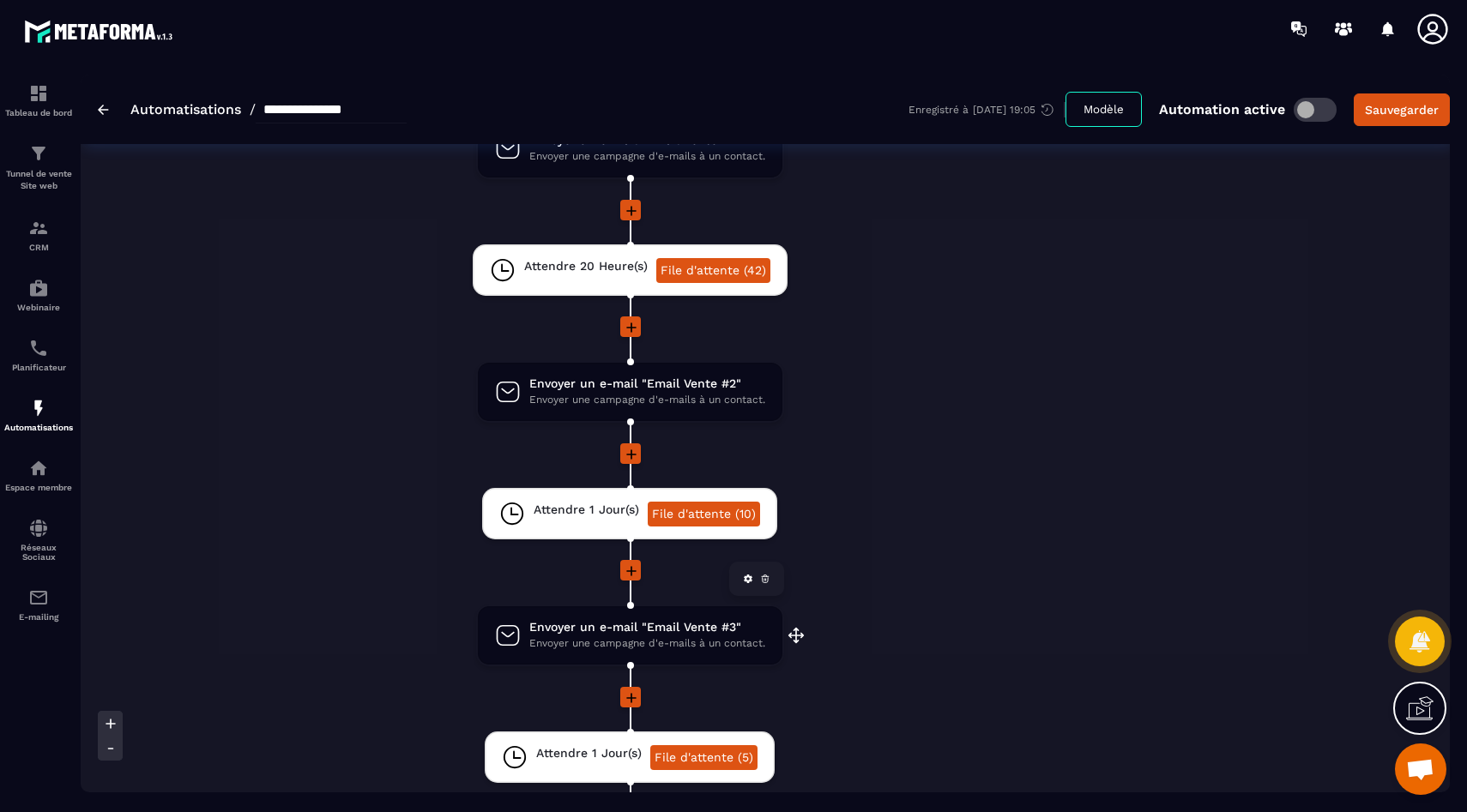
click at [558, 640] on span "Envoyer une campagne d'e-mails à un contact." at bounding box center [648, 644] width 236 height 16
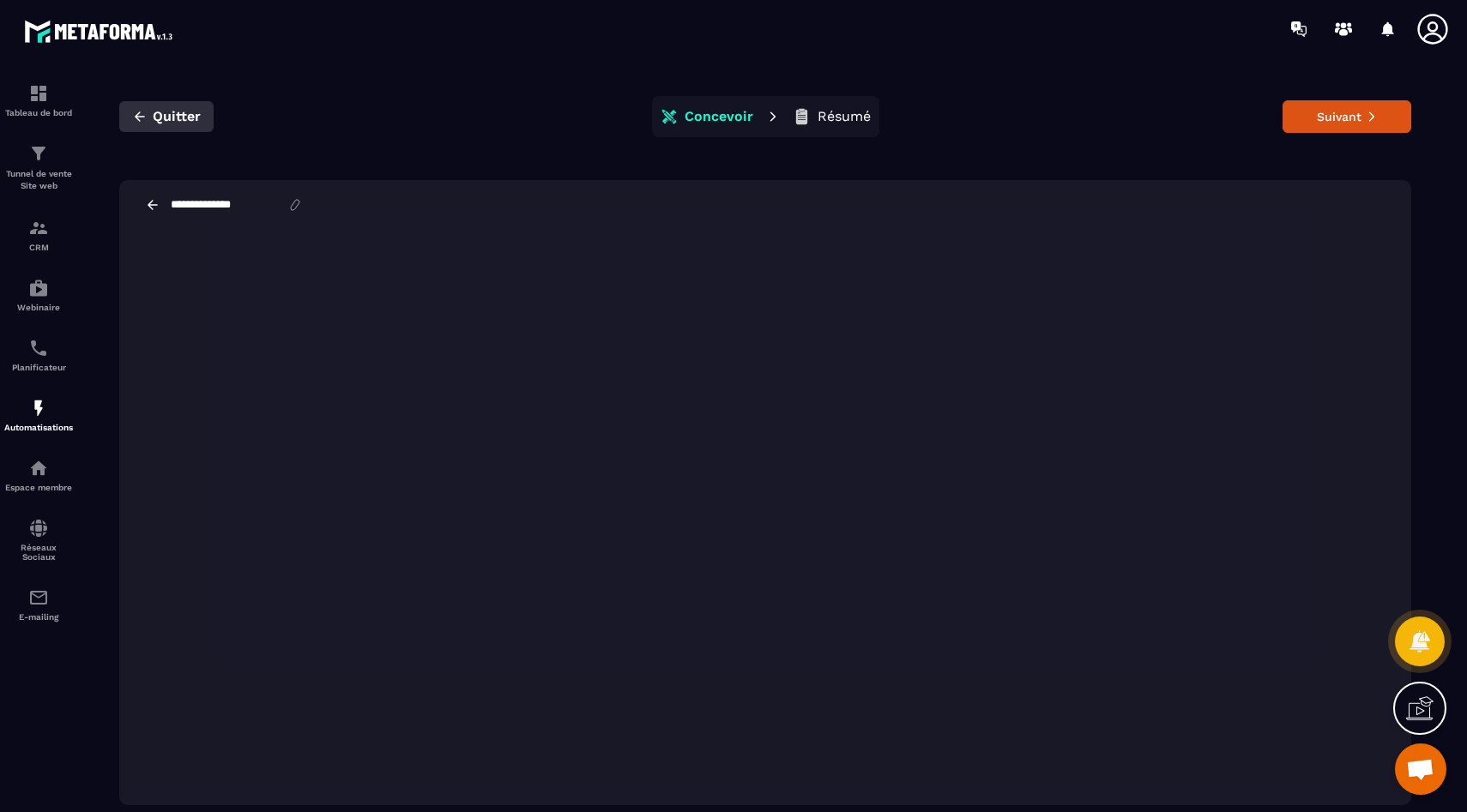
click at [125, 114] on button "Quitter" at bounding box center [166, 117] width 94 height 31
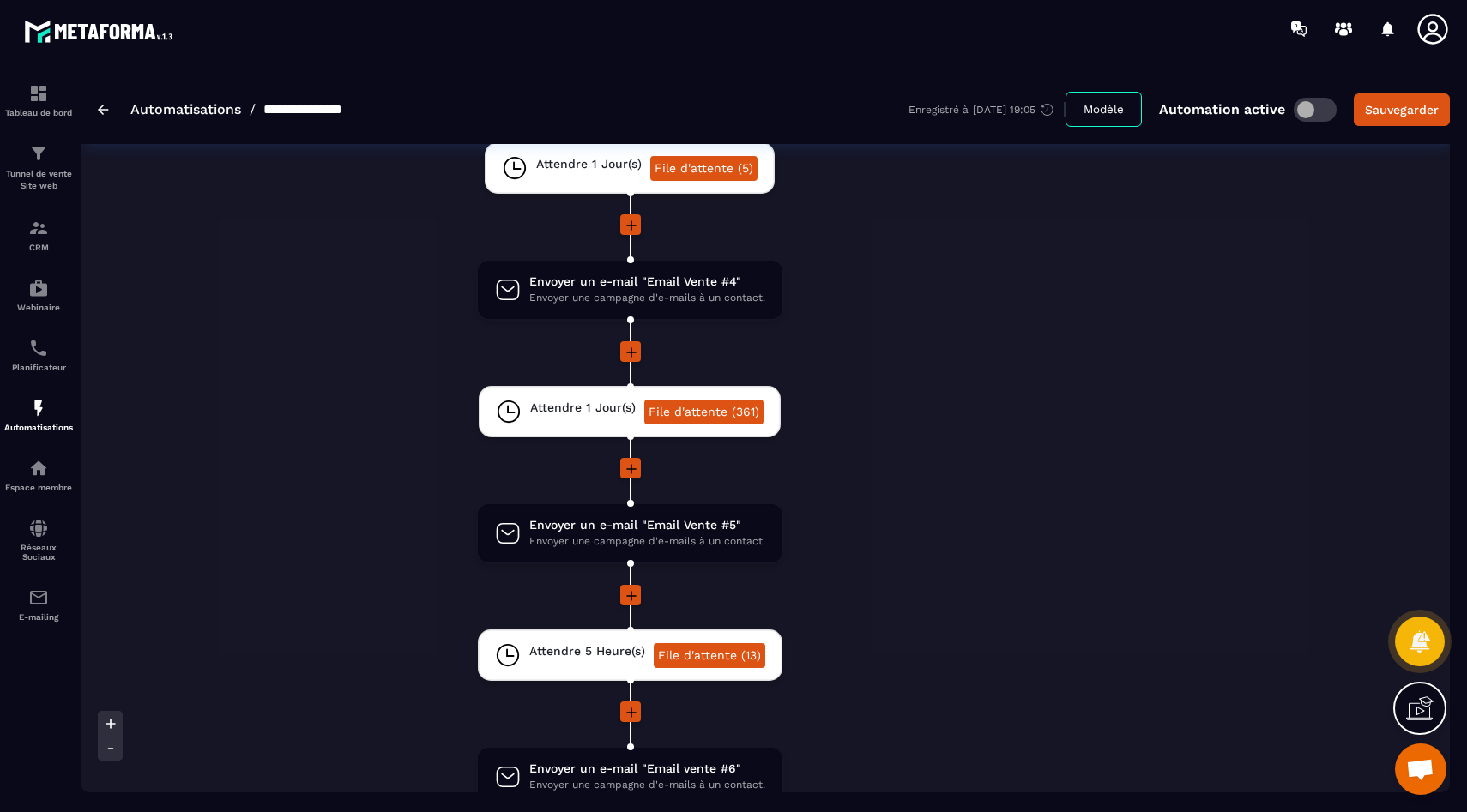
scroll to position [1663, 0]
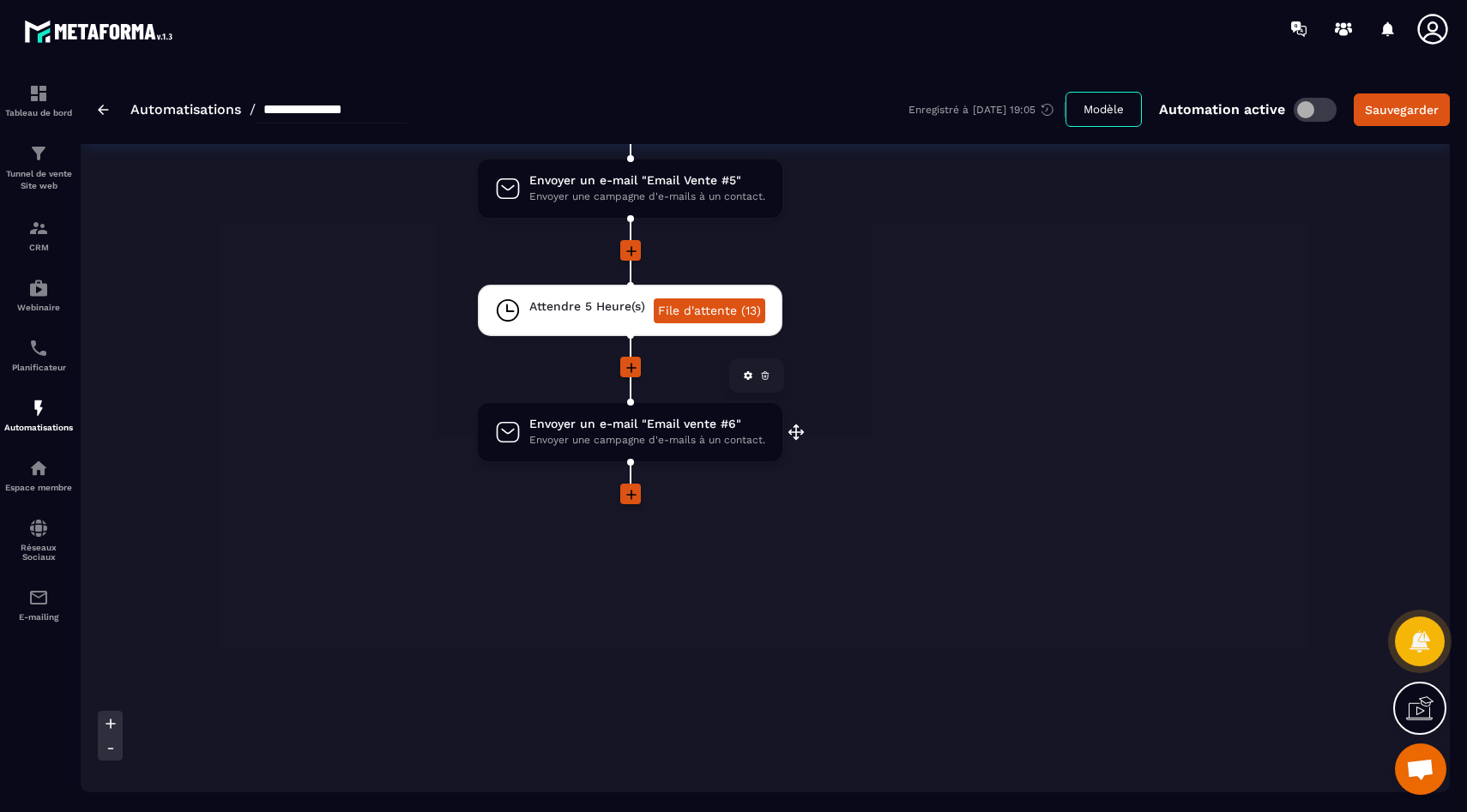
click at [588, 444] on span "Envoyer une campagne d'e-mails à un contact." at bounding box center [648, 440] width 236 height 16
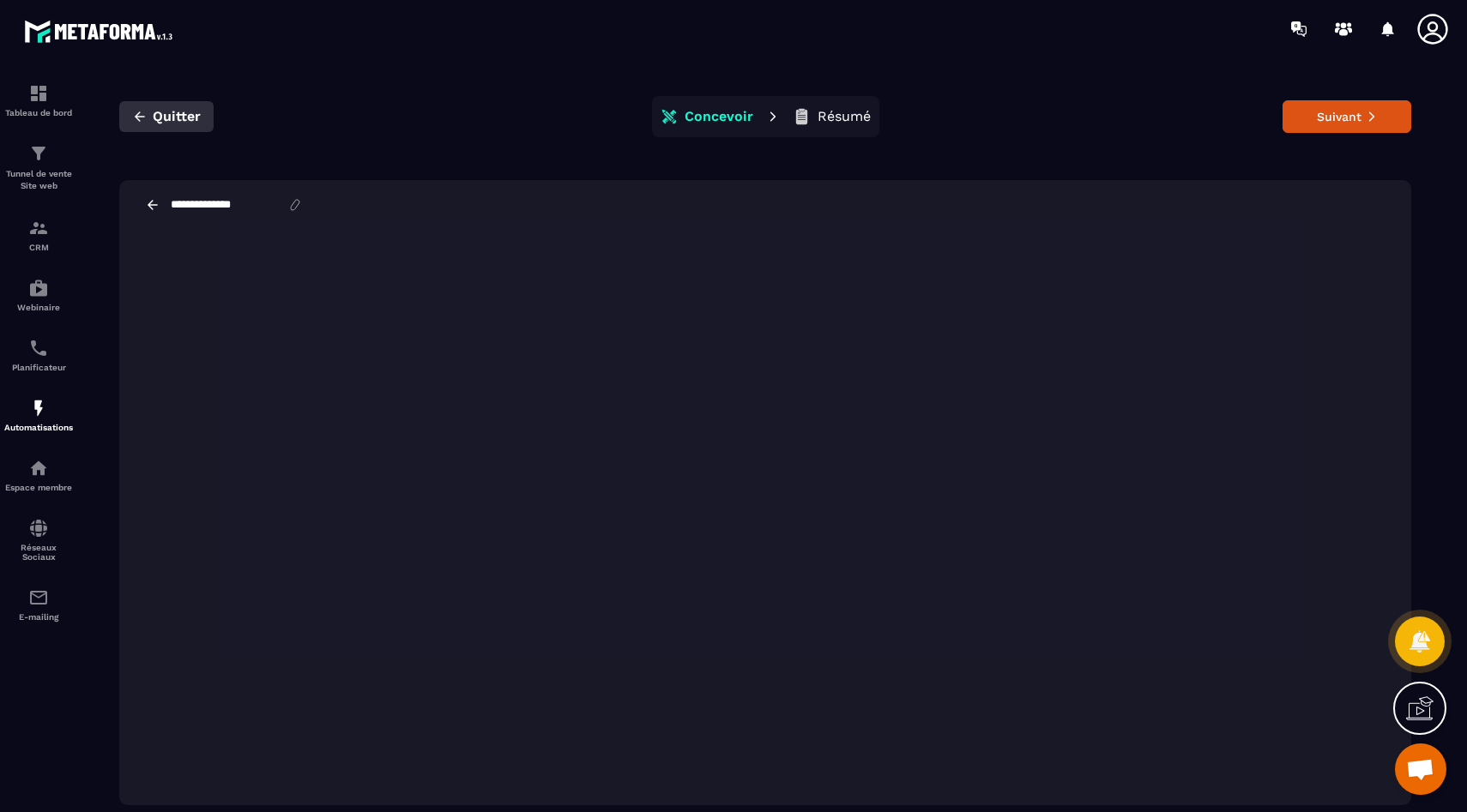
click at [153, 123] on span "Quitter" at bounding box center [177, 117] width 48 height 17
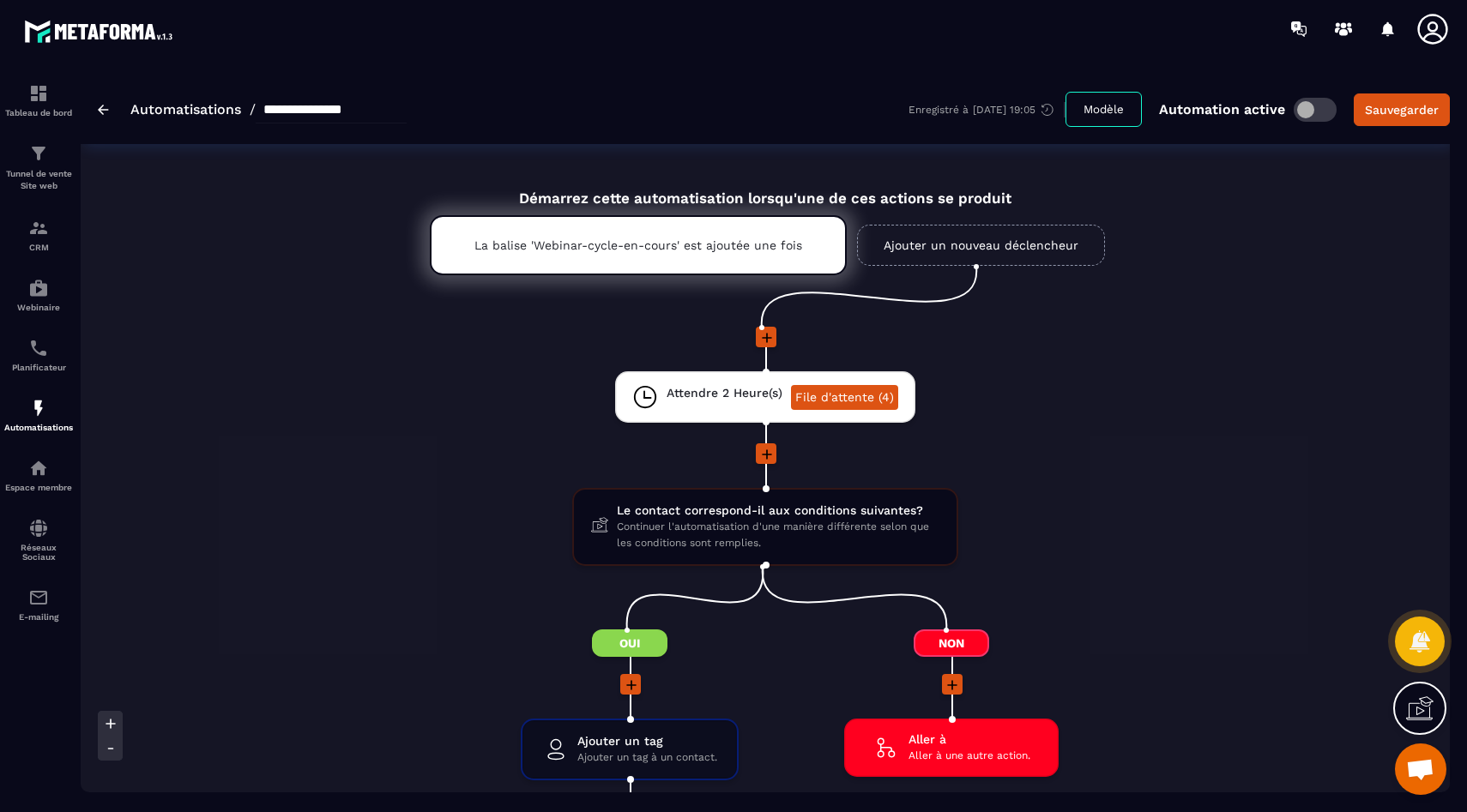
click at [107, 112] on img at bounding box center [104, 109] width 12 height 11
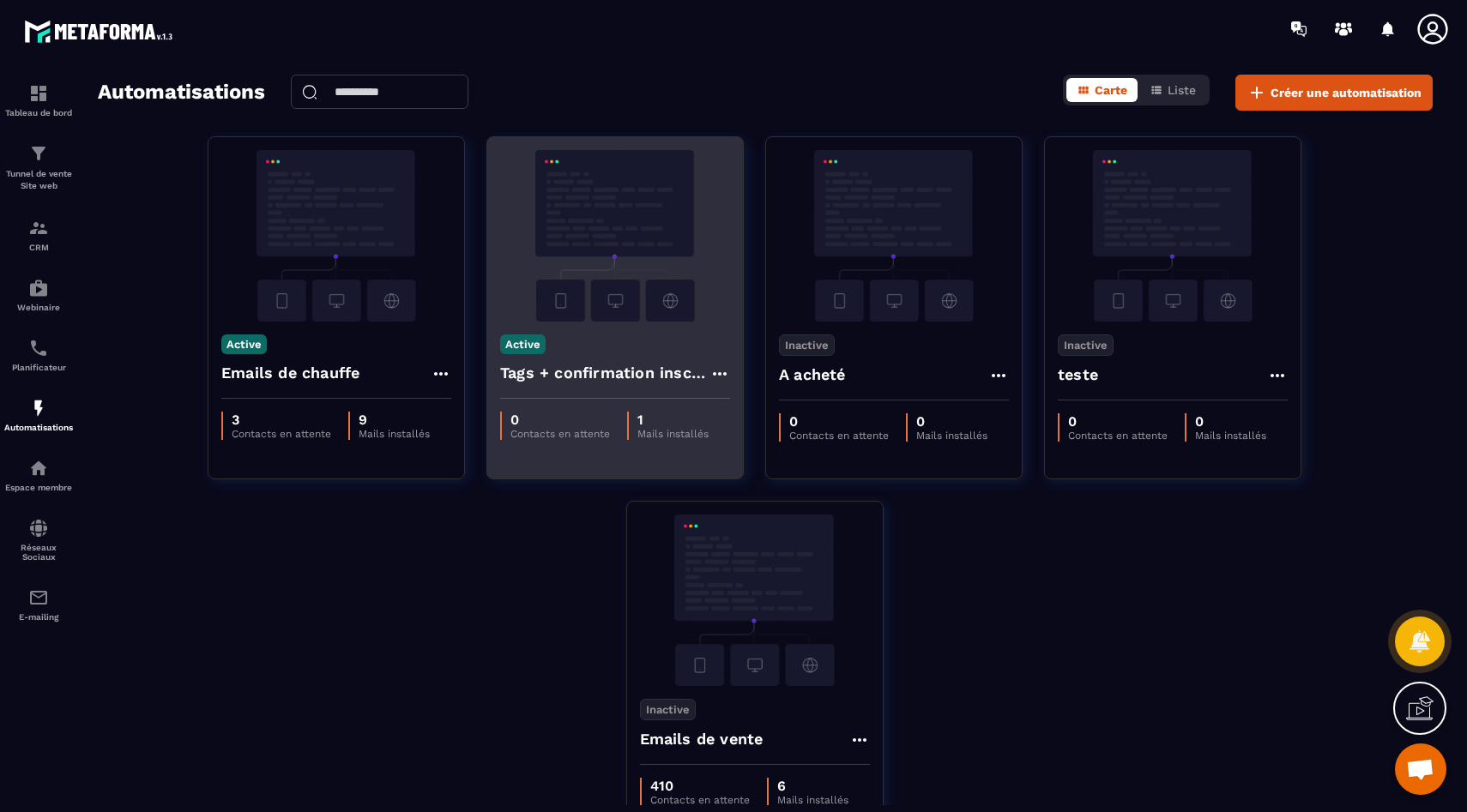
click at [614, 281] on img at bounding box center [615, 235] width 229 height 171
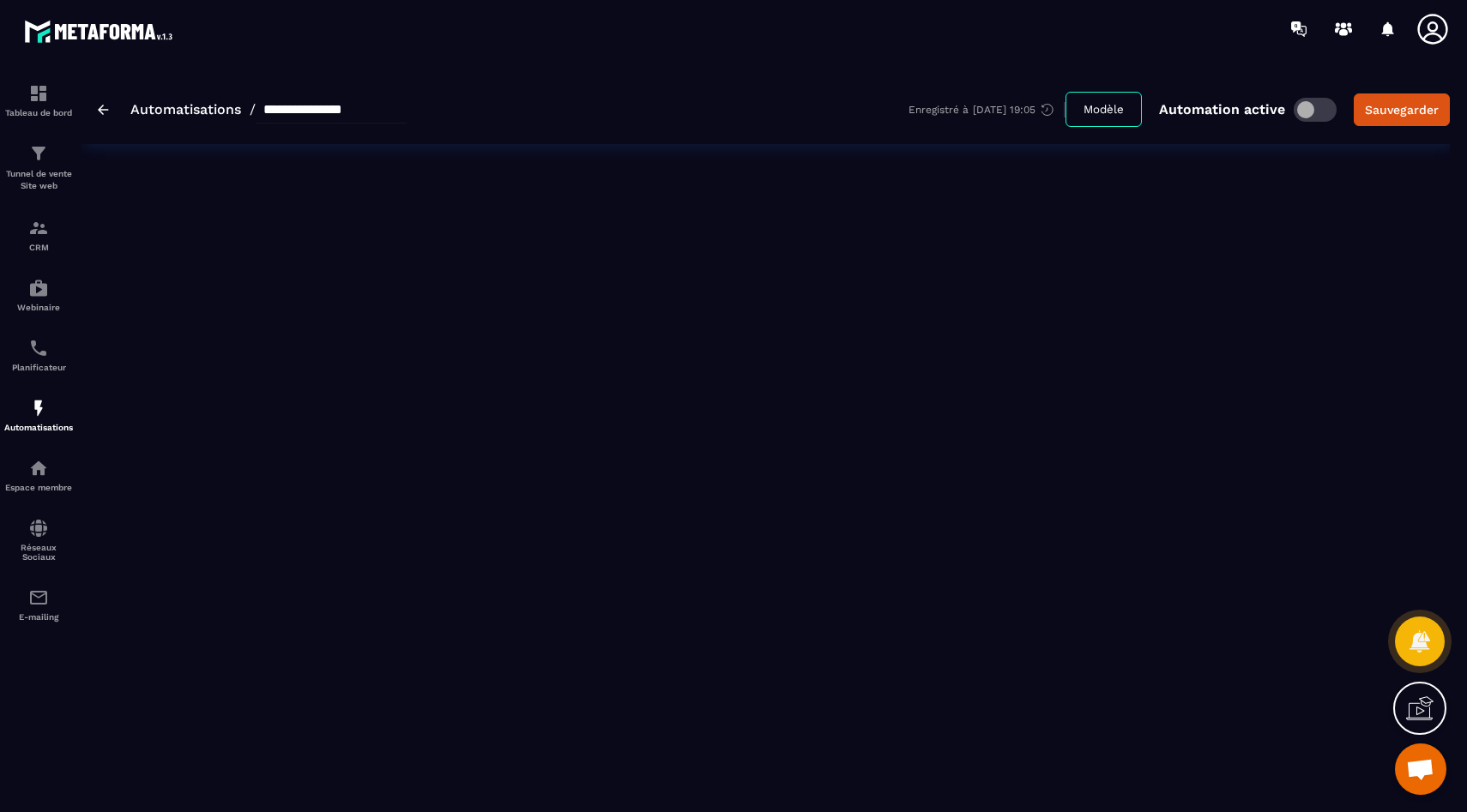
type input "**********"
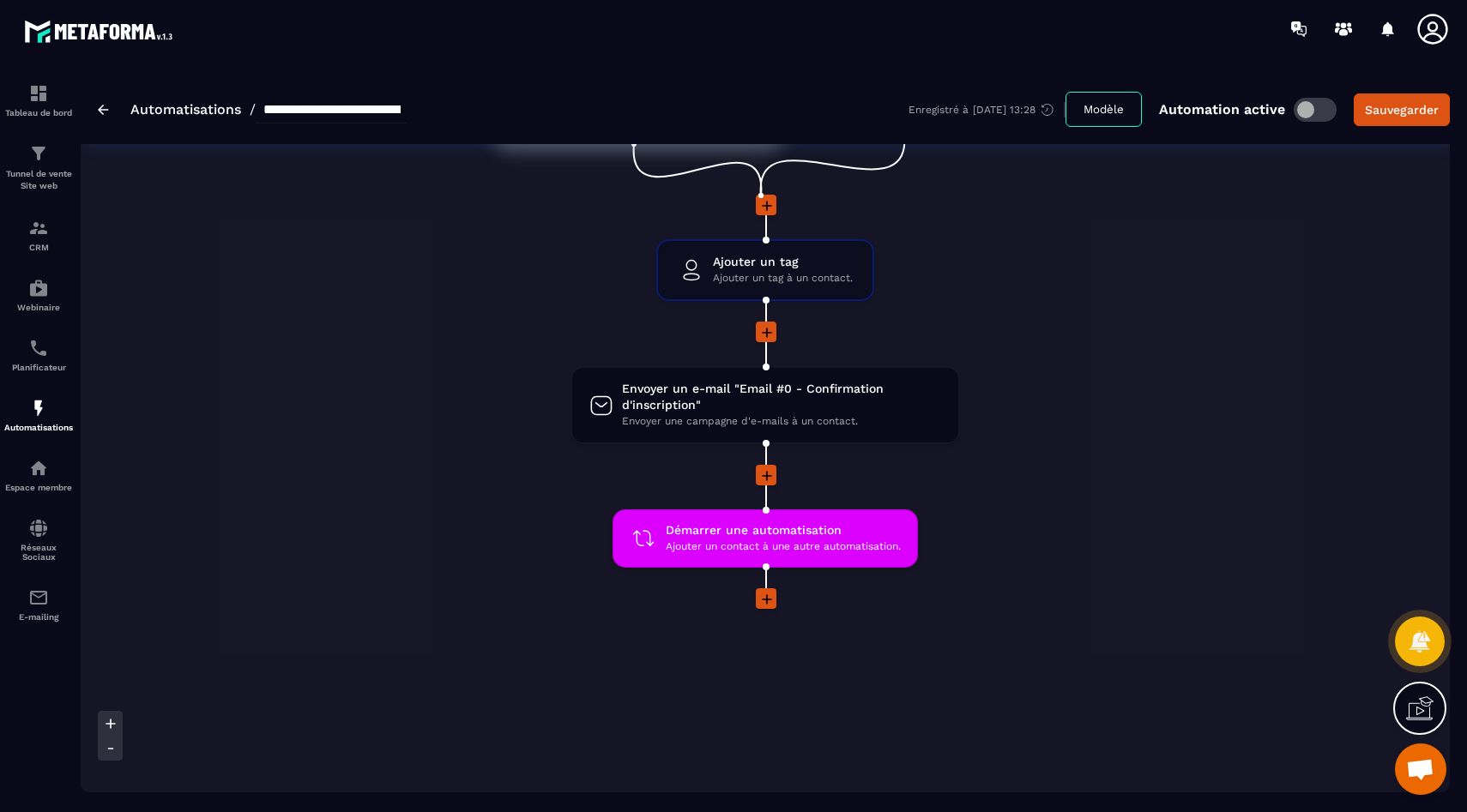
scroll to position [59, 0]
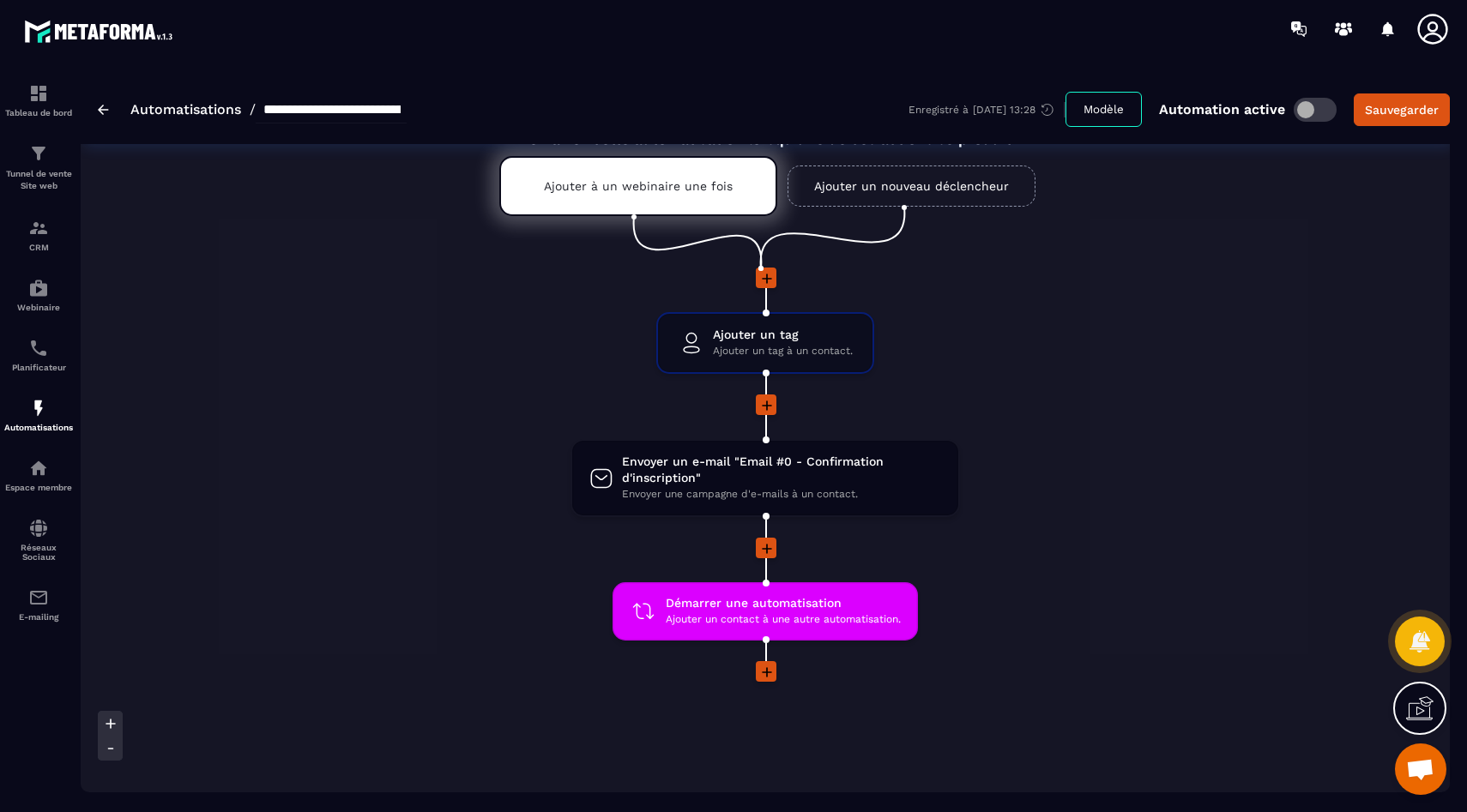
click at [114, 110] on div "**********" at bounding box center [252, 109] width 309 height 27
click at [104, 109] on img at bounding box center [104, 109] width 12 height 11
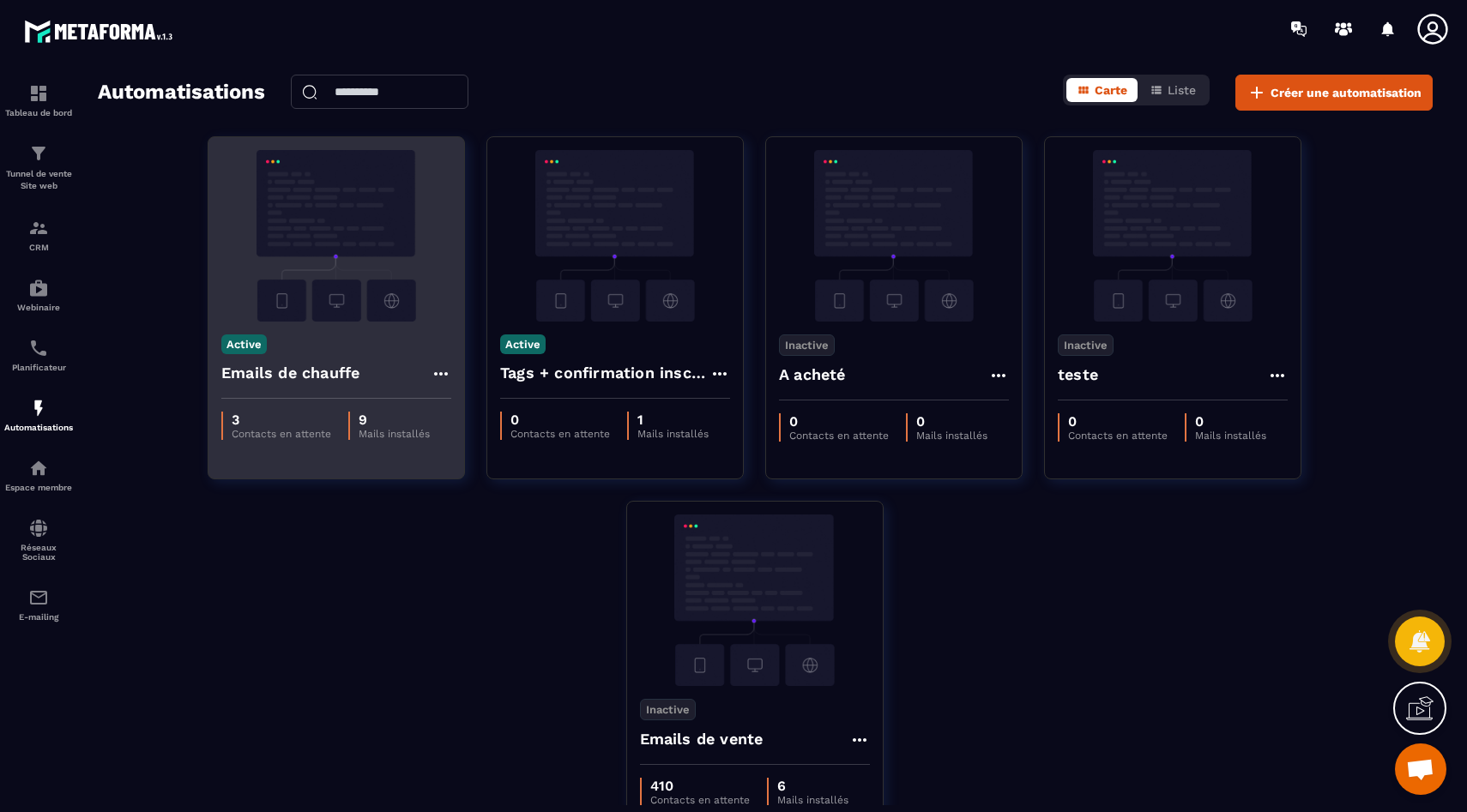
click at [404, 316] on img at bounding box center [336, 235] width 229 height 171
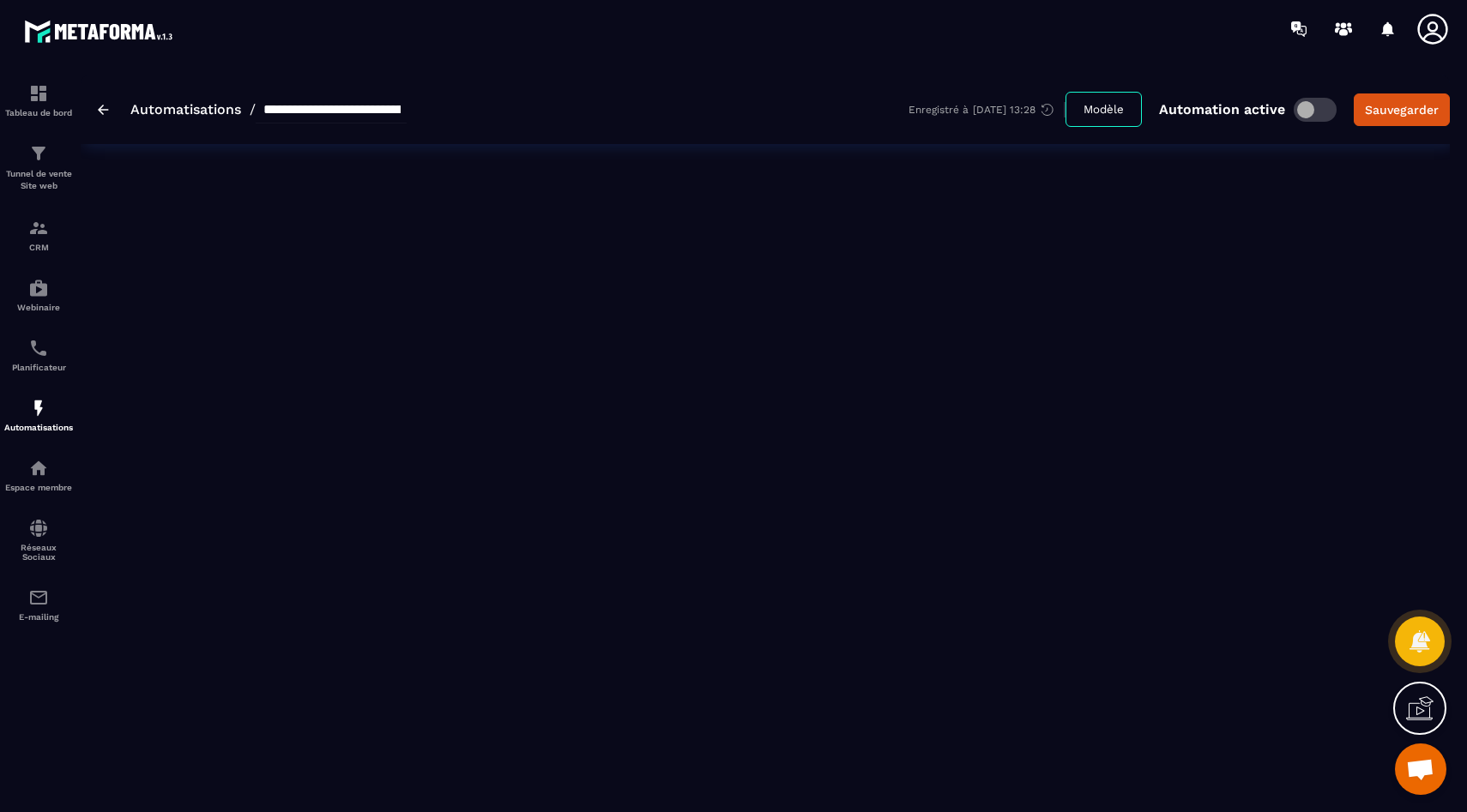
type input "**********"
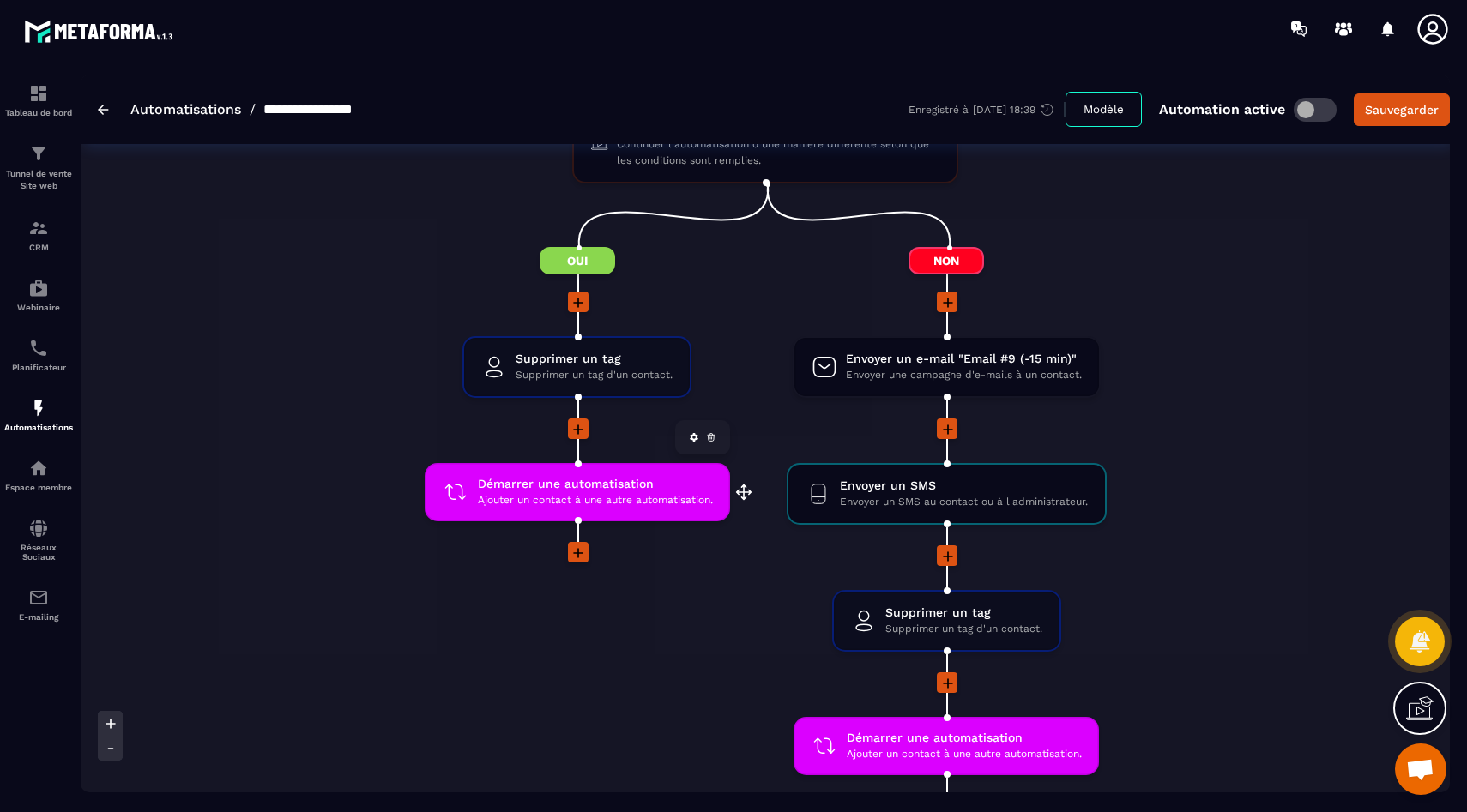
scroll to position [2517, 0]
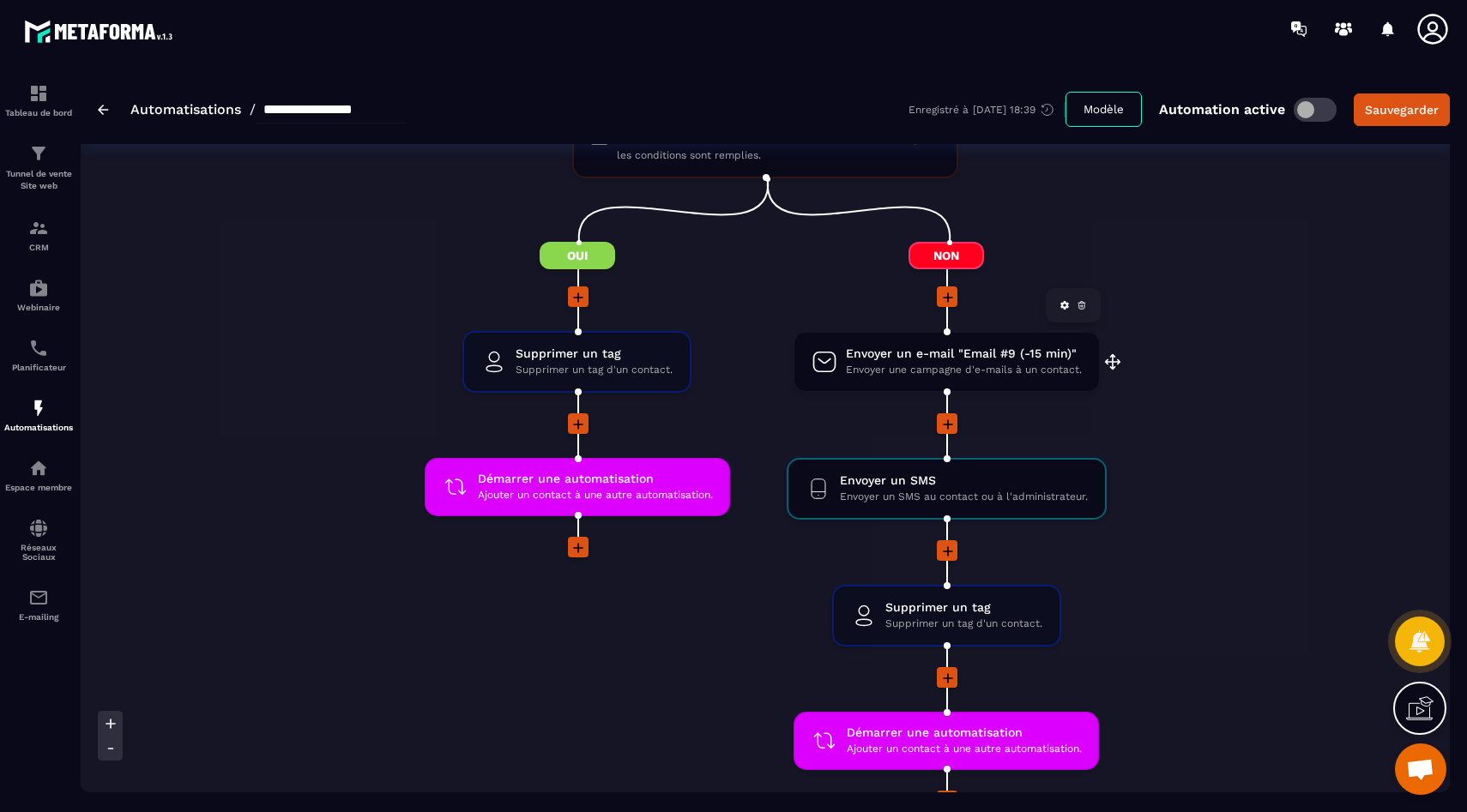
click at [953, 374] on span "Envoyer une campagne d'e-mails à un contact." at bounding box center [964, 370] width 236 height 16
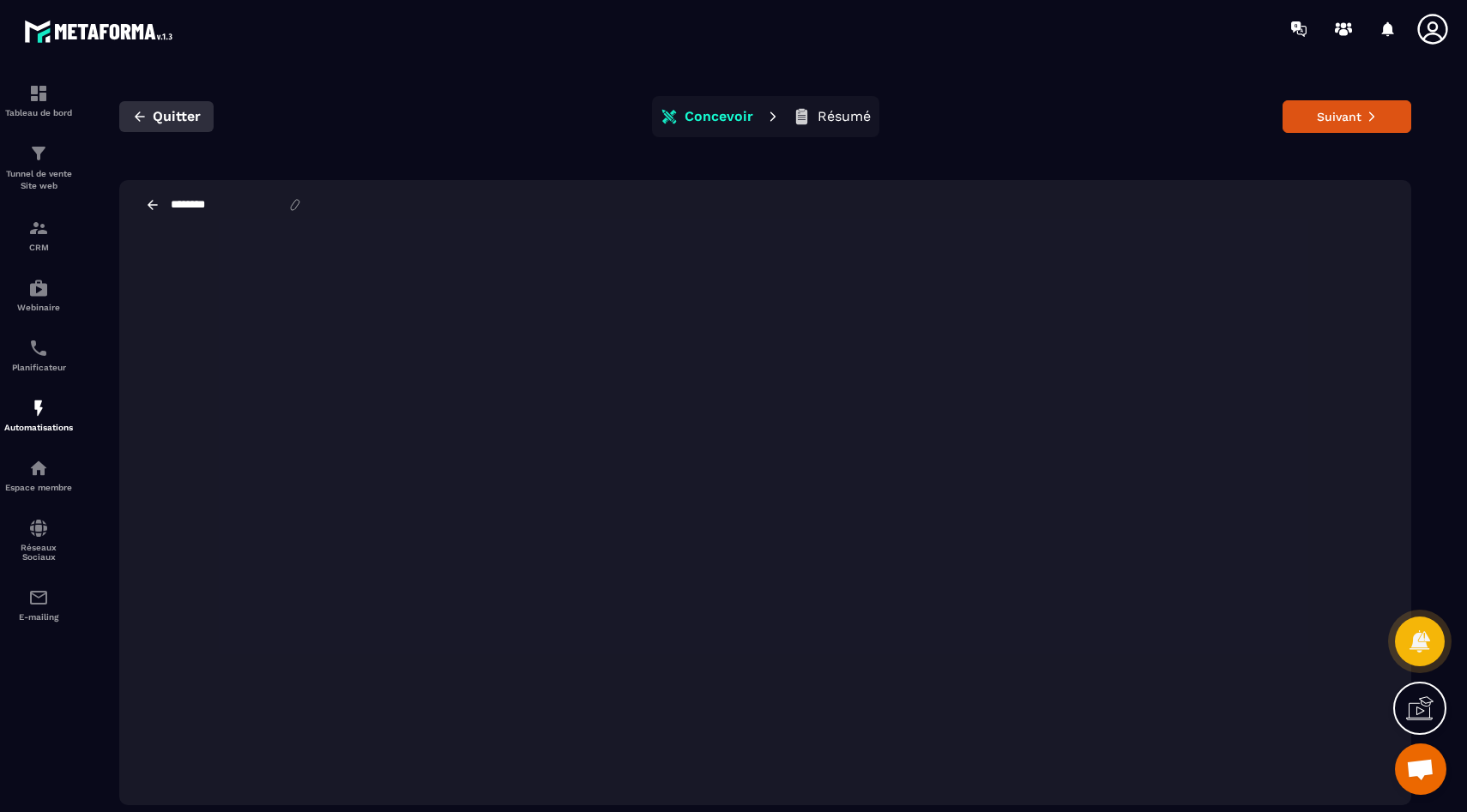
click at [153, 123] on span "Quitter" at bounding box center [177, 117] width 48 height 17
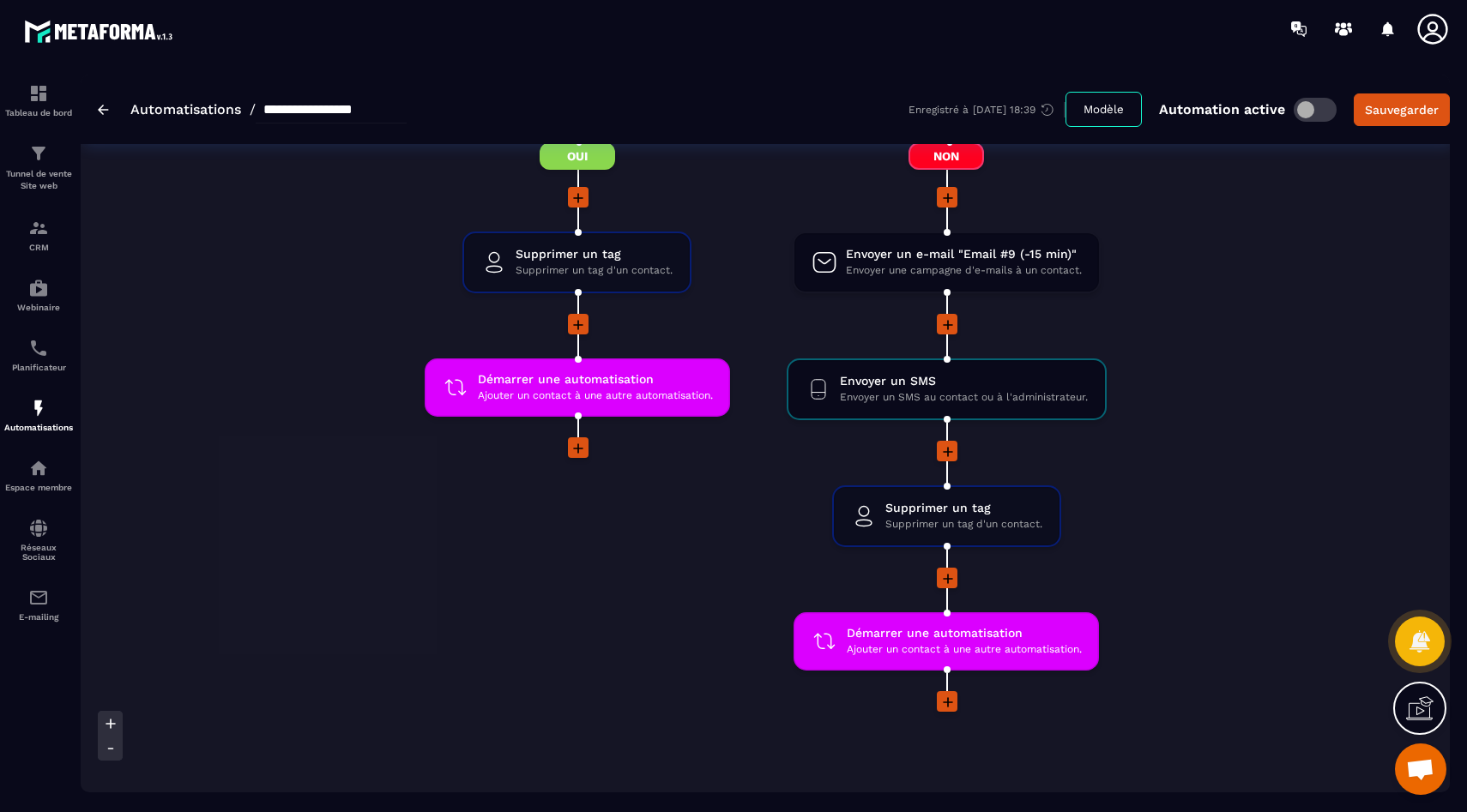
scroll to position [2624, 0]
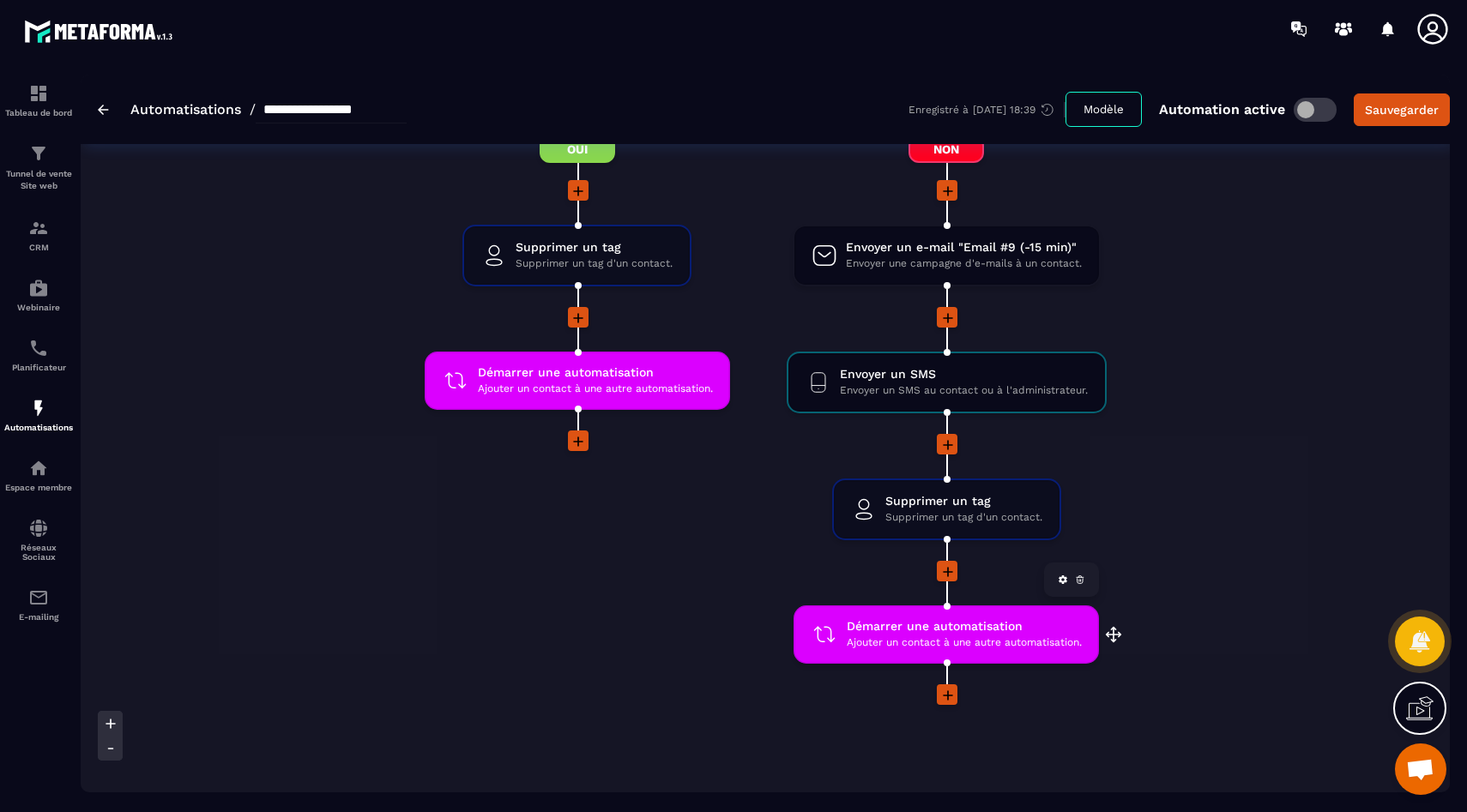
click at [867, 643] on span "Ajouter un contact à une autre automatisation." at bounding box center [964, 643] width 235 height 16
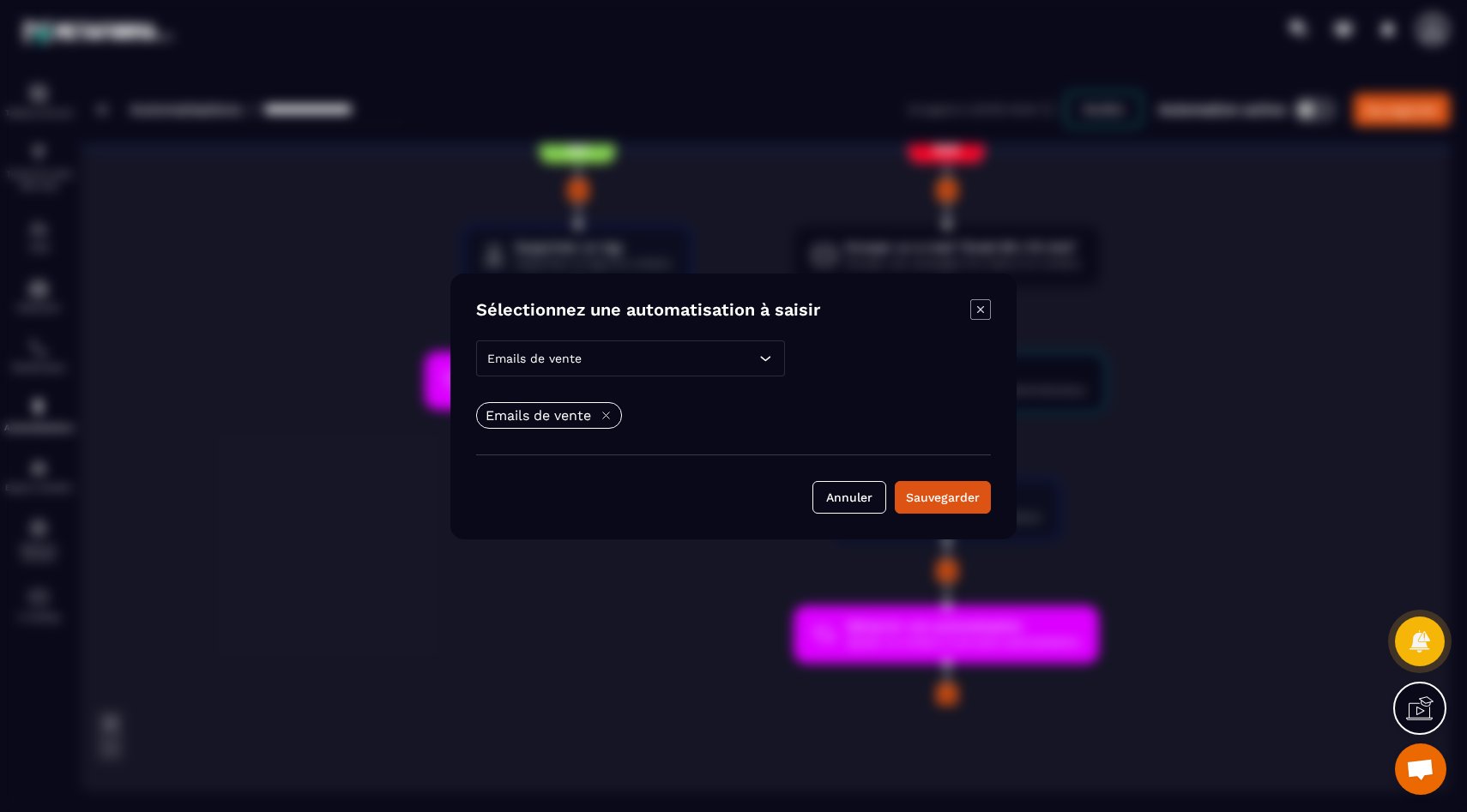
click at [305, 386] on div "Modal window" at bounding box center [733, 406] width 1467 height 812
click at [985, 305] on icon "Modal window" at bounding box center [980, 309] width 20 height 20
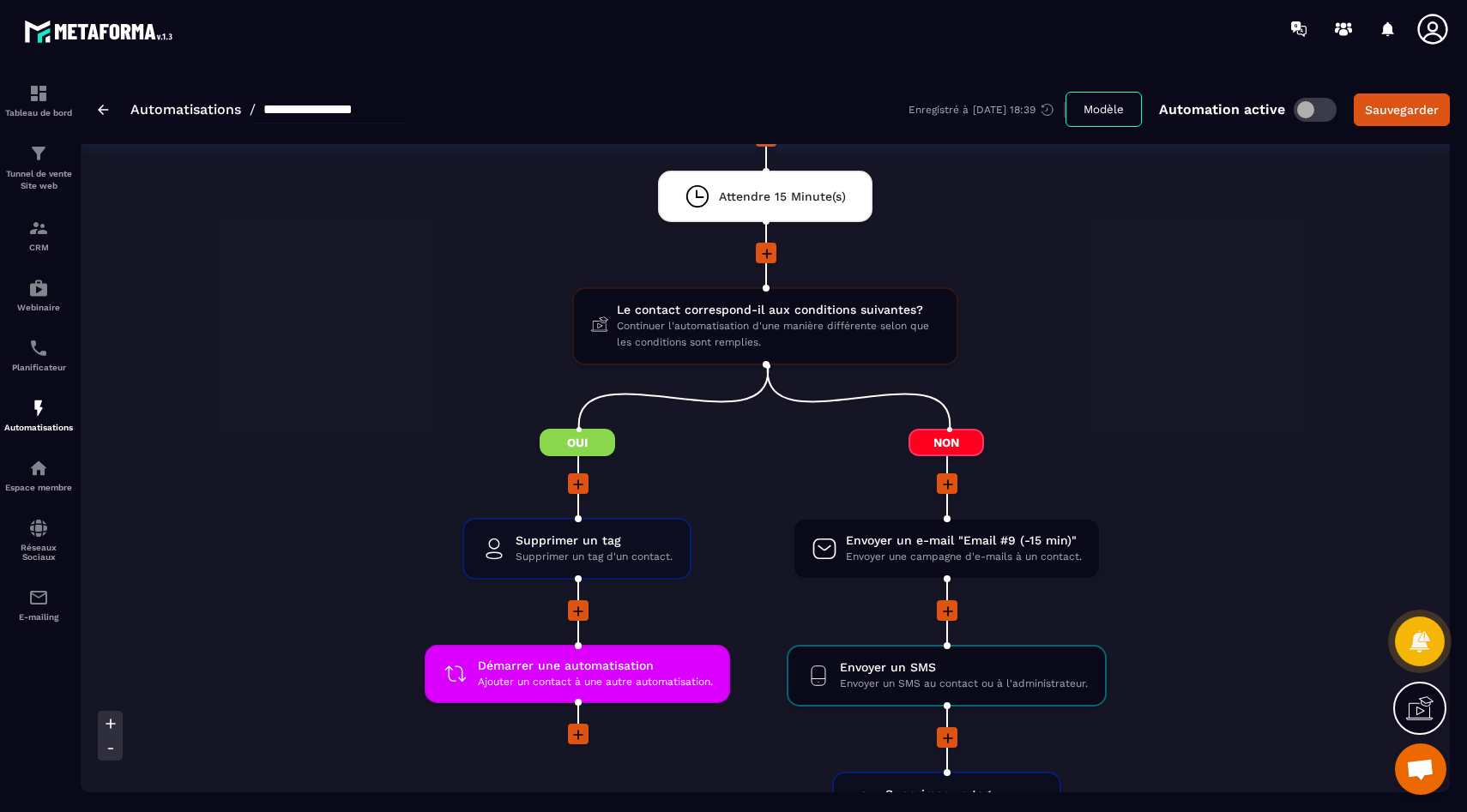
scroll to position [2349, 0]
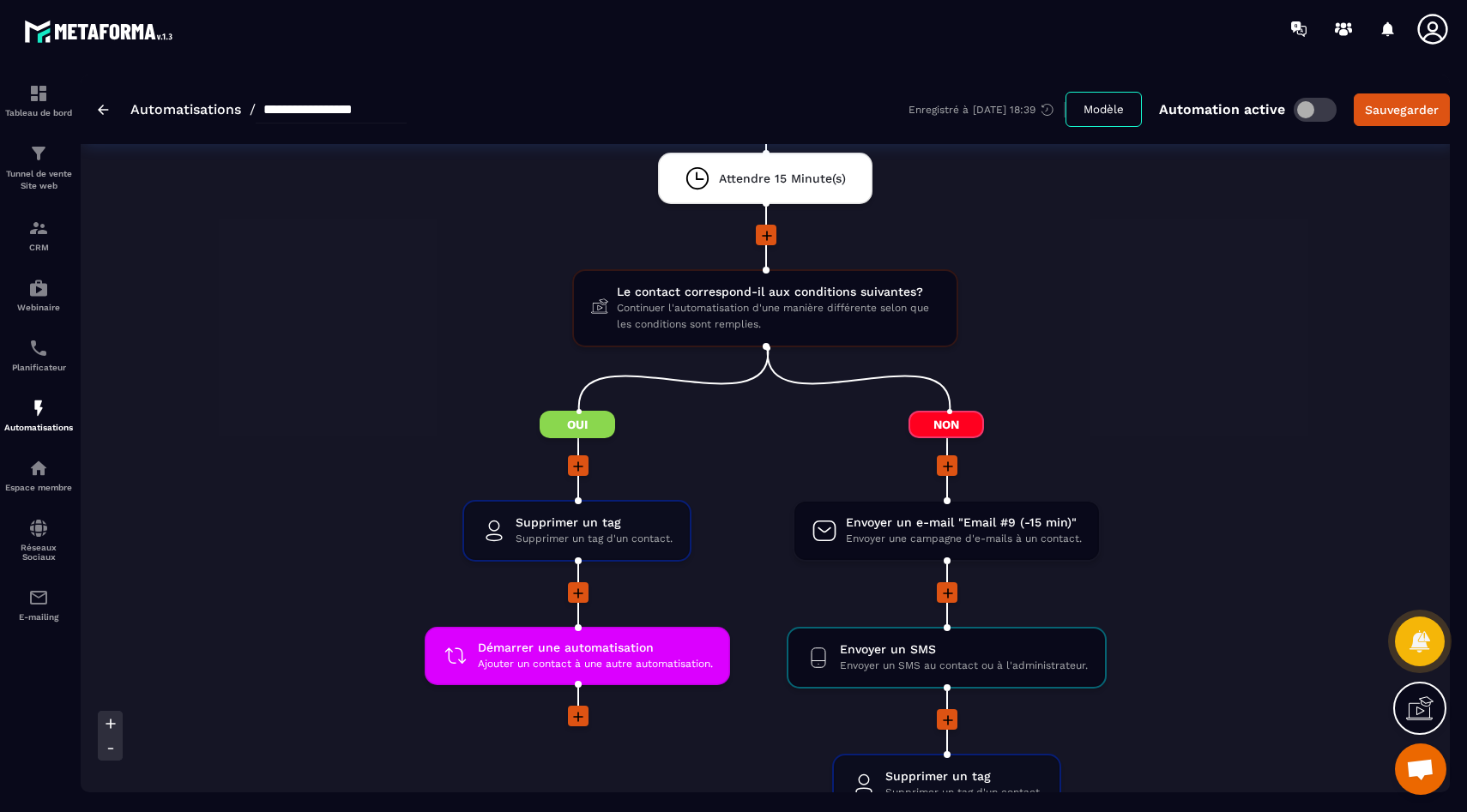
drag, startPoint x: 1219, startPoint y: 508, endPoint x: 1077, endPoint y: 432, distance: 161.1
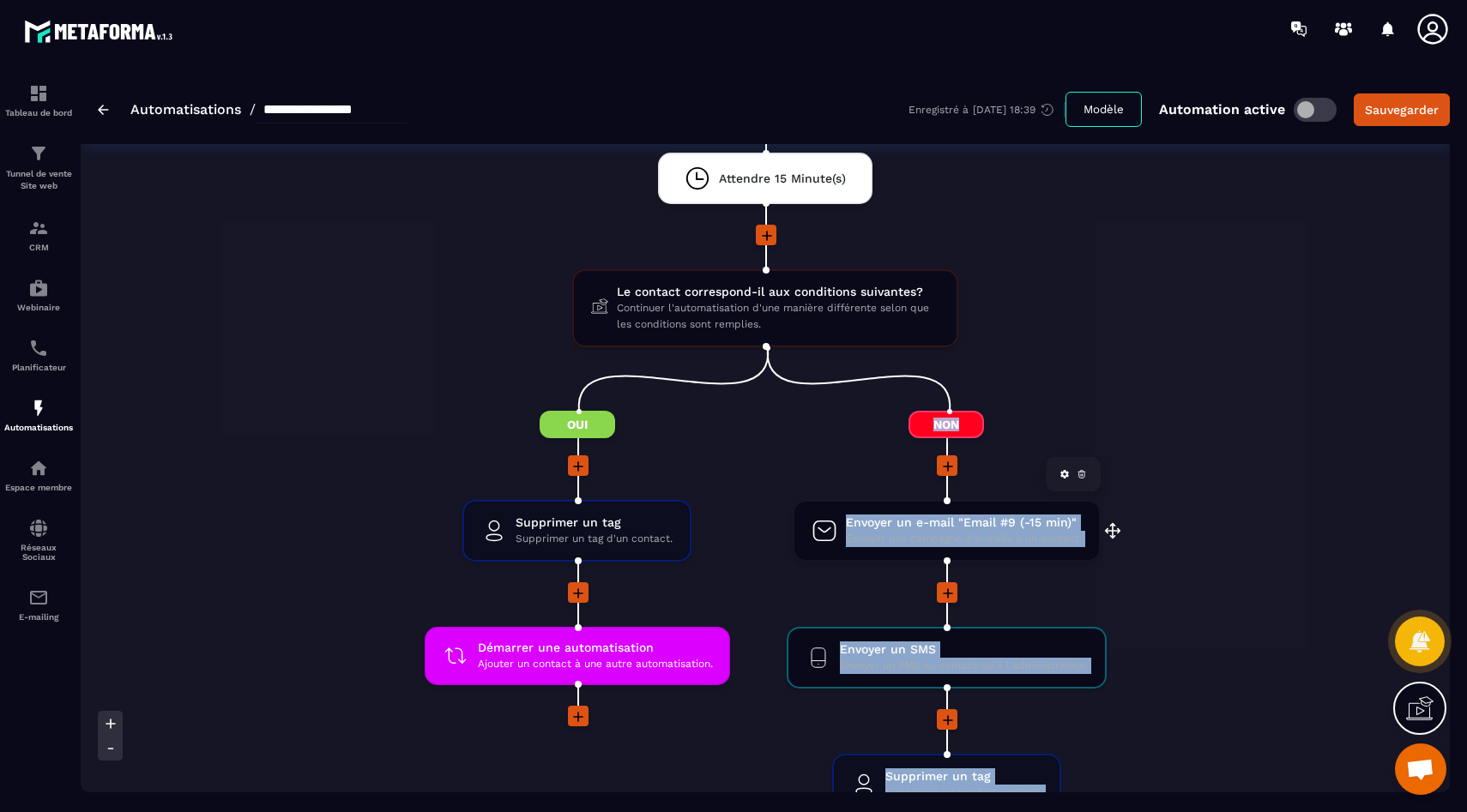
click at [991, 531] on span "Envoyer une campagne d'e-mails à un contact." at bounding box center [964, 538] width 236 height 16
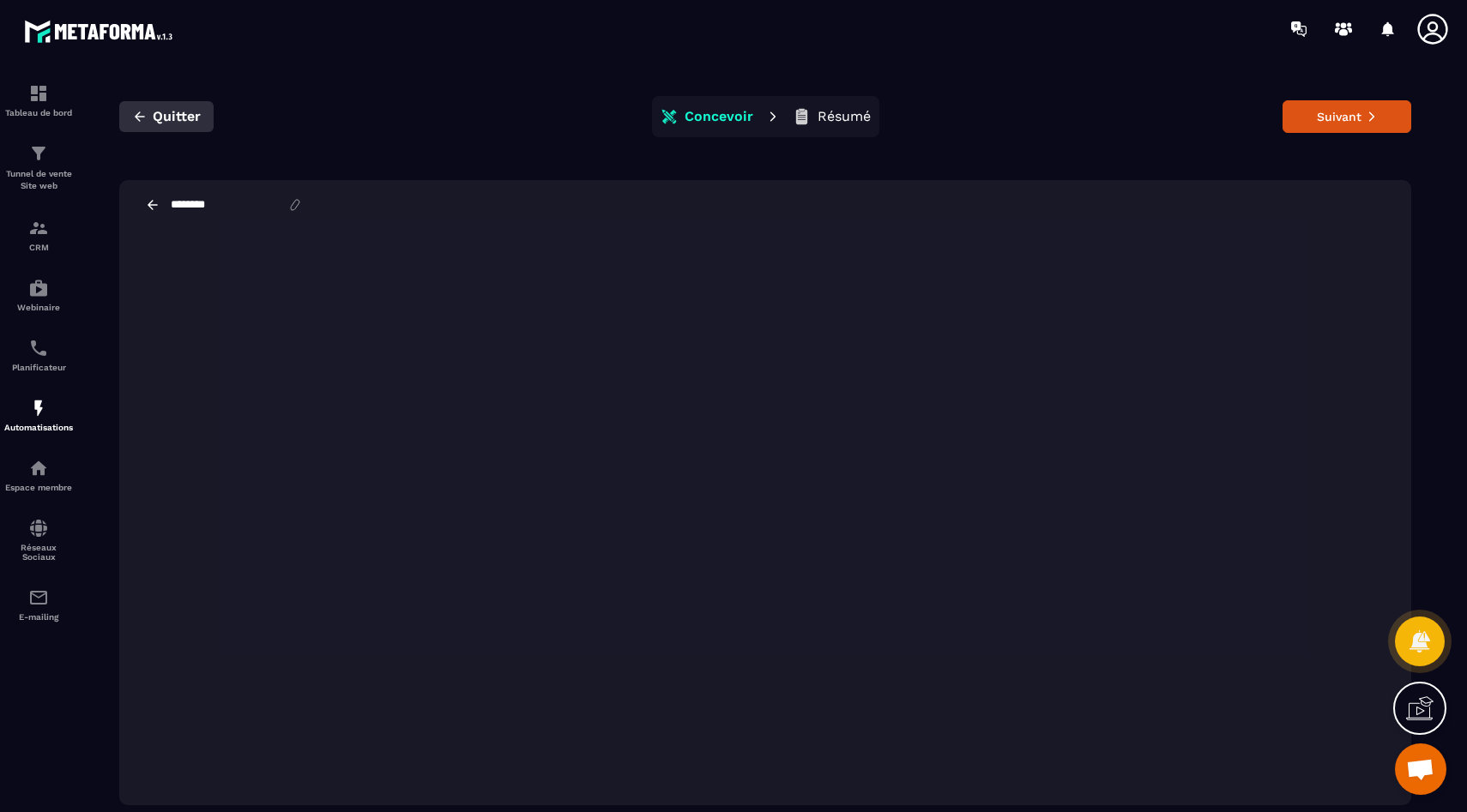
click at [151, 103] on button "Quitter" at bounding box center [166, 117] width 94 height 31
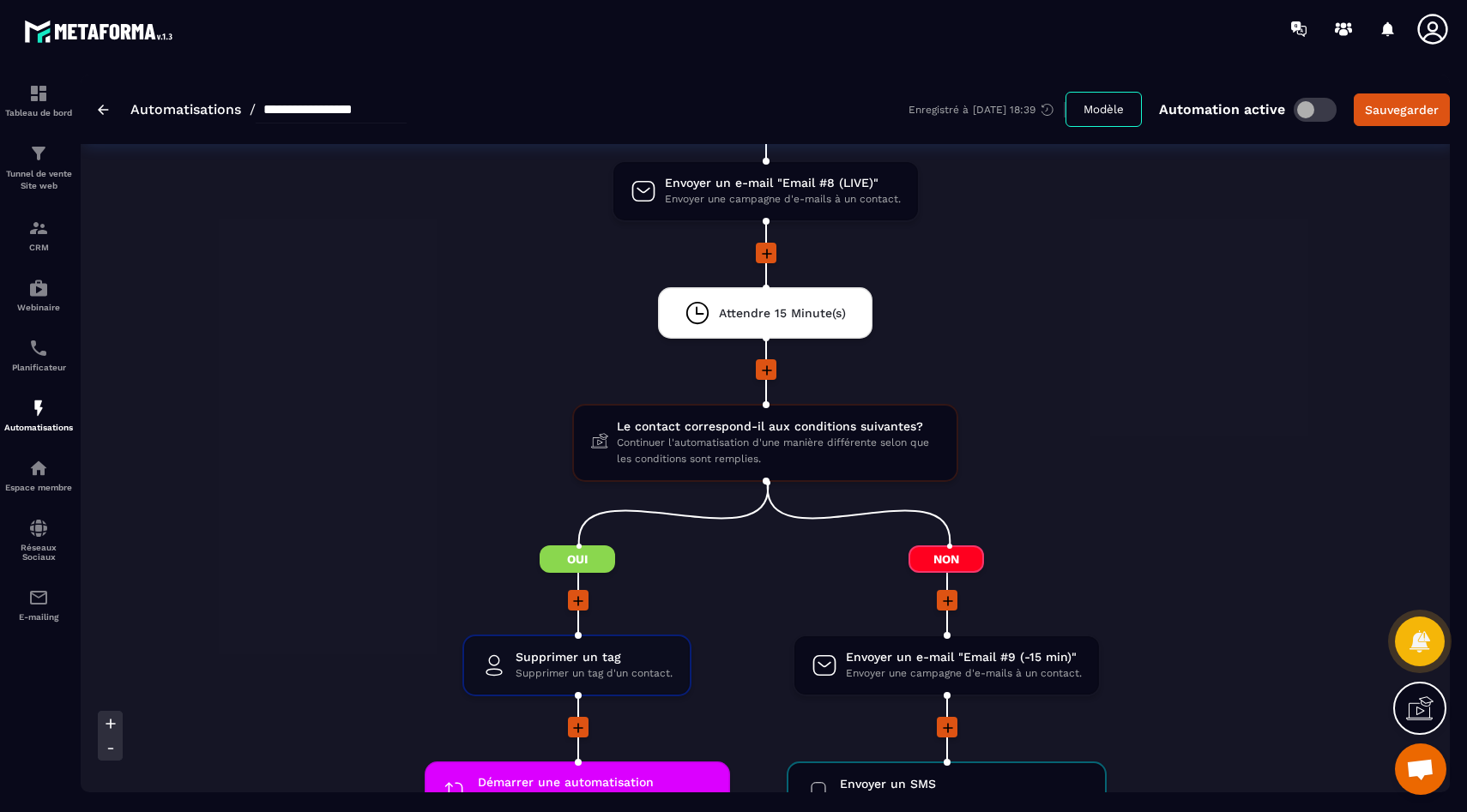
scroll to position [2291, 0]
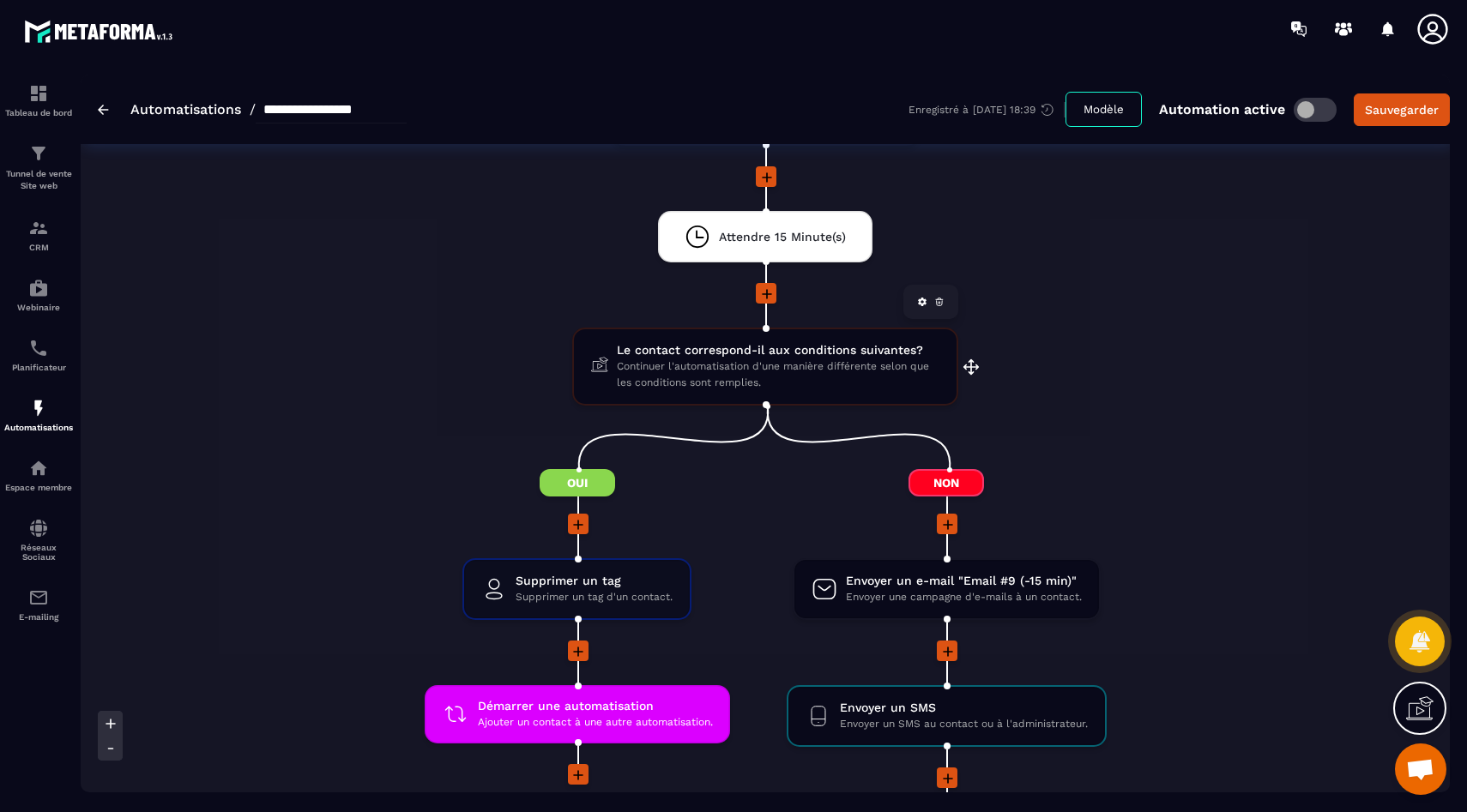
click at [814, 382] on span "Continuer l'automatisation d'une manière différente selon que les conditions so…" at bounding box center [778, 375] width 322 height 33
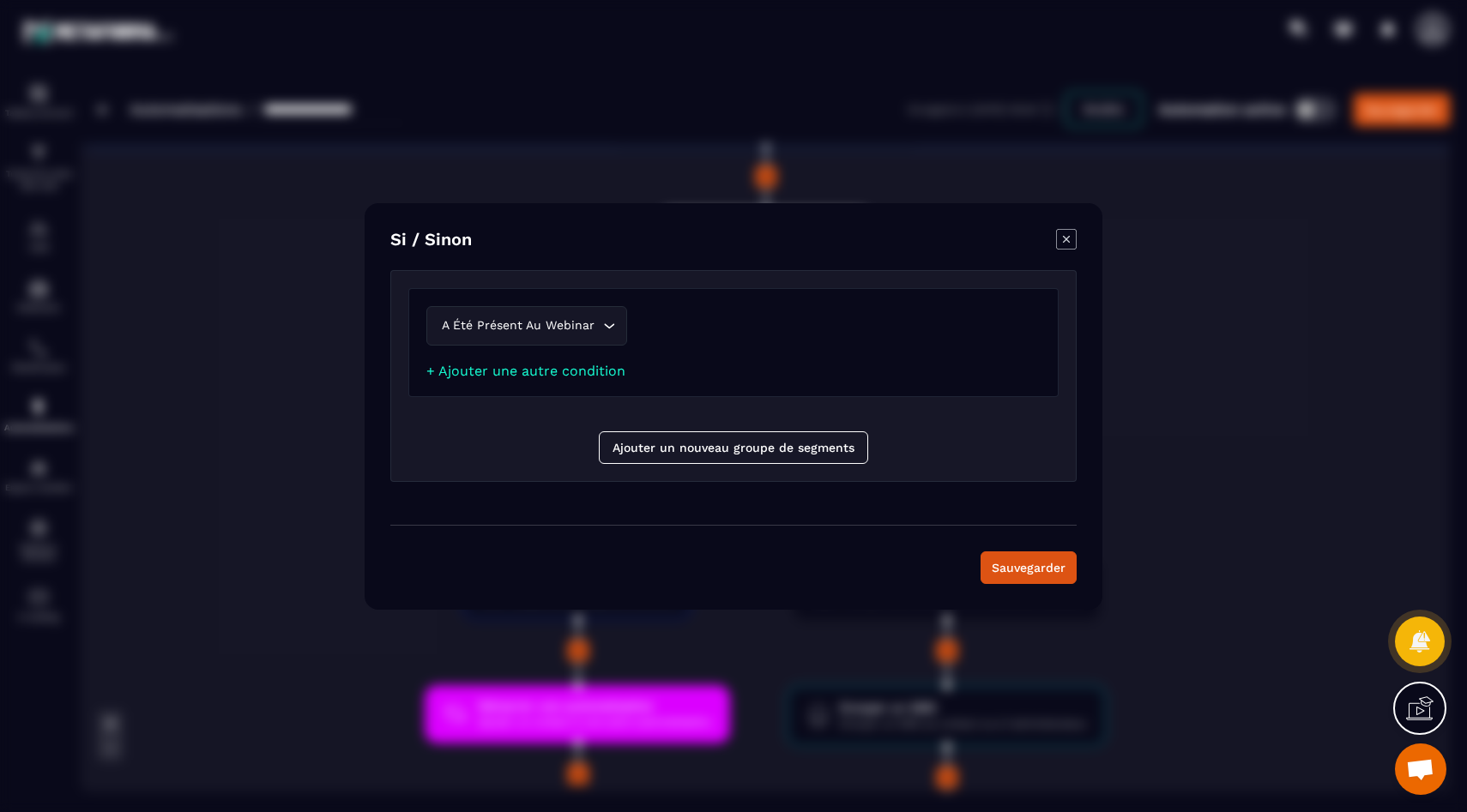
click at [1072, 242] on icon "Modal window" at bounding box center [1066, 239] width 20 height 20
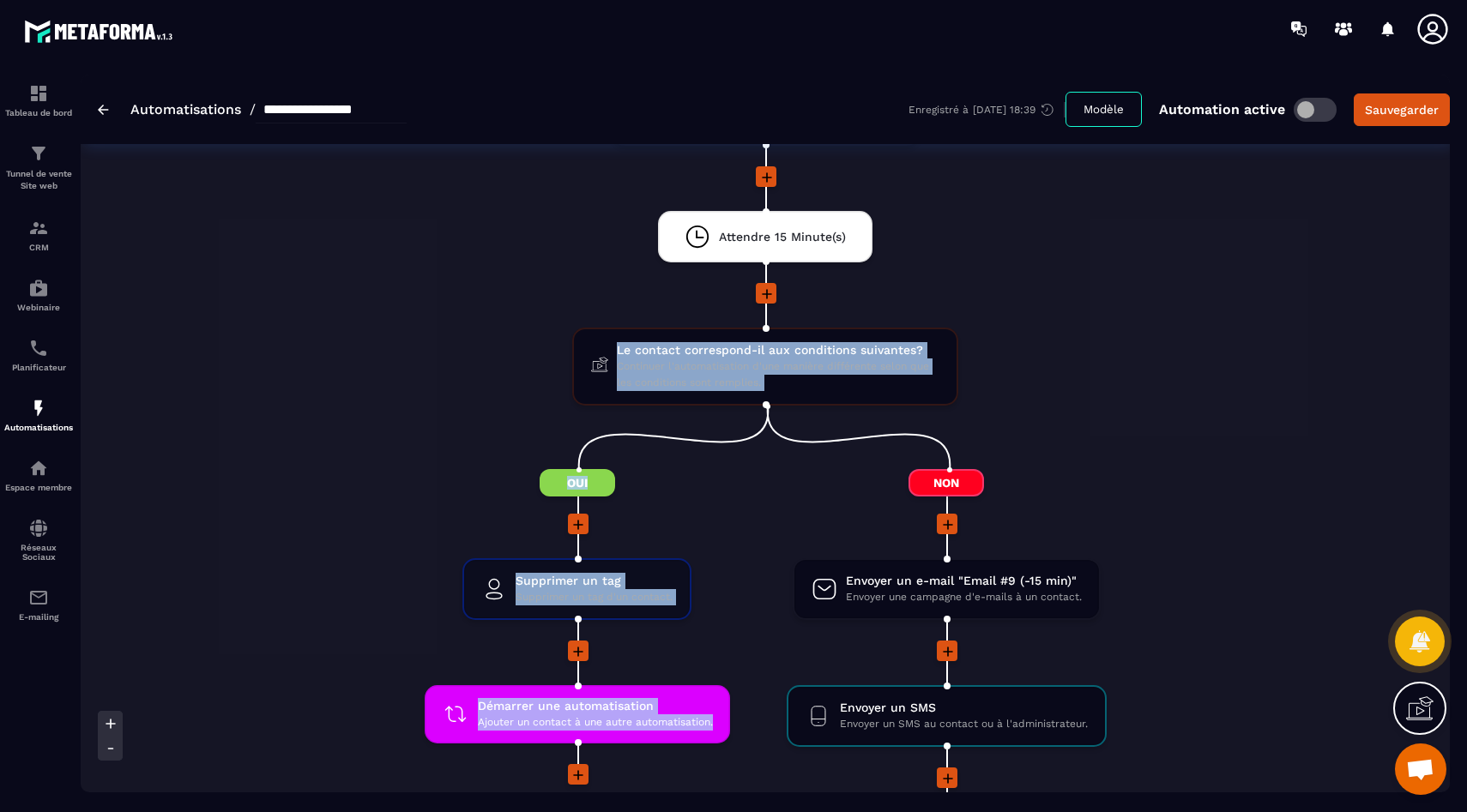
drag, startPoint x: 1032, startPoint y: 329, endPoint x: 1055, endPoint y: 448, distance: 121.2
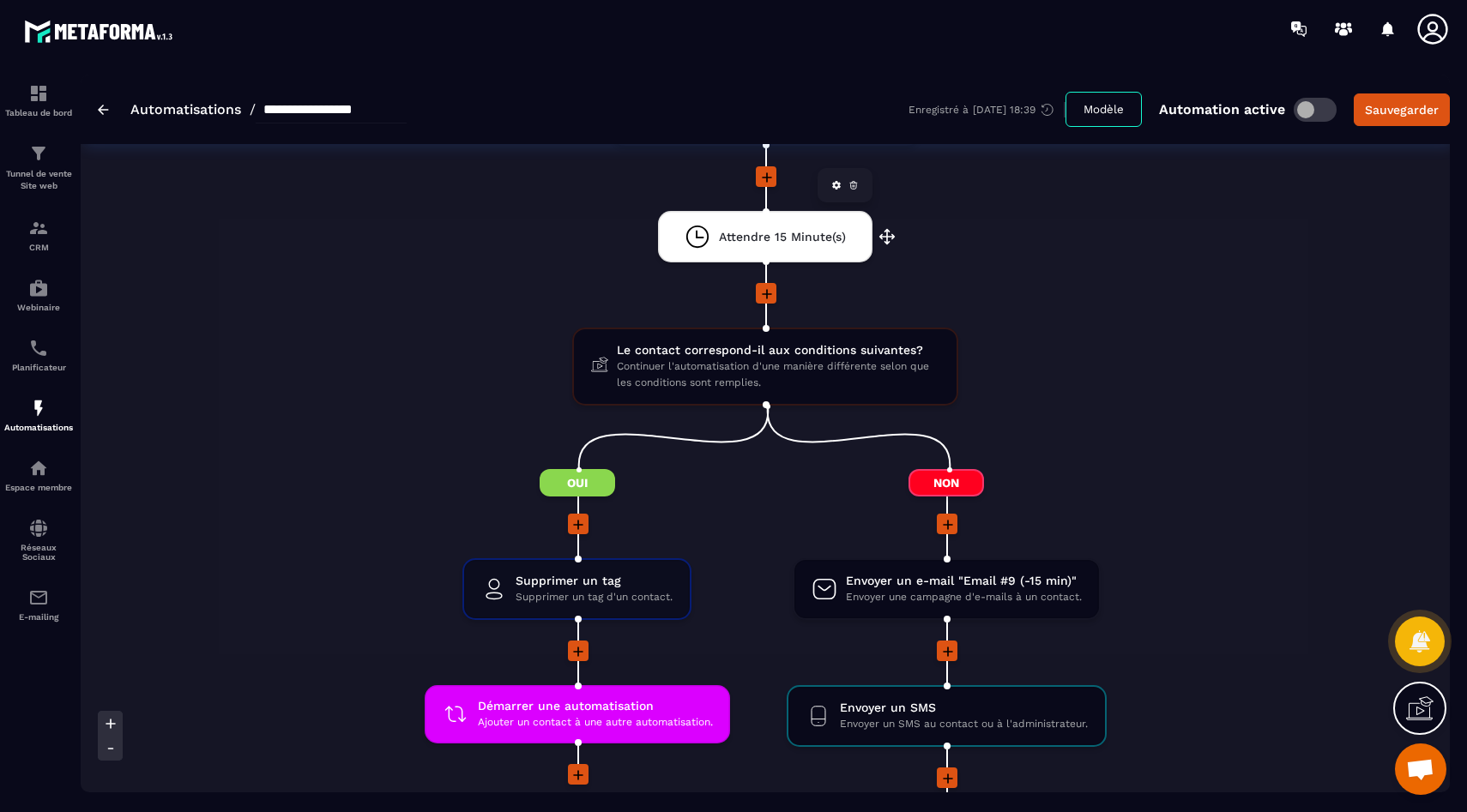
click at [803, 226] on div "Attendre 15 Minute(s)" at bounding box center [765, 236] width 162 height 26
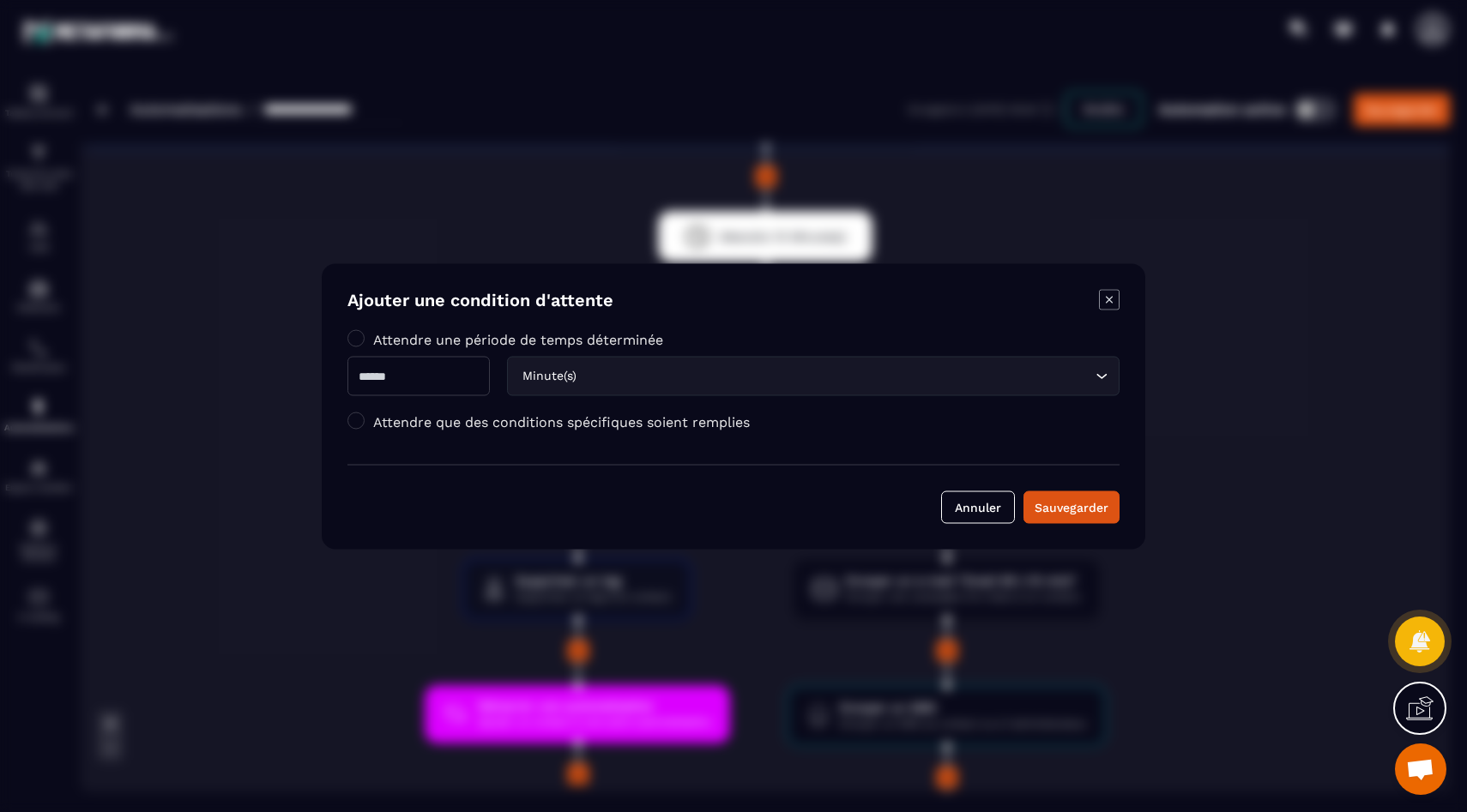
click at [1114, 301] on icon "Modal window" at bounding box center [1109, 299] width 20 height 20
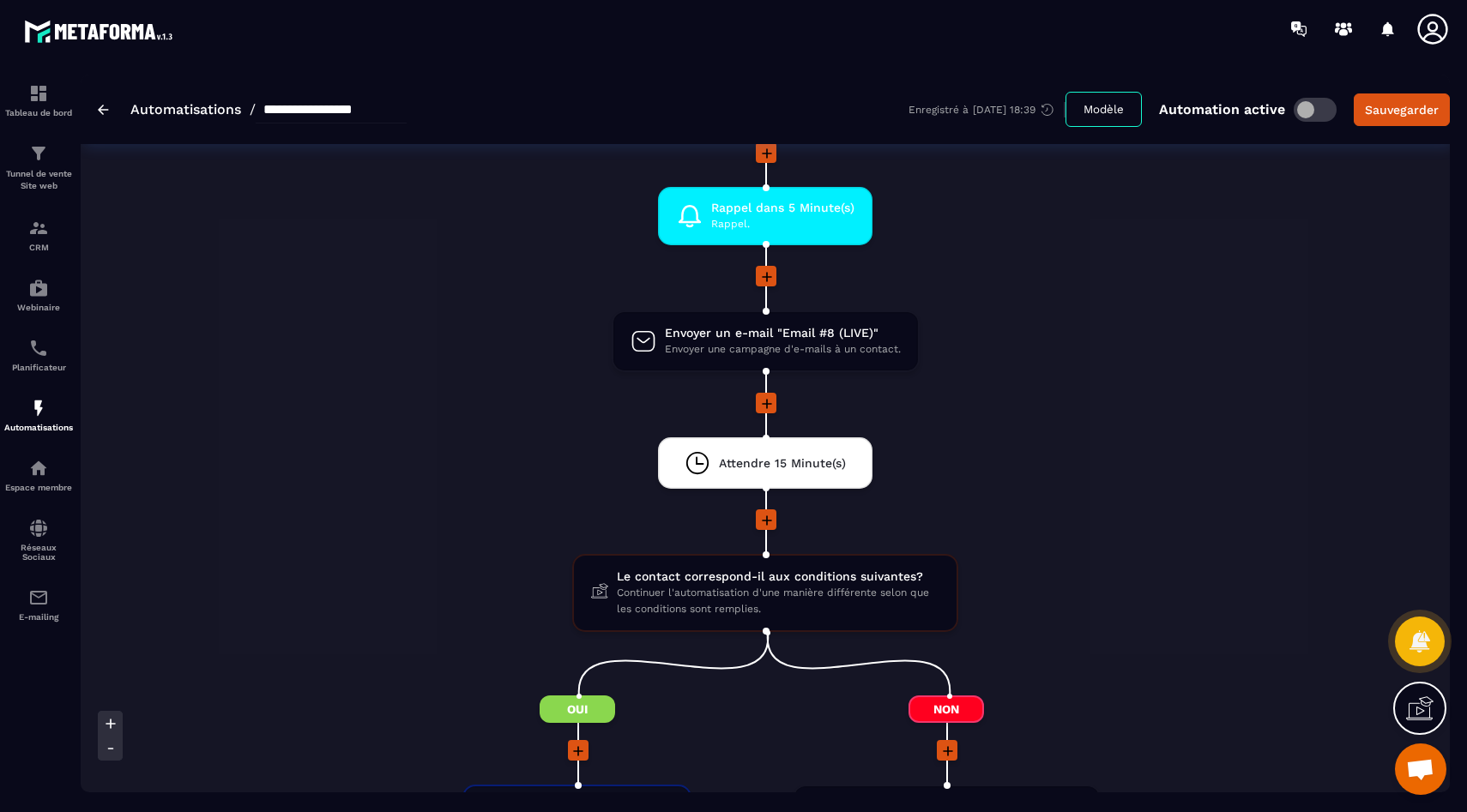
scroll to position [2029, 0]
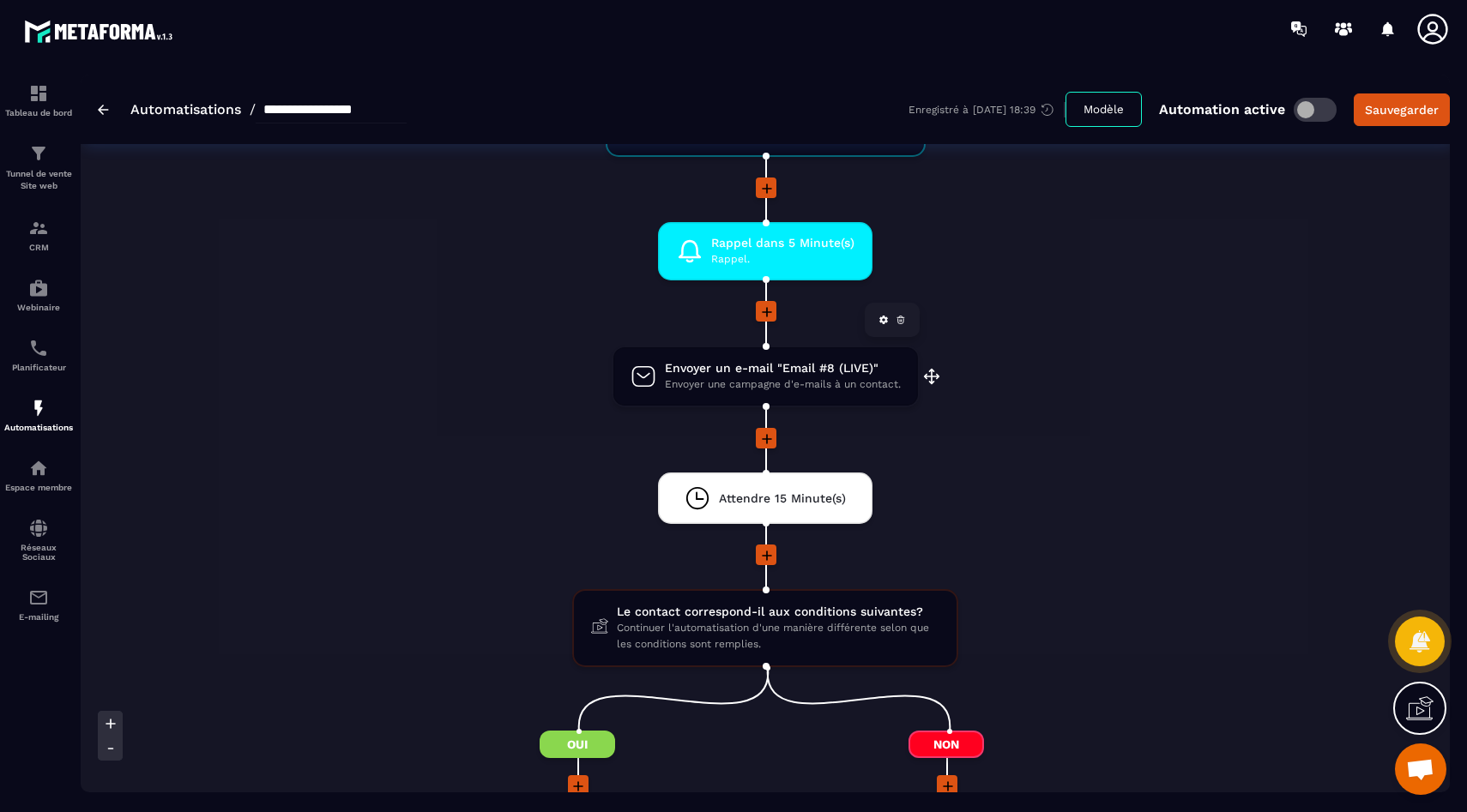
click at [792, 368] on span "Envoyer un e-mail "Email #8 (LIVE)"" at bounding box center [783, 368] width 236 height 16
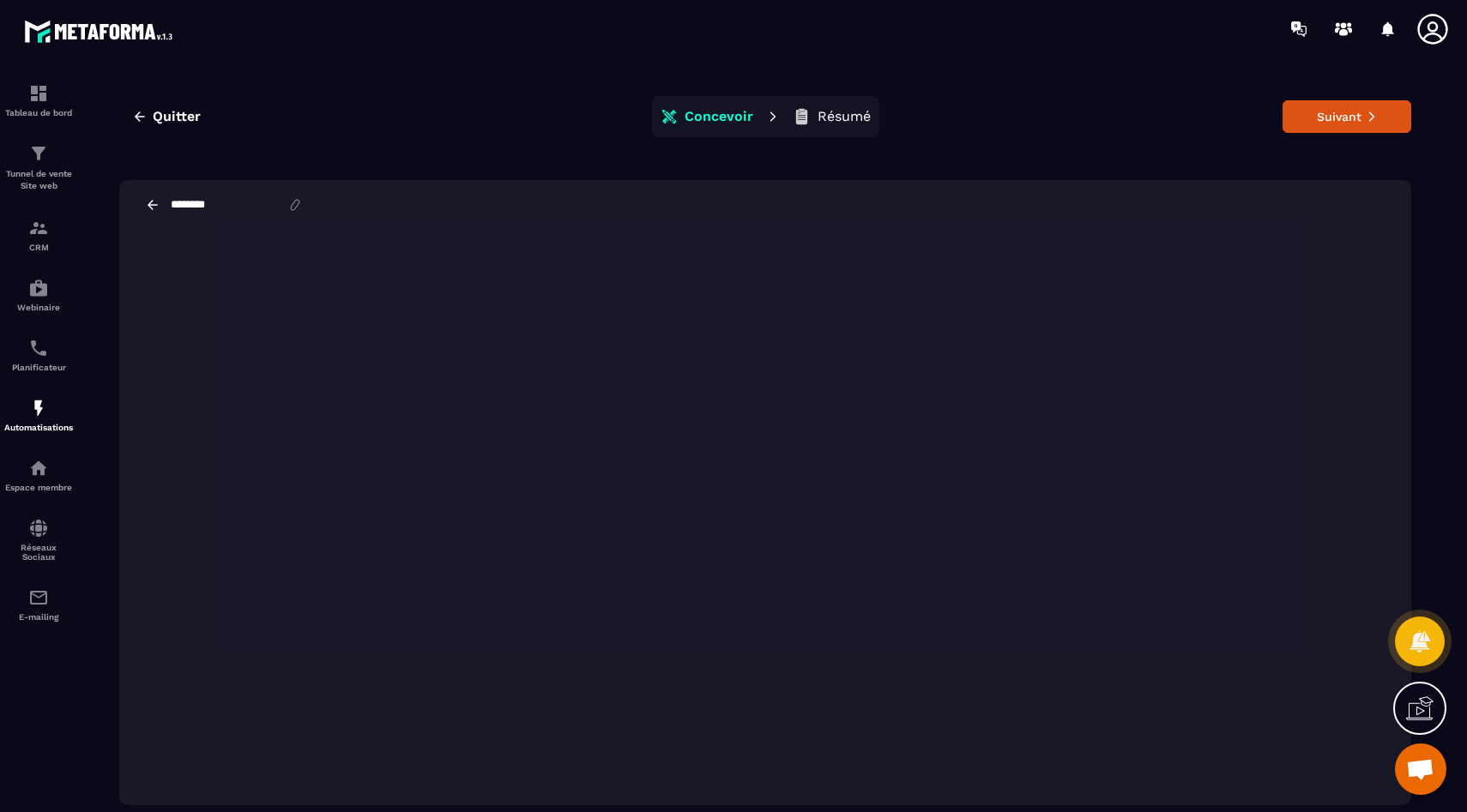
click at [157, 205] on icon at bounding box center [153, 205] width 15 height 15
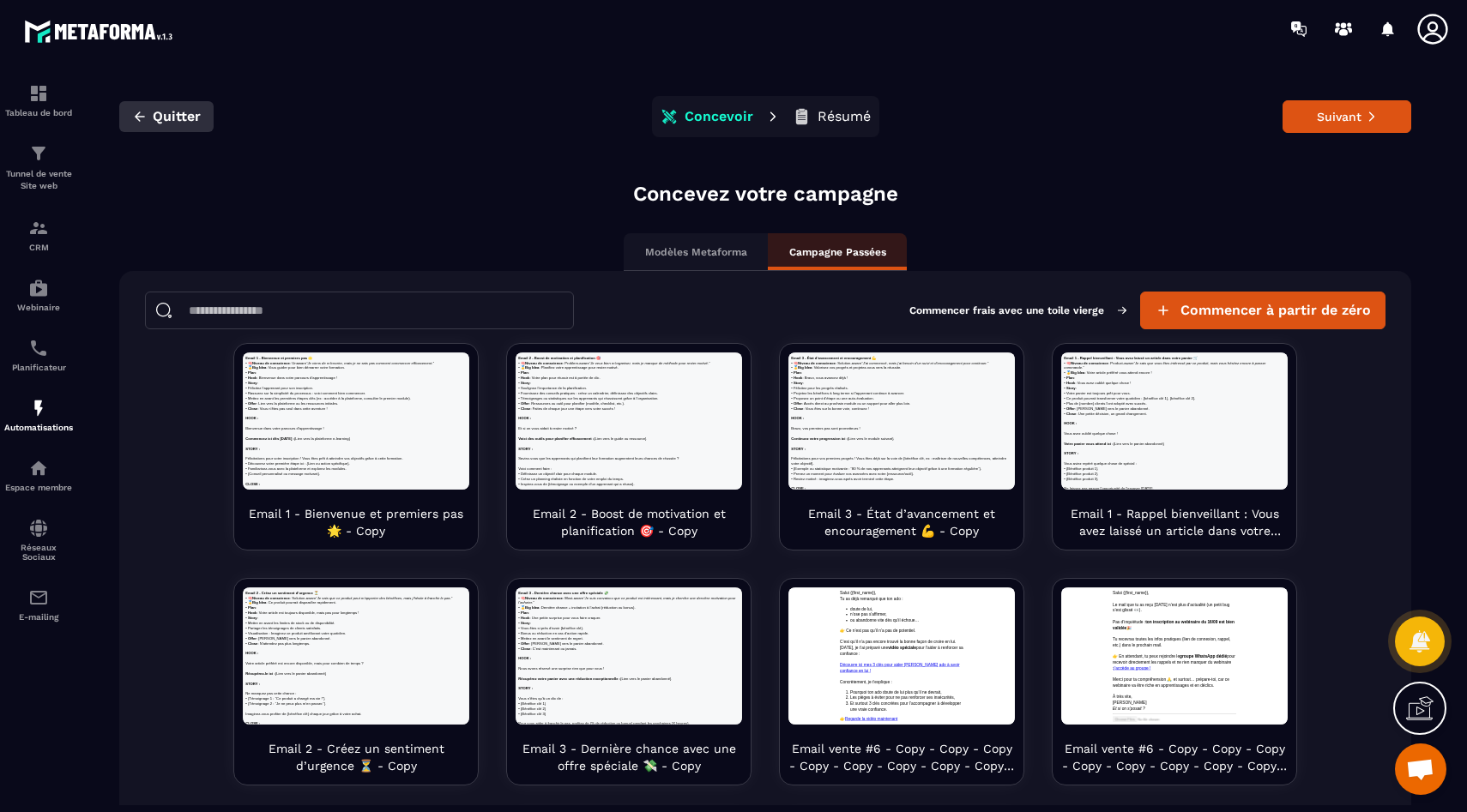
click at [132, 111] on icon "button" at bounding box center [139, 117] width 15 height 15
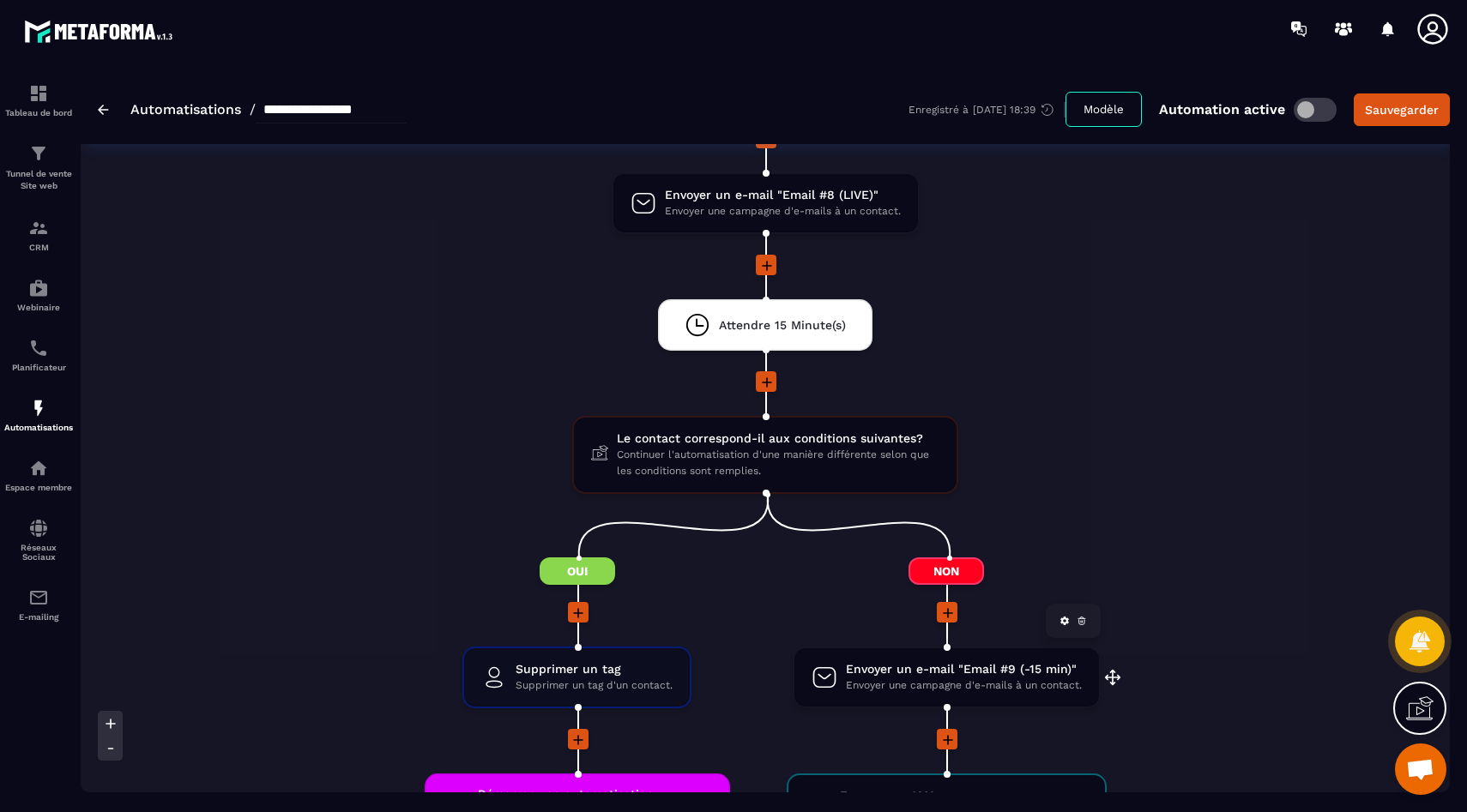
scroll to position [2273, 0]
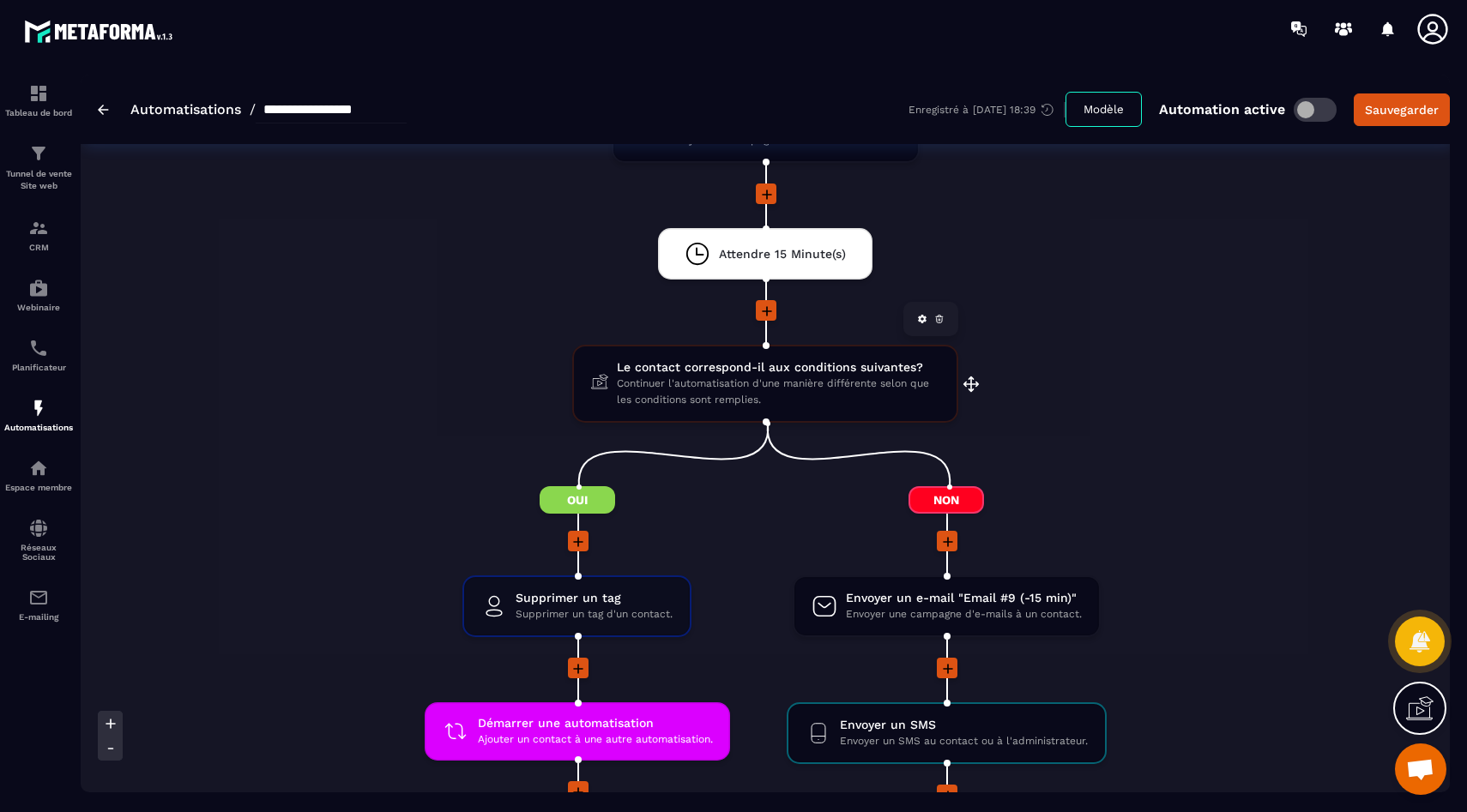
click at [746, 396] on span "Continuer l'automatisation d'une manière différente selon que les conditions so…" at bounding box center [778, 392] width 322 height 33
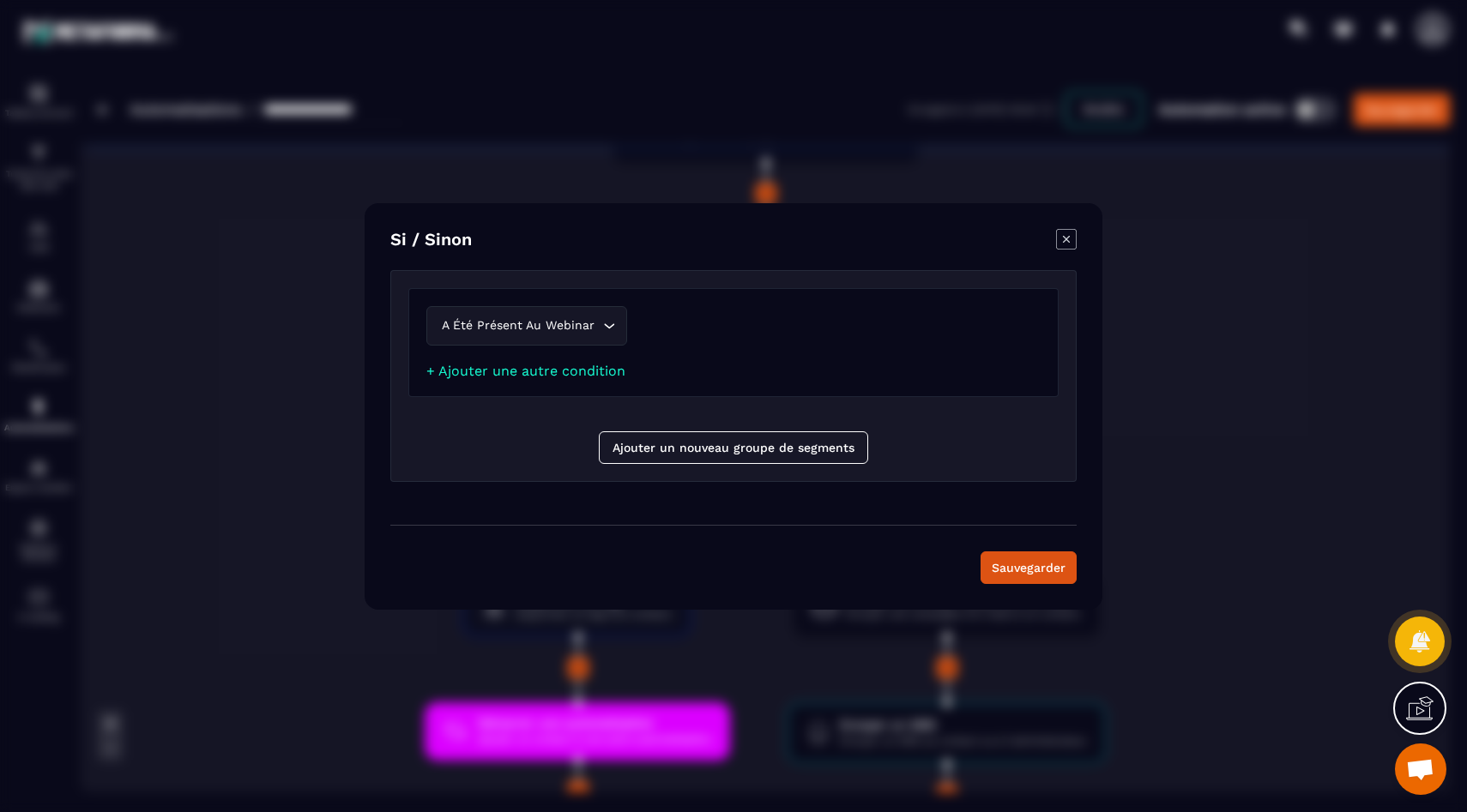
click at [1073, 237] on icon "Modal window" at bounding box center [1066, 239] width 20 height 20
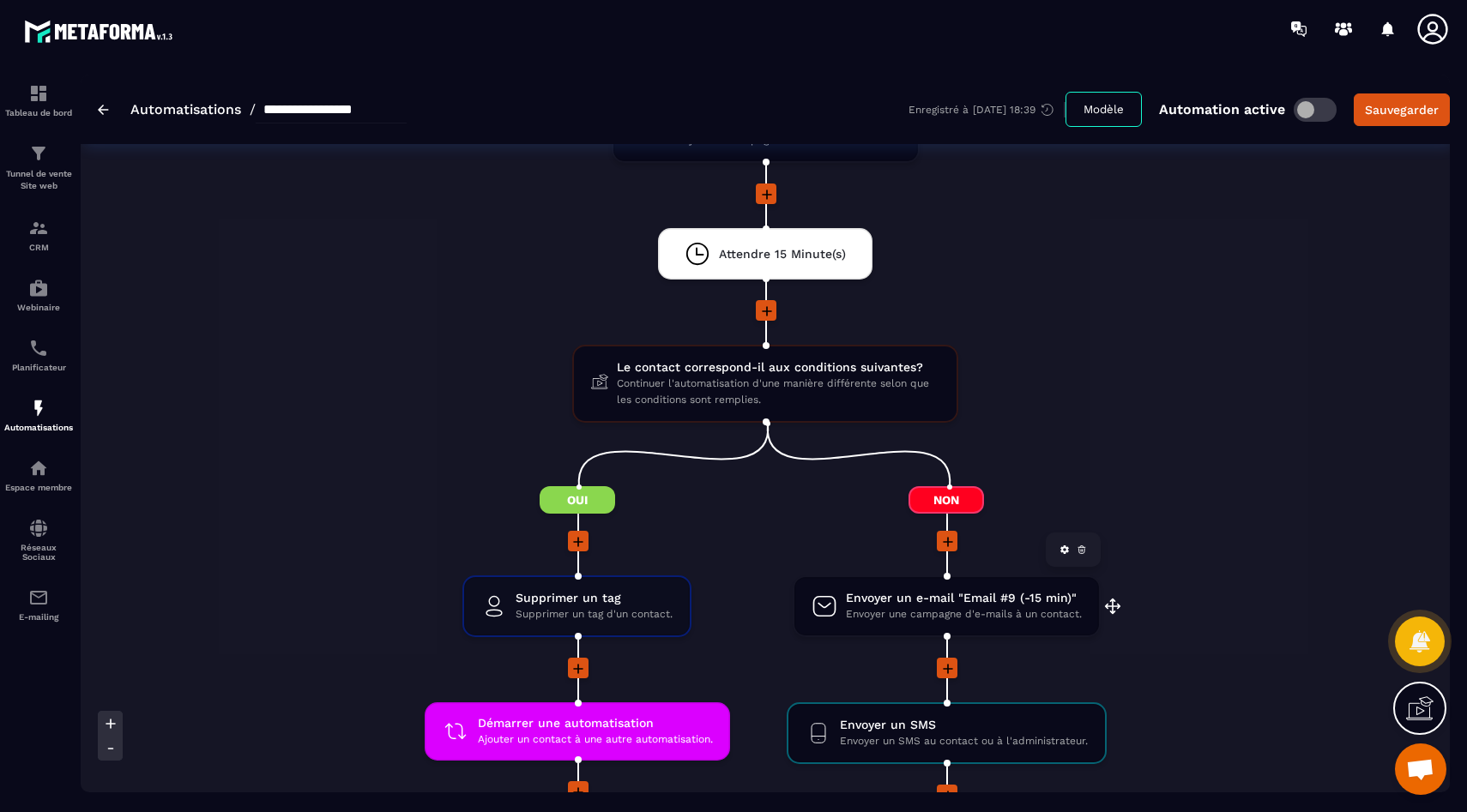
click at [866, 615] on span "Envoyer une campagne d'e-mails à un contact." at bounding box center [964, 614] width 236 height 16
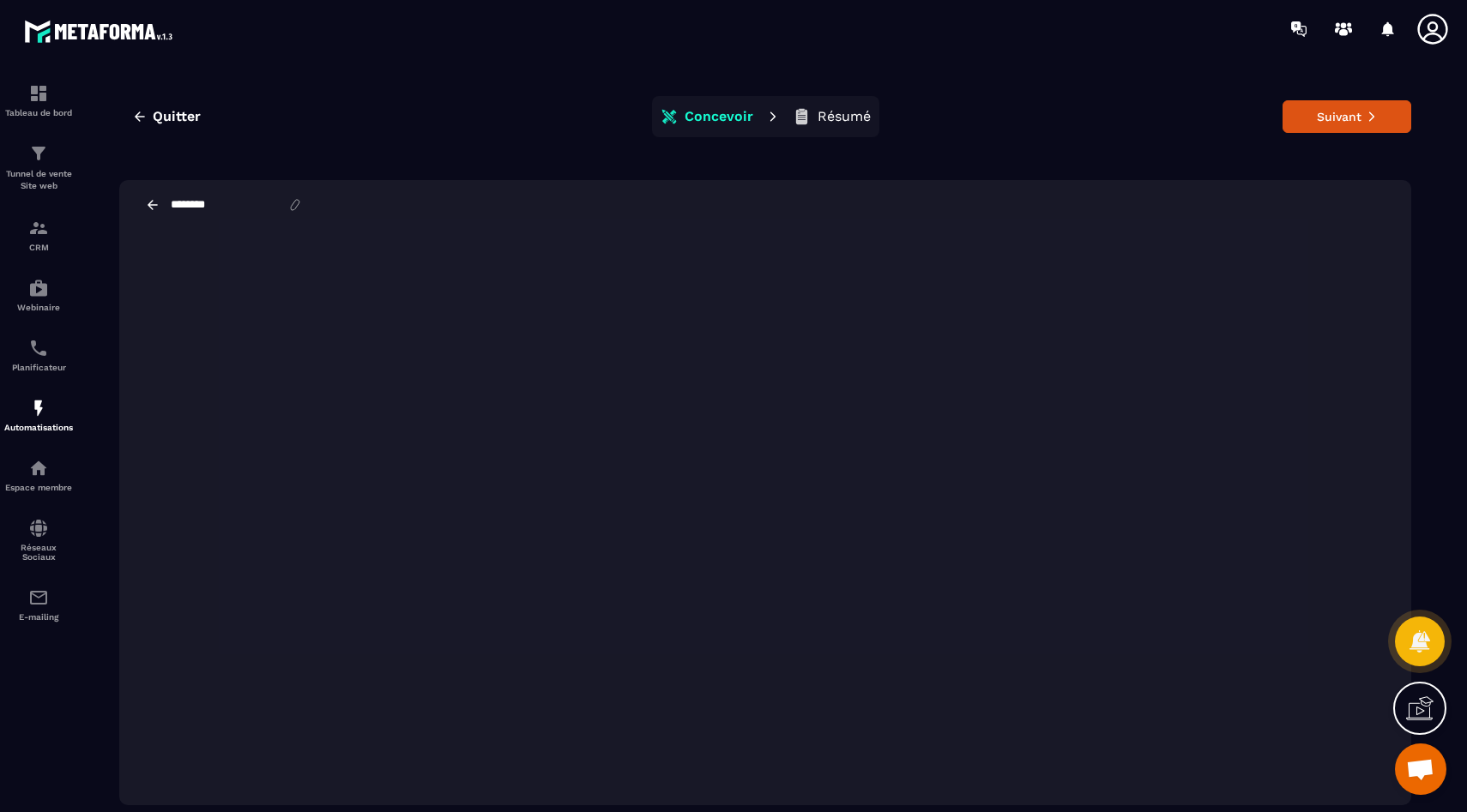
click at [488, 152] on div "Quitter Concevoir Résumé Suivant ********" at bounding box center [765, 450] width 1335 height 752
click at [504, 213] on div "********" at bounding box center [765, 204] width 1292 height 49
click at [148, 204] on icon at bounding box center [152, 204] width 11 height 10
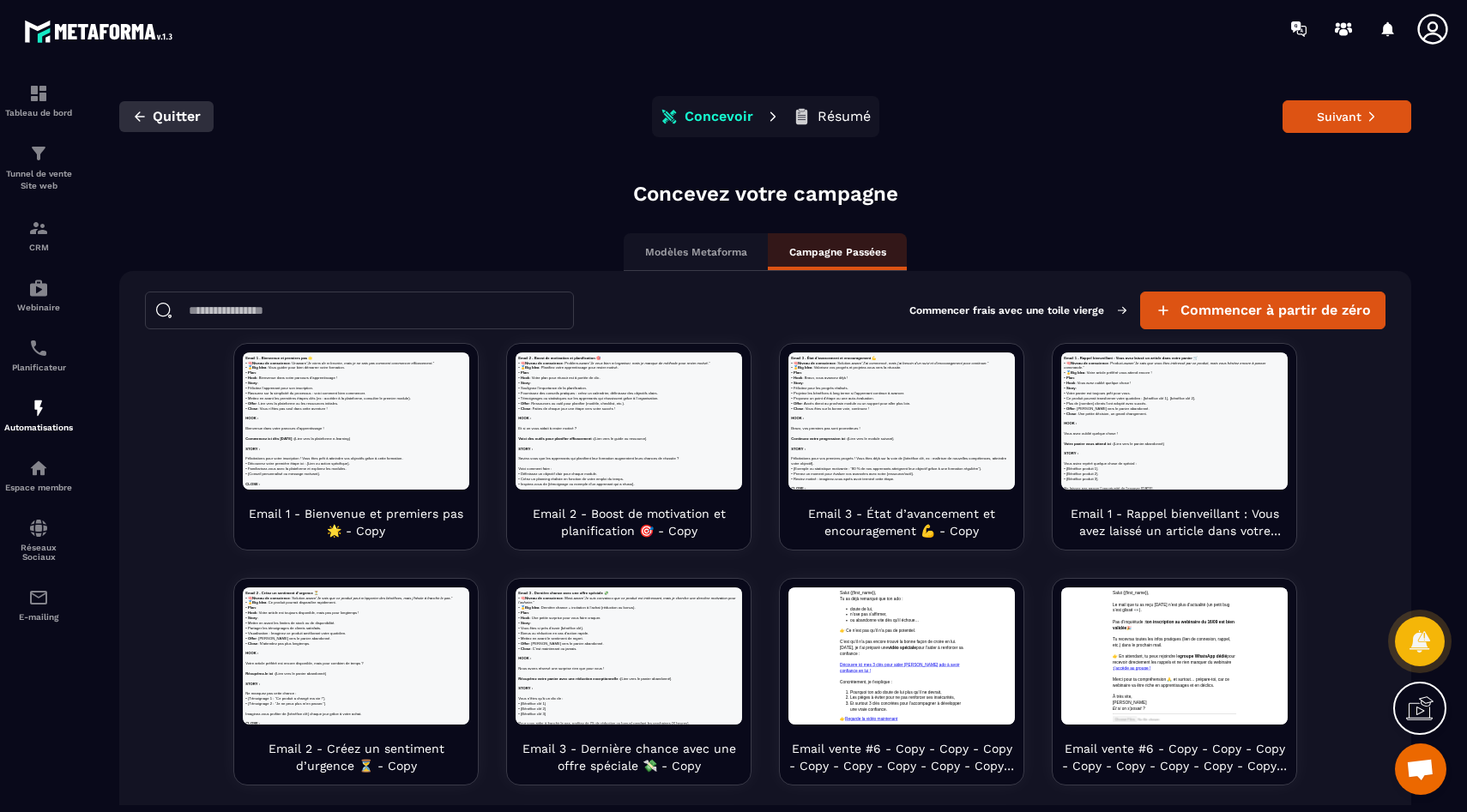
click at [171, 112] on span "Quitter" at bounding box center [177, 117] width 48 height 17
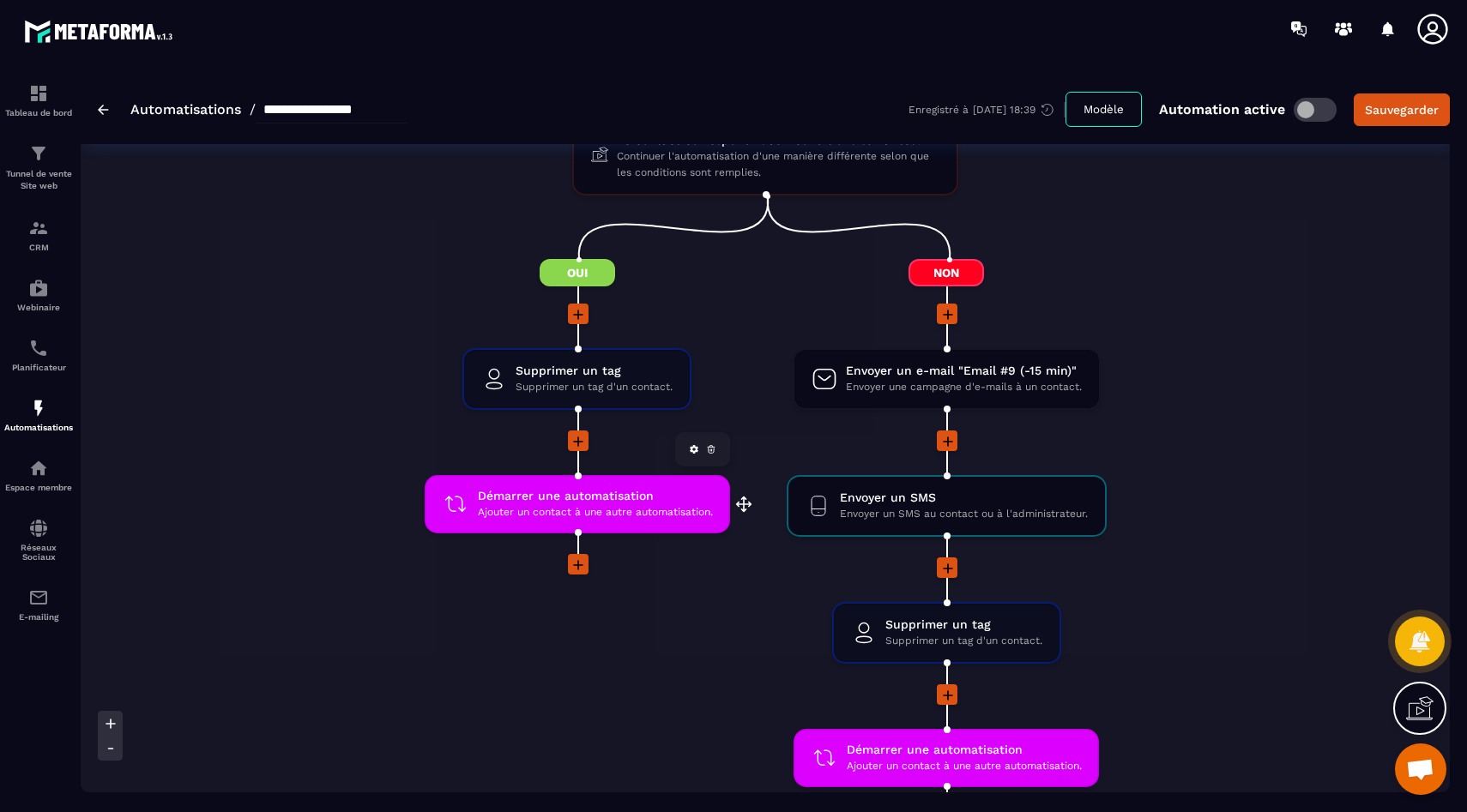
scroll to position [2483, 0]
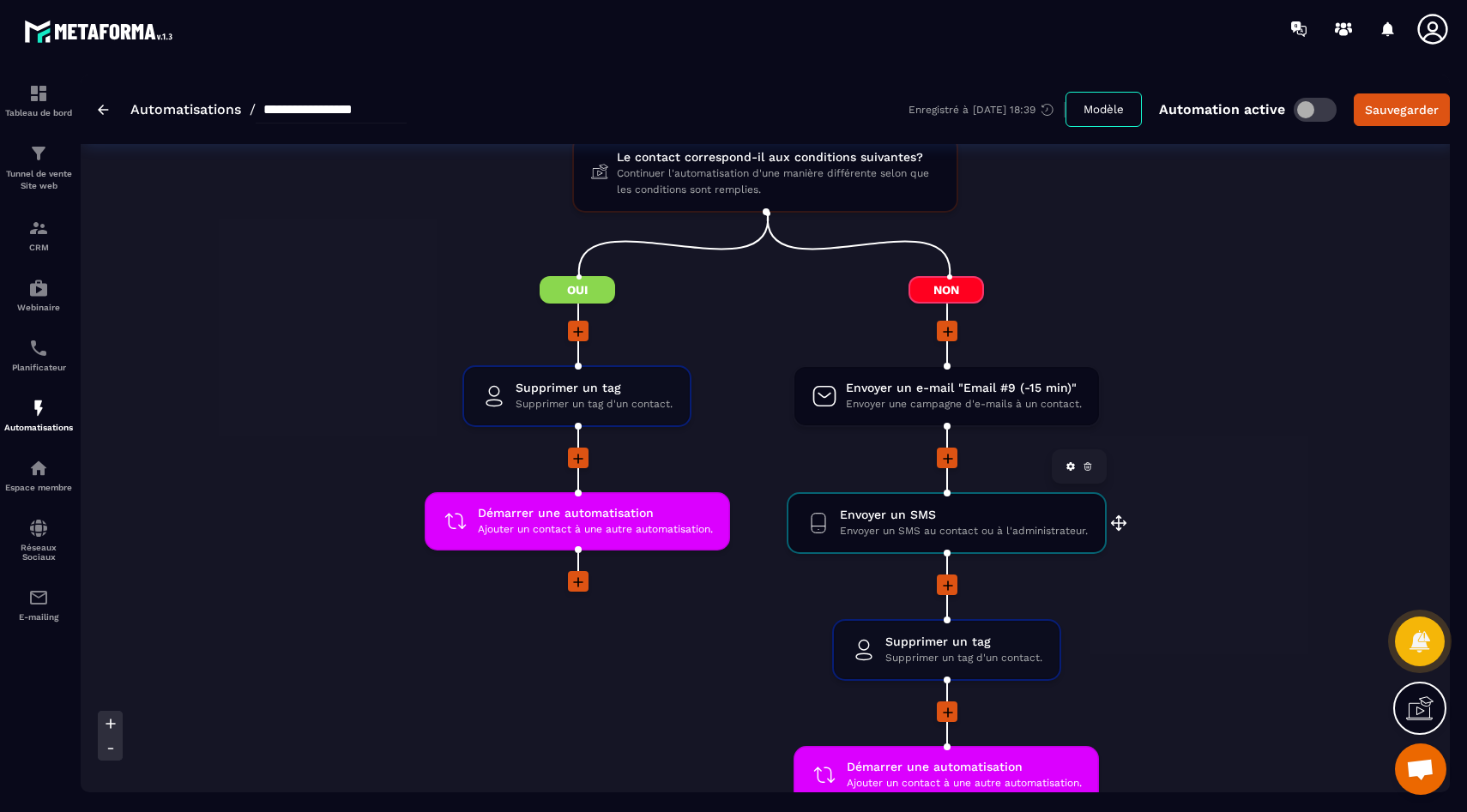
click at [908, 523] on span "Envoyer un SMS" at bounding box center [963, 515] width 248 height 16
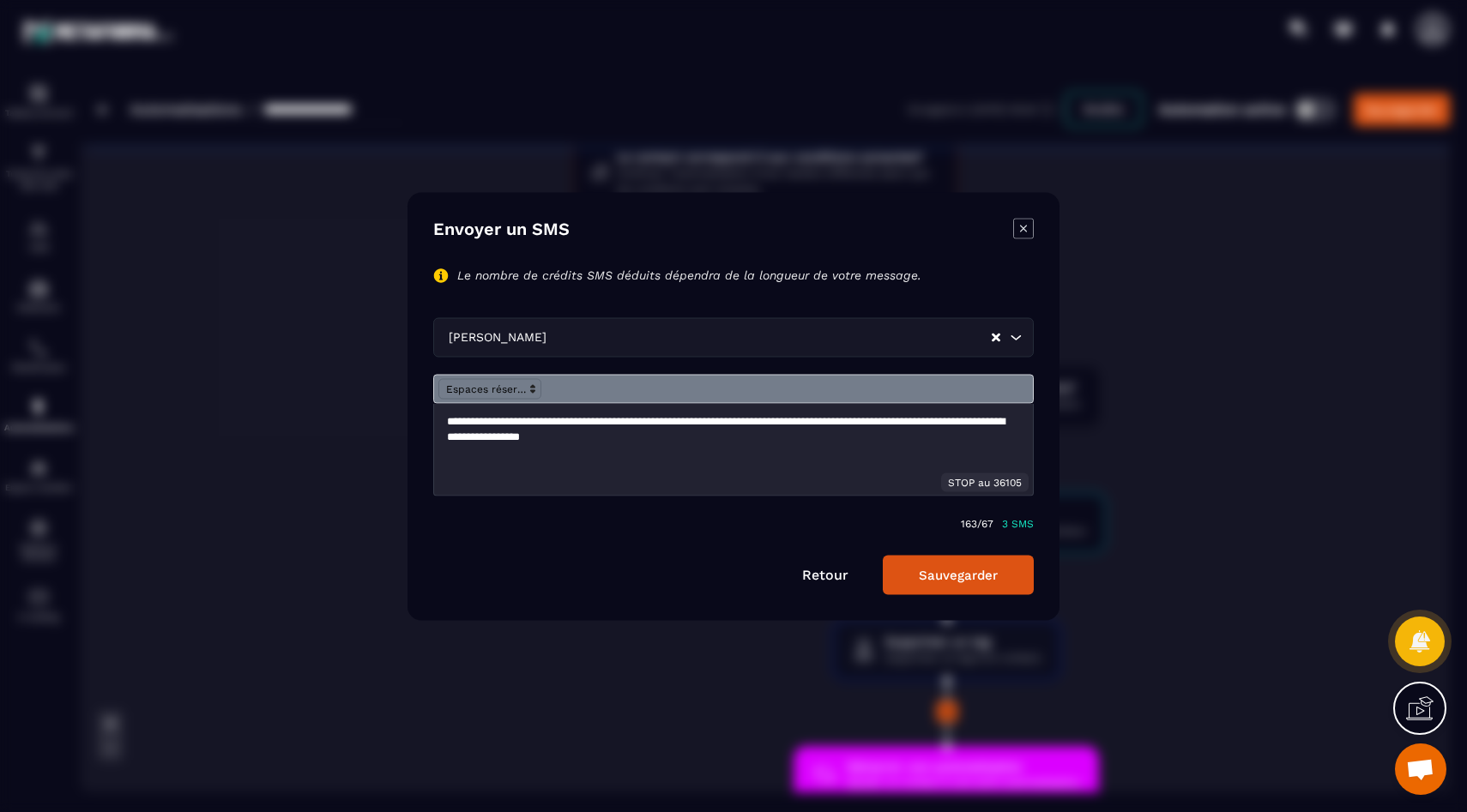
click at [1019, 226] on icon "Modal window" at bounding box center [1023, 227] width 20 height 20
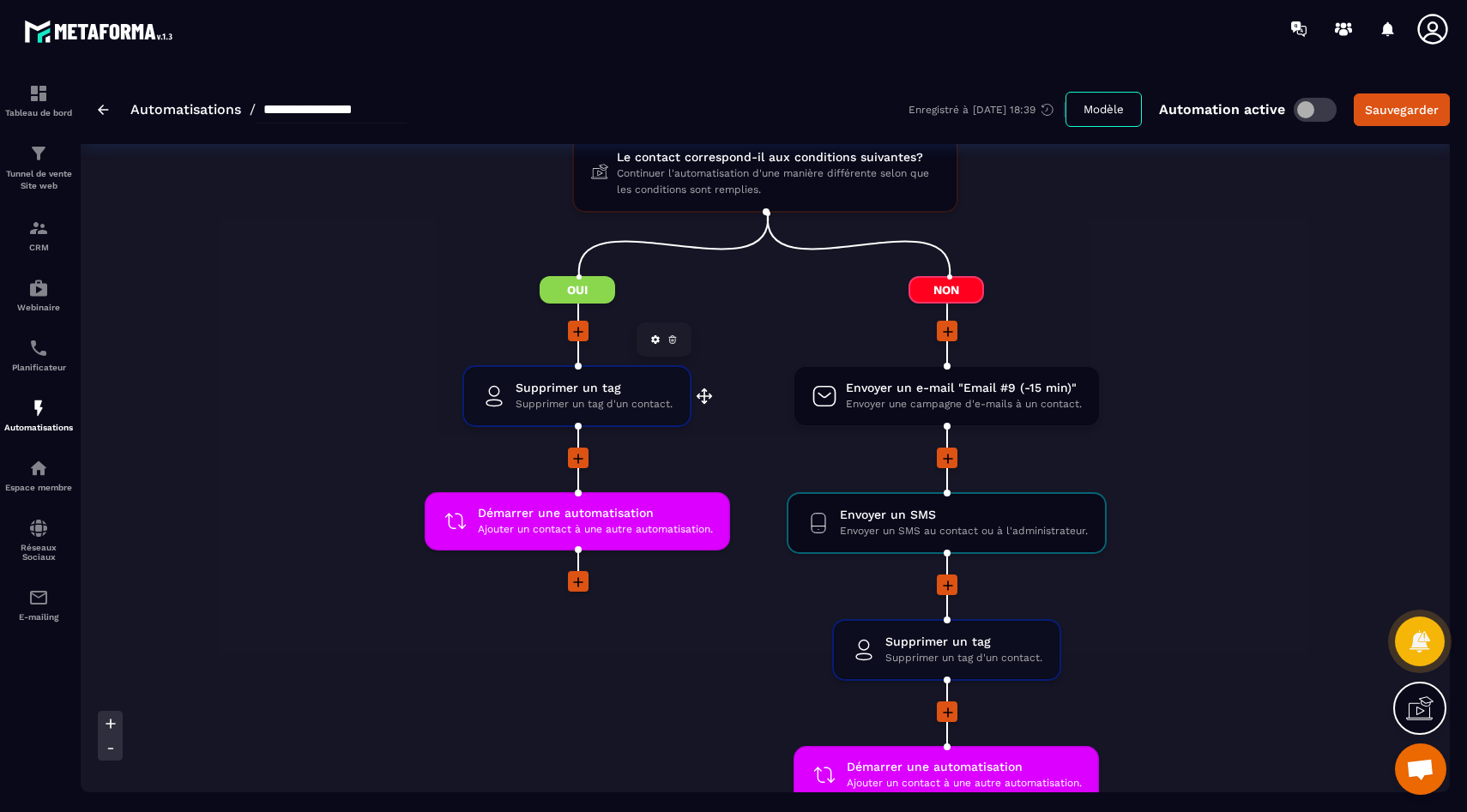
click at [594, 397] on span "Supprimer un tag d'un contact." at bounding box center [595, 404] width 157 height 16
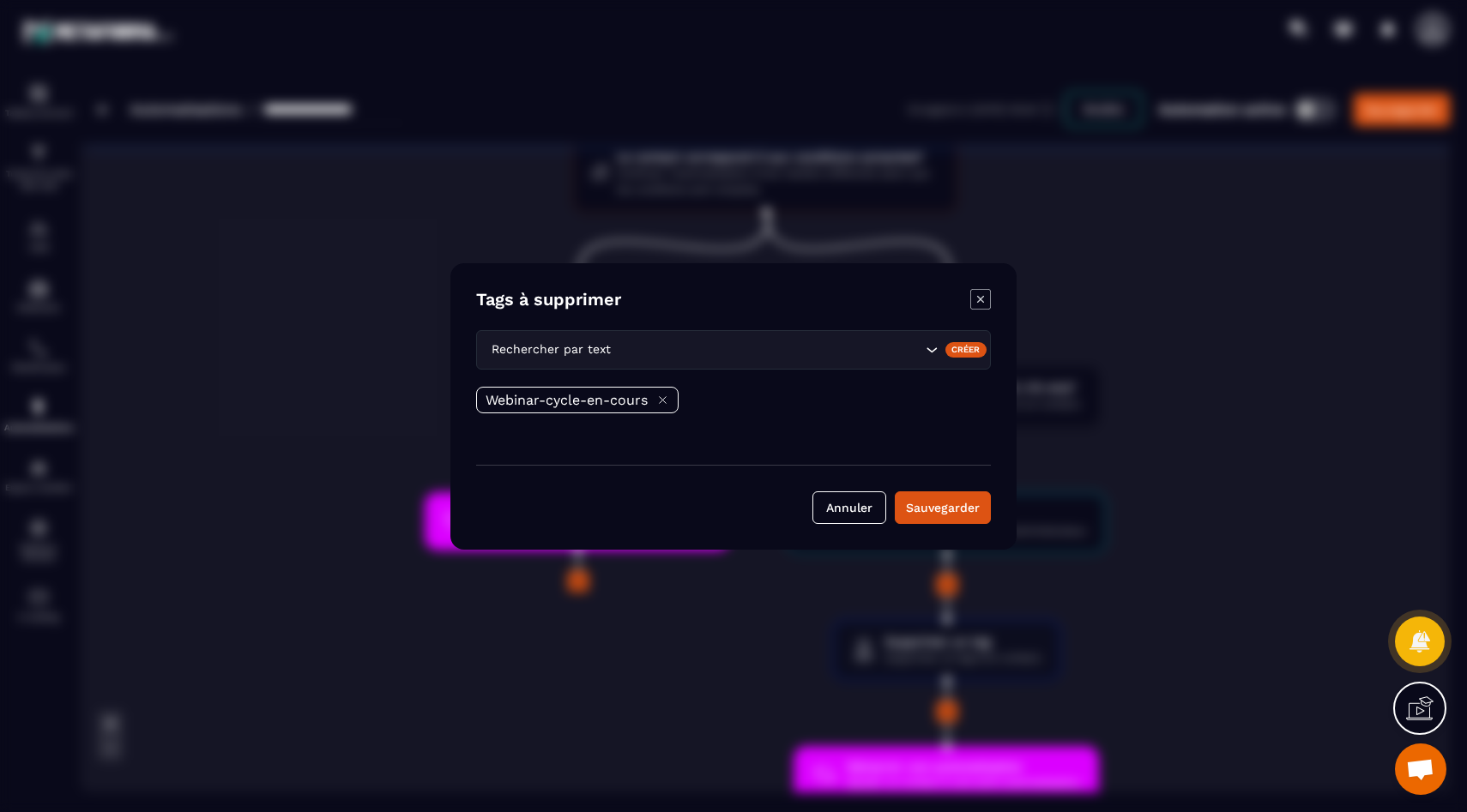
click at [986, 296] on icon "Modal window" at bounding box center [980, 299] width 20 height 20
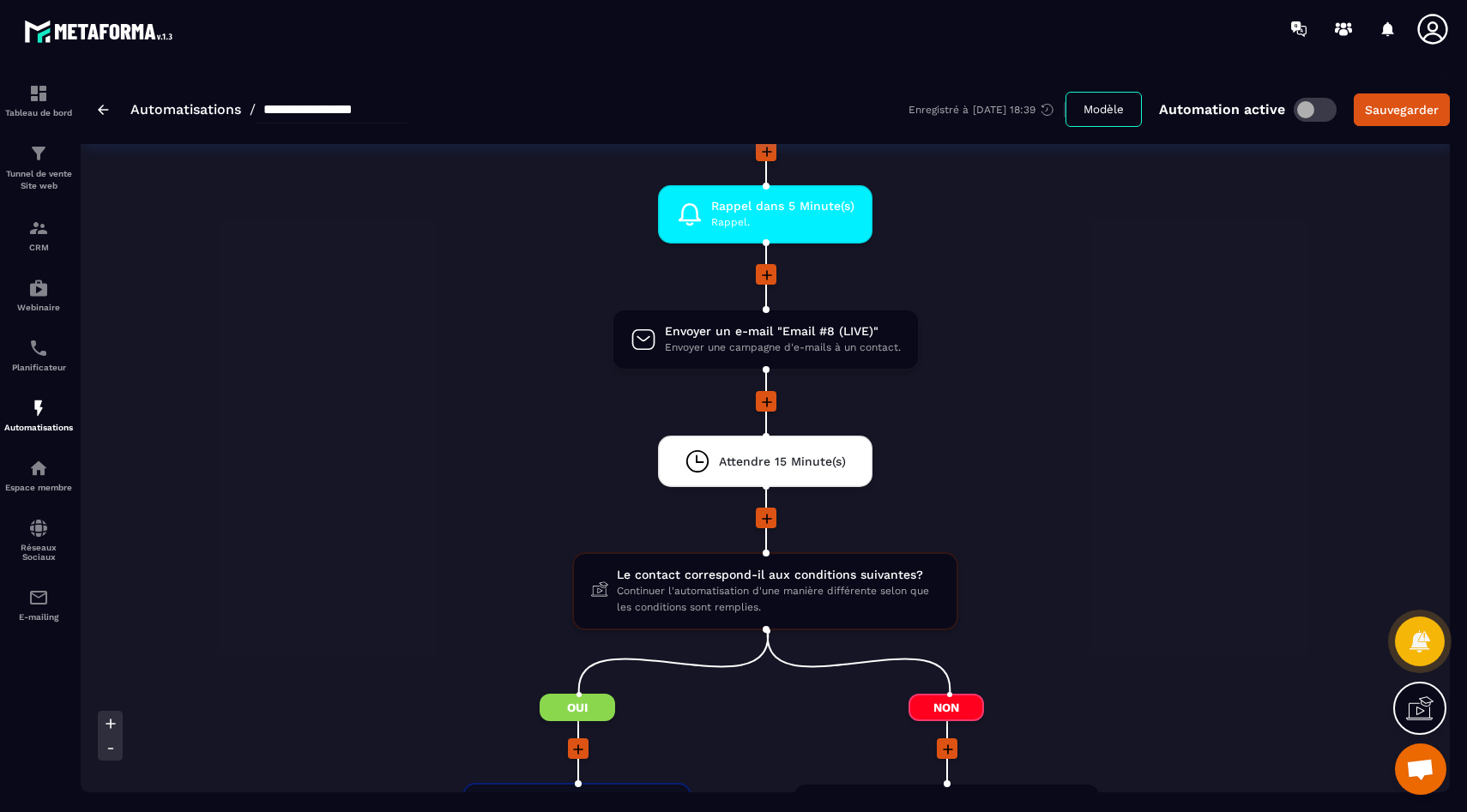
scroll to position [2066, 0]
click at [104, 116] on div "**********" at bounding box center [252, 109] width 309 height 27
click at [104, 109] on img at bounding box center [104, 109] width 12 height 11
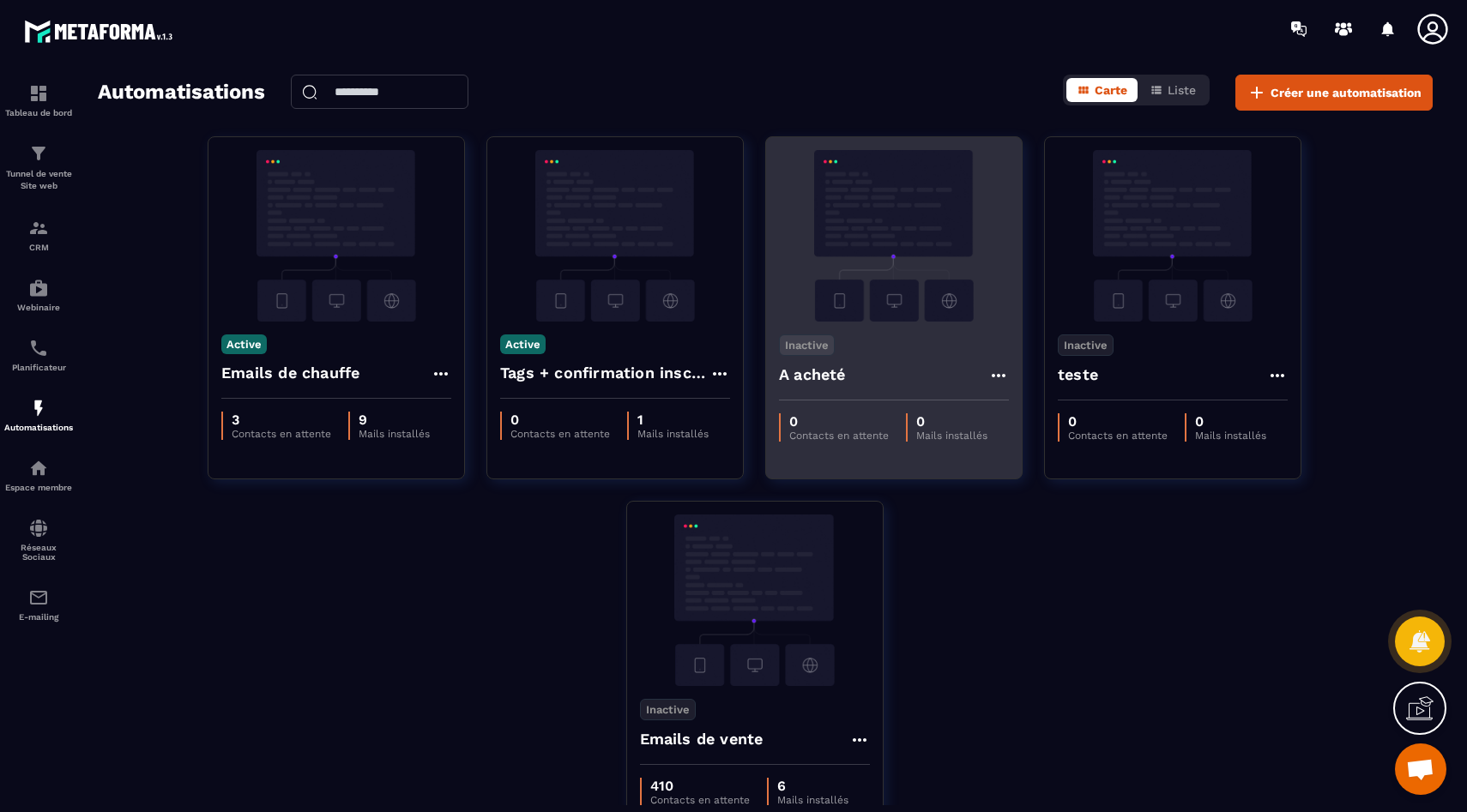
click at [912, 286] on img at bounding box center [894, 235] width 229 height 171
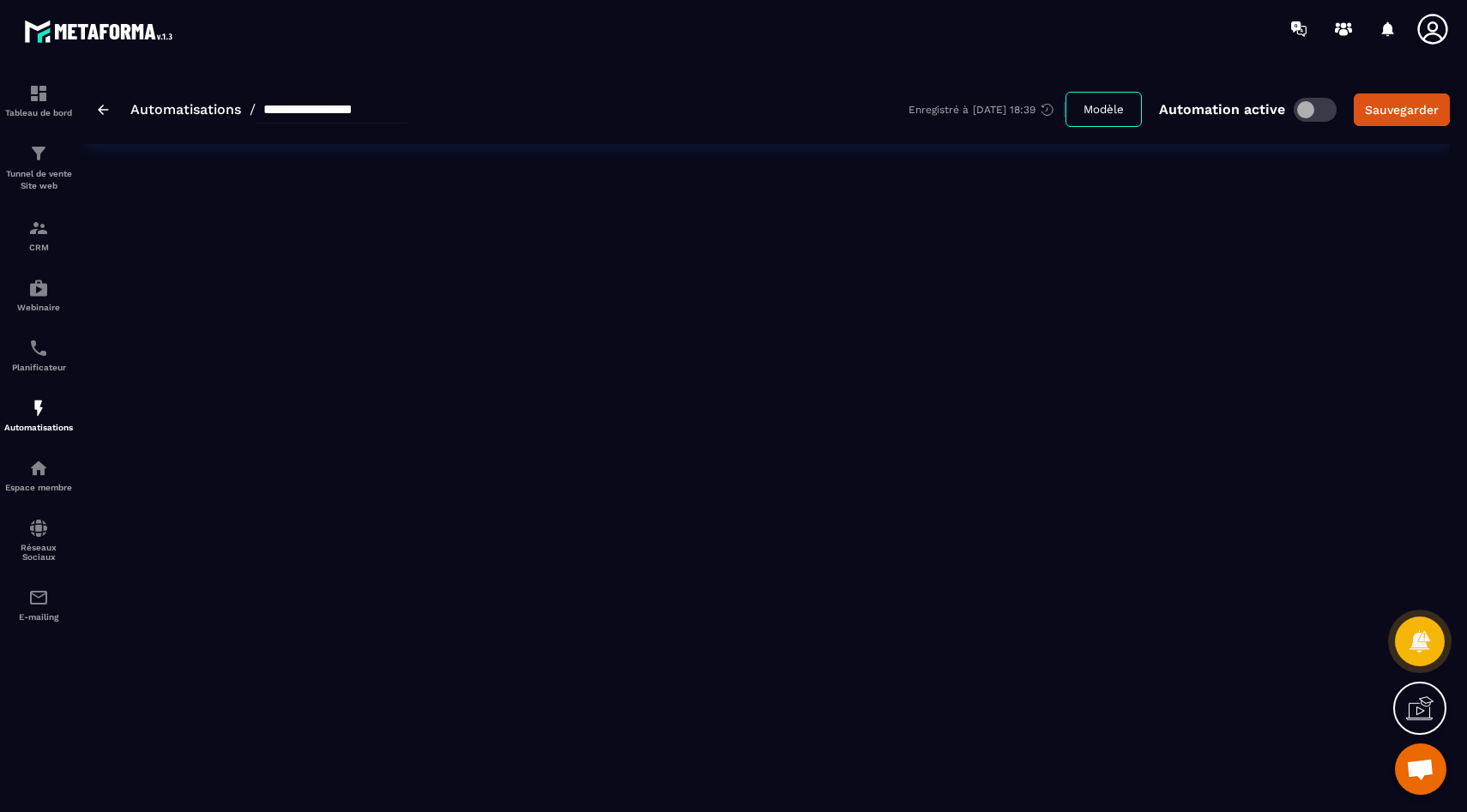
type input "********"
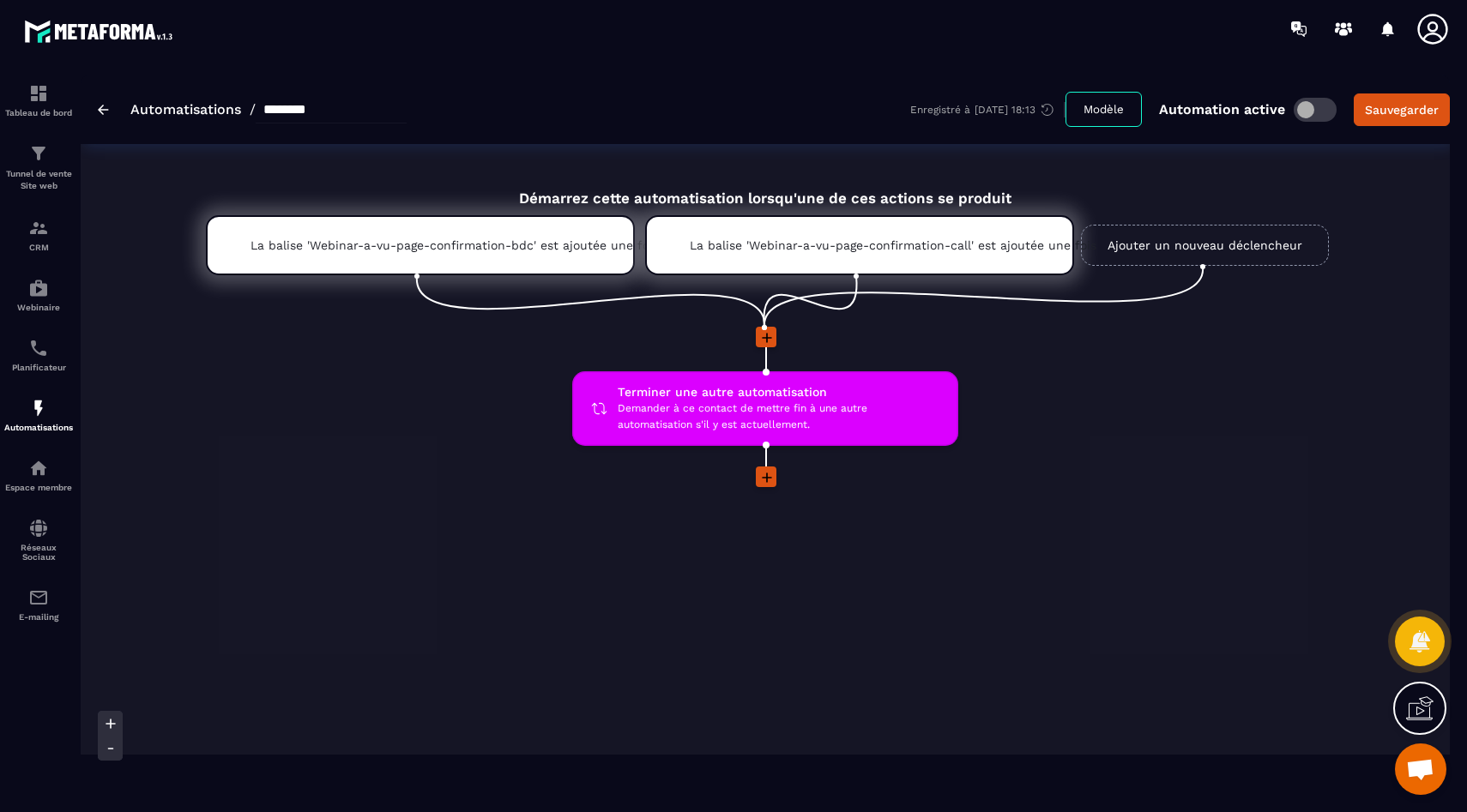
click at [84, 108] on div "Automatisations / ******** Enregistré à 21/09/2025 18:13 Modèle Automation acti…" at bounding box center [765, 109] width 1369 height 70
click at [107, 112] on img at bounding box center [104, 109] width 12 height 11
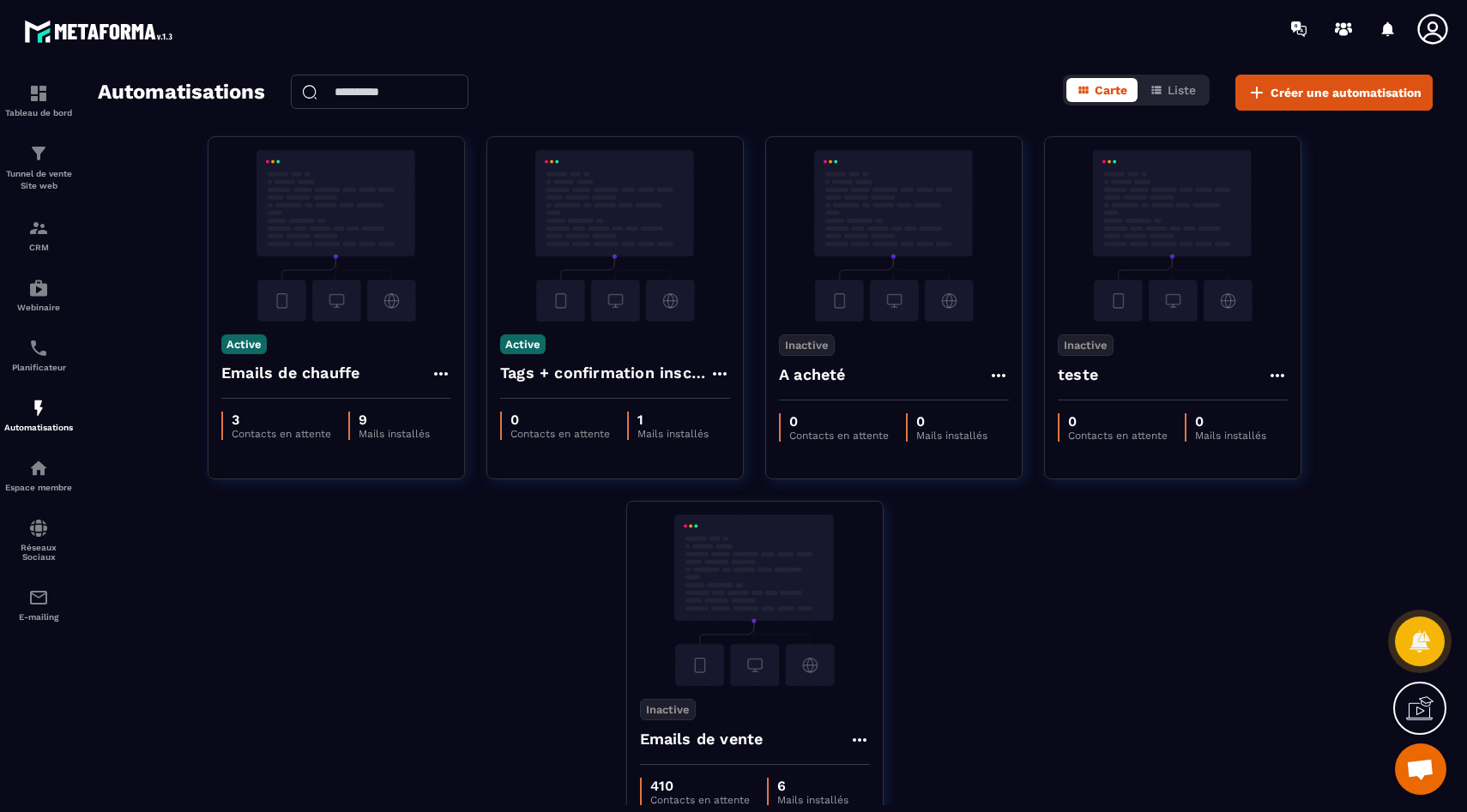
scroll to position [109, 0]
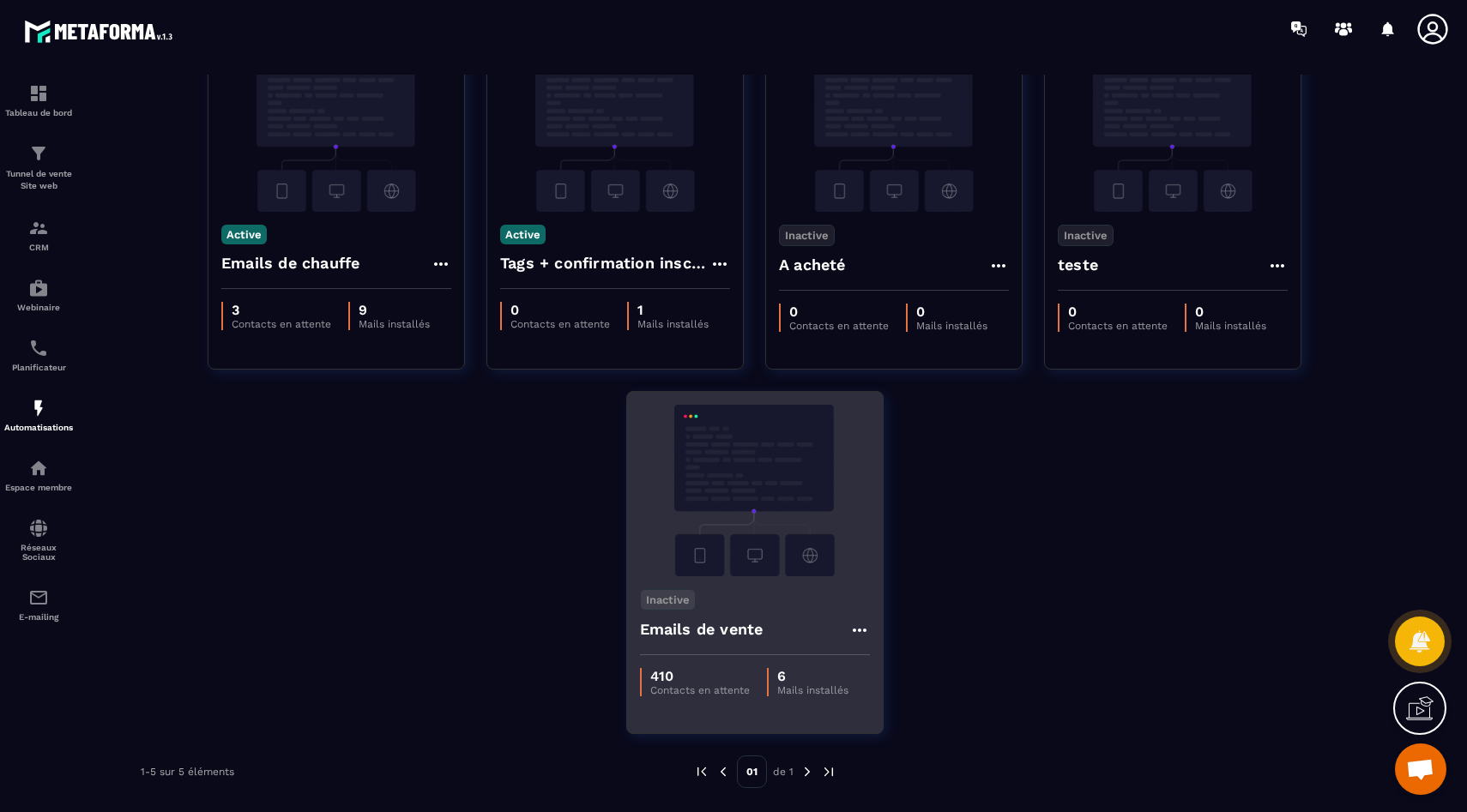
click at [763, 520] on img at bounding box center [754, 490] width 229 height 171
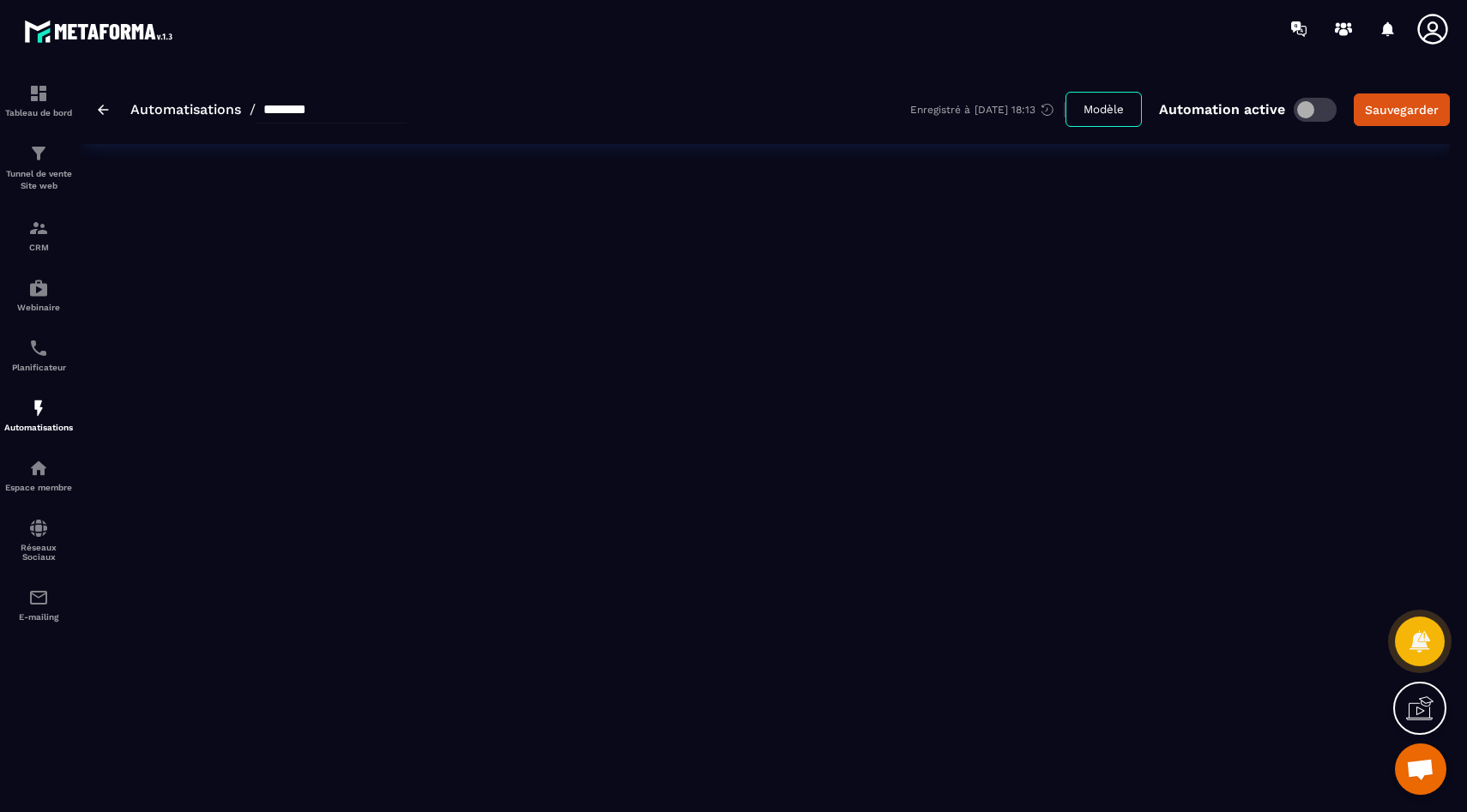
type input "**********"
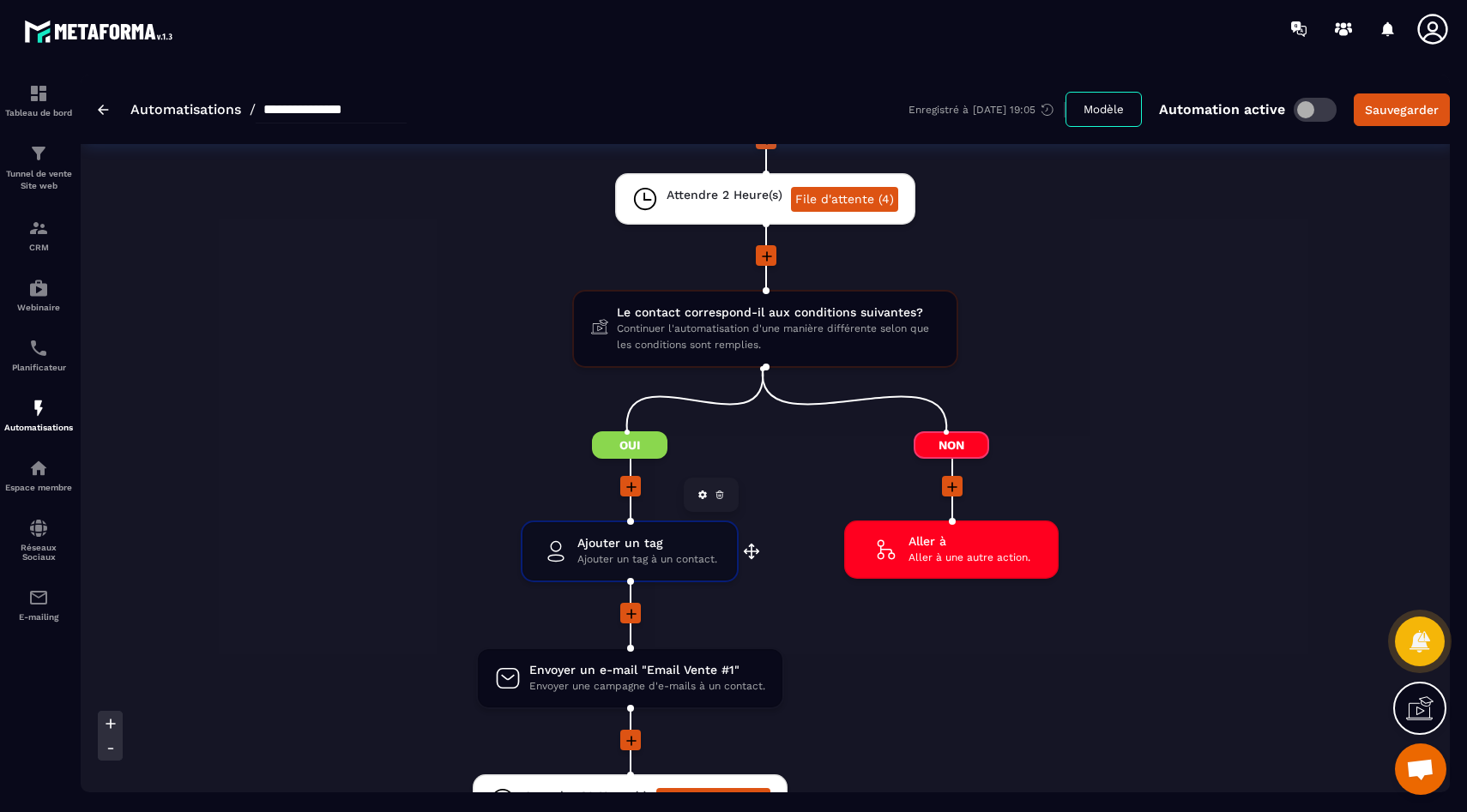
scroll to position [206, 0]
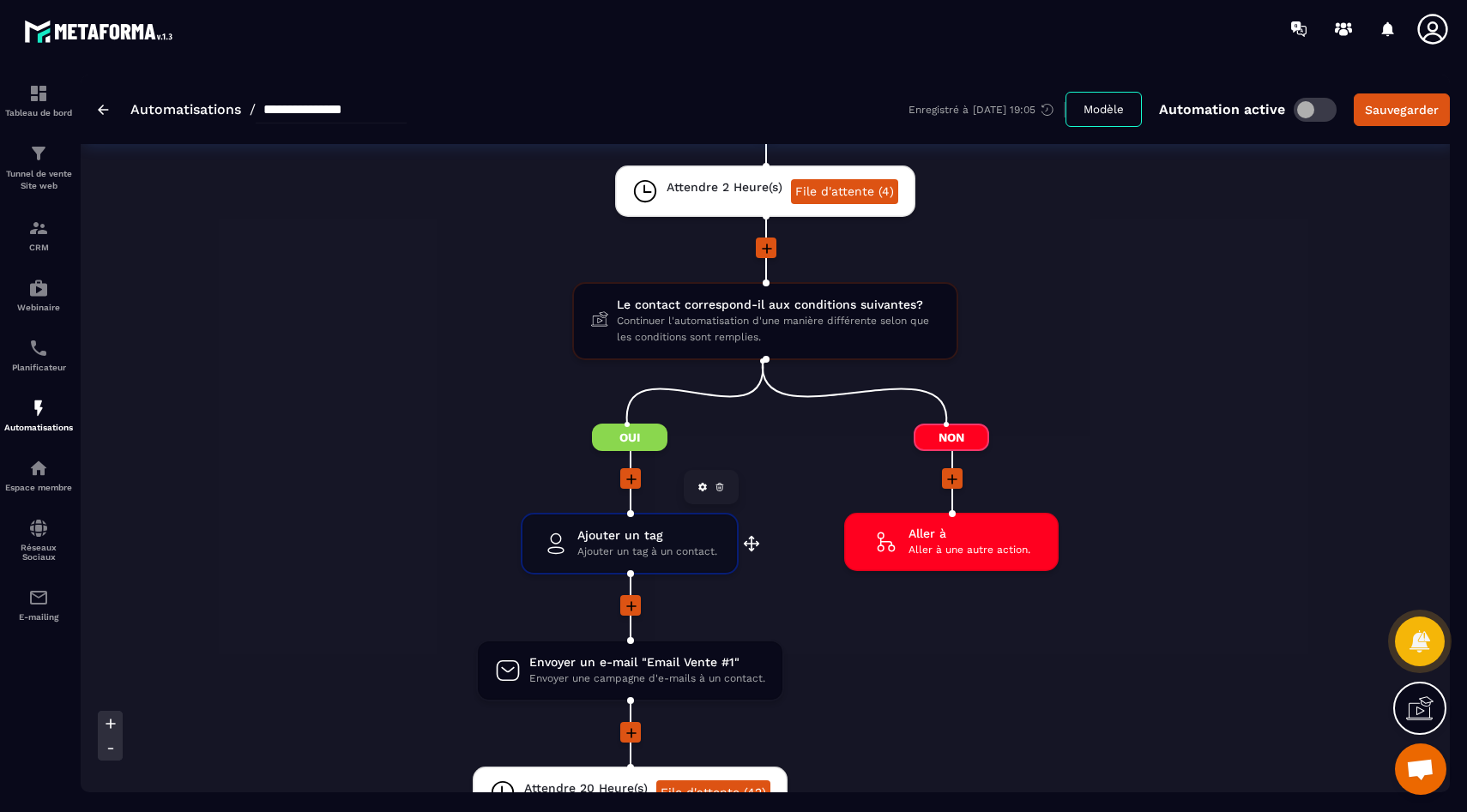
click at [639, 556] on span "Ajouter un tag à un contact." at bounding box center [647, 552] width 139 height 16
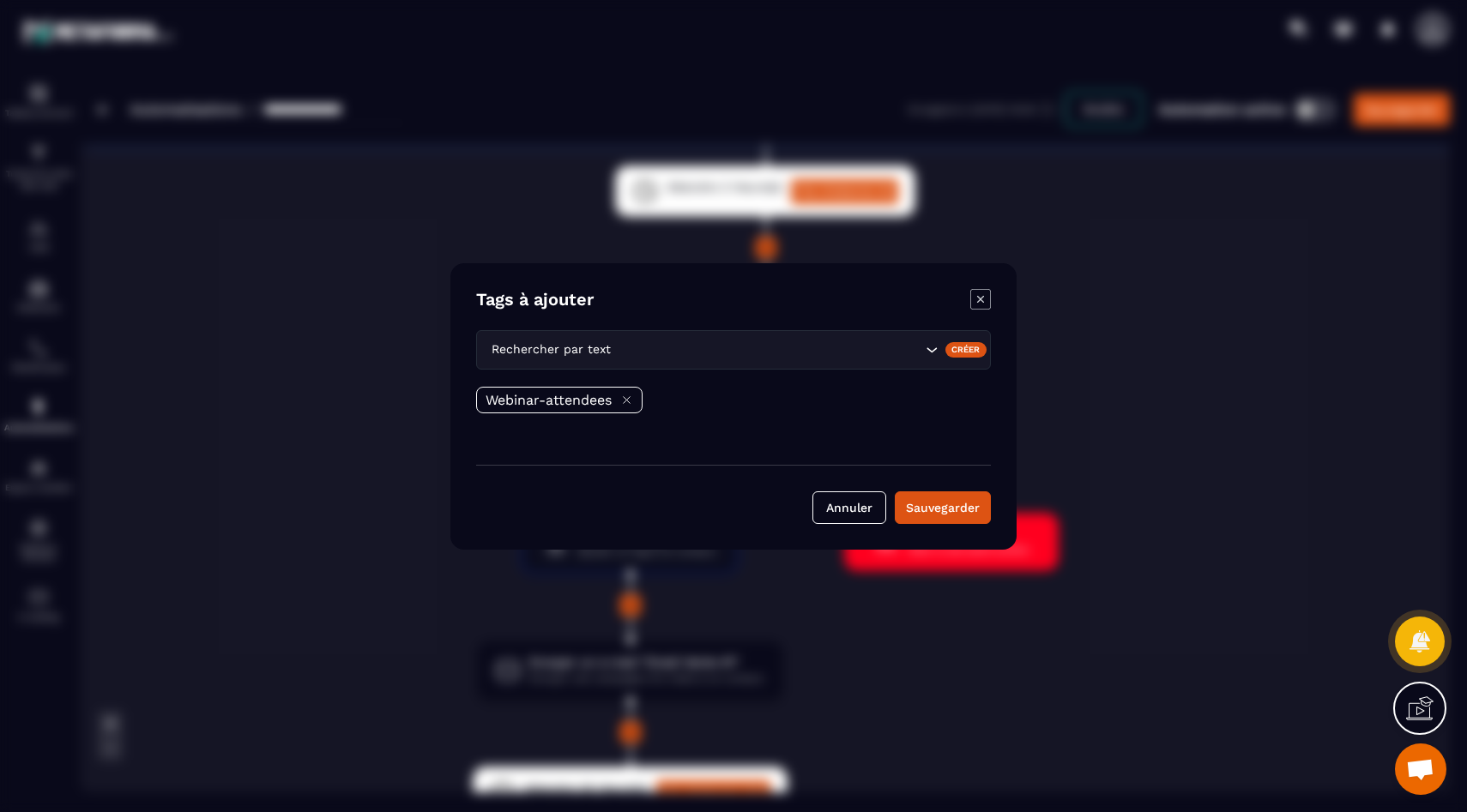
click at [302, 524] on div "Modal window" at bounding box center [733, 406] width 1467 height 812
click at [845, 513] on button "Annuler" at bounding box center [849, 508] width 74 height 33
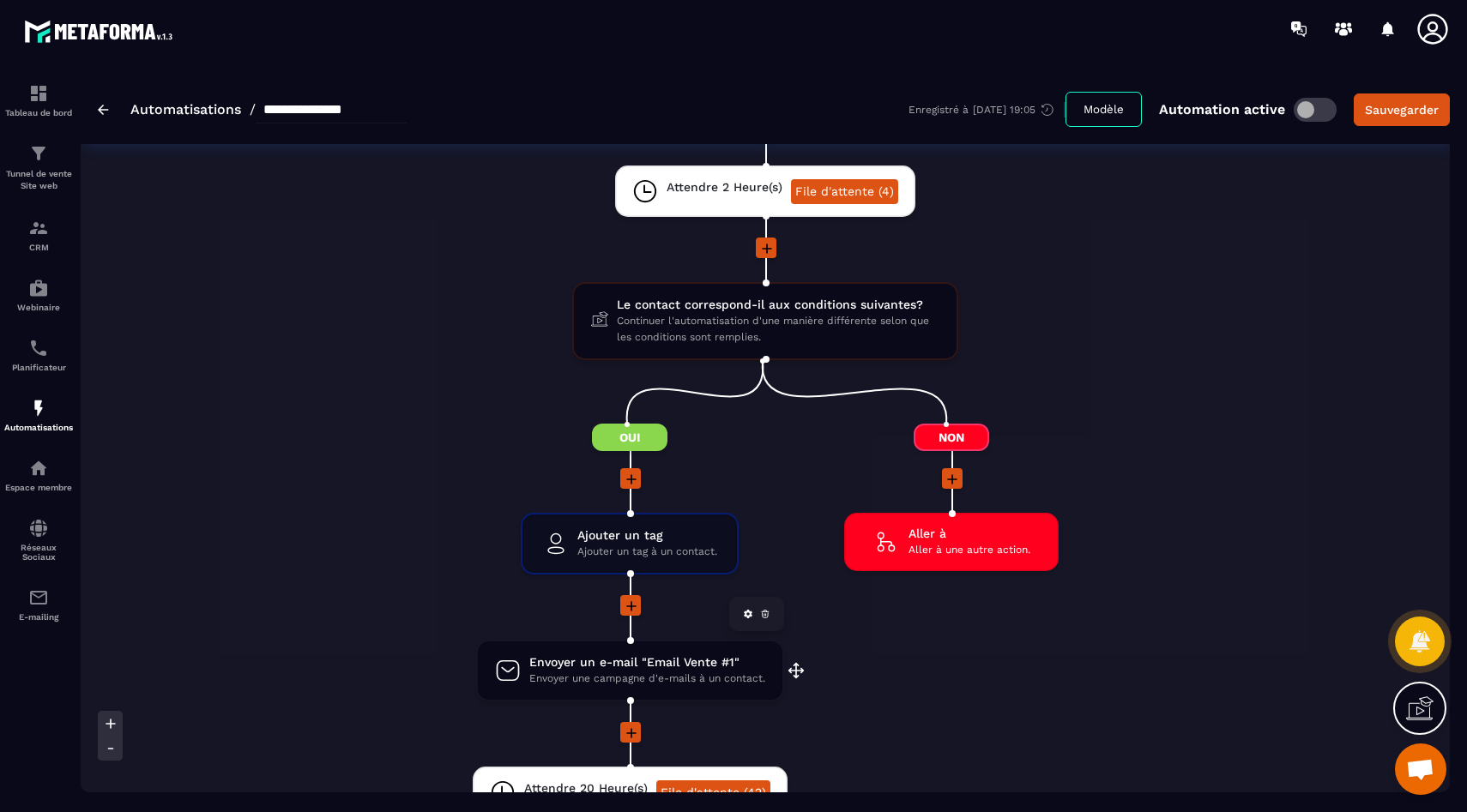
click at [589, 659] on span "Envoyer un e-mail "Email Vente #1"" at bounding box center [648, 662] width 236 height 16
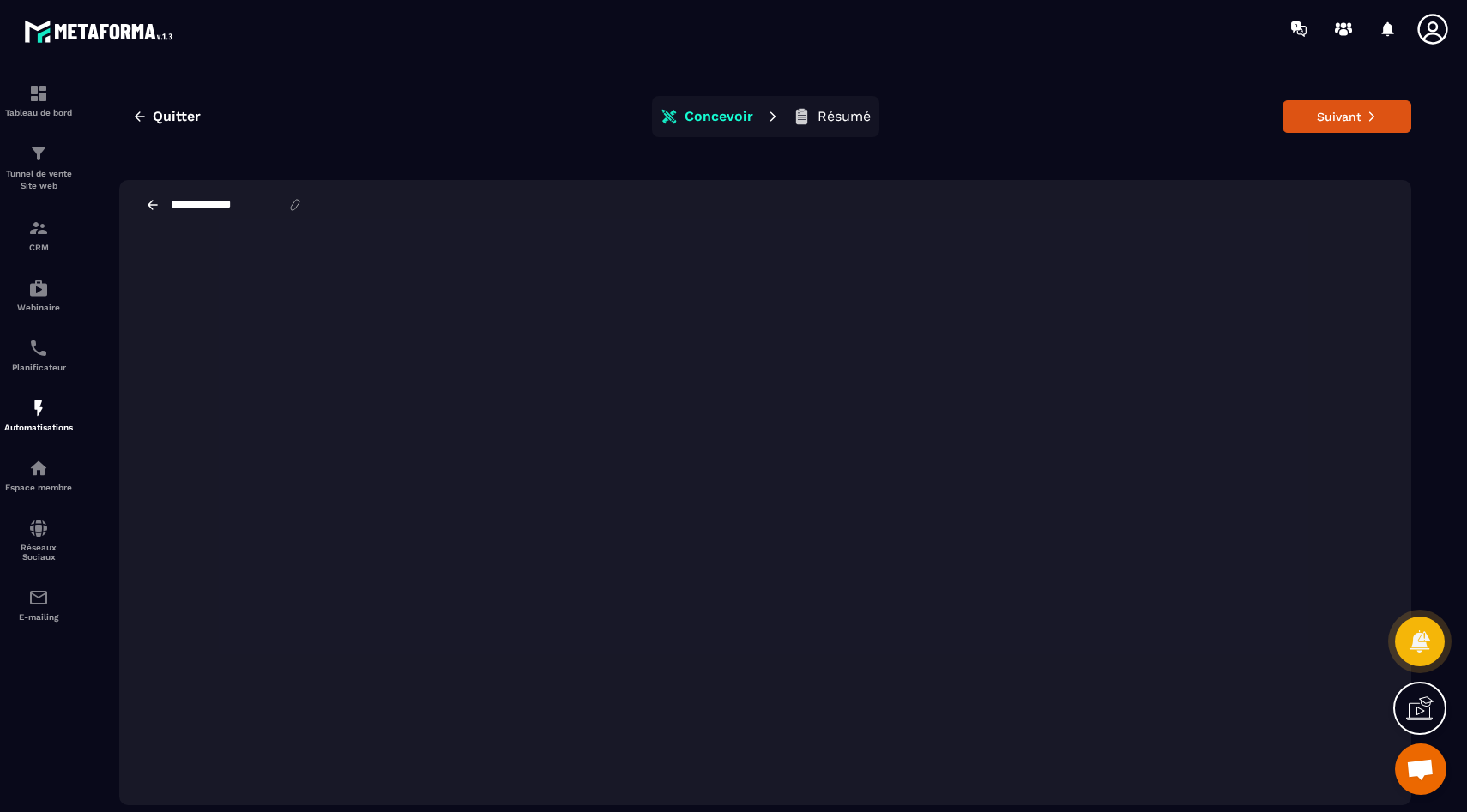
click at [151, 213] on div "**********" at bounding box center [765, 204] width 1292 height 49
click at [166, 202] on div "**********" at bounding box center [224, 205] width 158 height 15
click at [154, 204] on icon at bounding box center [152, 204] width 11 height 10
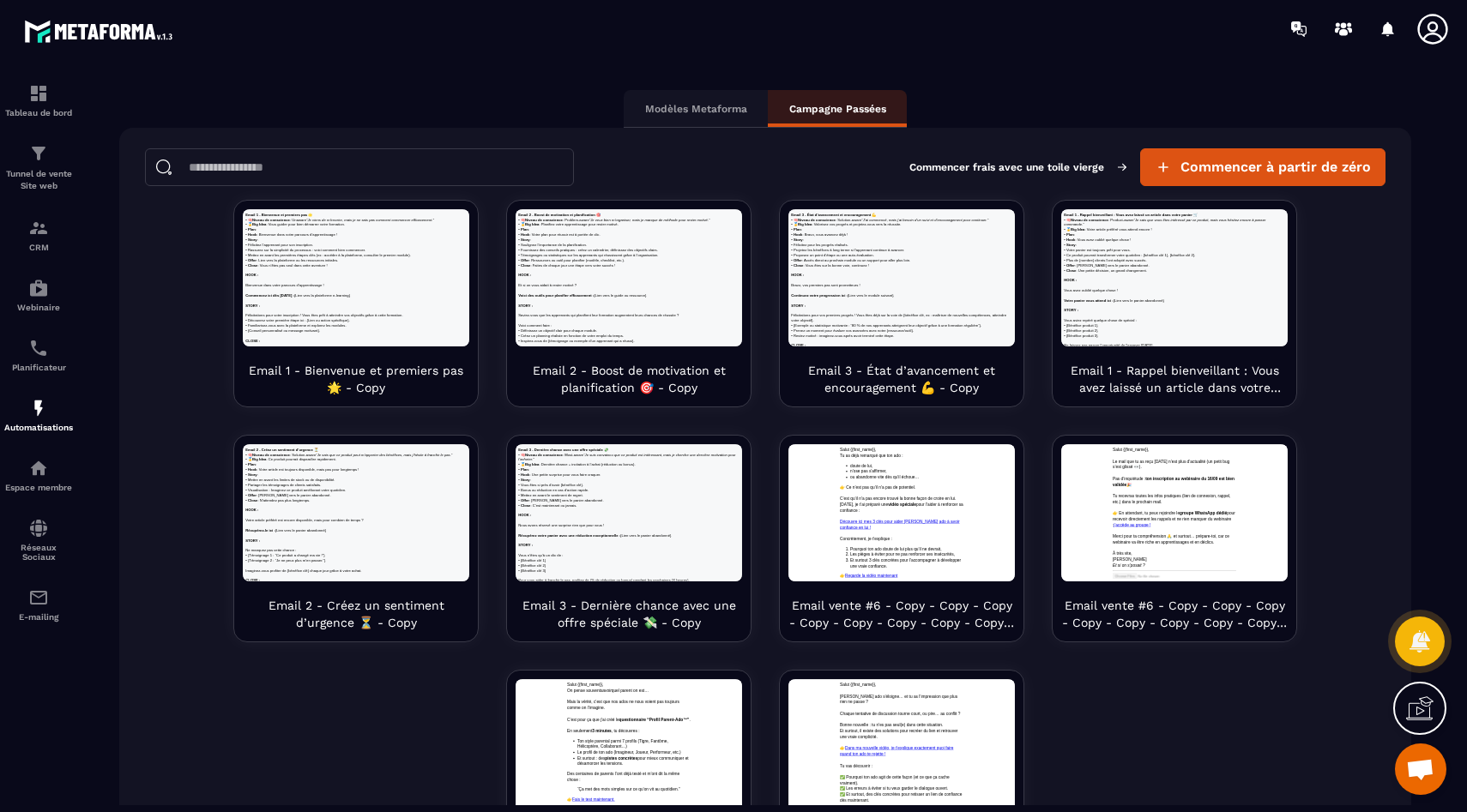
scroll to position [145, 0]
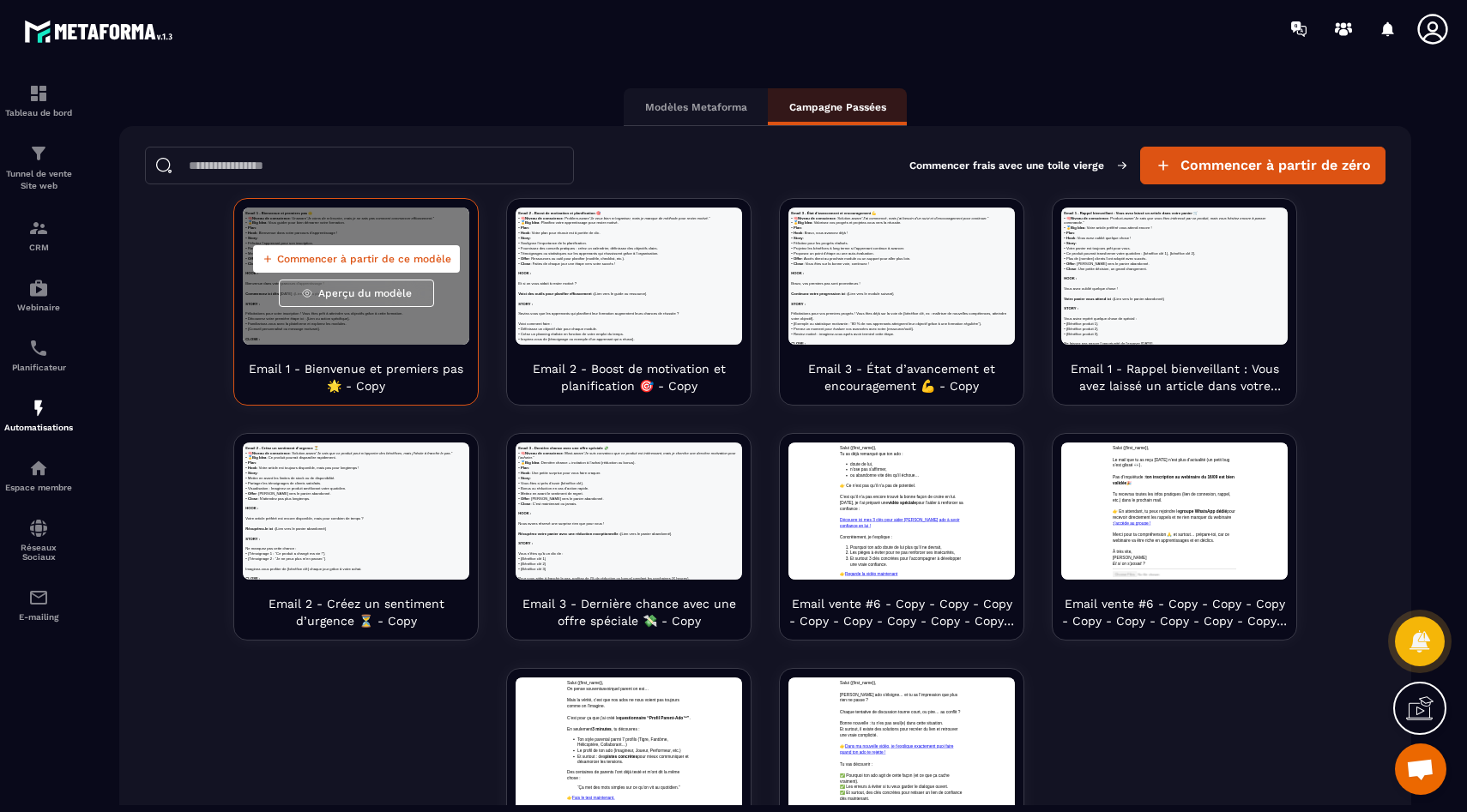
click at [356, 298] on span "Aperçu du modèle" at bounding box center [365, 293] width 94 height 14
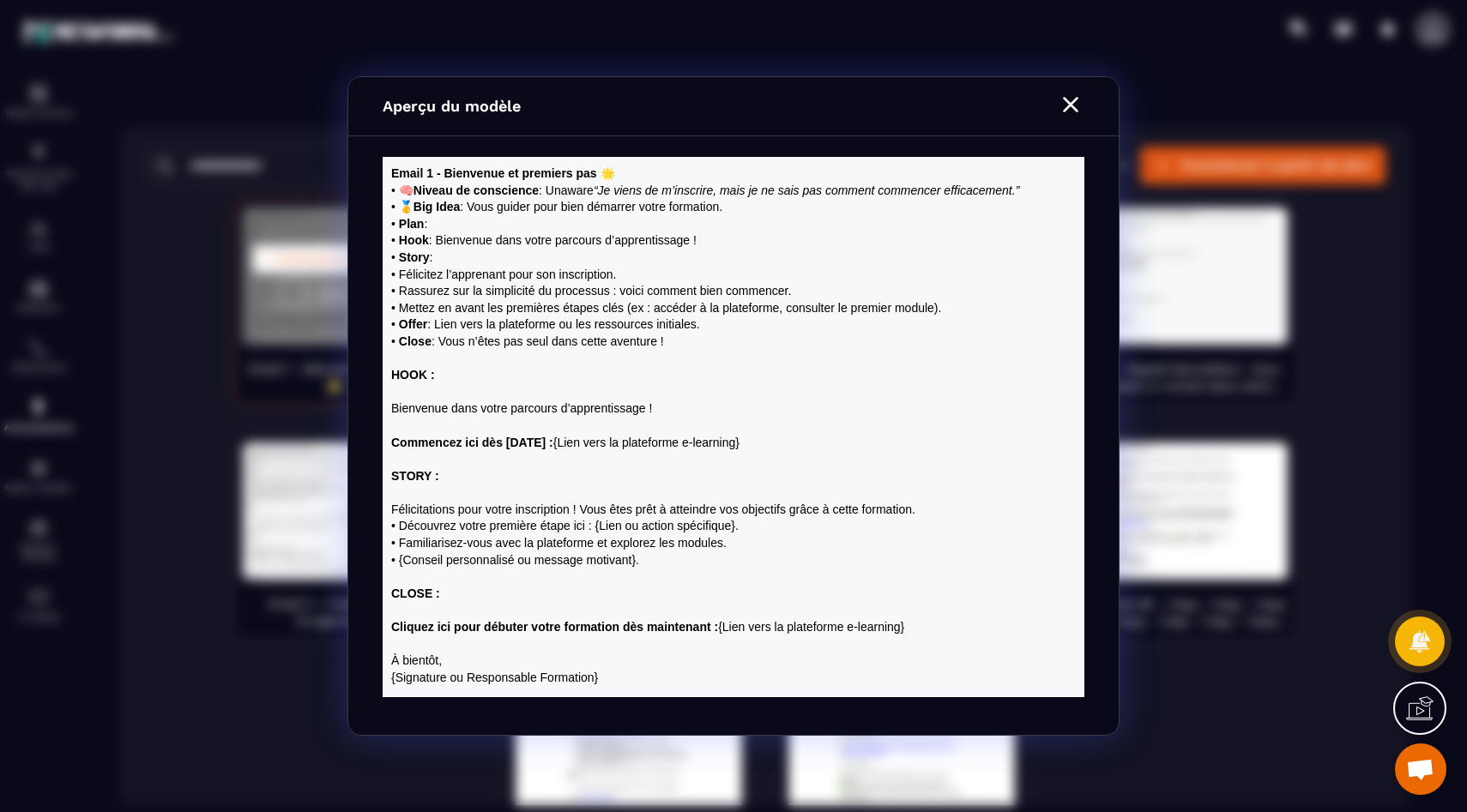
scroll to position [0, 0]
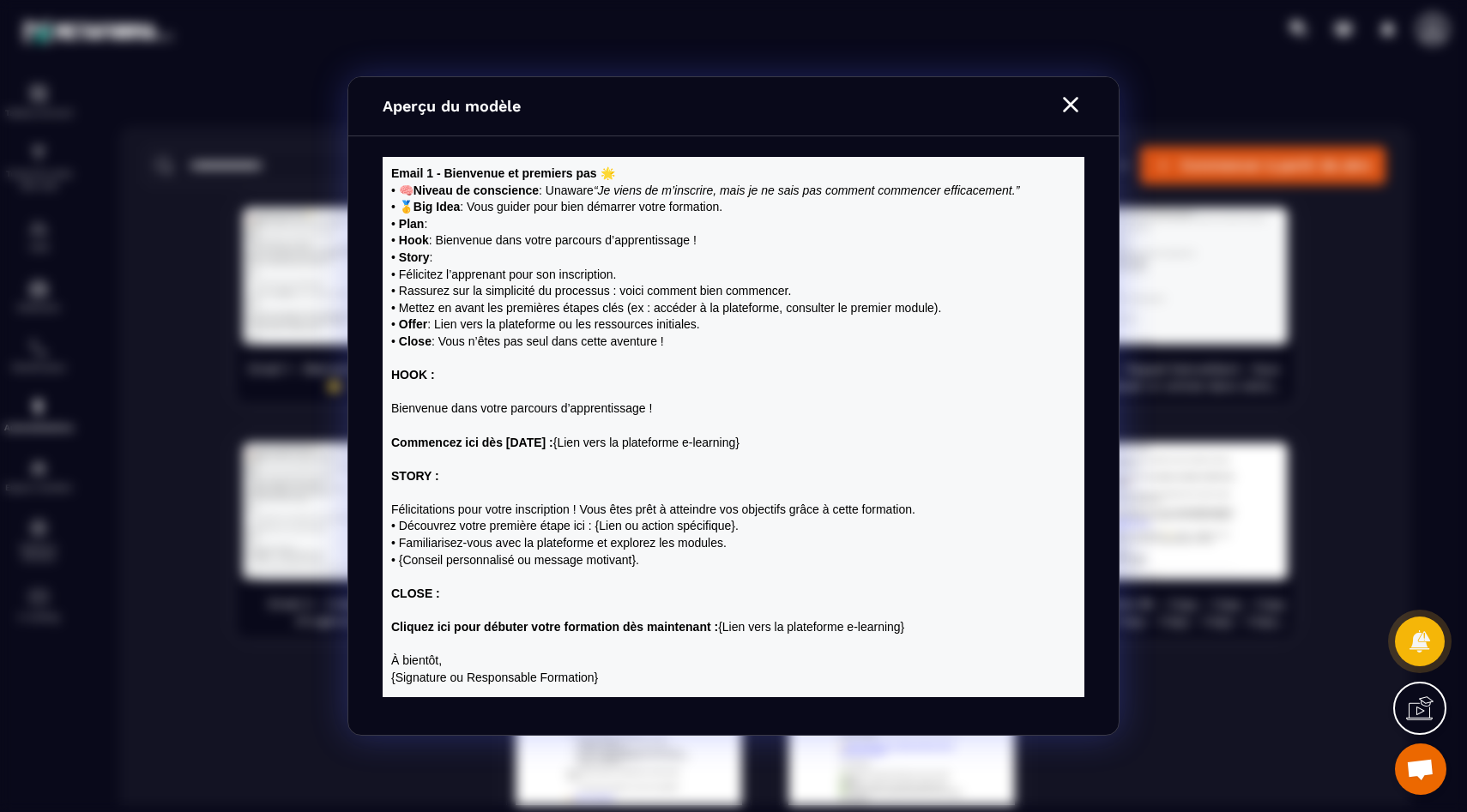
click at [189, 415] on section "Aperçu du modèle" at bounding box center [733, 406] width 1467 height 812
click at [1076, 109] on icon "Modal window" at bounding box center [1071, 105] width 15 height 15
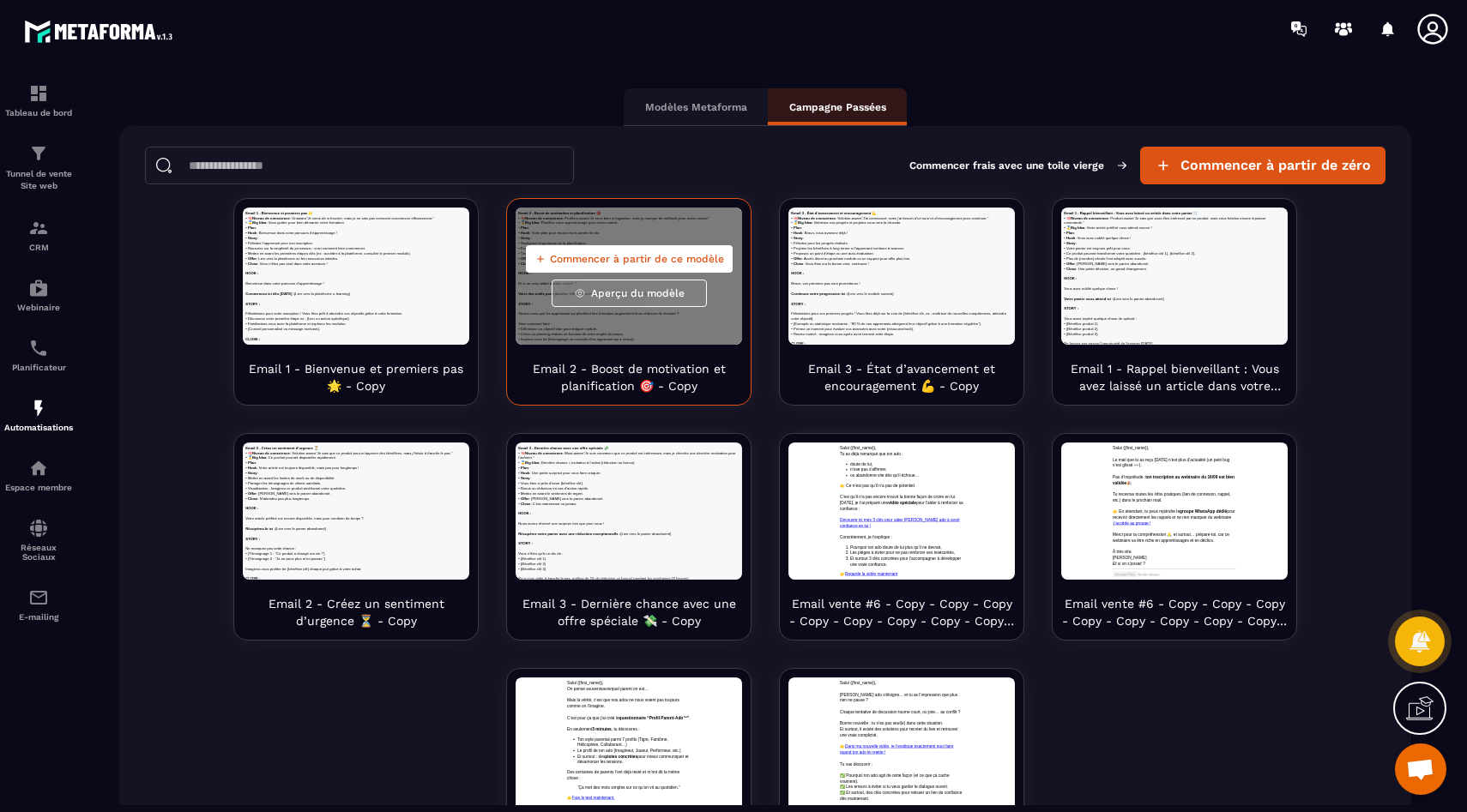
click at [683, 286] on button "Aperçu du modèle" at bounding box center [629, 293] width 155 height 27
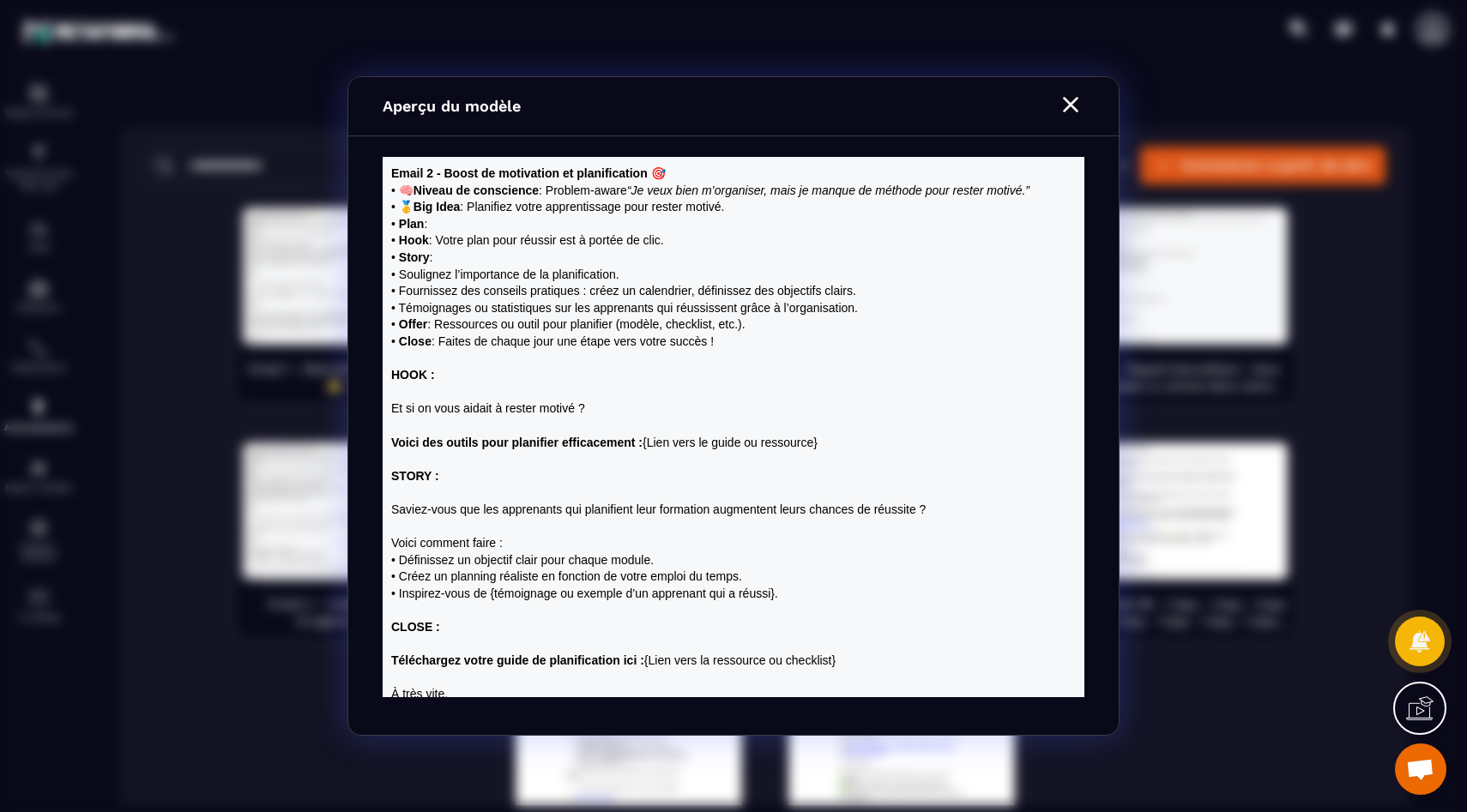
click at [1074, 101] on icon "Modal window" at bounding box center [1071, 105] width 15 height 15
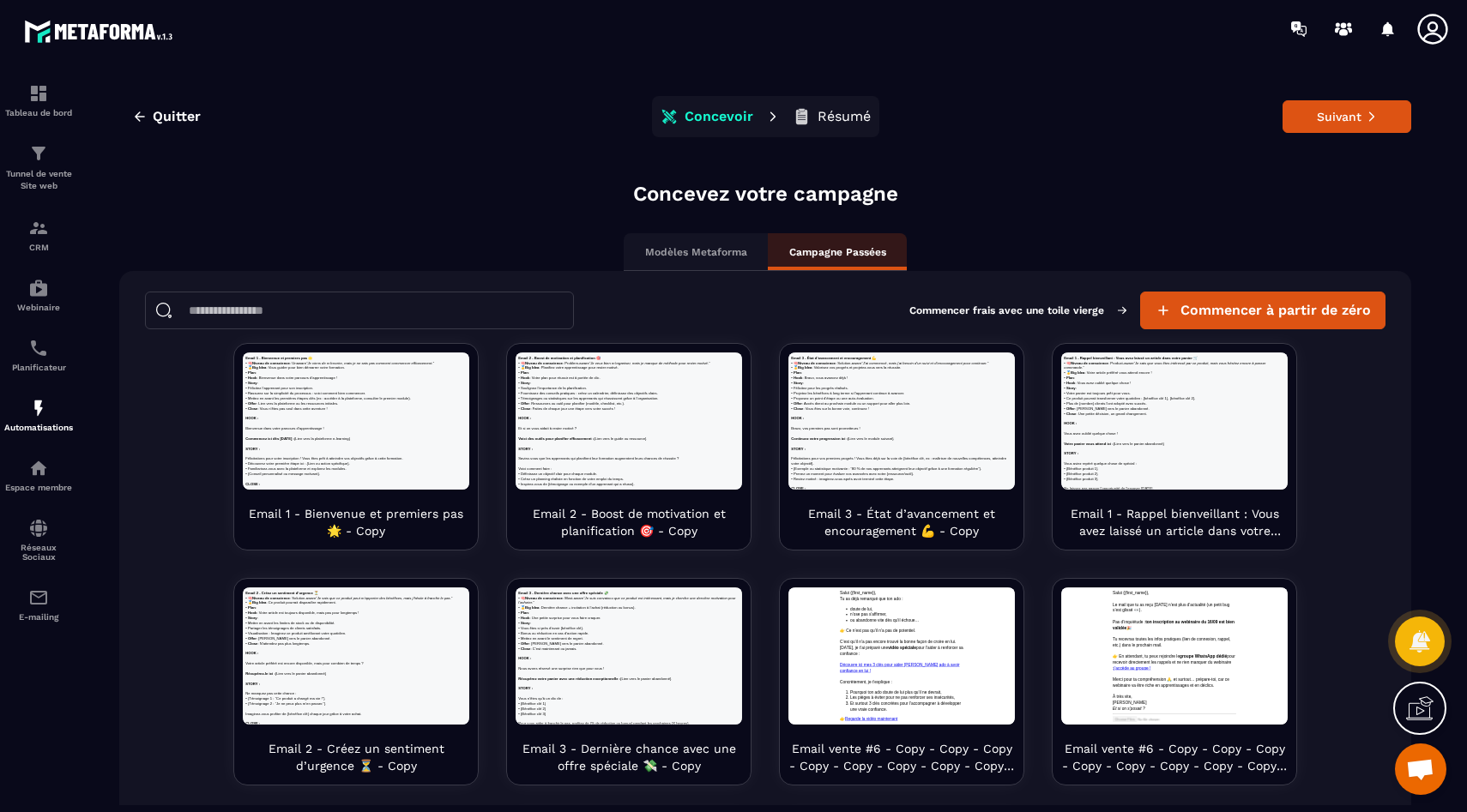
click at [688, 242] on div "Modèles Metaforma" at bounding box center [695, 252] width 144 height 38
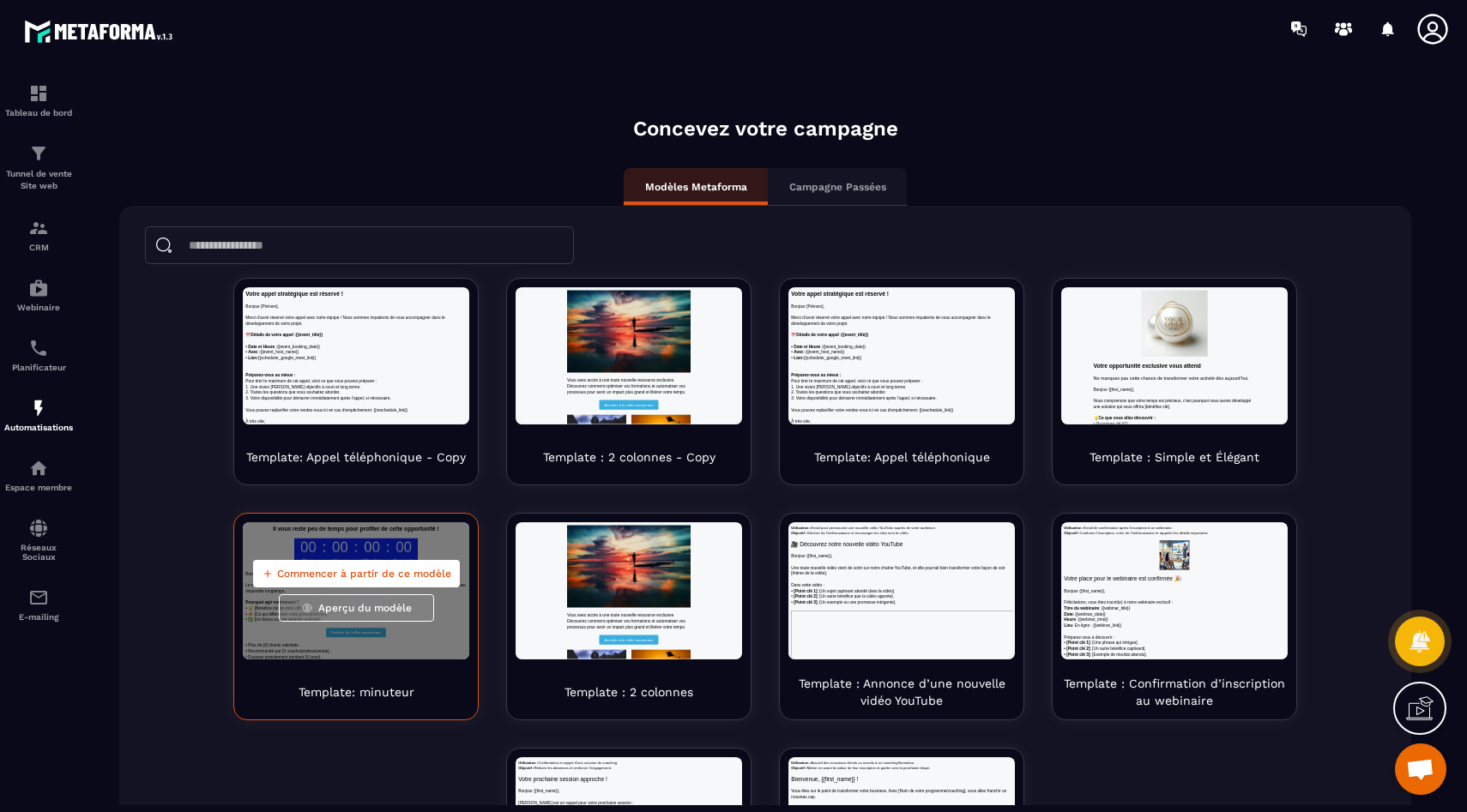
scroll to position [52, 0]
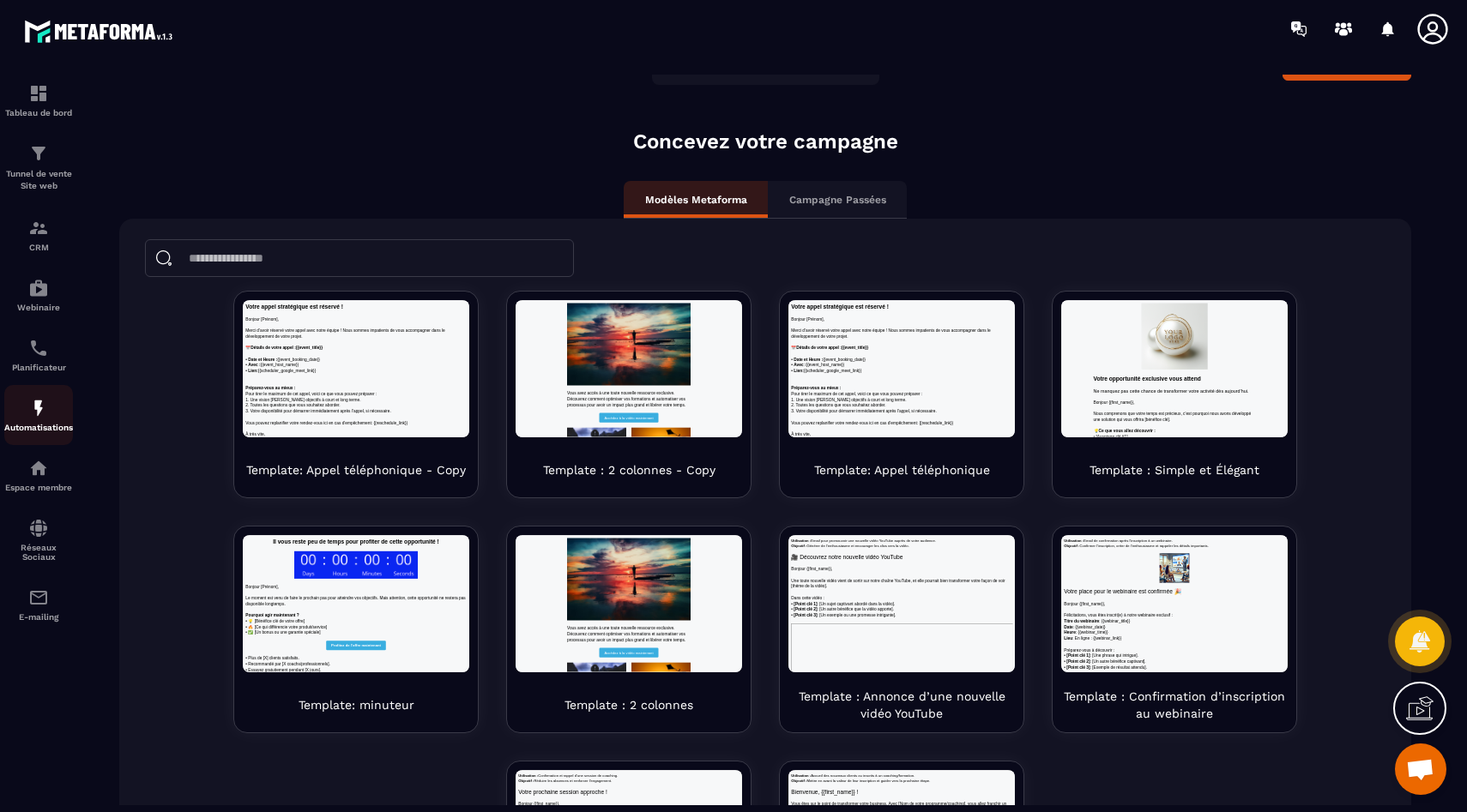
click at [45, 428] on p "Automatisations" at bounding box center [38, 428] width 69 height 10
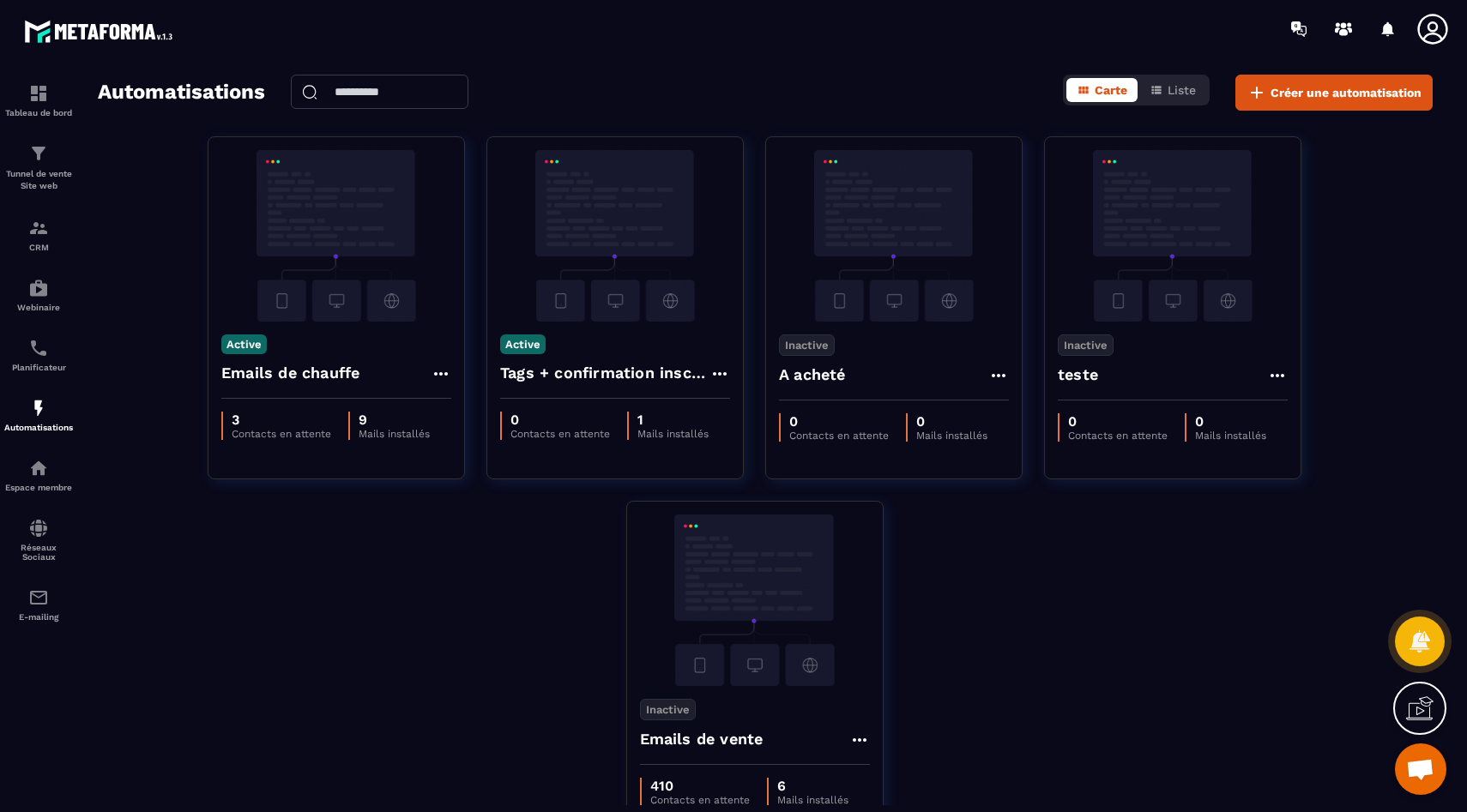
scroll to position [109, 0]
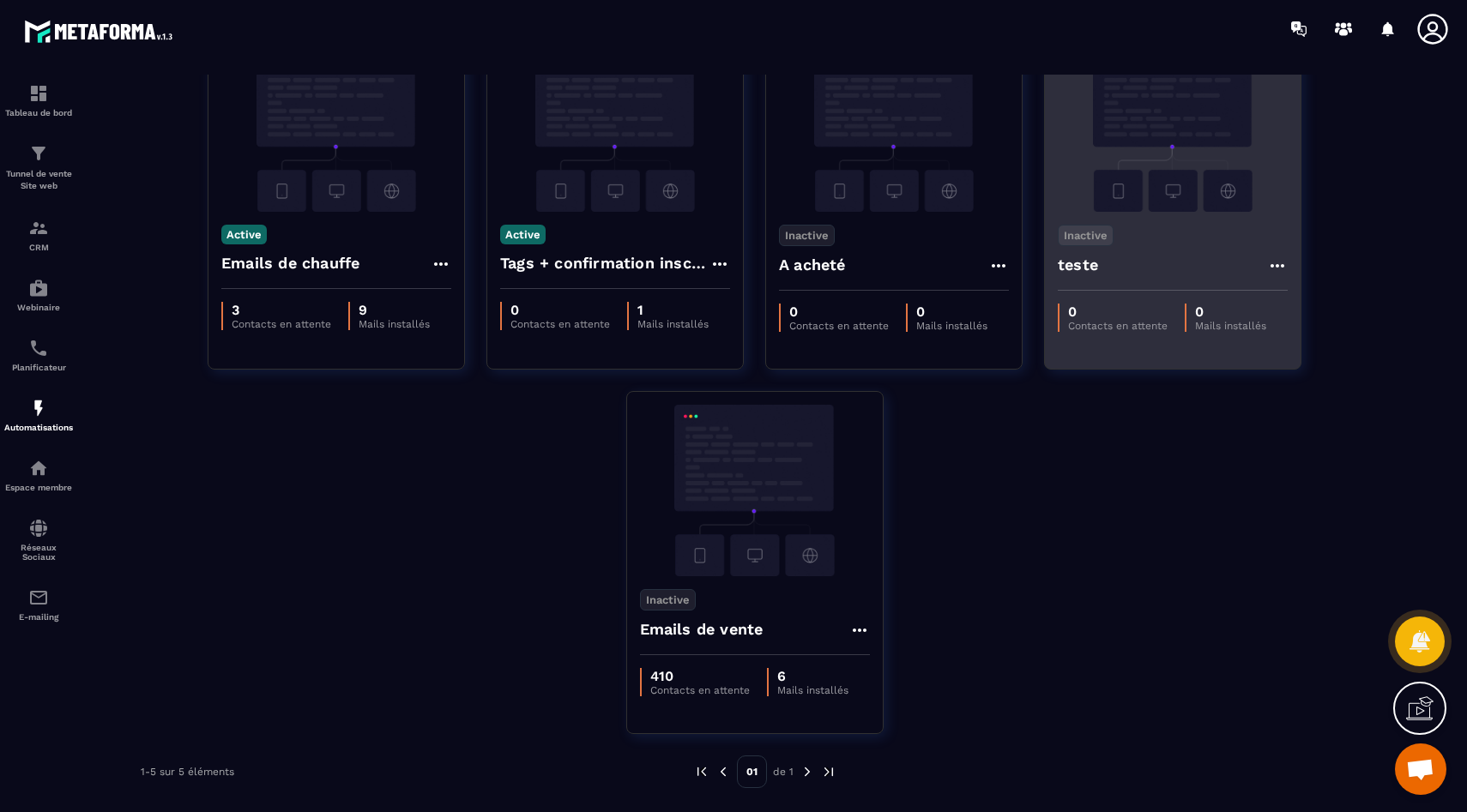
click at [1174, 154] on img at bounding box center [1173, 126] width 229 height 171
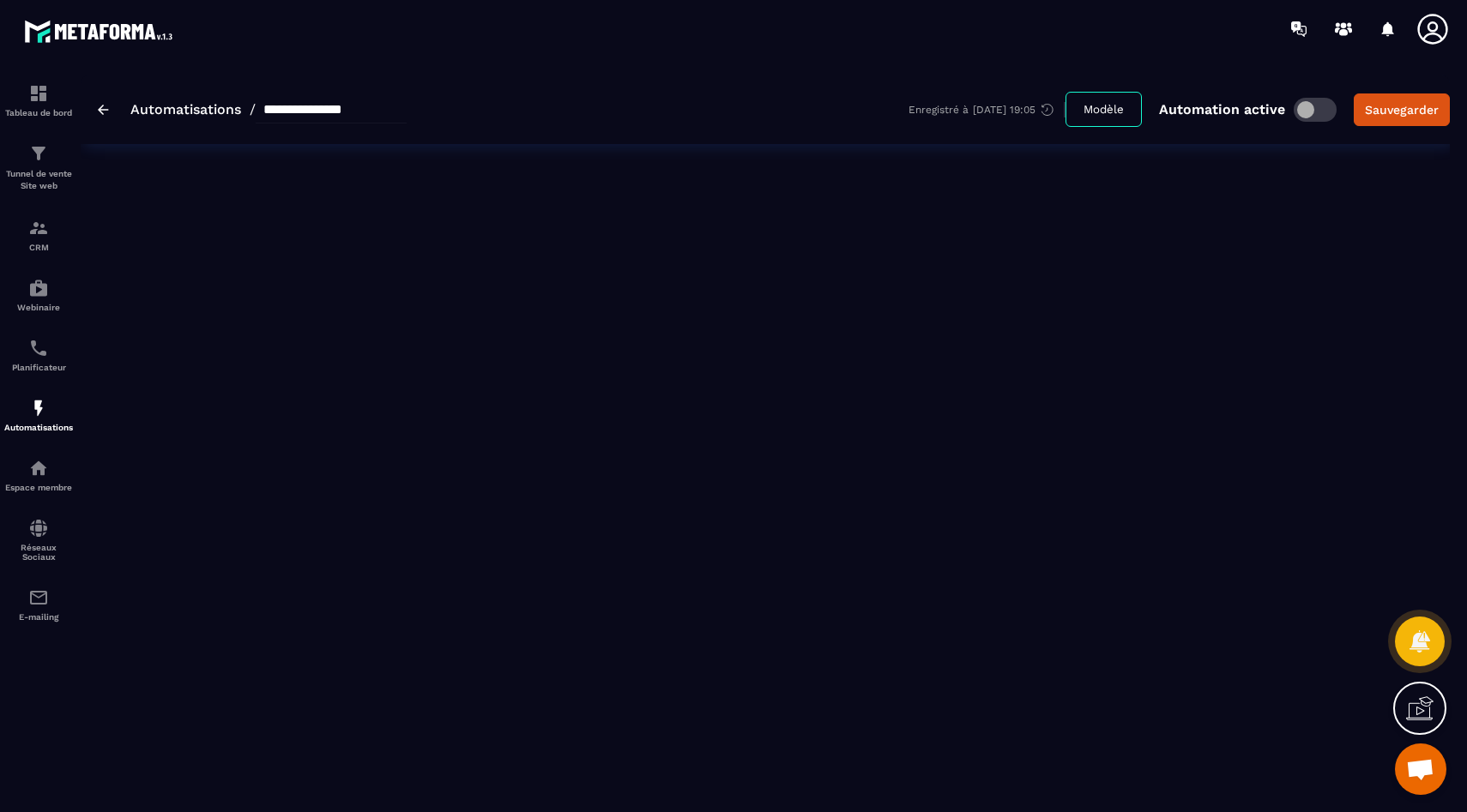
type input "*****"
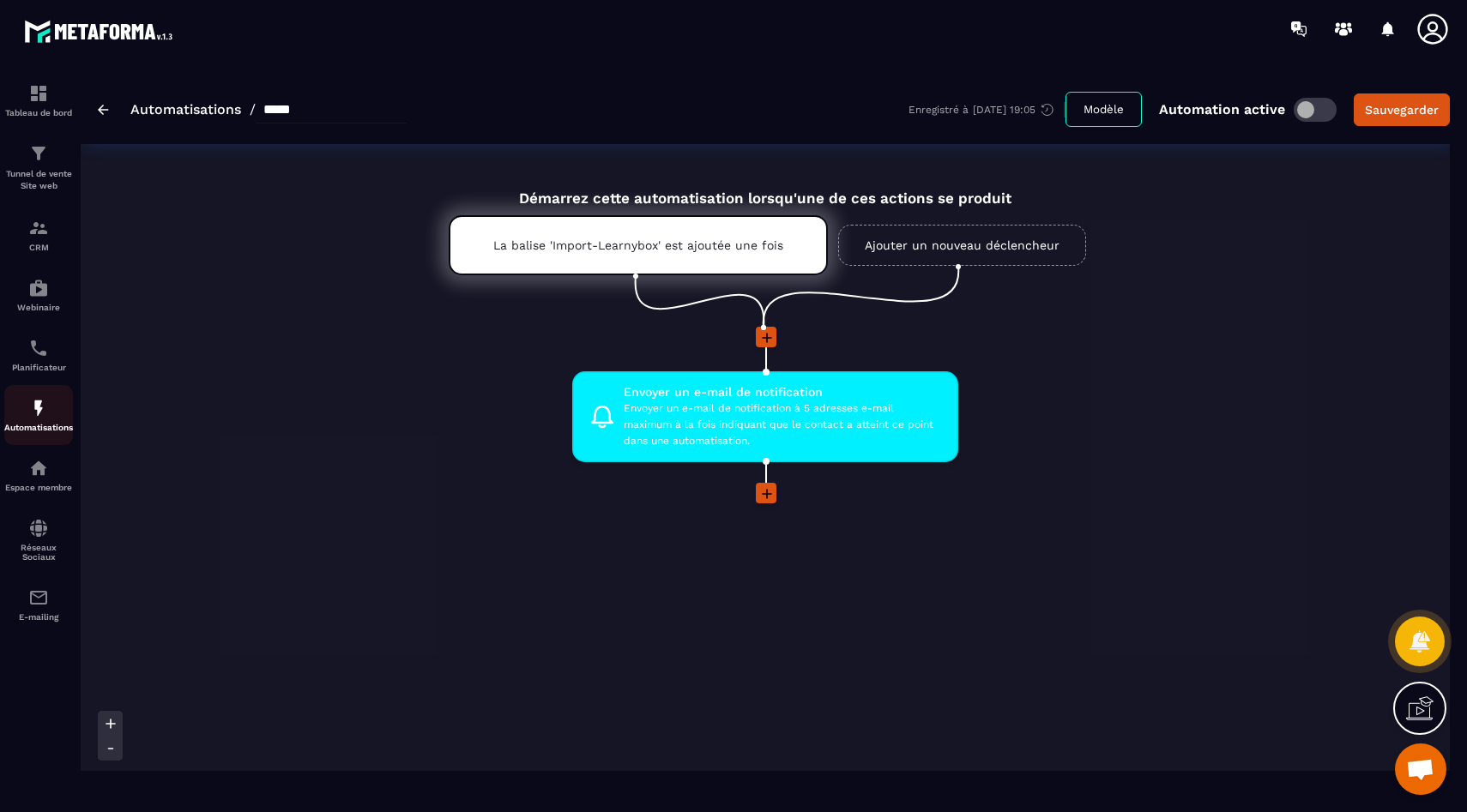
click at [50, 431] on p "Automatisations" at bounding box center [38, 428] width 69 height 10
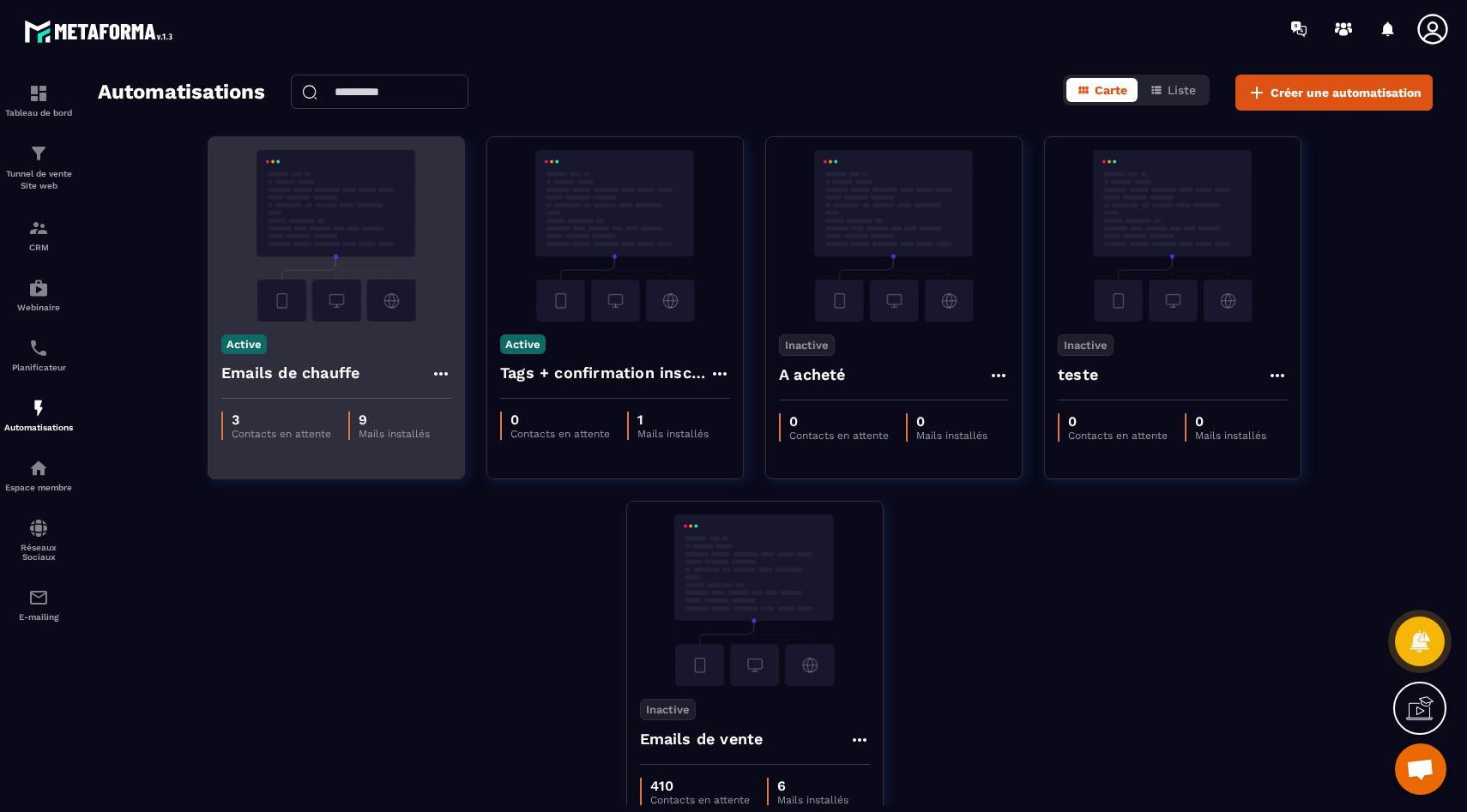
click at [320, 290] on img at bounding box center [336, 235] width 229 height 171
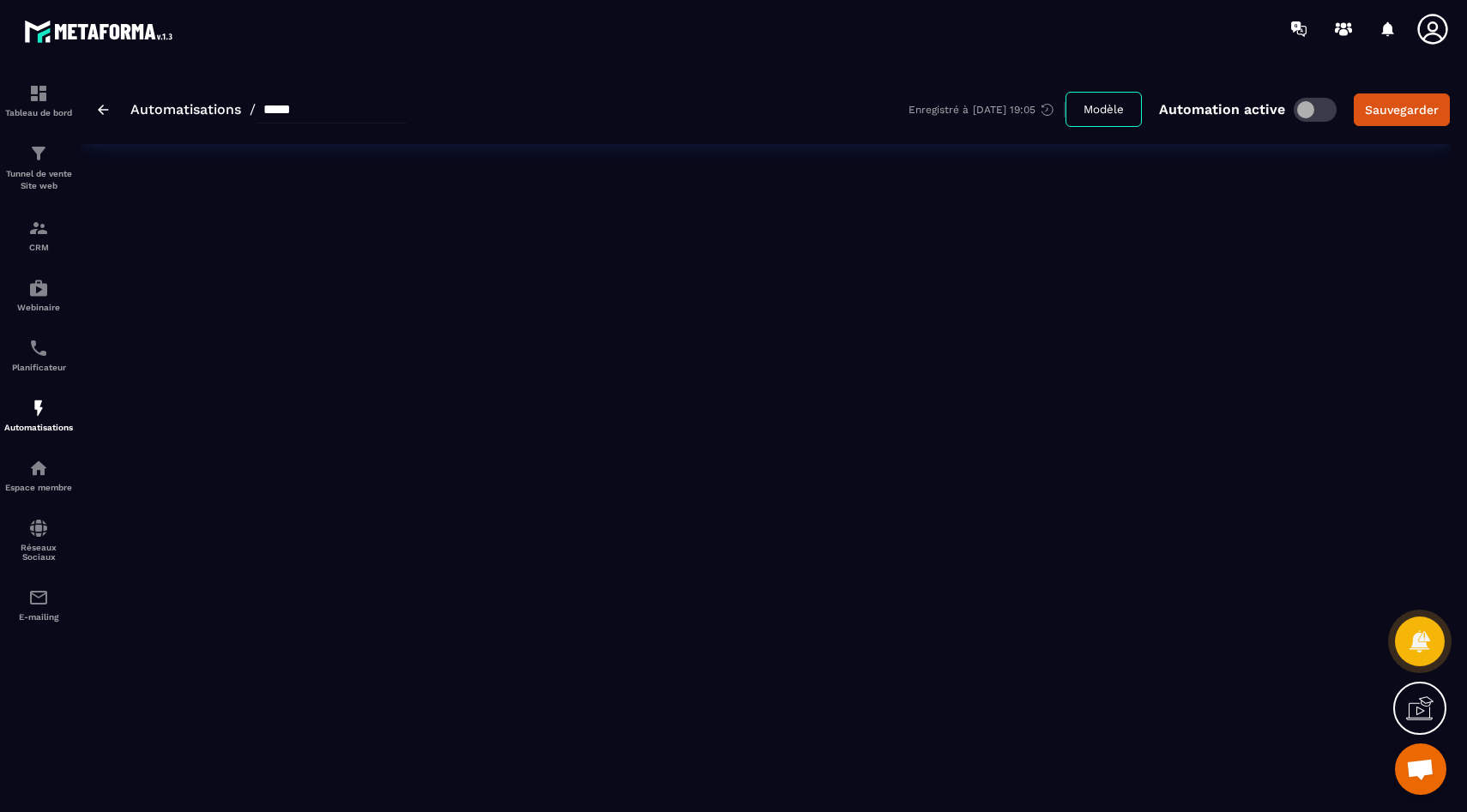
type input "**********"
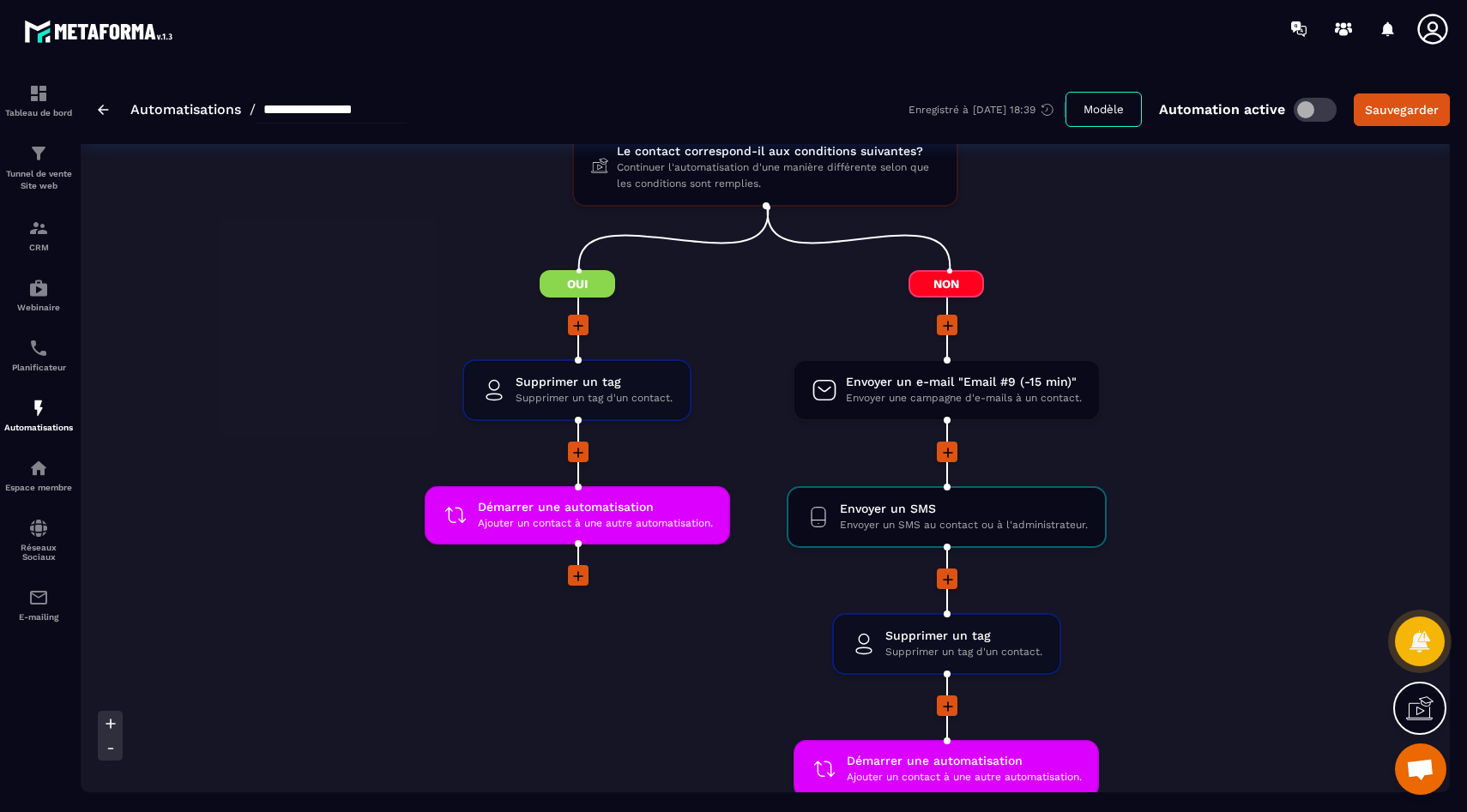
scroll to position [2799, 0]
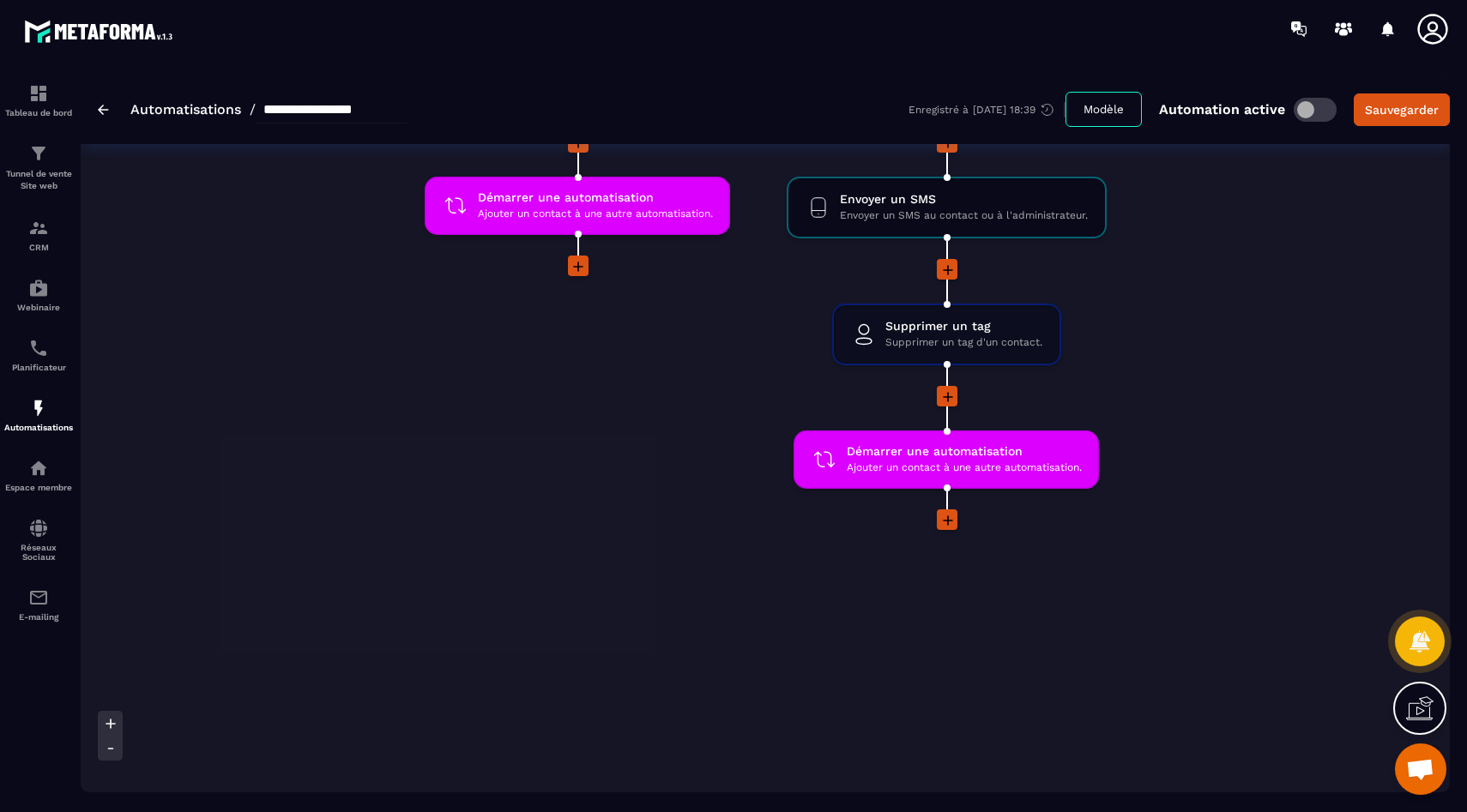
click at [98, 109] on img at bounding box center [104, 109] width 12 height 11
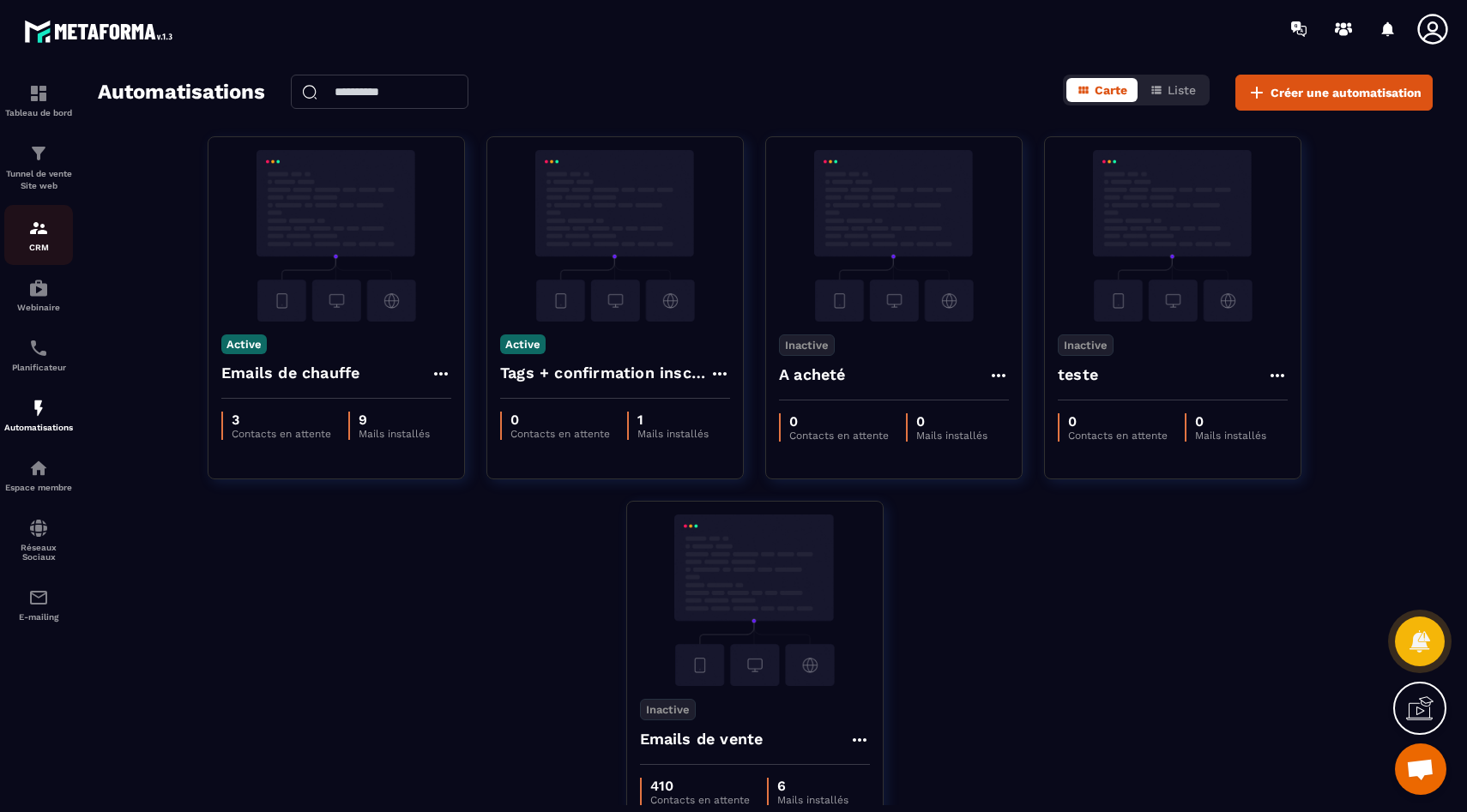
click at [38, 239] on div "CRM" at bounding box center [38, 234] width 69 height 34
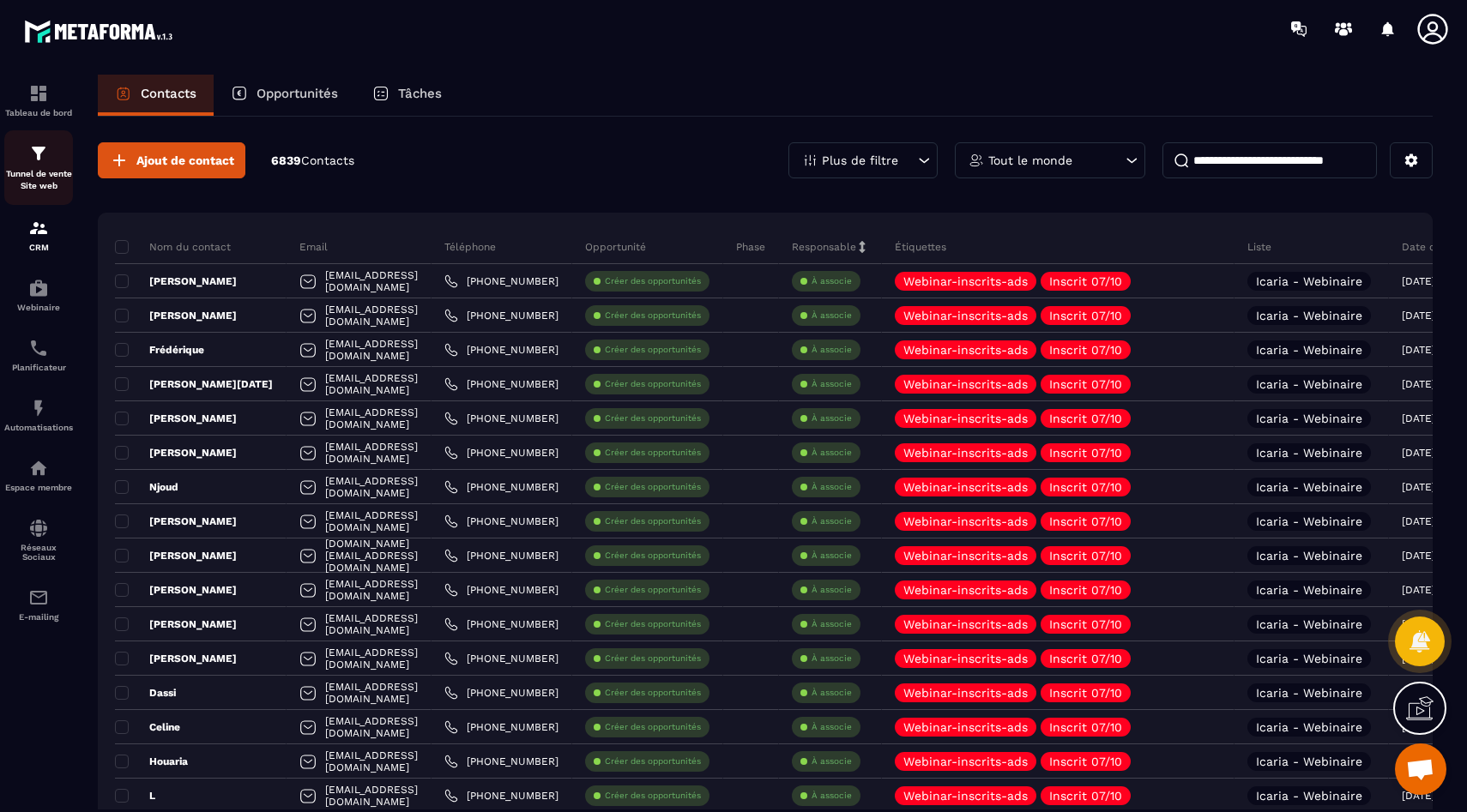
click at [37, 183] on p "Tunnel de vente Site web" at bounding box center [38, 180] width 69 height 24
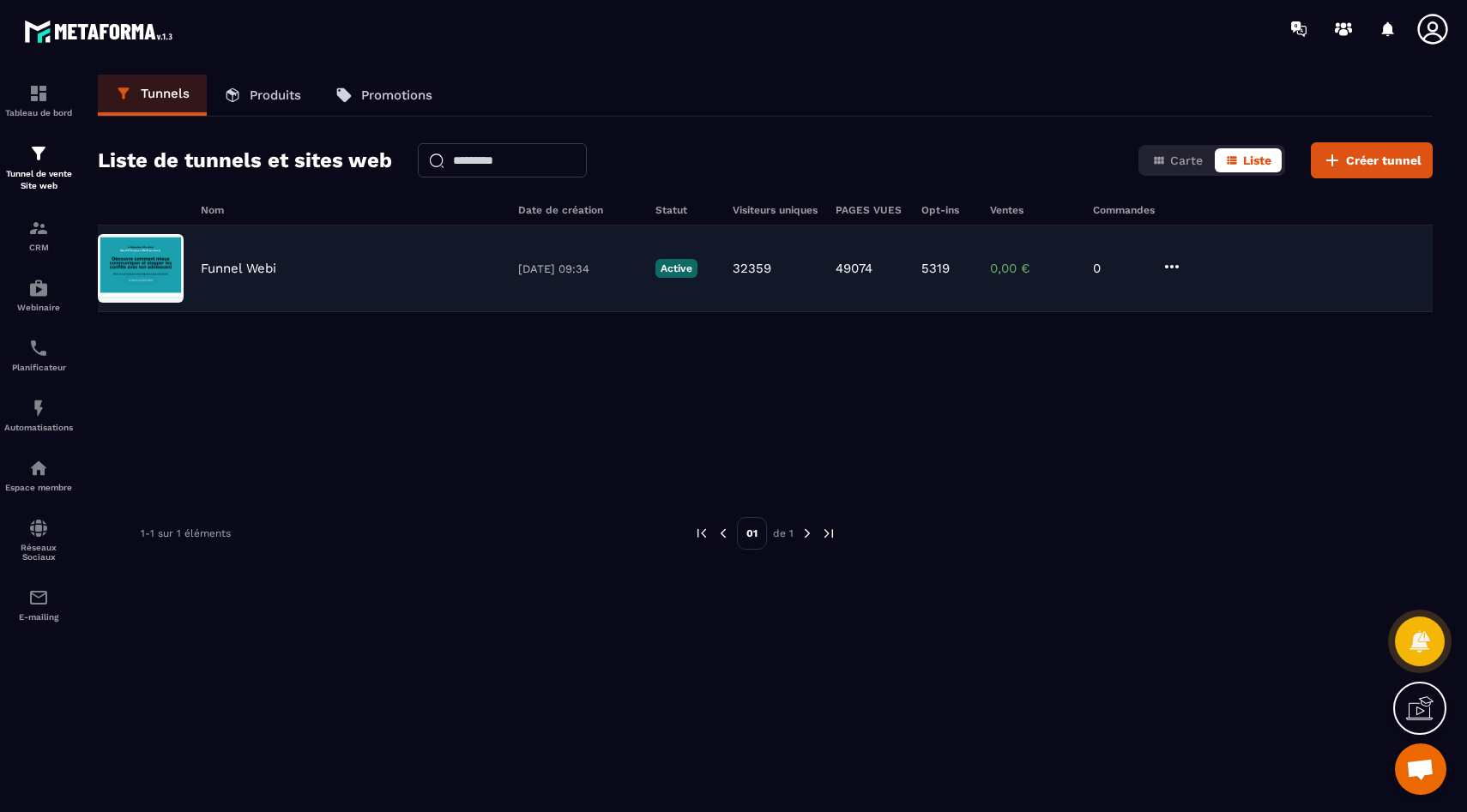
click at [209, 262] on p "Funnel Webi" at bounding box center [238, 268] width 76 height 15
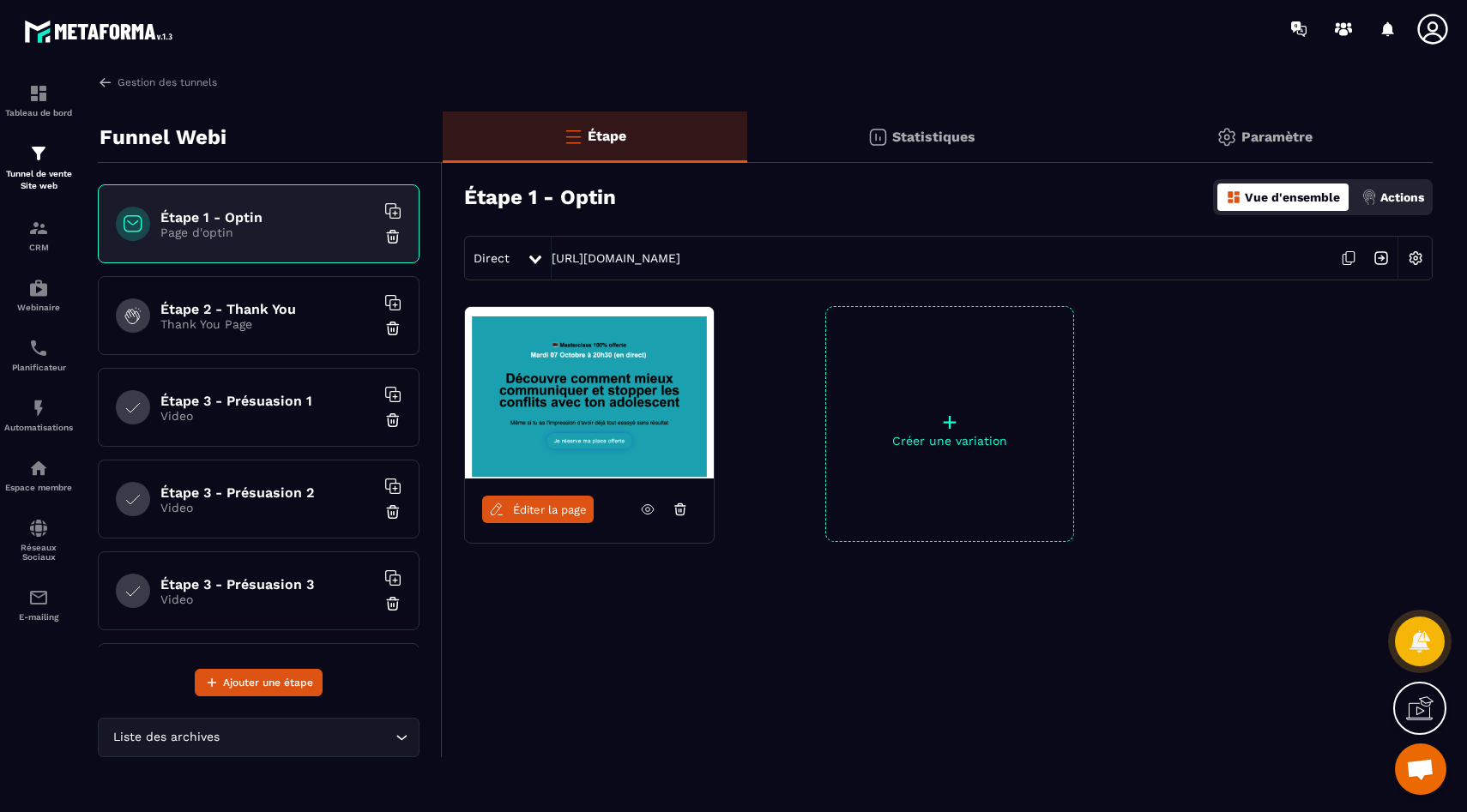
click at [201, 320] on p "Thank You Page" at bounding box center [268, 324] width 215 height 14
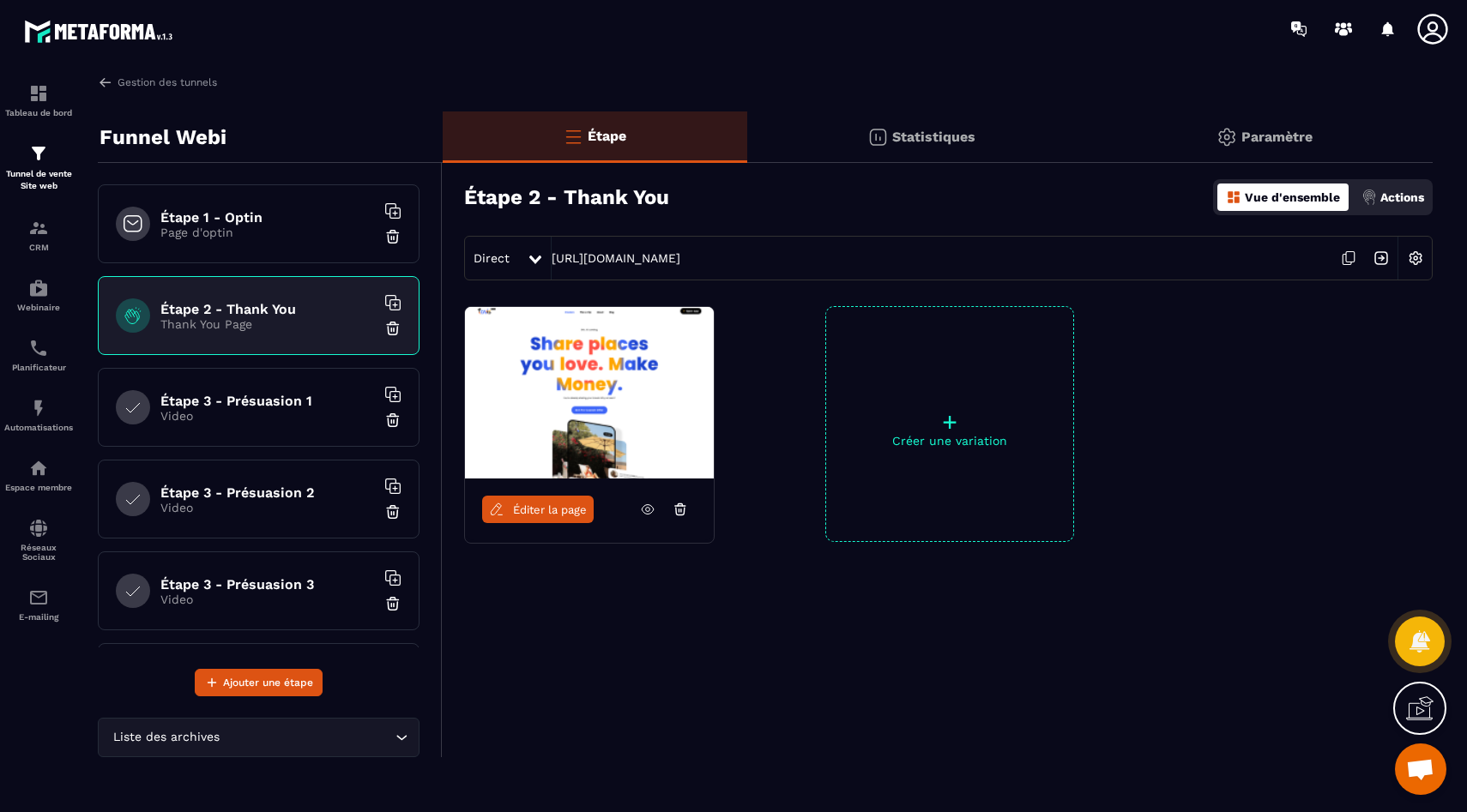
click at [240, 385] on div "Étape 3 - Présuasion 1 Video" at bounding box center [259, 407] width 321 height 79
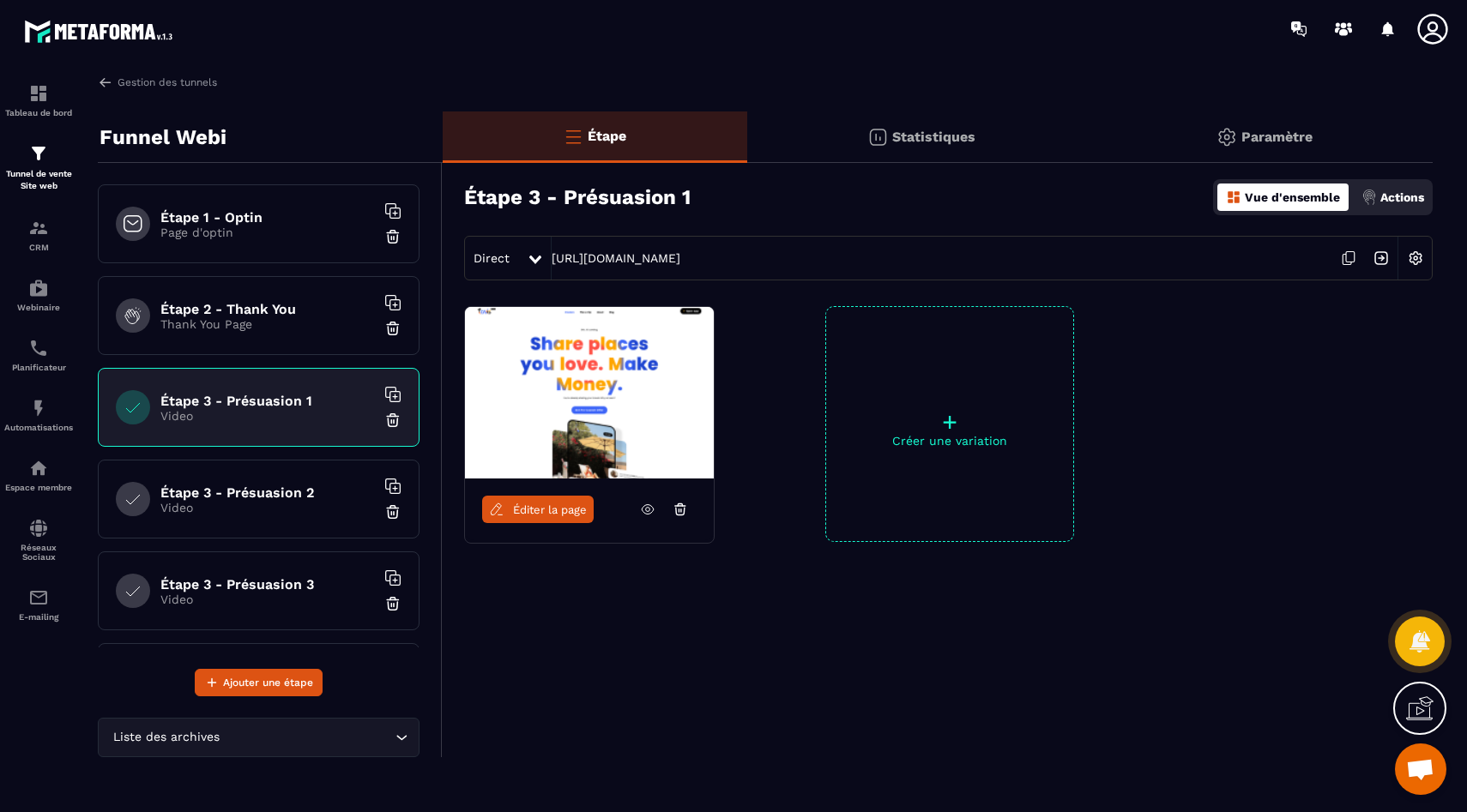
click at [258, 263] on div "Étape 1 - Optin Page d'optin Étape 2 - Thank You Thank You Page Étape 3 - Présu…" at bounding box center [259, 416] width 321 height 463
click at [263, 238] on p "Page d'optin" at bounding box center [268, 232] width 215 height 14
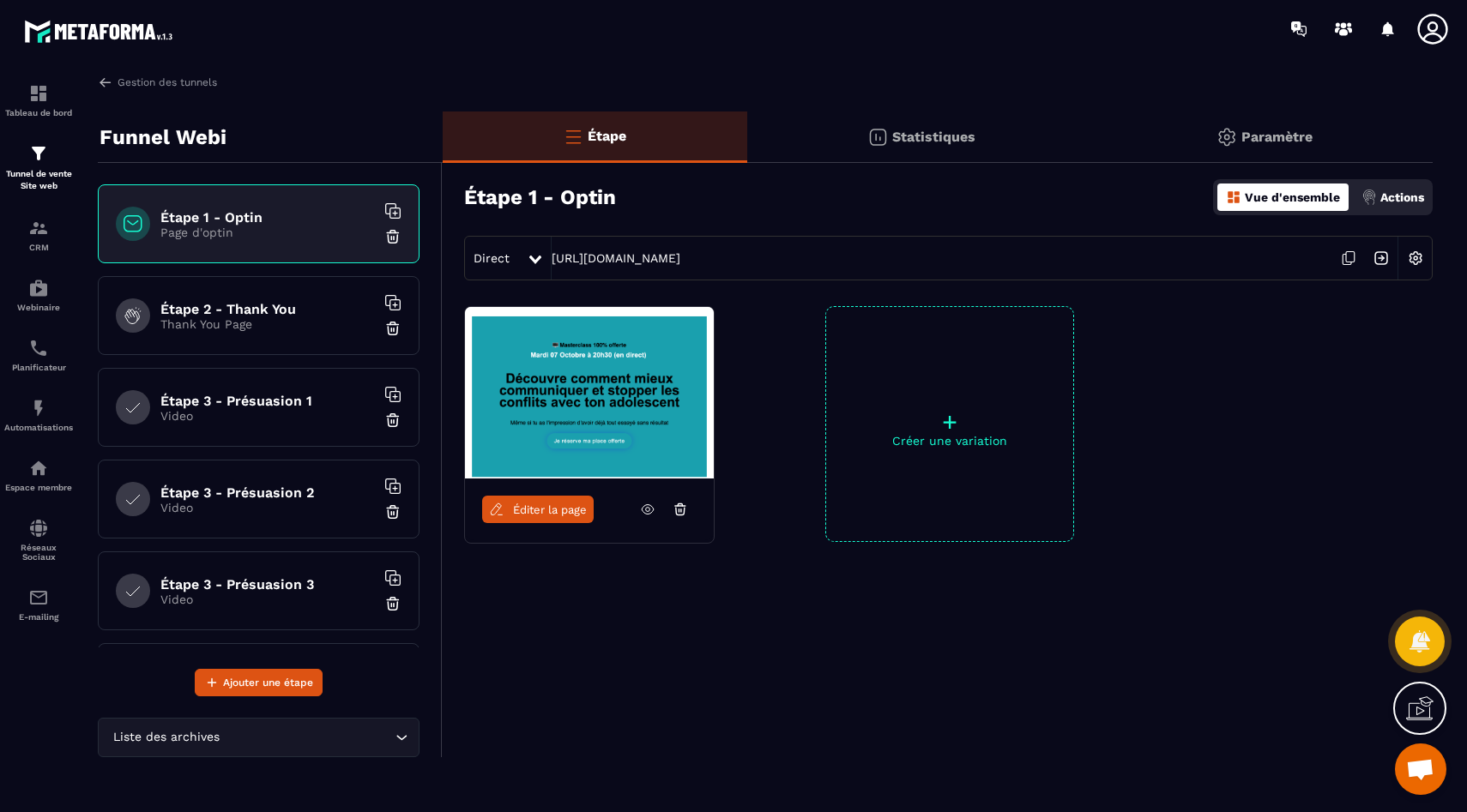
click at [645, 505] on icon at bounding box center [648, 510] width 12 height 10
